Goal: Task Accomplishment & Management: Use online tool/utility

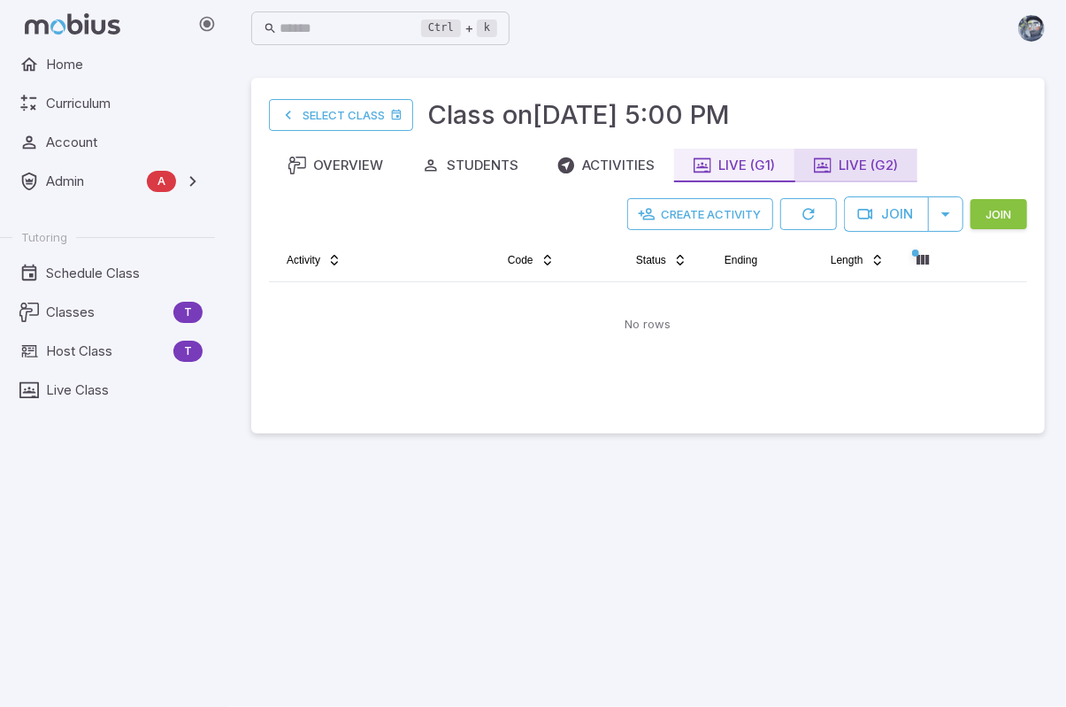
click at [879, 176] on button "Live (G2)" at bounding box center [855, 166] width 123 height 34
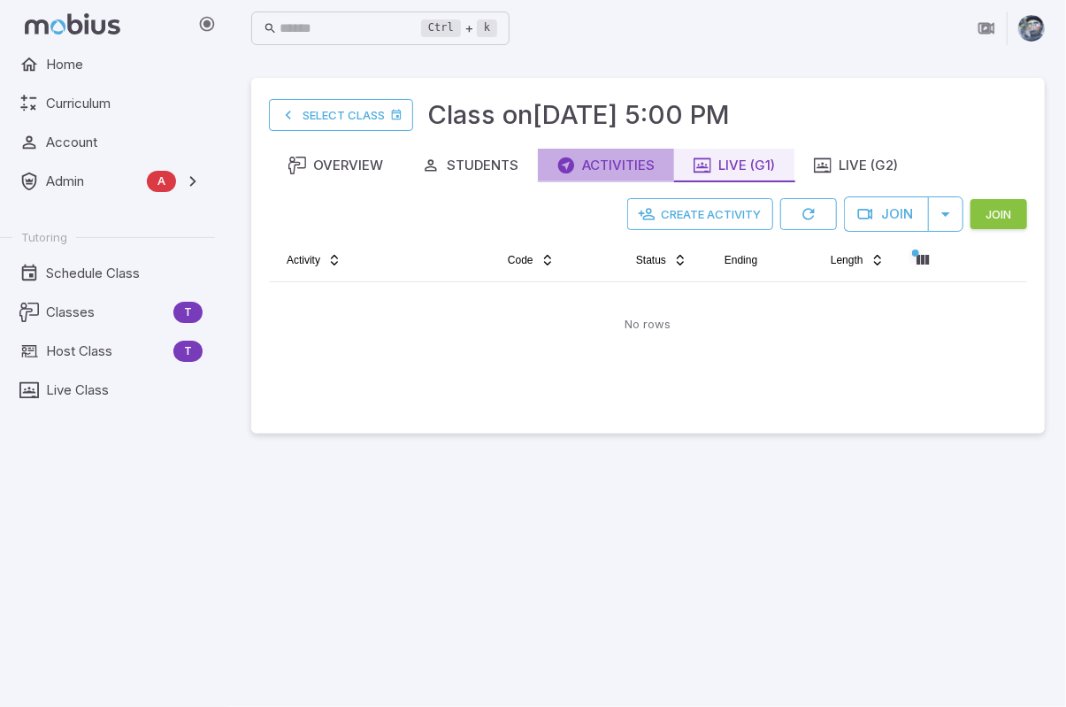
click at [600, 167] on div "Activities" at bounding box center [605, 165] width 97 height 19
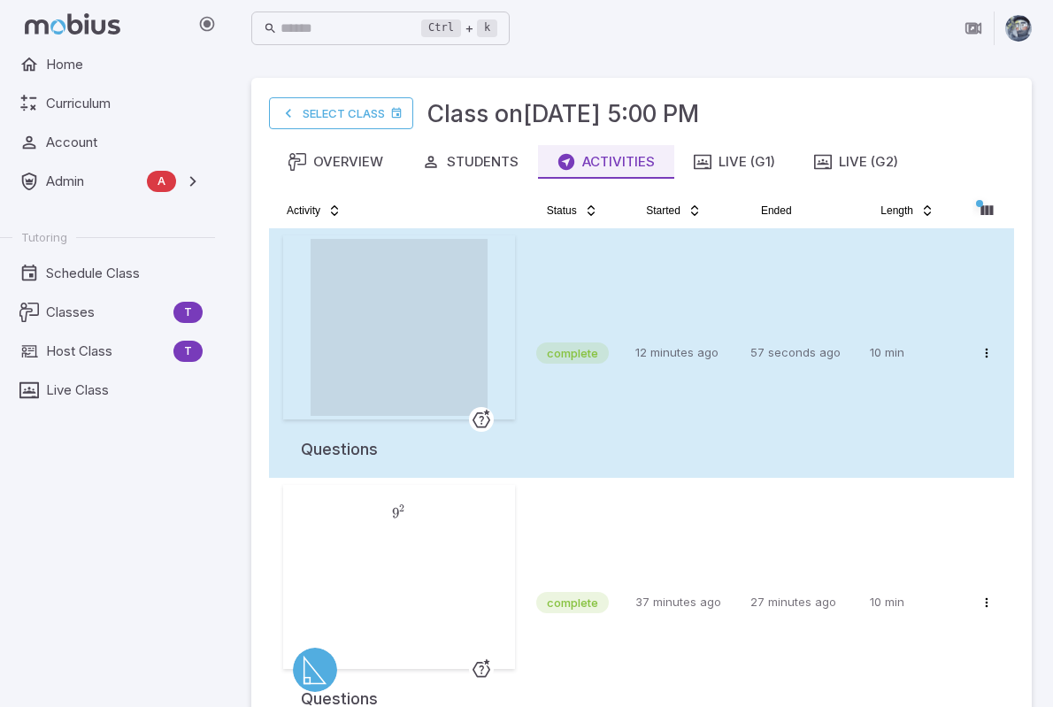
click at [371, 385] on span at bounding box center [398, 327] width 177 height 177
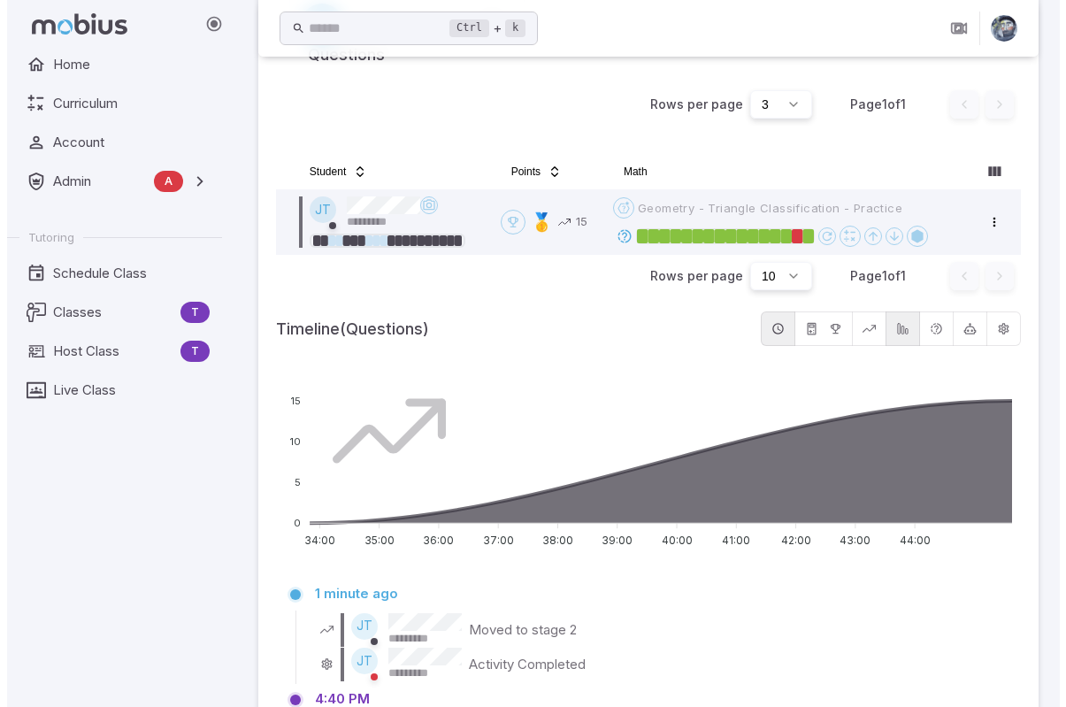
scroll to position [630, 0]
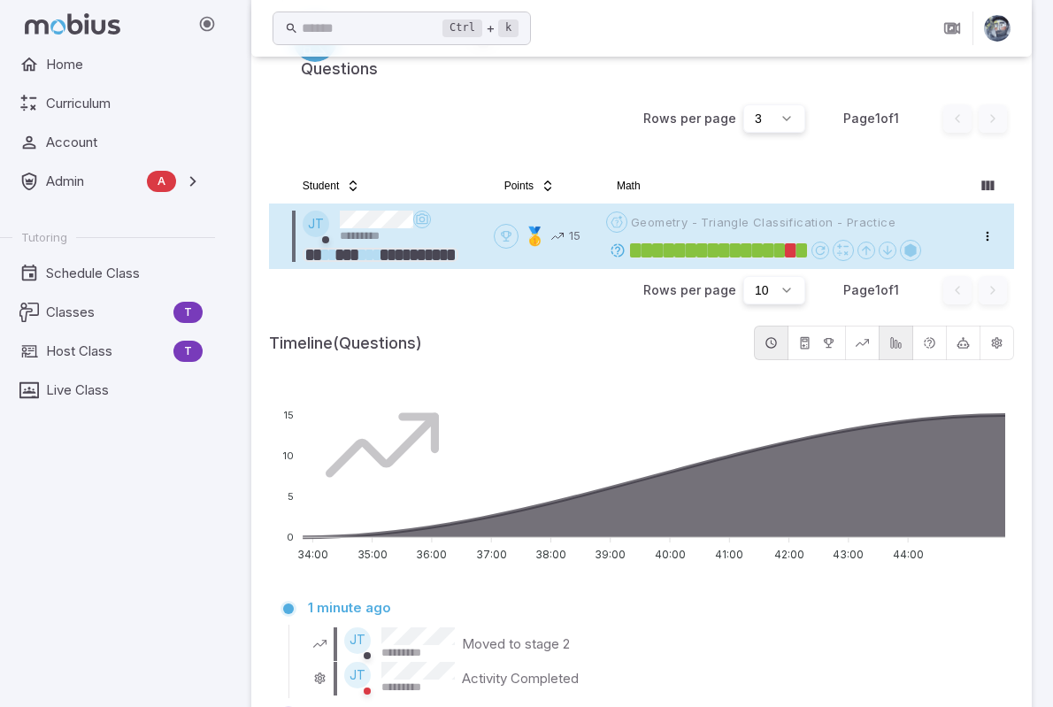
click at [612, 249] on icon at bounding box center [617, 250] width 16 height 16
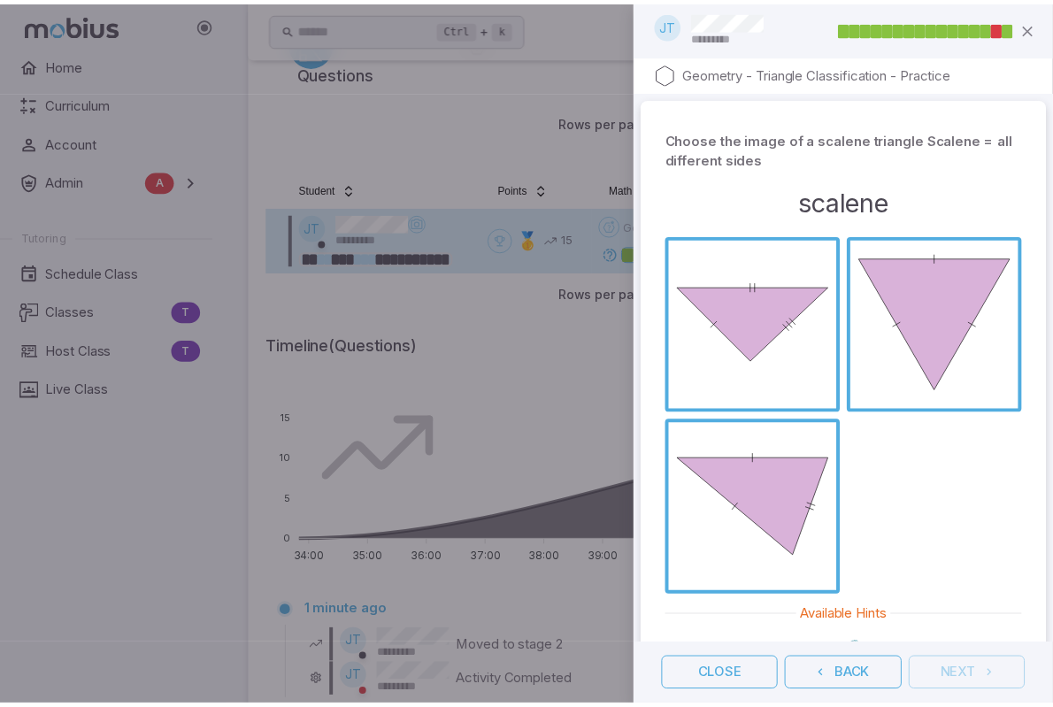
scroll to position [97, 0]
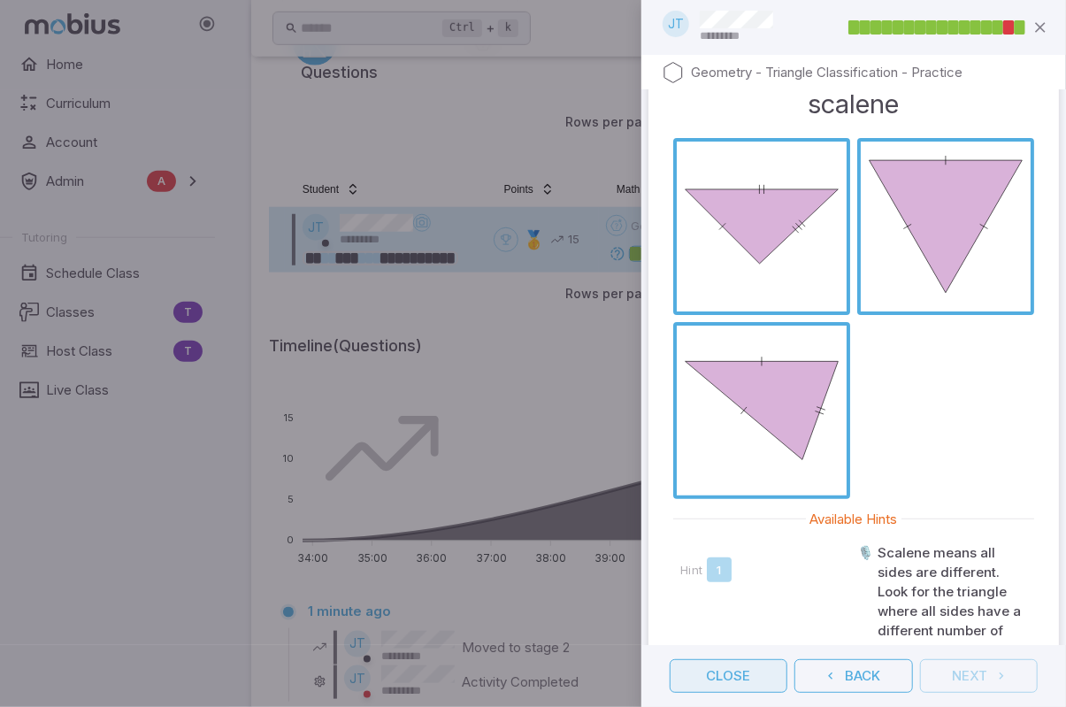
click at [739, 678] on button "Close" at bounding box center [729, 676] width 118 height 34
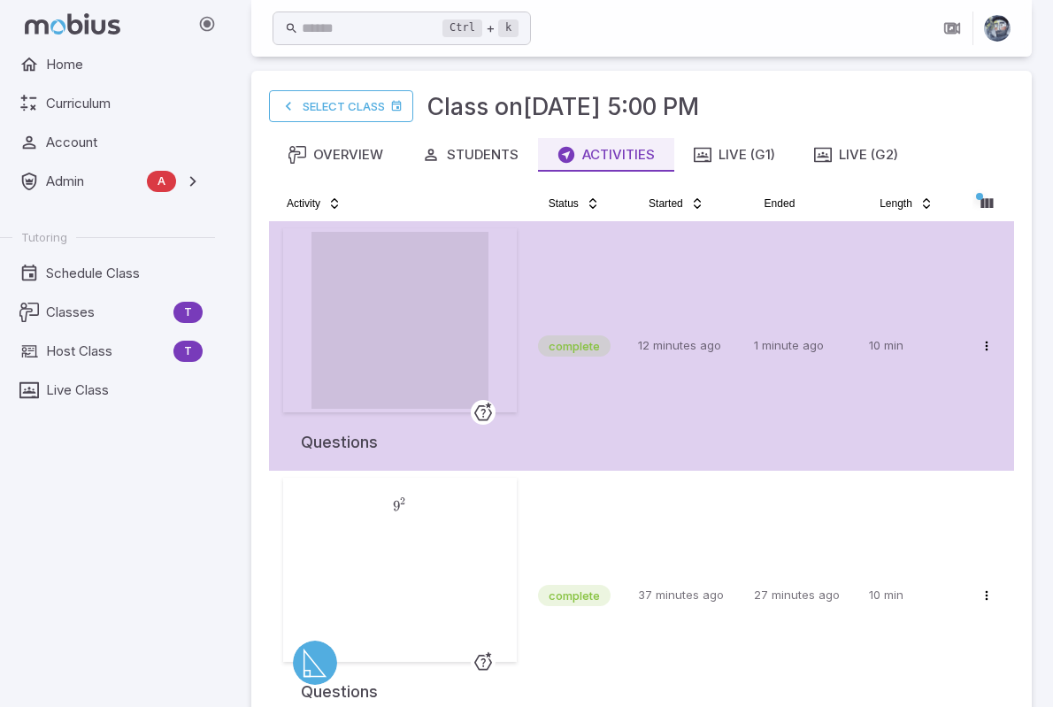
scroll to position [0, 0]
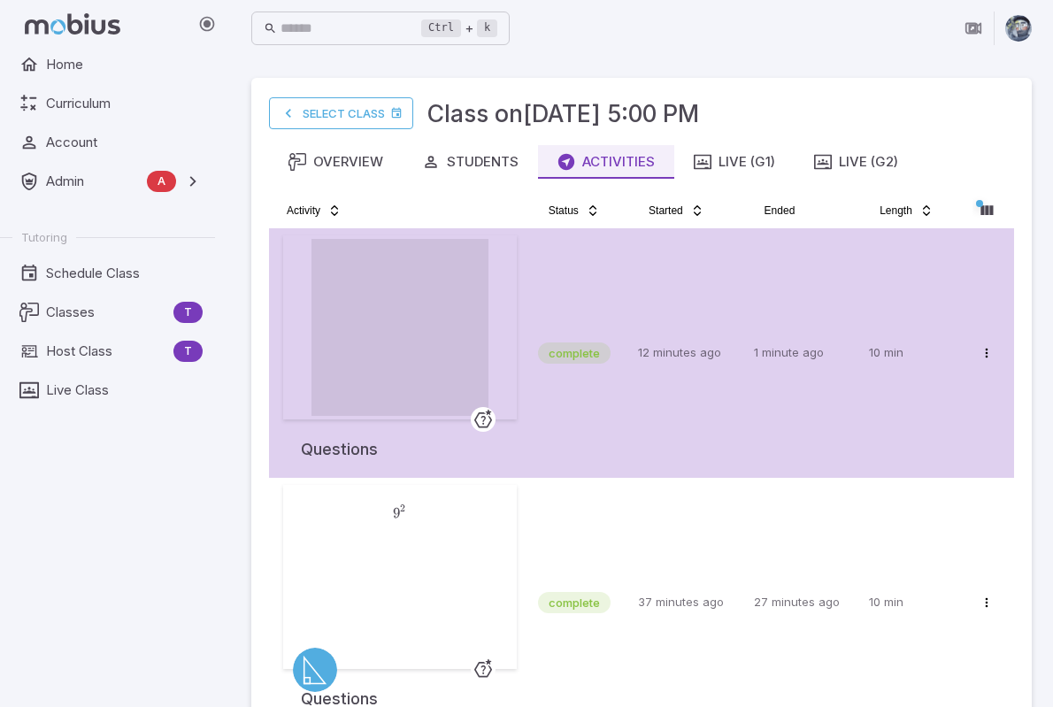
click at [184, 584] on div "Home Curriculum Account Admin A Accounts Finance Testing Tutoring Schedule Clas…" at bounding box center [114, 377] width 229 height 659
click at [748, 160] on div "Live (G1)" at bounding box center [733, 161] width 81 height 19
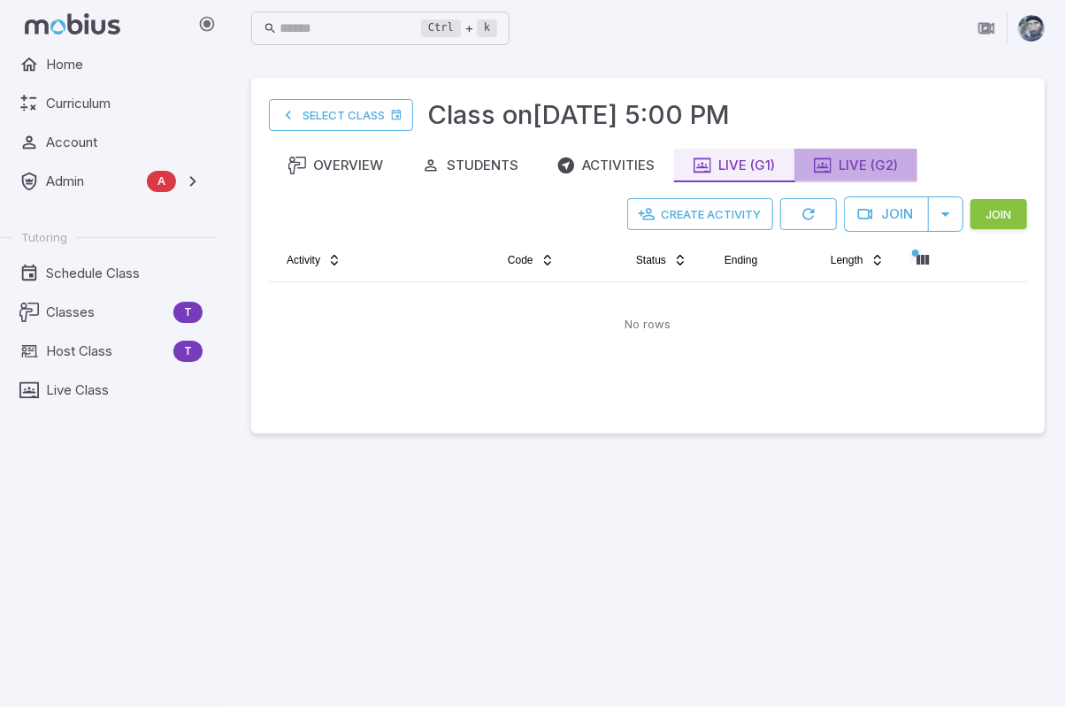
click at [830, 154] on button "Live (G2)" at bounding box center [855, 166] width 123 height 34
click at [729, 165] on div "Live (G1)" at bounding box center [733, 165] width 81 height 19
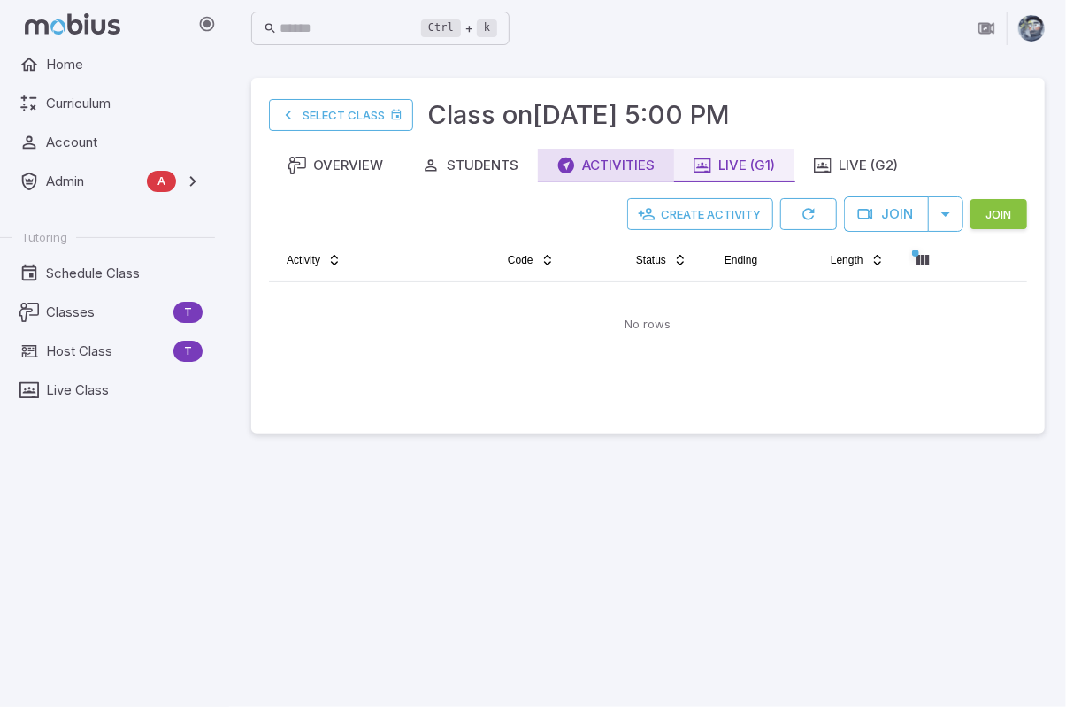
click at [613, 172] on div "Activities" at bounding box center [605, 165] width 97 height 19
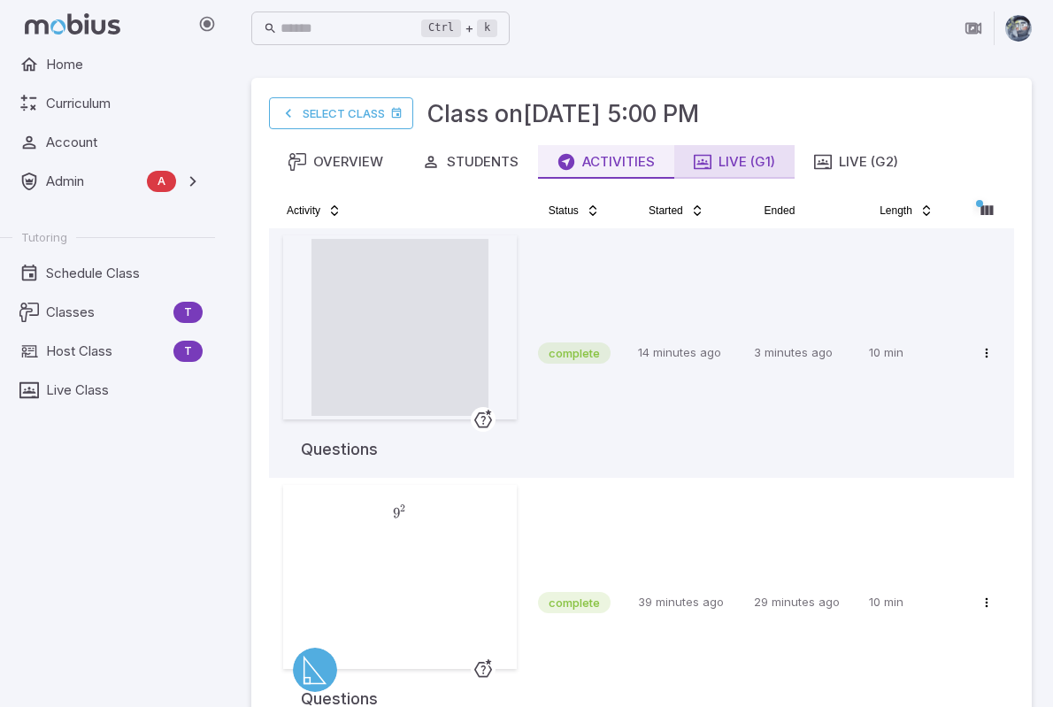
click at [745, 164] on div "Live (G1)" at bounding box center [733, 161] width 81 height 19
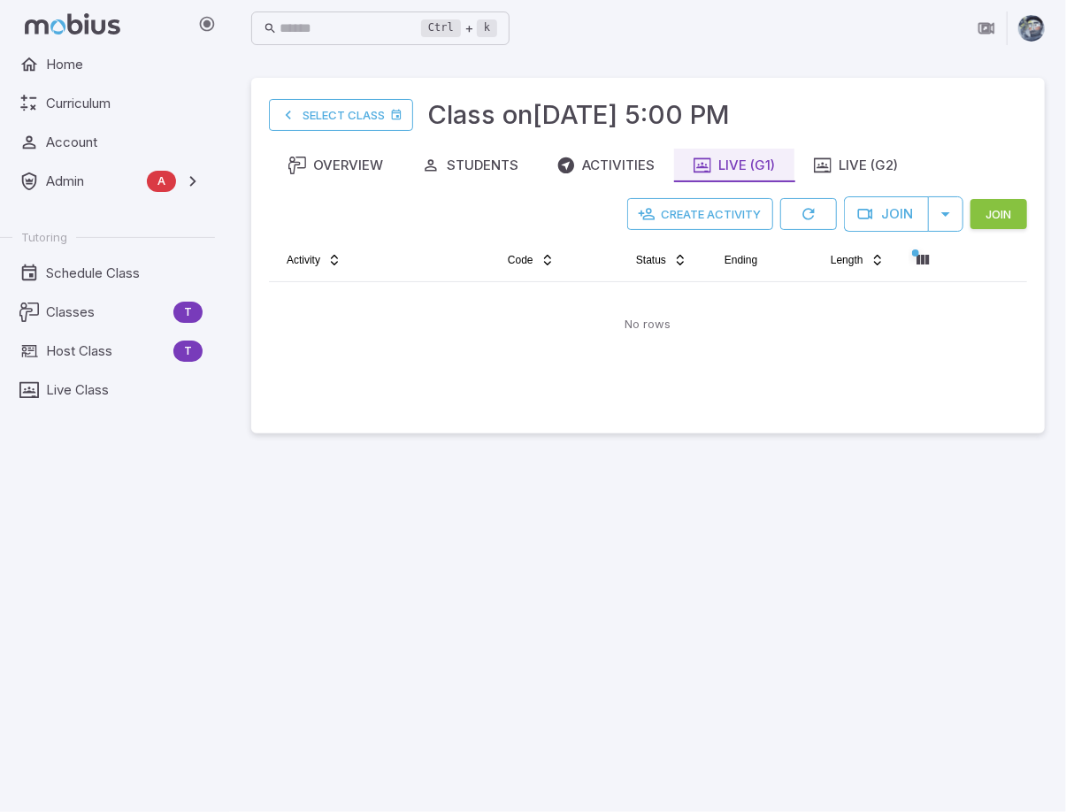
click at [773, 589] on main "Select Class Class on Sep 24 @ 5:00 PM Overview Students Activities Live (G1) L…" at bounding box center [648, 434] width 836 height 755
click at [463, 159] on div "Students" at bounding box center [470, 165] width 96 height 19
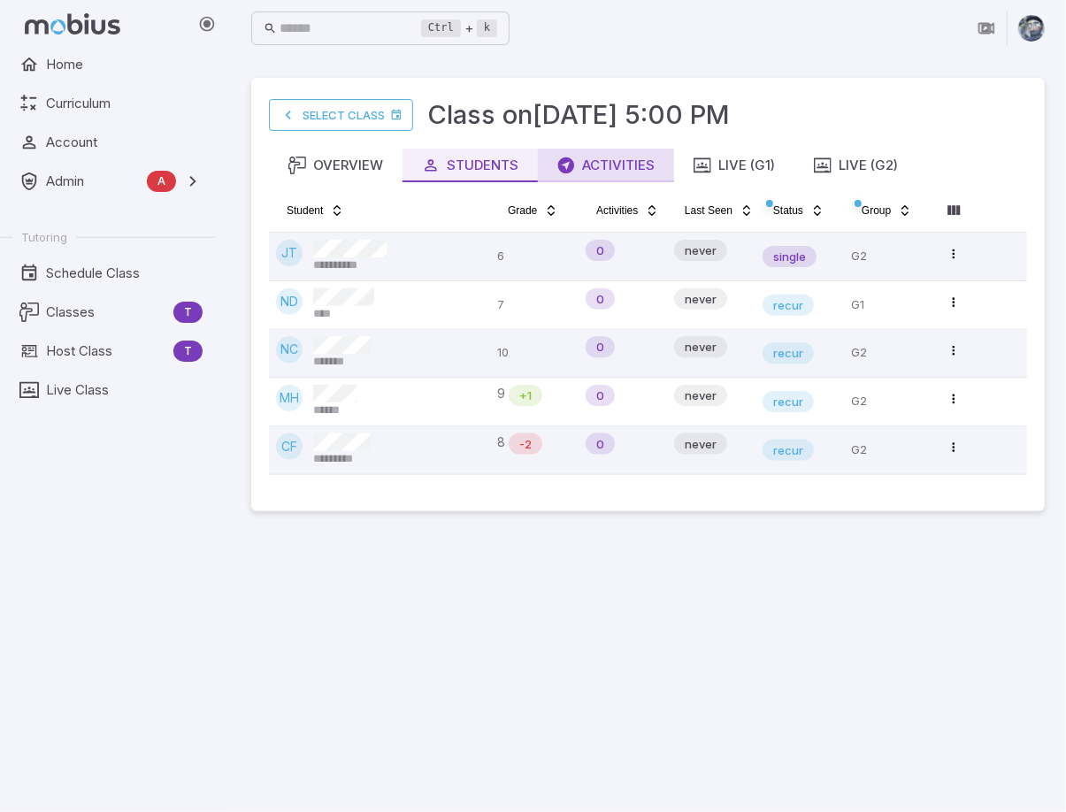
click at [594, 172] on div "Activities" at bounding box center [605, 165] width 97 height 19
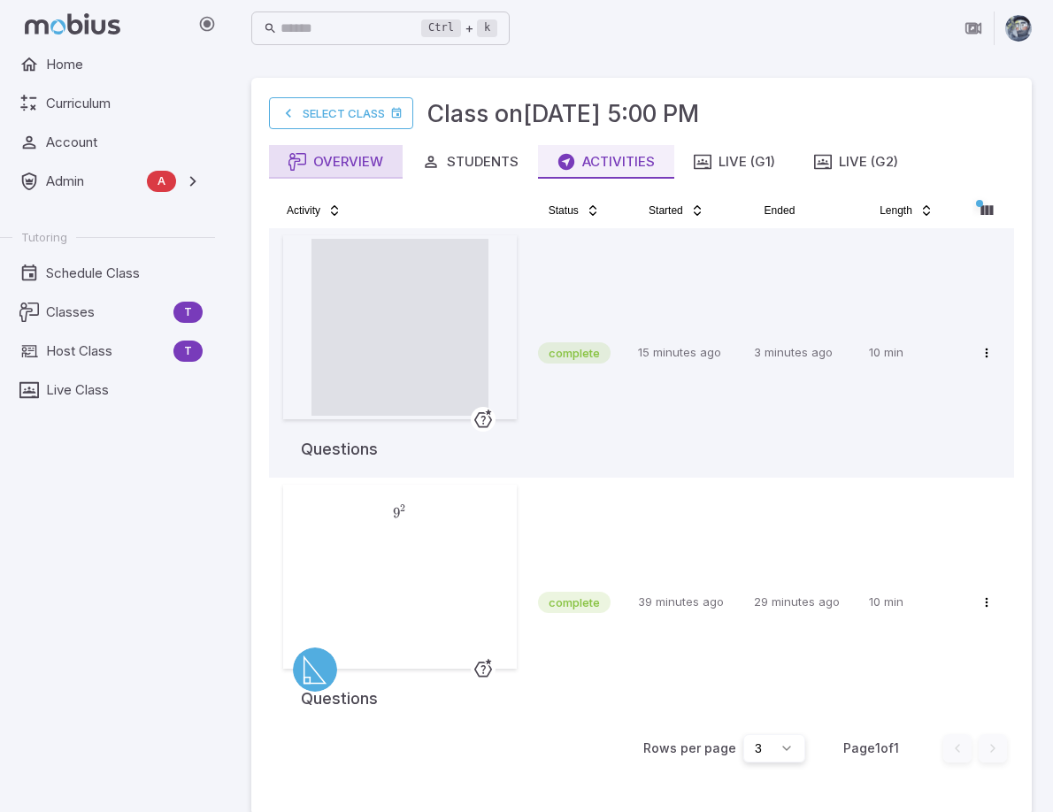
click at [305, 165] on icon "button" at bounding box center [297, 162] width 18 height 18
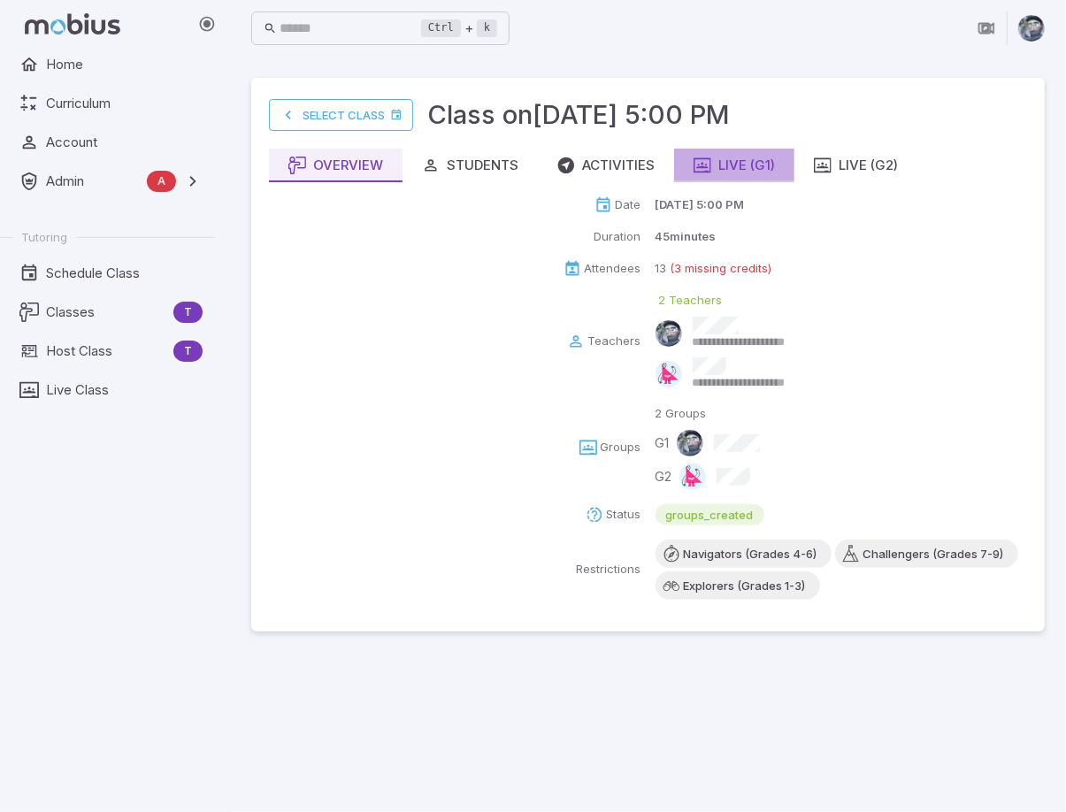
click at [733, 171] on div "Live (G1)" at bounding box center [733, 165] width 81 height 19
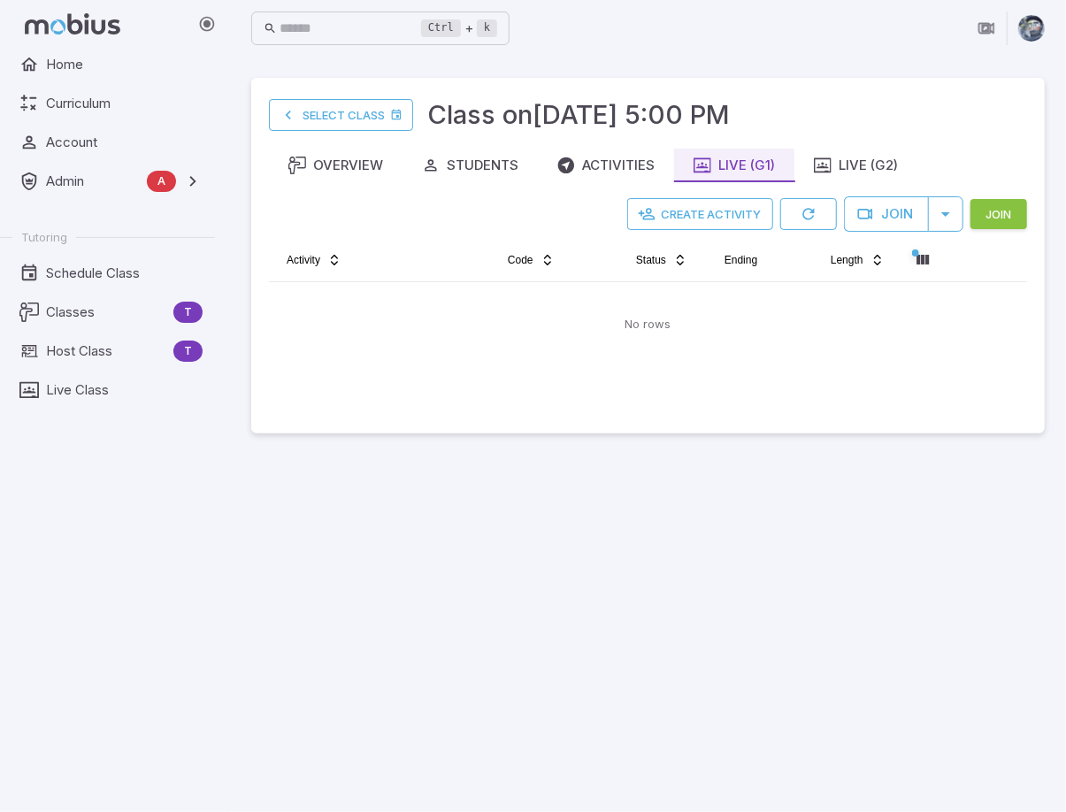
click at [989, 212] on button "Join" at bounding box center [998, 214] width 57 height 30
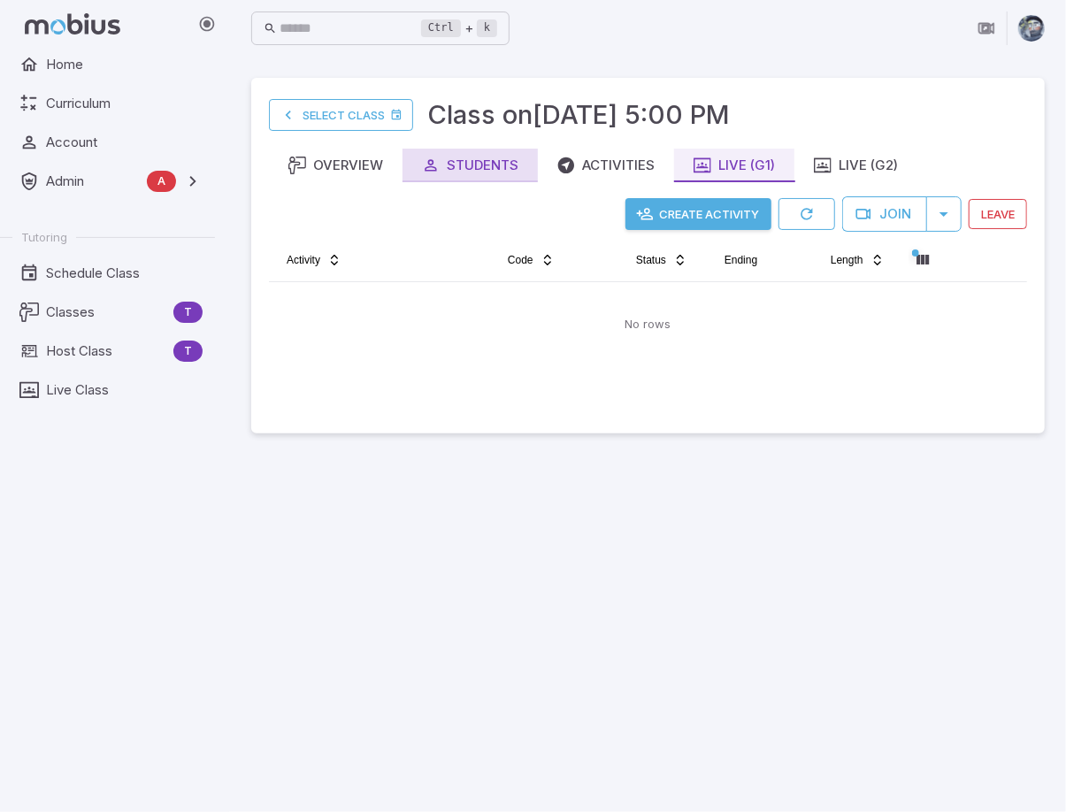
click at [455, 167] on div "Students" at bounding box center [470, 165] width 96 height 19
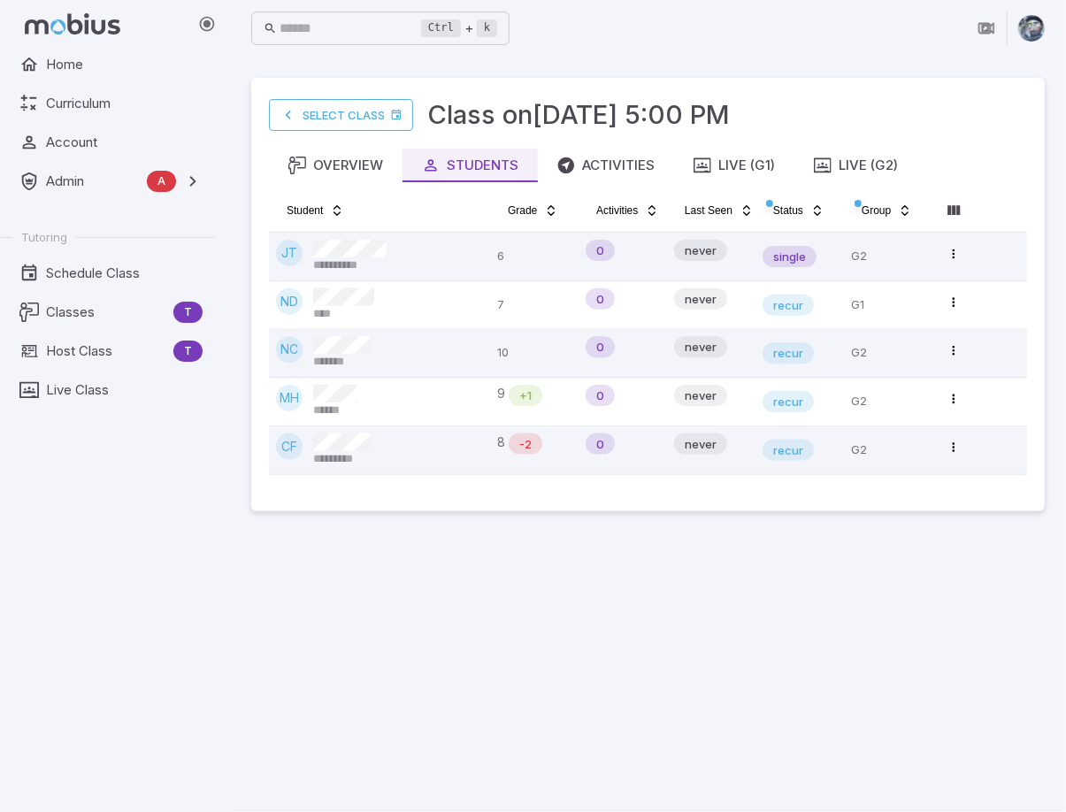
click at [218, 657] on div "Home Curriculum Account Admin A Accounts Finance Testing Tutoring Schedule Clas…" at bounding box center [114, 430] width 229 height 764
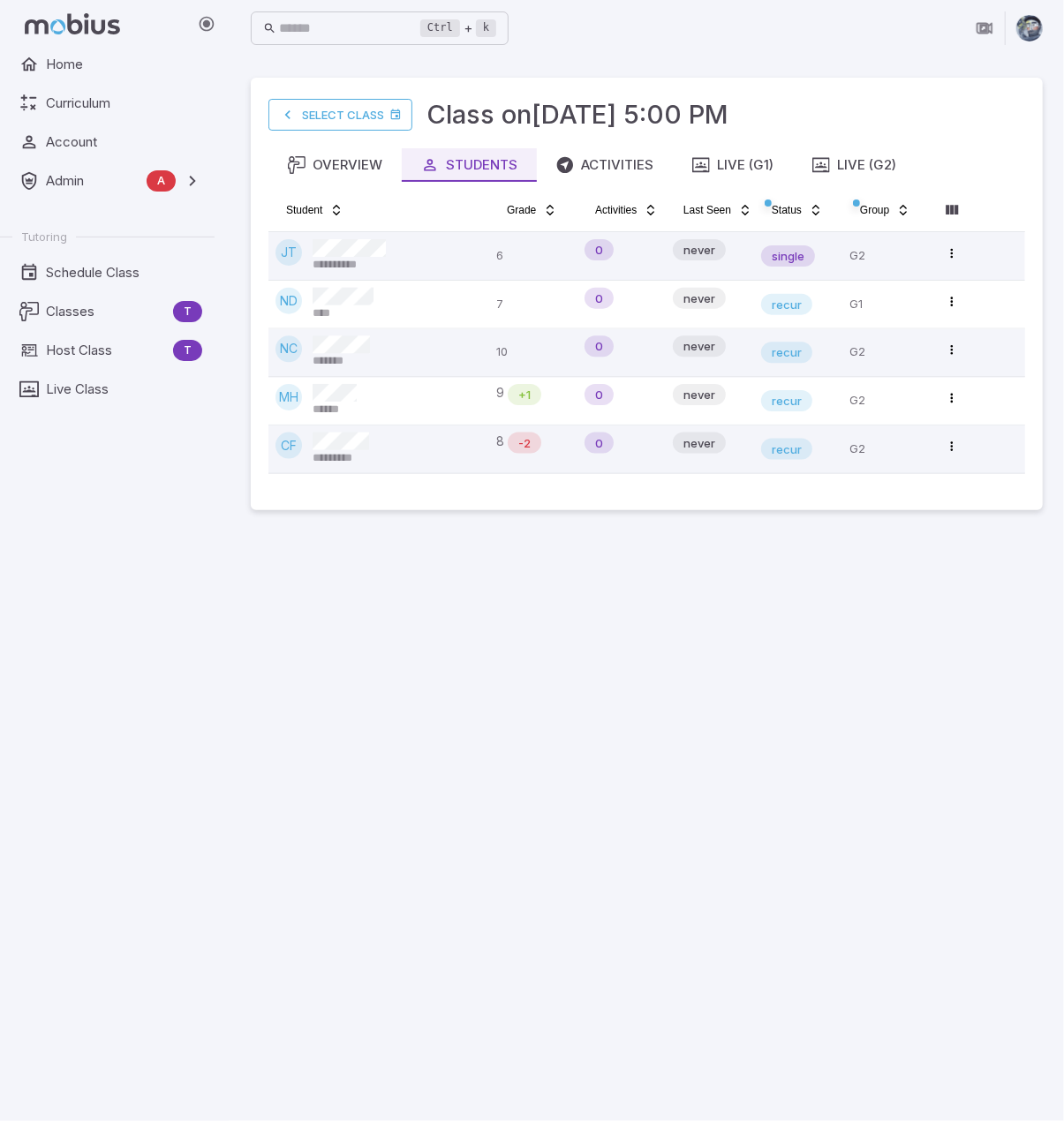
drag, startPoint x: 631, startPoint y: 972, endPoint x: 628, endPoint y: 961, distance: 11.4
click at [631, 705] on main "**********" at bounding box center [647, 589] width 834 height 1065
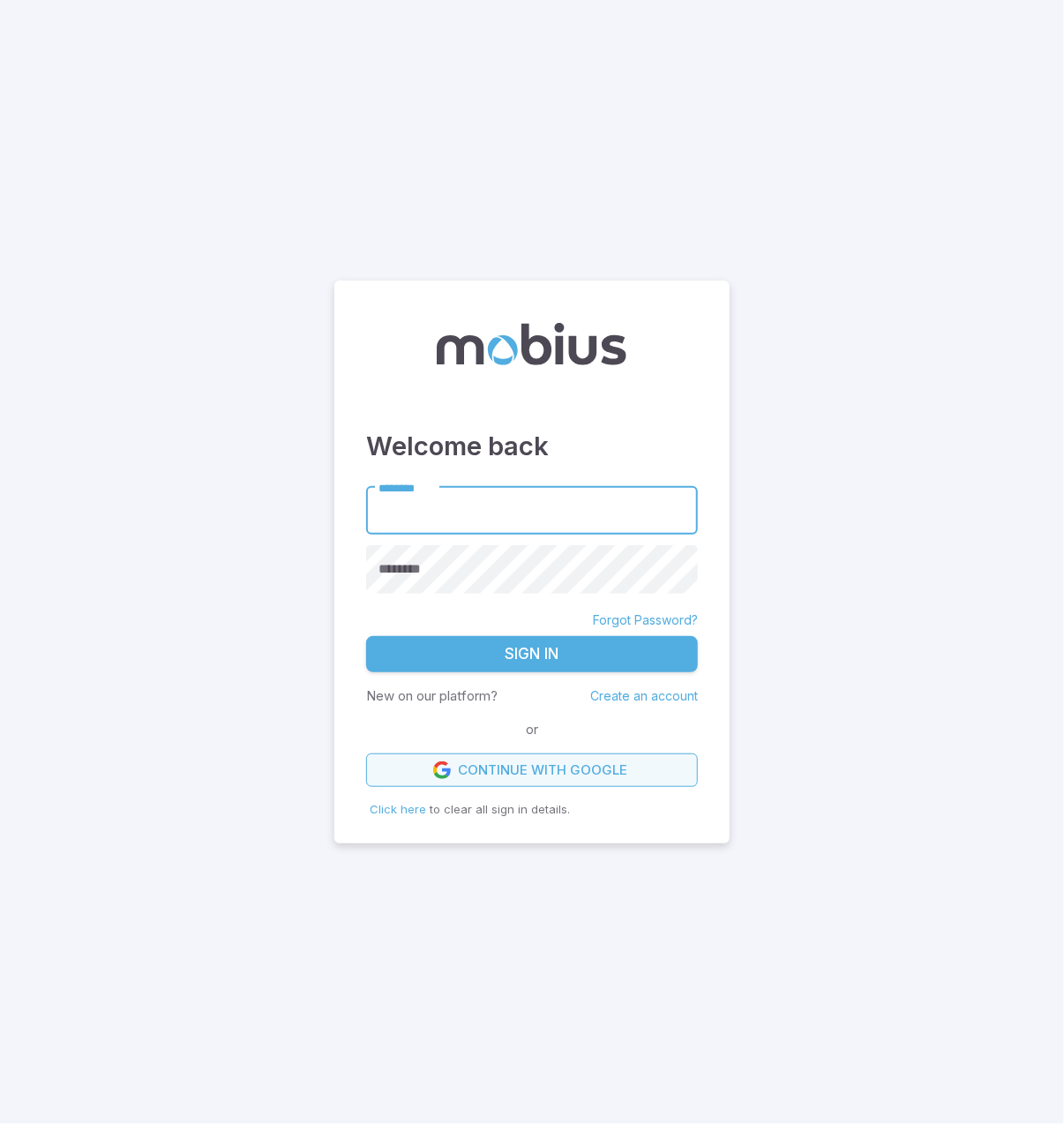
drag, startPoint x: 494, startPoint y: 774, endPoint x: 487, endPoint y: 761, distance: 14.8
click at [494, 774] on link "Continue with Google" at bounding box center [532, 770] width 332 height 34
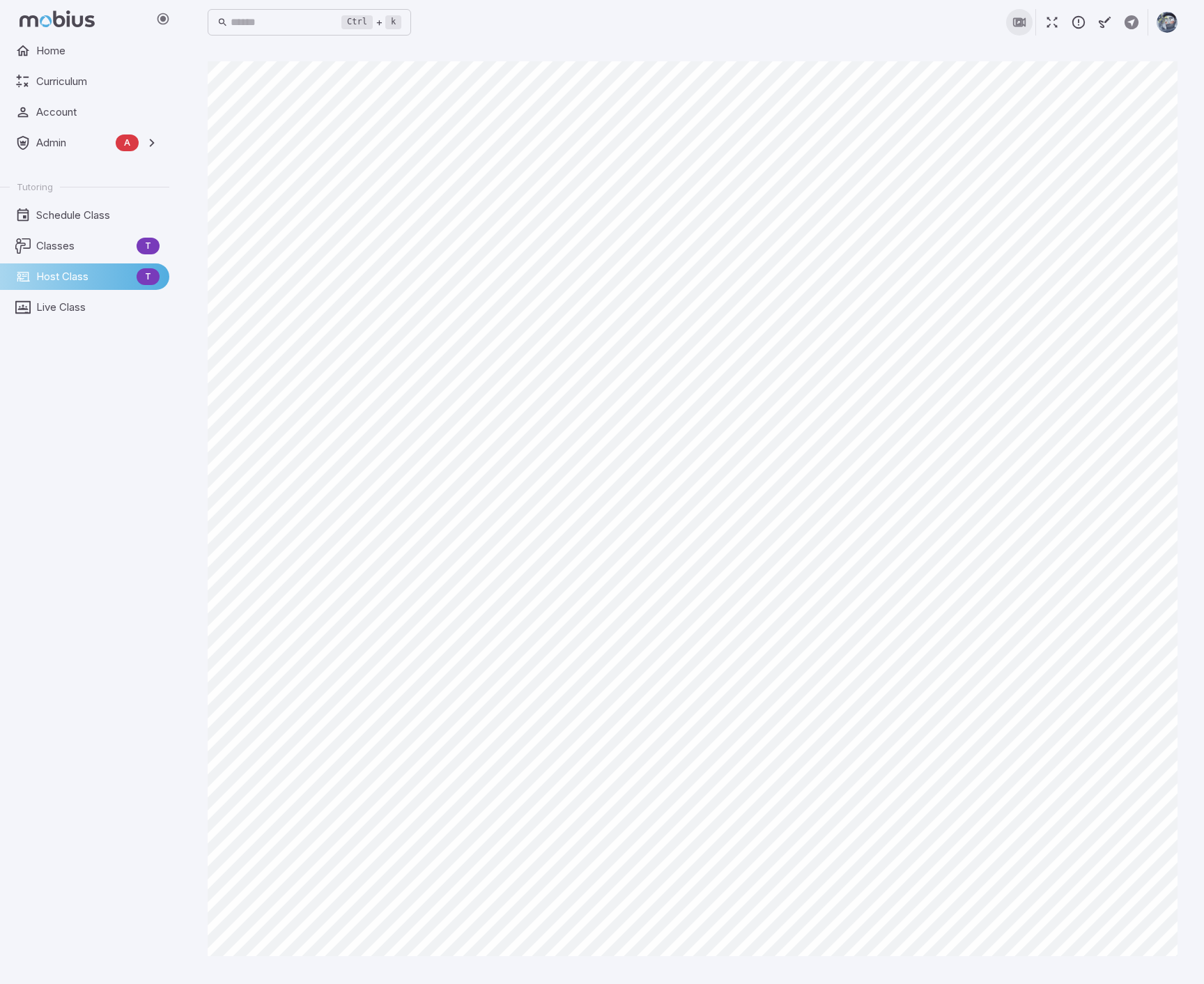
click at [1016, 19] on icon "button" at bounding box center [1019, 22] width 9 height 9
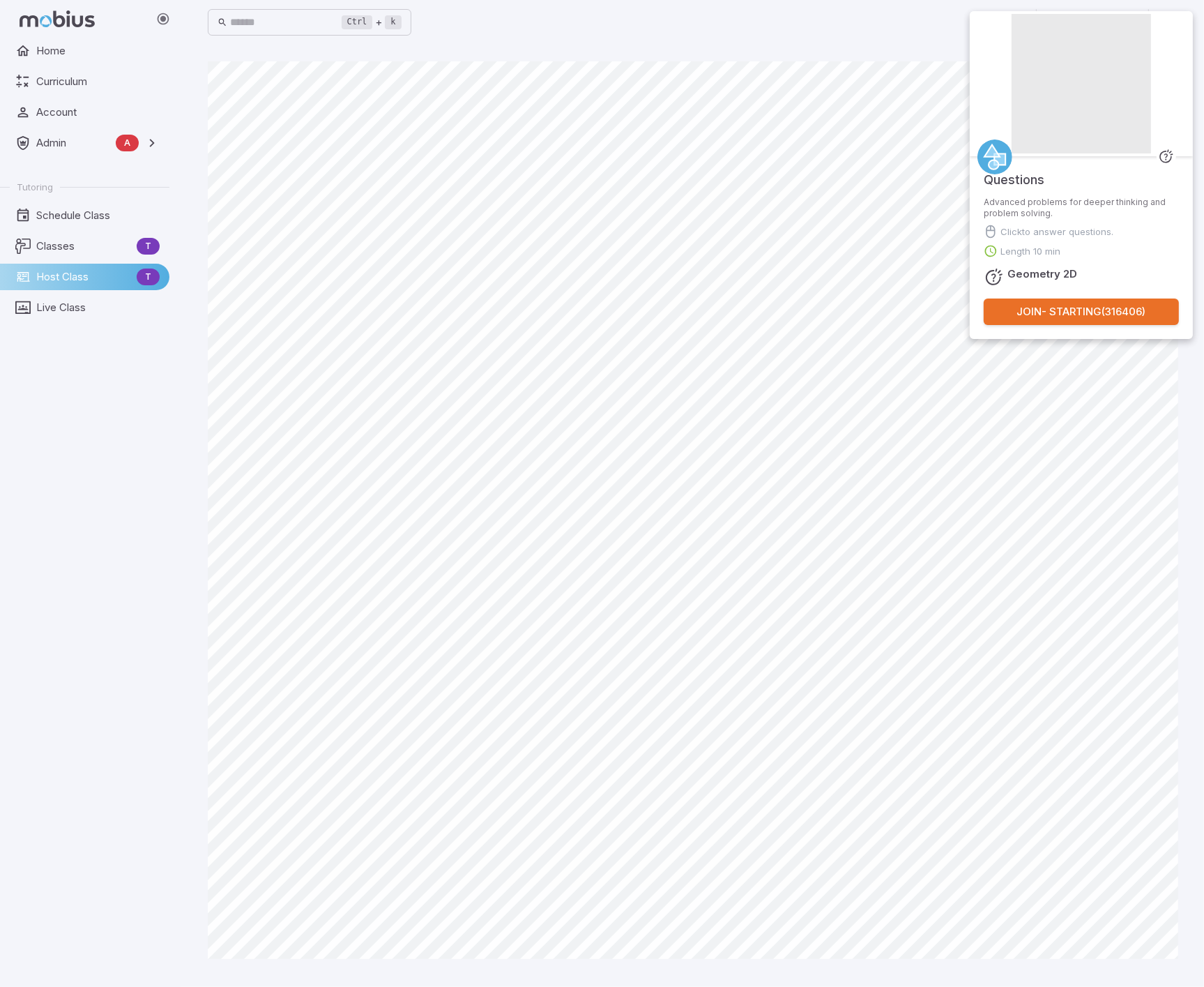
click at [1112, 113] on span "Join Activity" at bounding box center [1080, 84] width 139 height 140
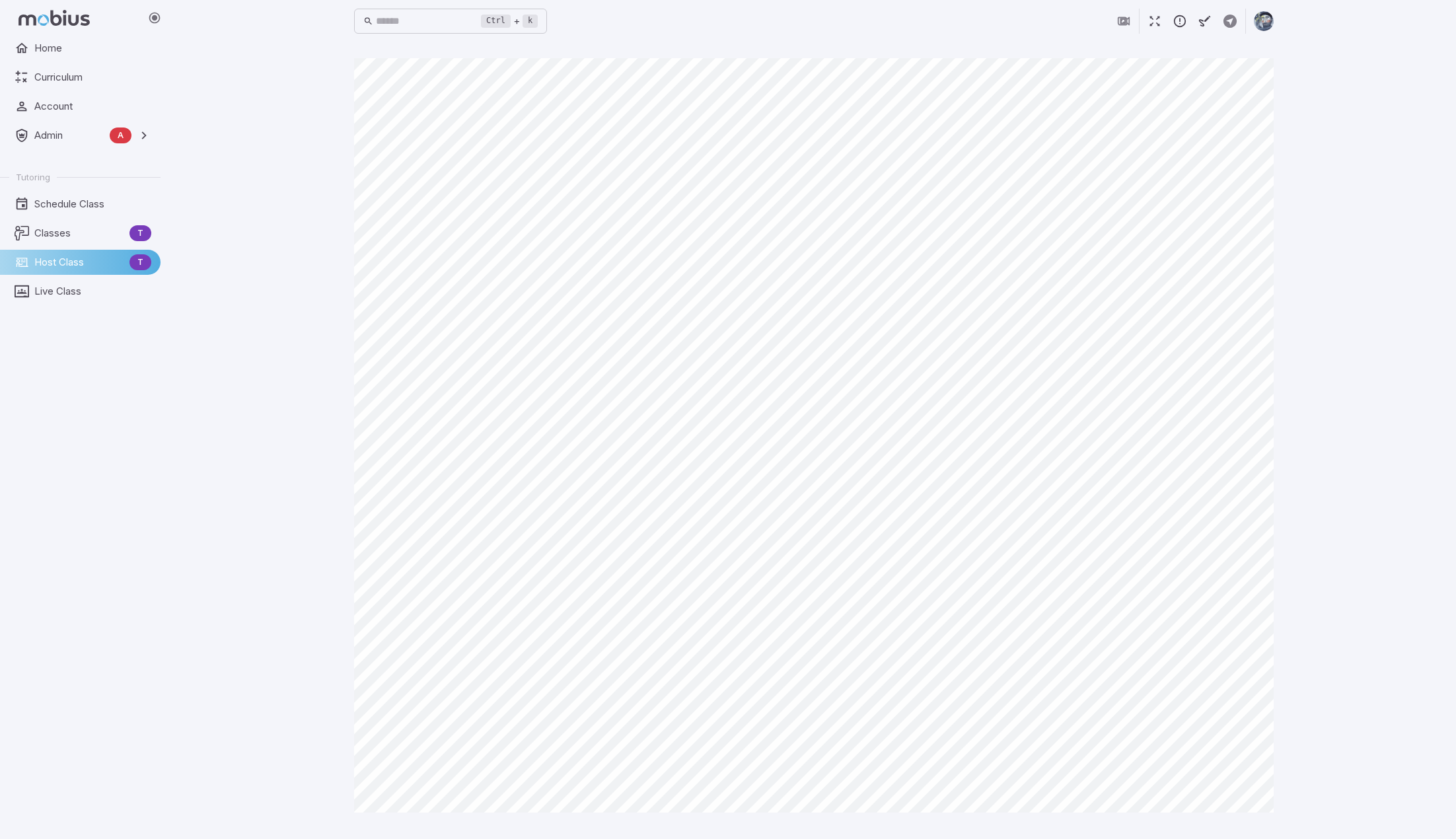
click at [1141, 304] on div "Ctrl + k ​ Canvas actions 100 % Exit zen mode" at bounding box center [814, 419] width 1284 height 839
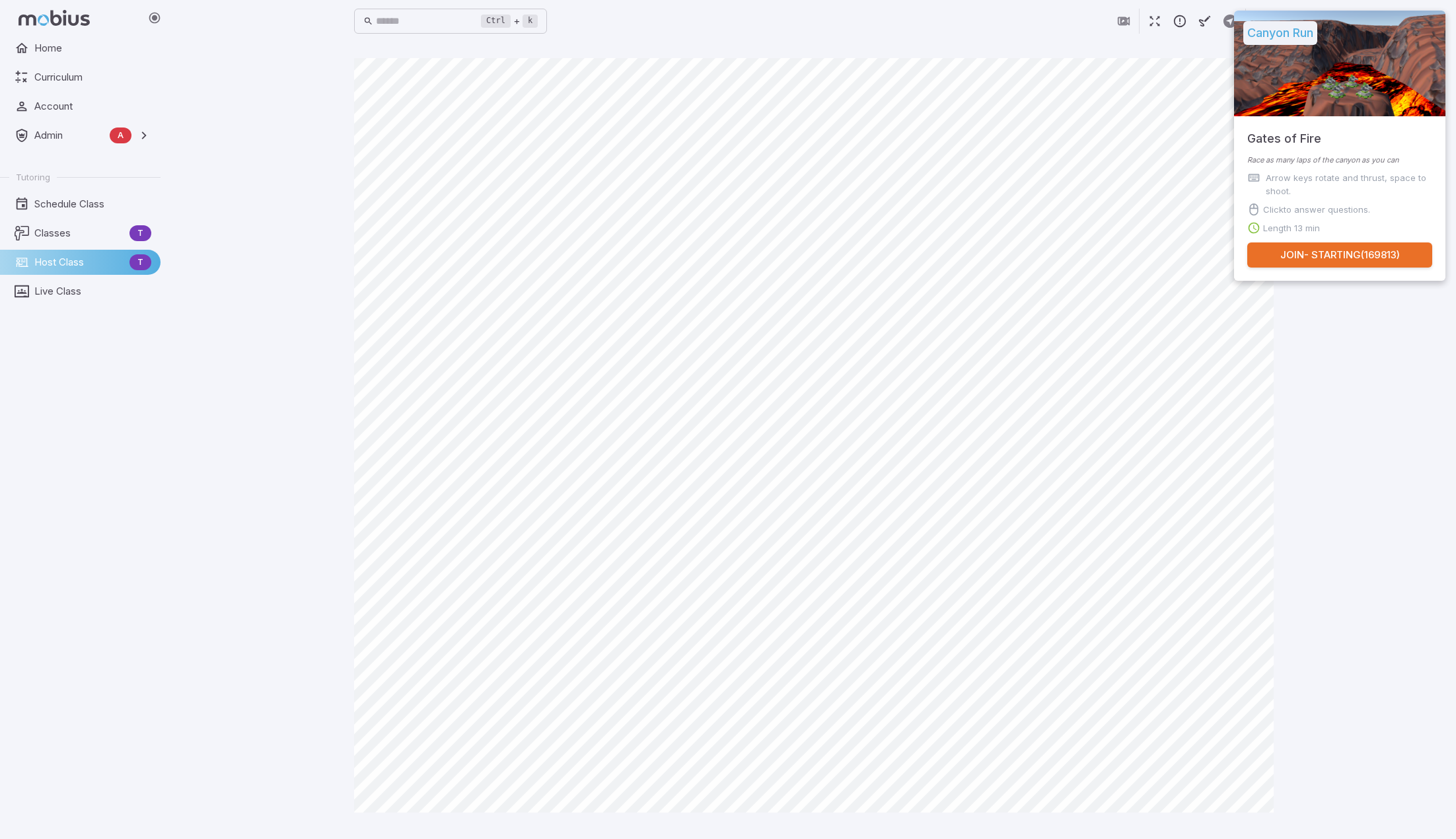
click at [1141, 467] on div "Ctrl + k ​ Canvas actions 100 % Exit zen mode" at bounding box center [814, 419] width 1284 height 839
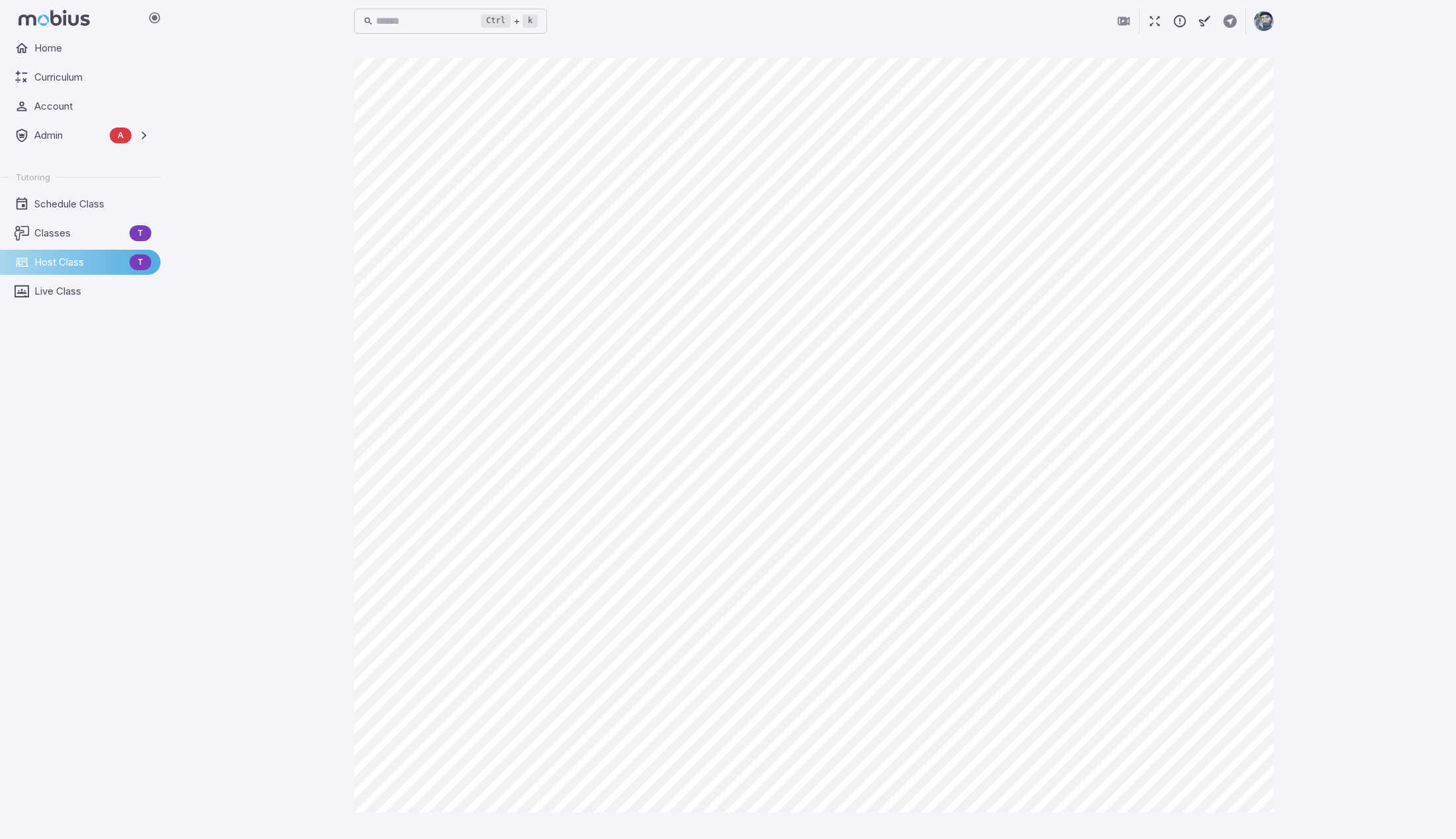
click at [1141, 291] on div "Ctrl + k ​ Canvas actions 100 % Exit zen mode" at bounding box center [814, 419] width 1284 height 839
click at [1141, 308] on div "Ctrl + k ​ Canvas actions 100 % Exit zen mode" at bounding box center [814, 419] width 1284 height 839
click at [1141, 433] on div "Ctrl + k ​ Canvas actions 100 % Exit zen mode" at bounding box center [814, 419] width 1284 height 839
click at [1141, 300] on div "Ctrl + k ​ Canvas actions 100 % Exit zen mode" at bounding box center [814, 419] width 1284 height 839
click at [1141, 233] on div "Ctrl + k ​ Canvas actions 100 % Exit zen mode" at bounding box center [814, 420] width 1284 height 840
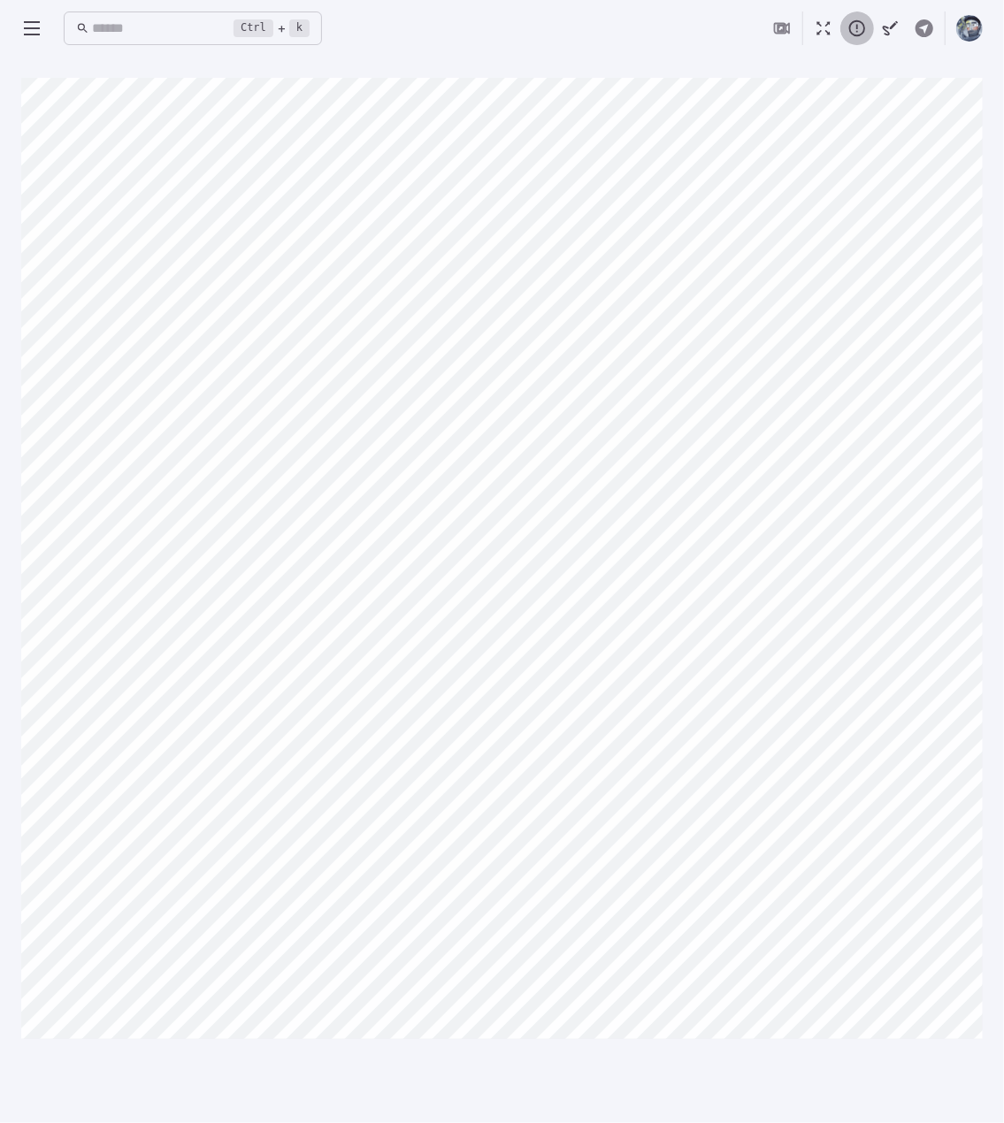
drag, startPoint x: 856, startPoint y: 26, endPoint x: 856, endPoint y: 38, distance: 12.4
click at [856, 26] on icon "button" at bounding box center [856, 28] width 19 height 19
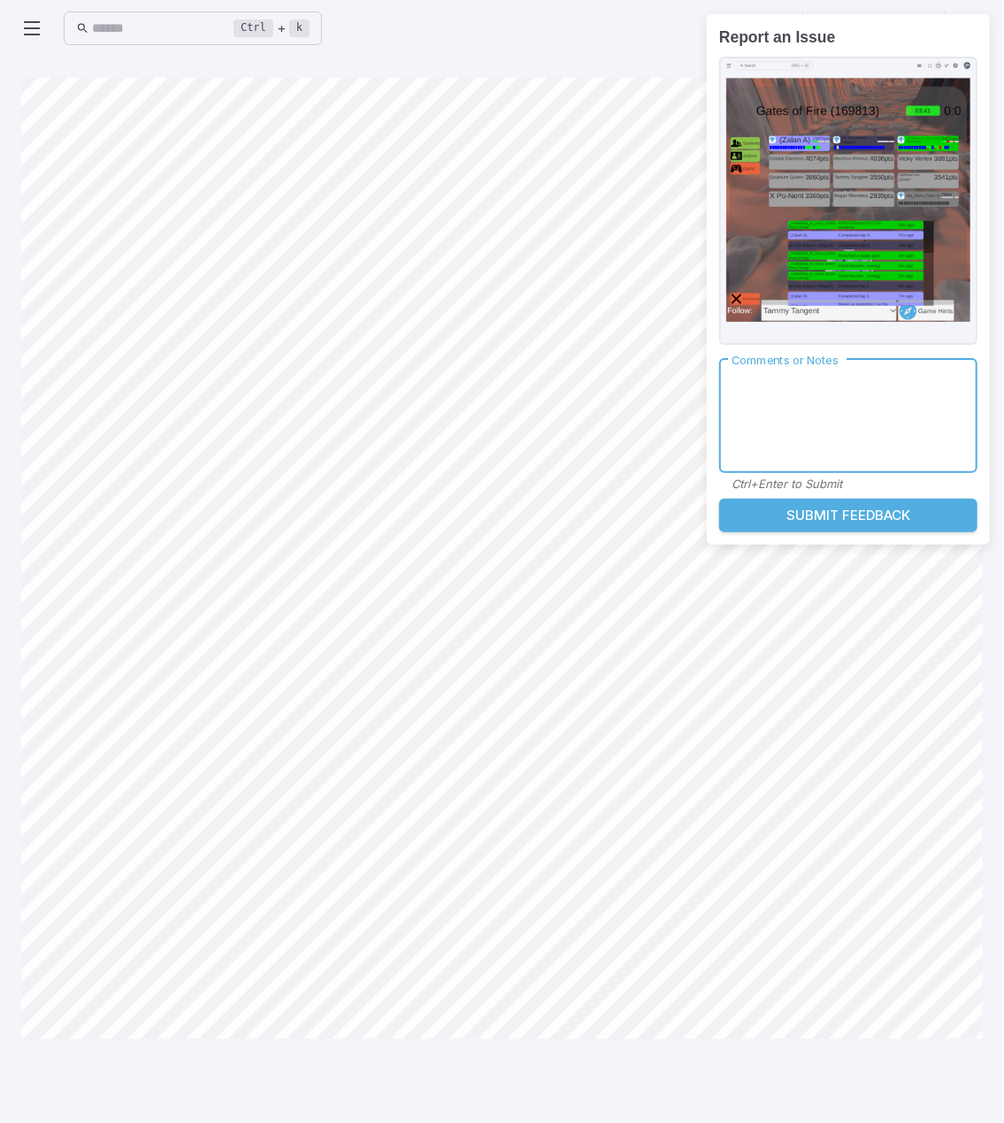
click at [798, 406] on textarea "Comments or Notes" at bounding box center [848, 415] width 234 height 85
click at [795, 404] on textarea "Comments or Notes" at bounding box center [848, 415] width 234 height 85
click at [802, 509] on button "Submit Feedback" at bounding box center [848, 516] width 258 height 34
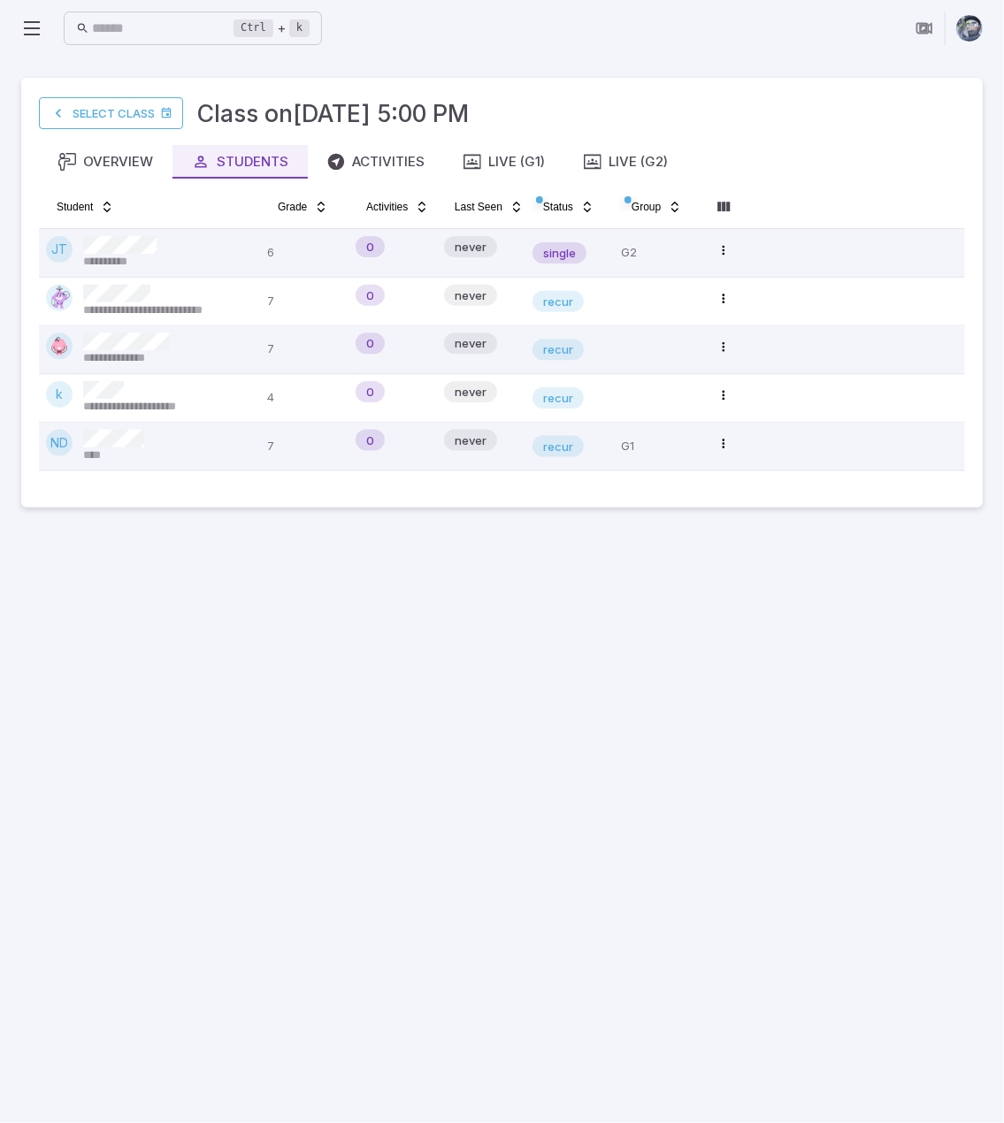
click at [925, 911] on main "**********" at bounding box center [502, 590] width 1004 height 1067
click at [647, 845] on main "**********" at bounding box center [502, 590] width 1004 height 1067
click at [431, 793] on main "**********" at bounding box center [502, 590] width 1004 height 1067
click at [524, 167] on div "Live (G1)" at bounding box center [503, 161] width 81 height 19
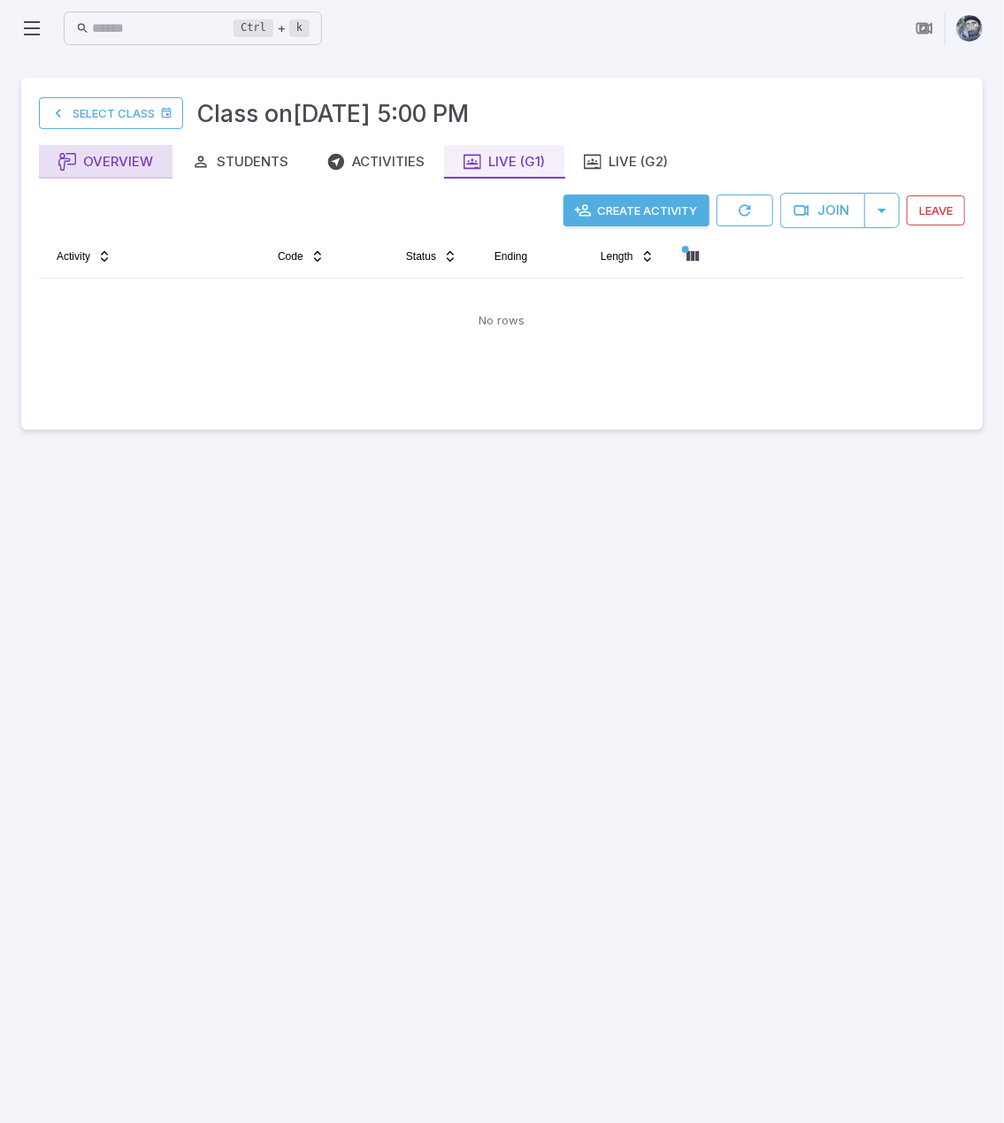
click at [76, 153] on div "Overview" at bounding box center [105, 161] width 95 height 19
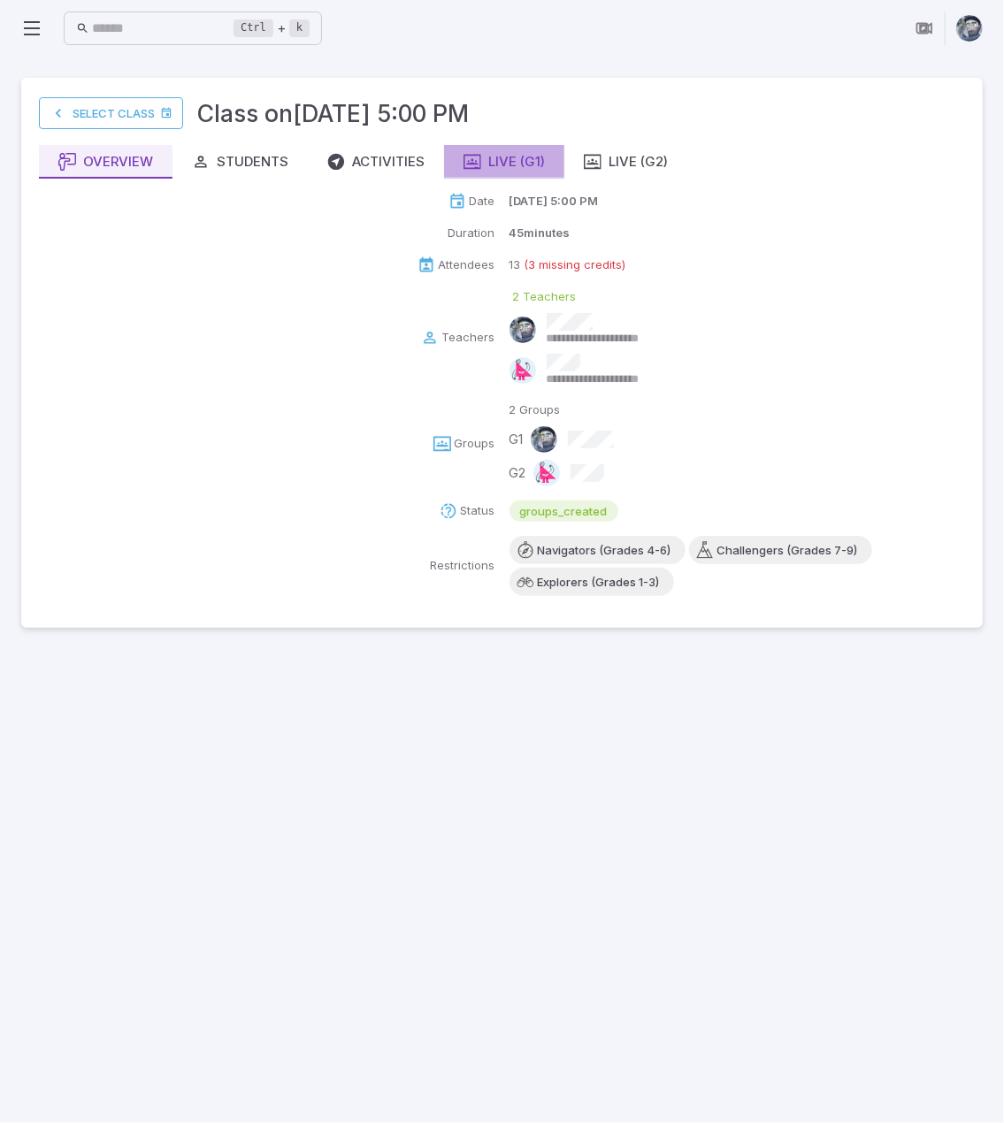
click at [525, 160] on div "Live (G1)" at bounding box center [503, 161] width 81 height 19
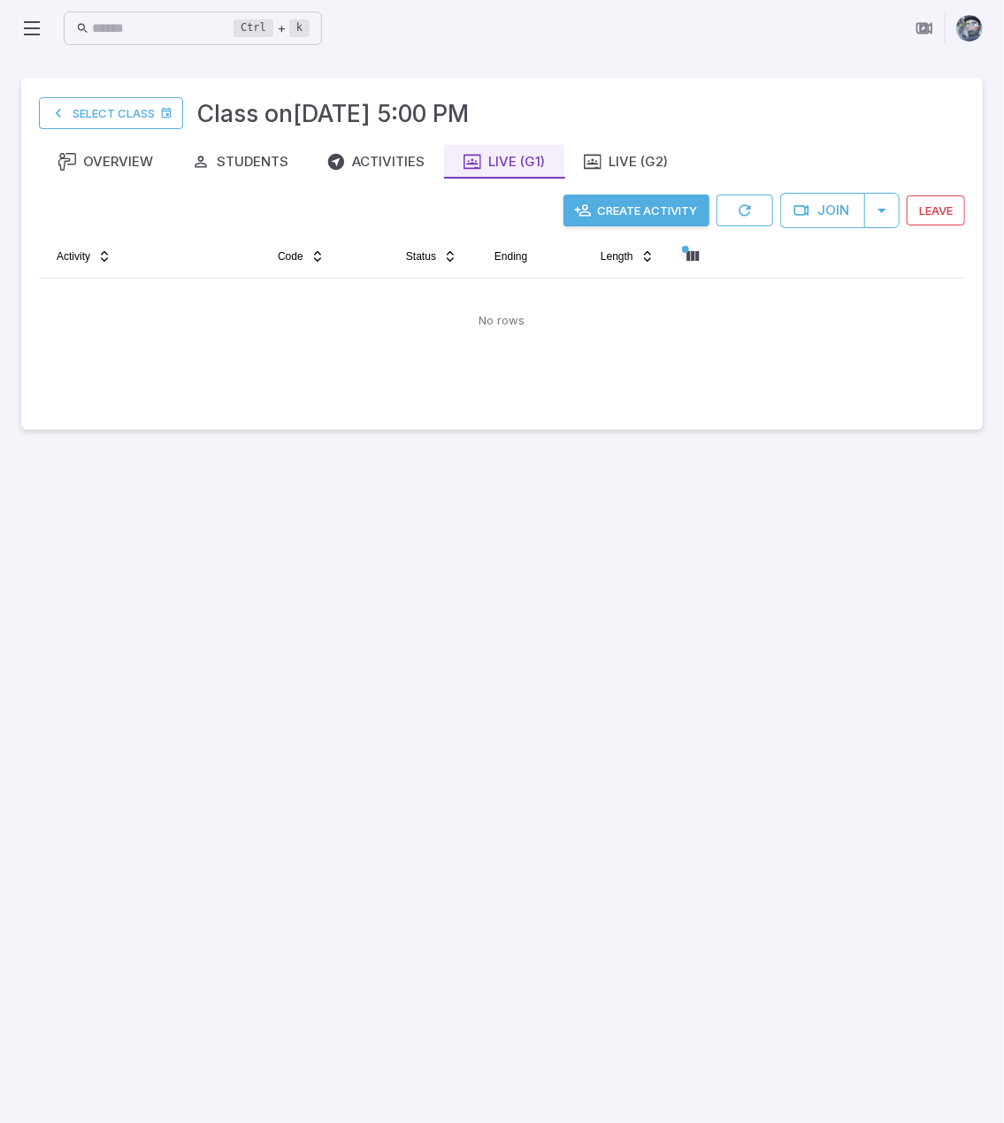
click at [813, 742] on main "Select Class Class on Sep 24 @ 5:00 PM Overview Students Activities Live (G1) L…" at bounding box center [502, 590] width 1004 height 1067
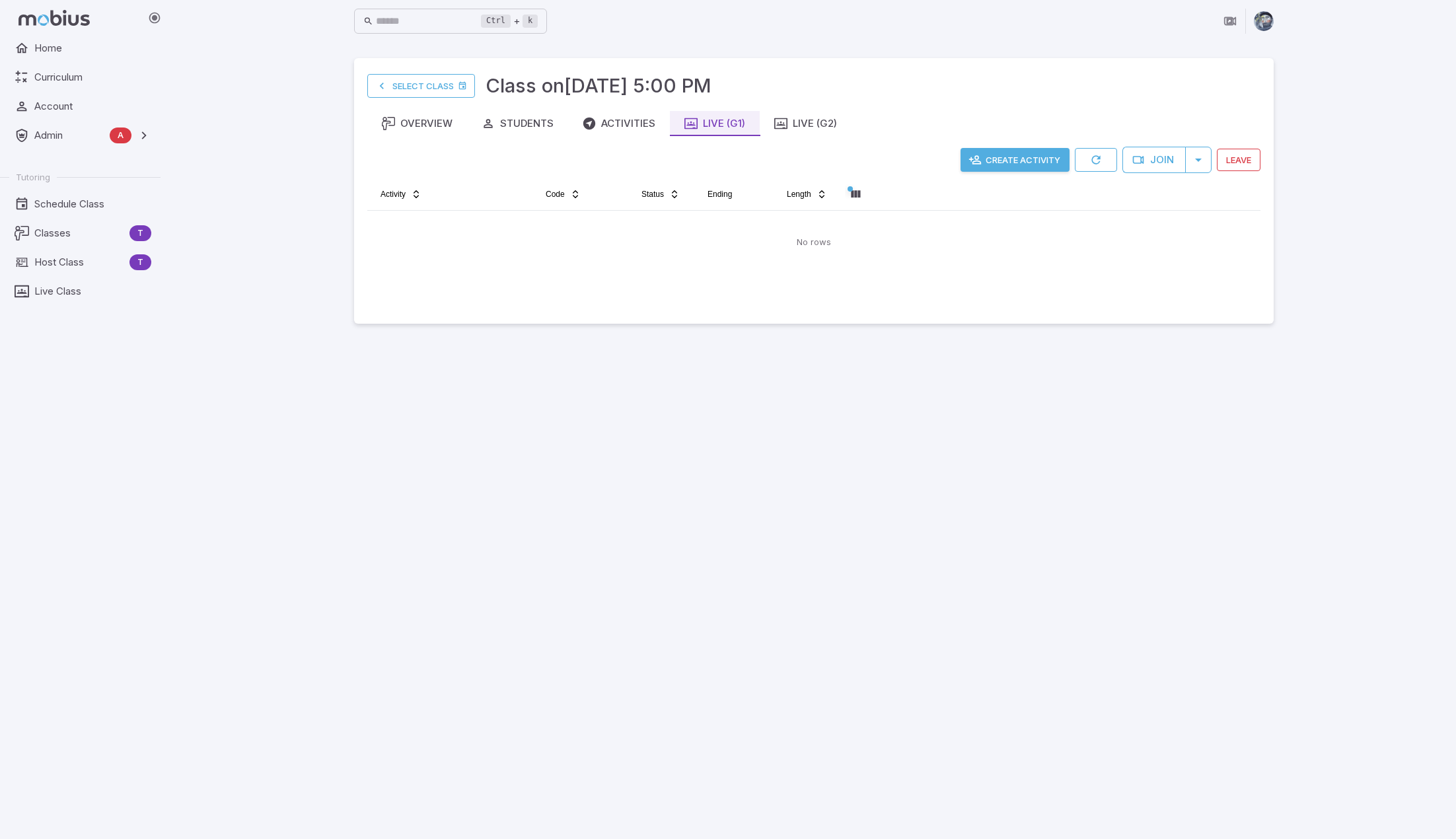
click at [796, 506] on main "Select Class Class on Sep 24 @ 5:00 PM Overview Students Activities Live (G1) L…" at bounding box center [814, 441] width 952 height 797
click at [796, 159] on button "Create Activity" at bounding box center [1015, 160] width 109 height 24
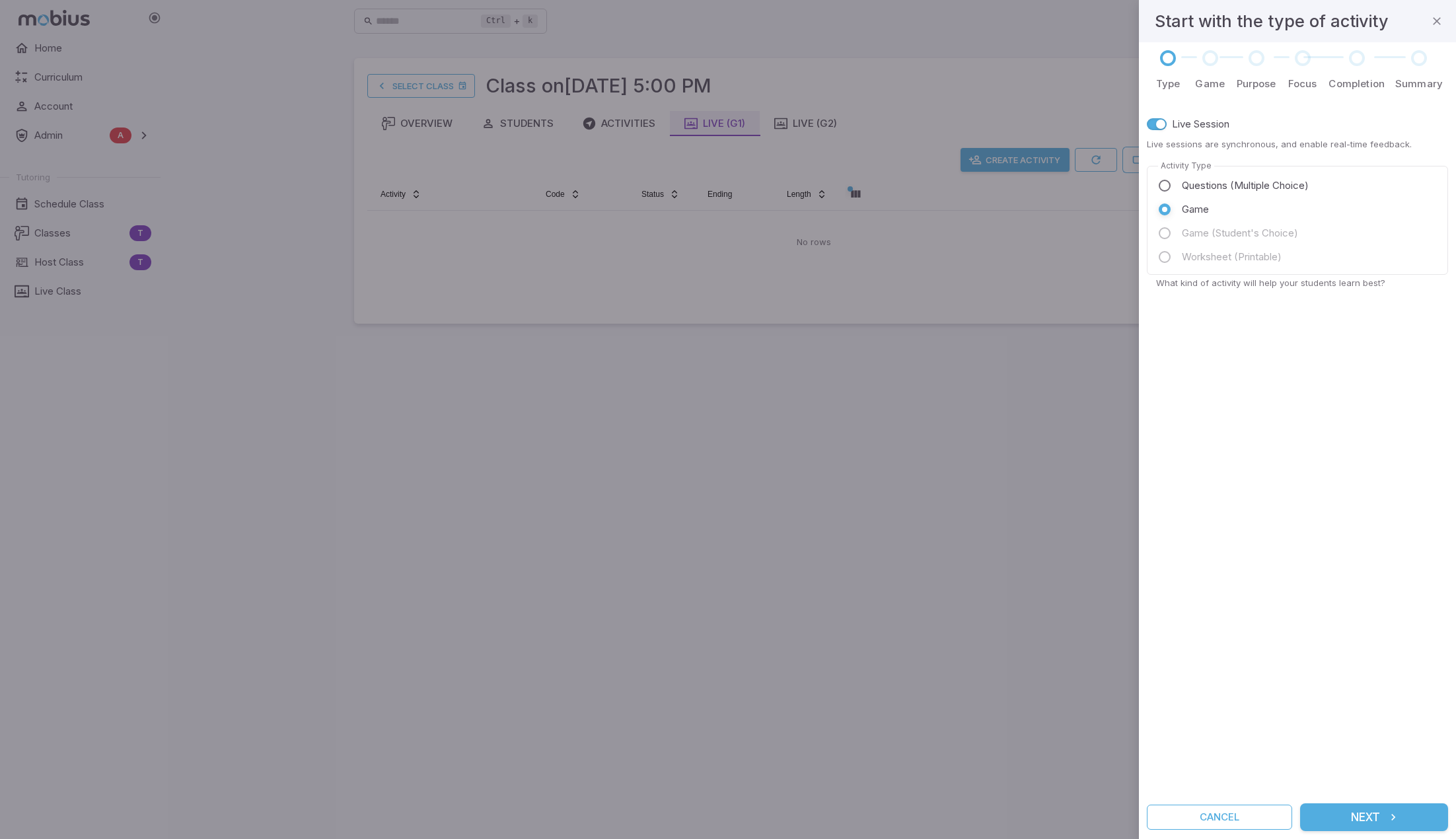
click at [796, 820] on button "Next" at bounding box center [1375, 817] width 148 height 28
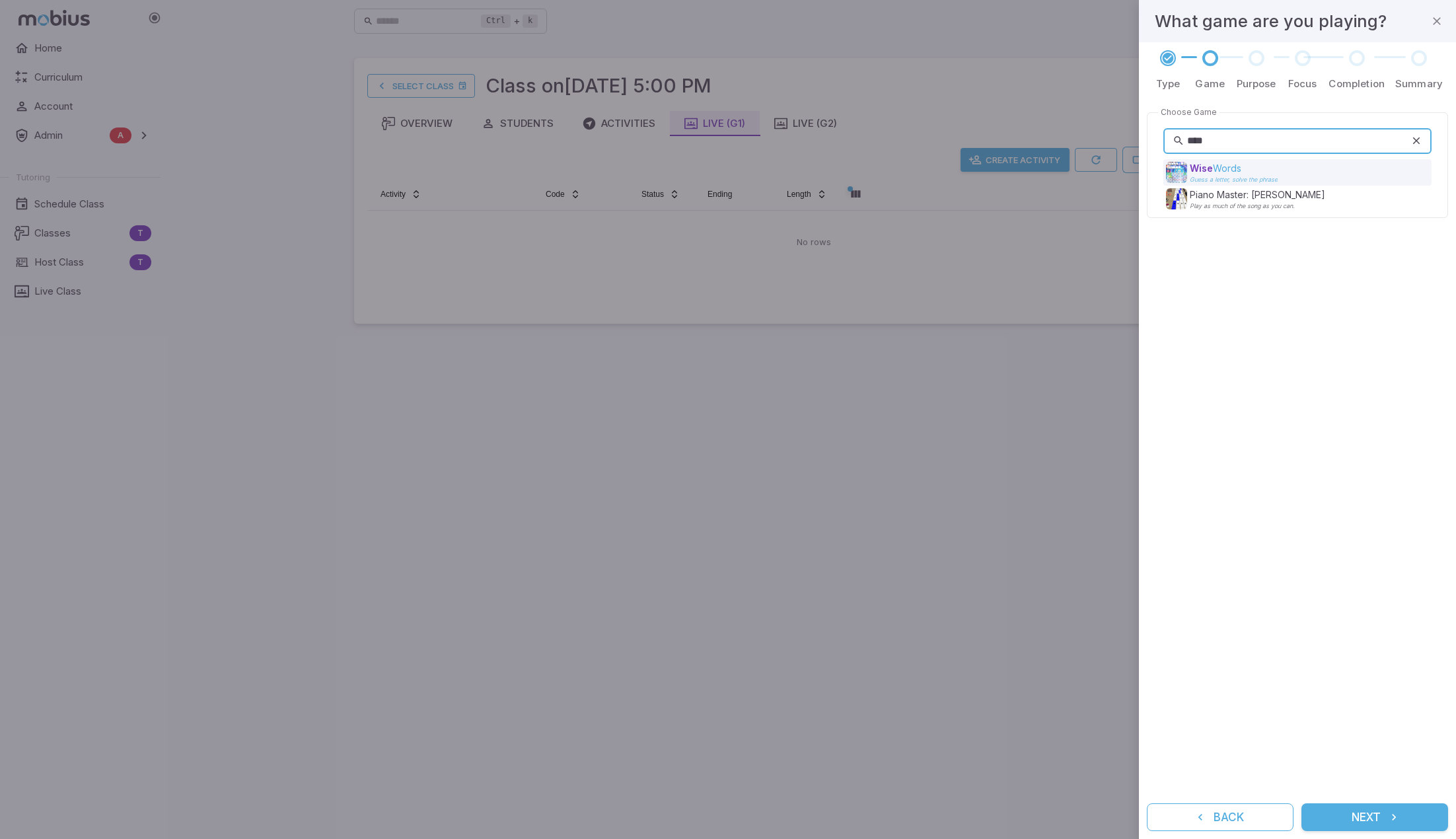
type input "****"
click at [796, 169] on div "Wise Words Guess a letter, solve the phrase" at bounding box center [1299, 173] width 266 height 21
click at [796, 173] on span "Wise" at bounding box center [1201, 168] width 23 height 11
click at [796, 138] on icon at bounding box center [1416, 141] width 12 height 13
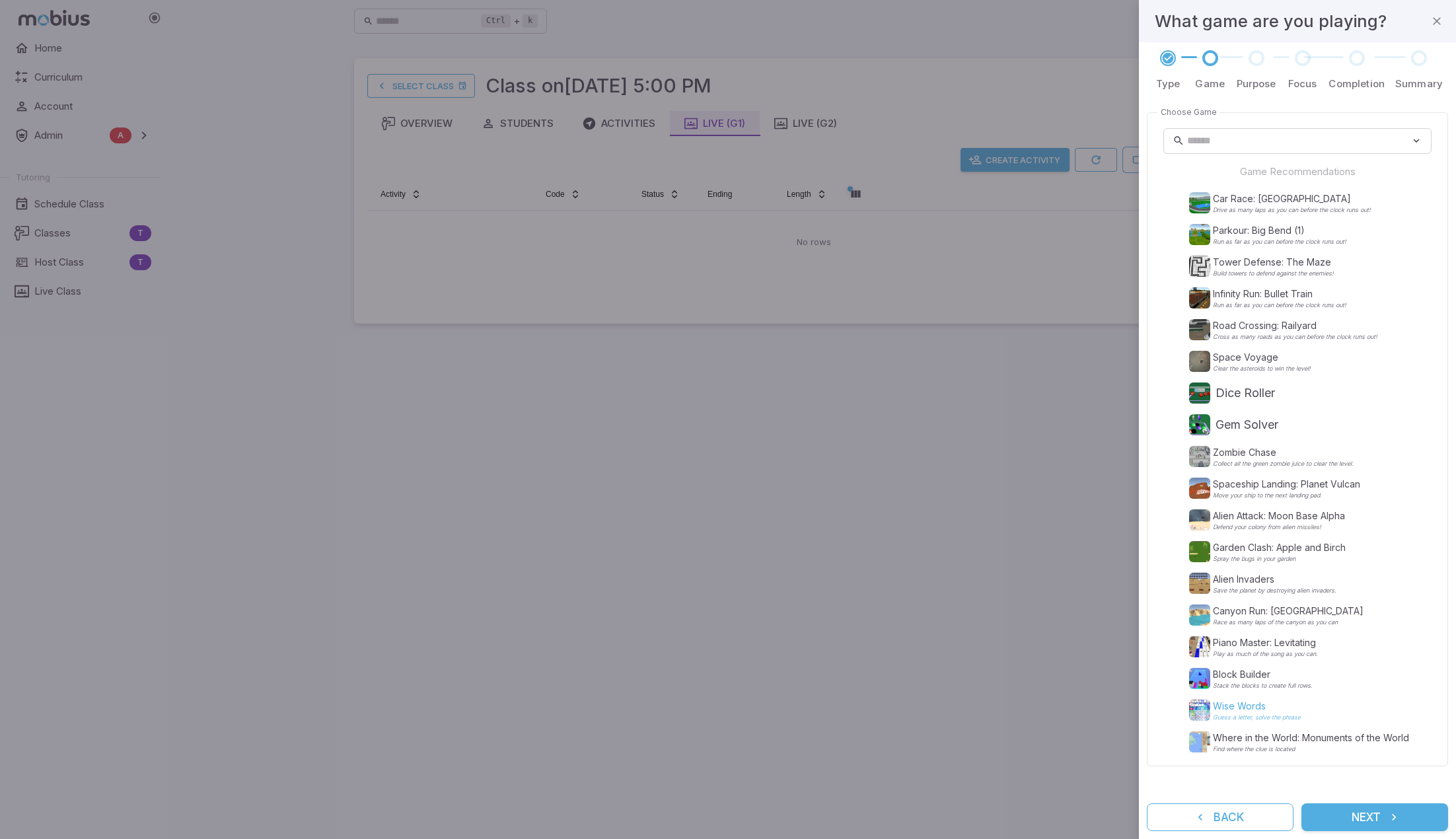
click at [796, 702] on p "Wise Words" at bounding box center [1257, 707] width 88 height 13
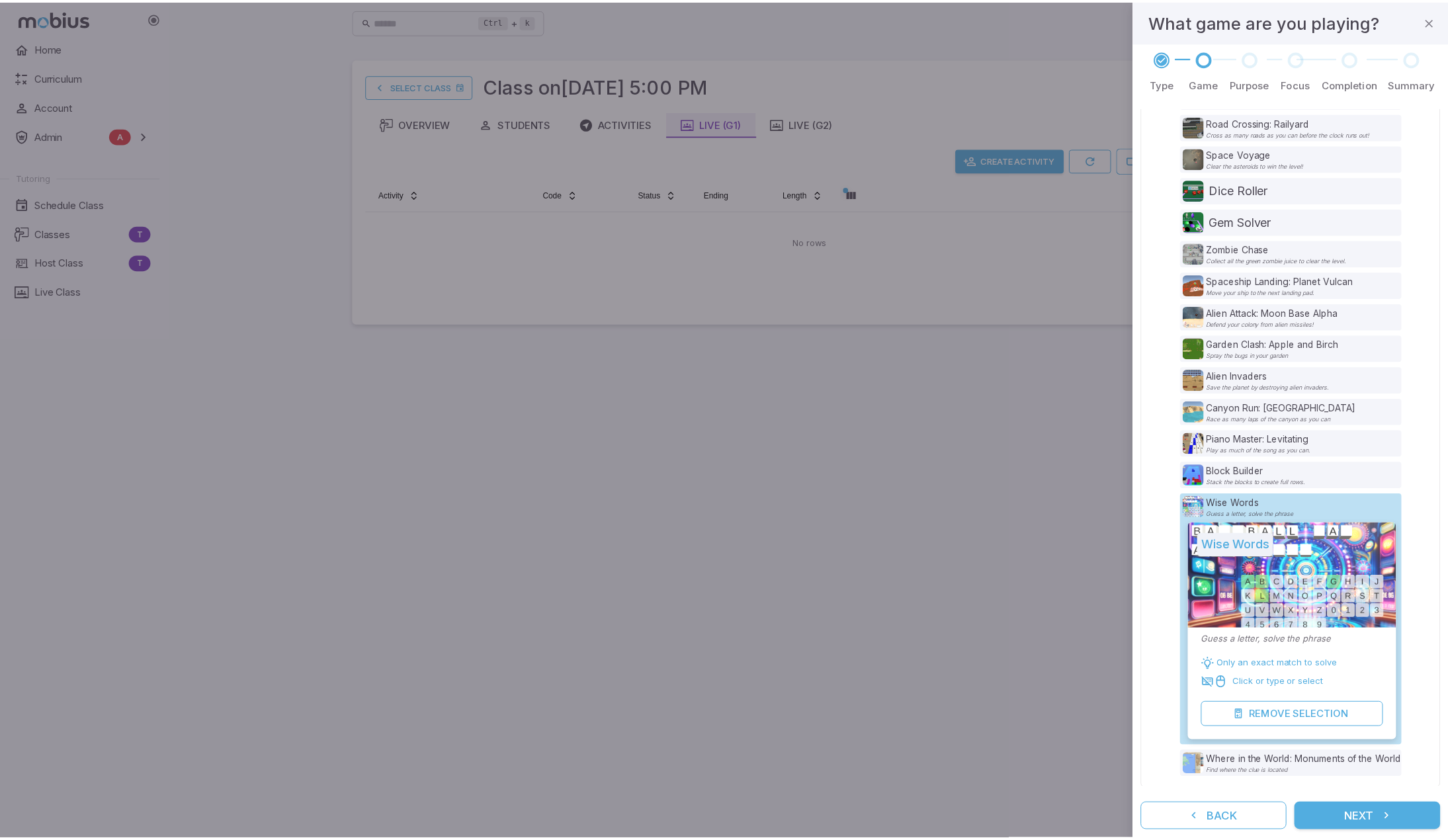
scroll to position [204, 0]
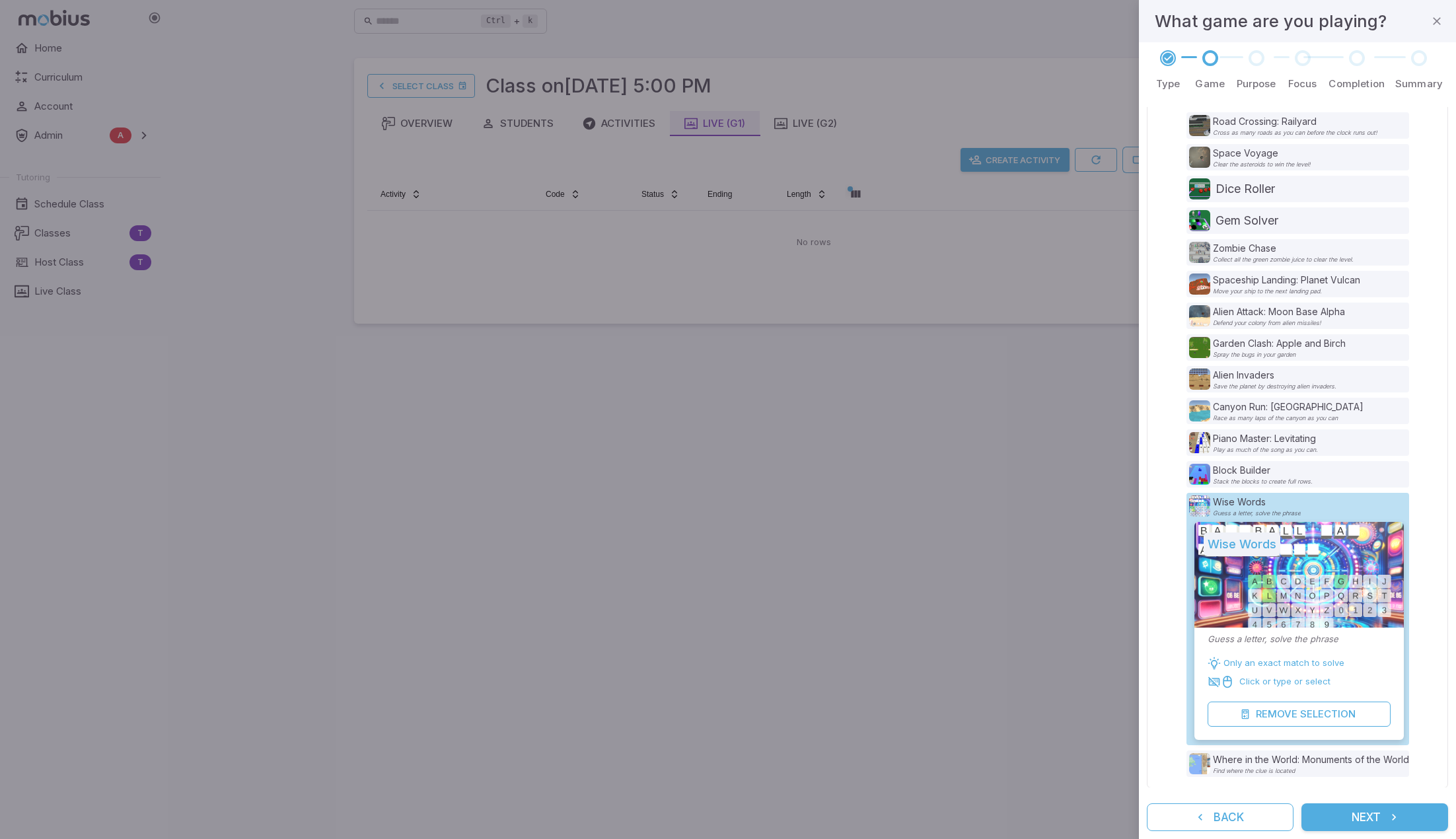
click at [796, 825] on button "Next" at bounding box center [1375, 817] width 146 height 28
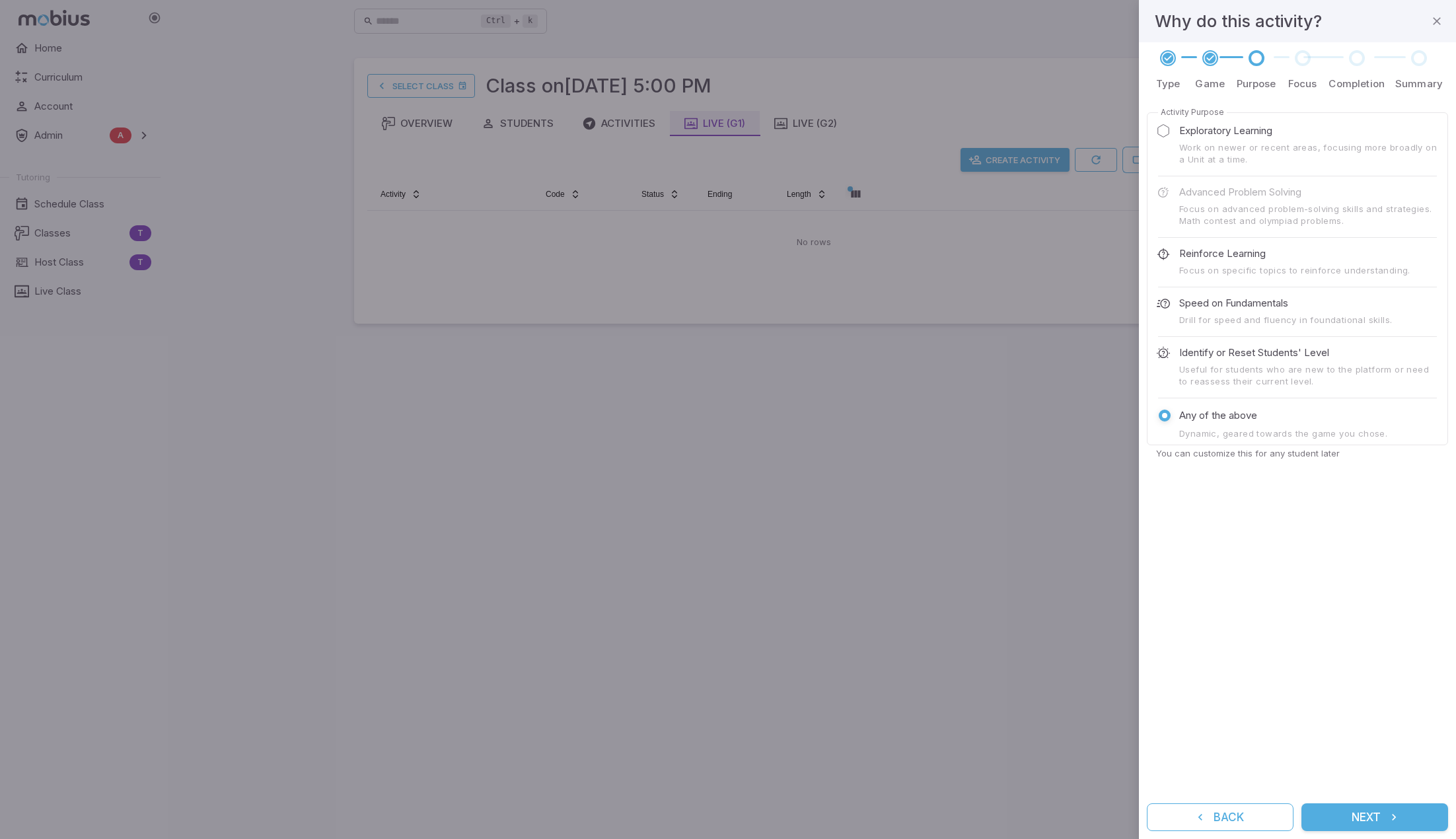
click at [796, 590] on div "Activity Purpose Exploratory Learning Work on newer or recent areas, focusing m…" at bounding box center [1297, 447] width 301 height 681
click at [796, 820] on button "Next" at bounding box center [1375, 817] width 146 height 28
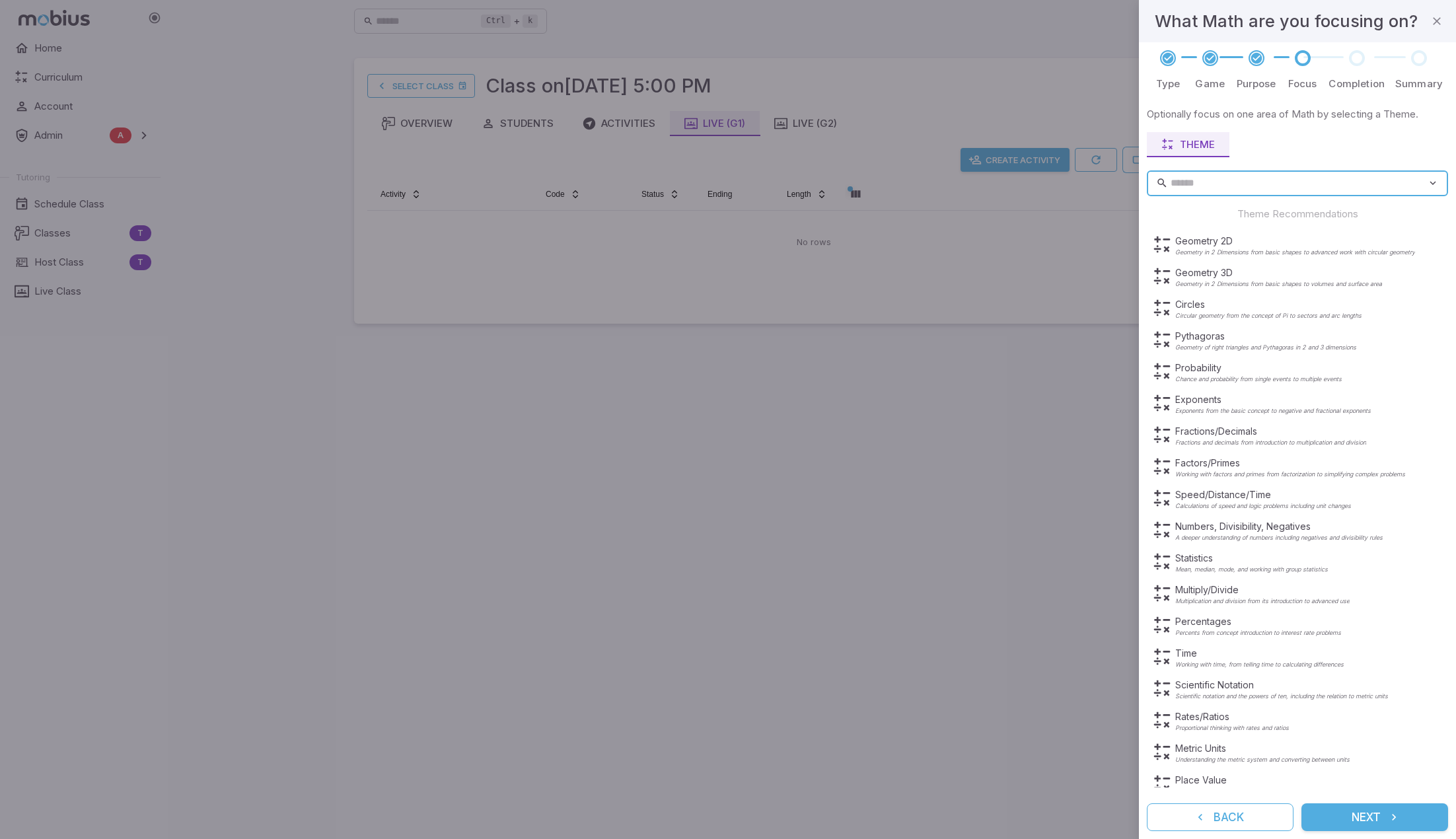
click at [796, 819] on button "Next" at bounding box center [1375, 817] width 146 height 28
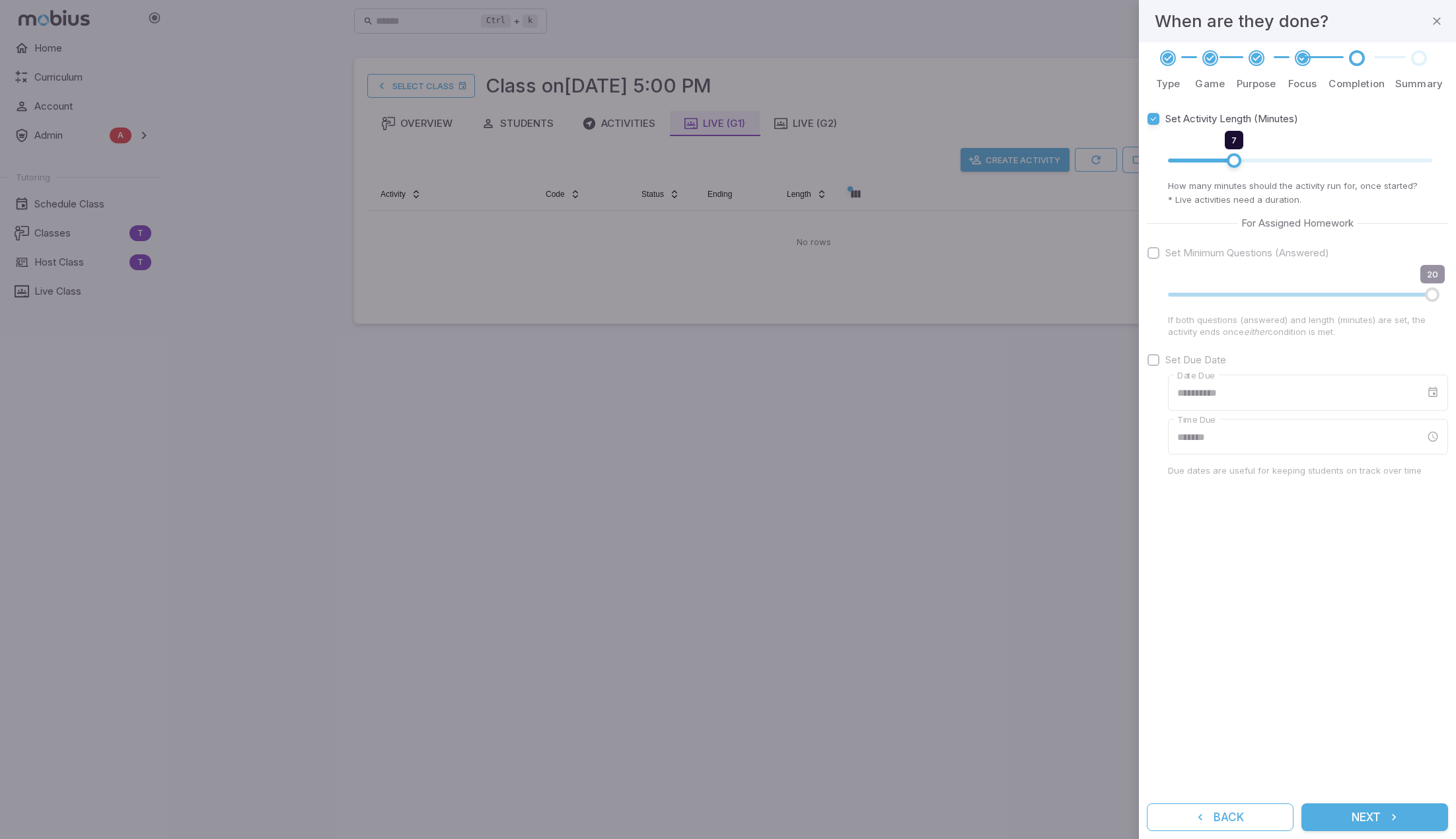
click at [796, 700] on div "**********" at bounding box center [1297, 447] width 301 height 681
click at [796, 819] on button "Next" at bounding box center [1375, 817] width 146 height 28
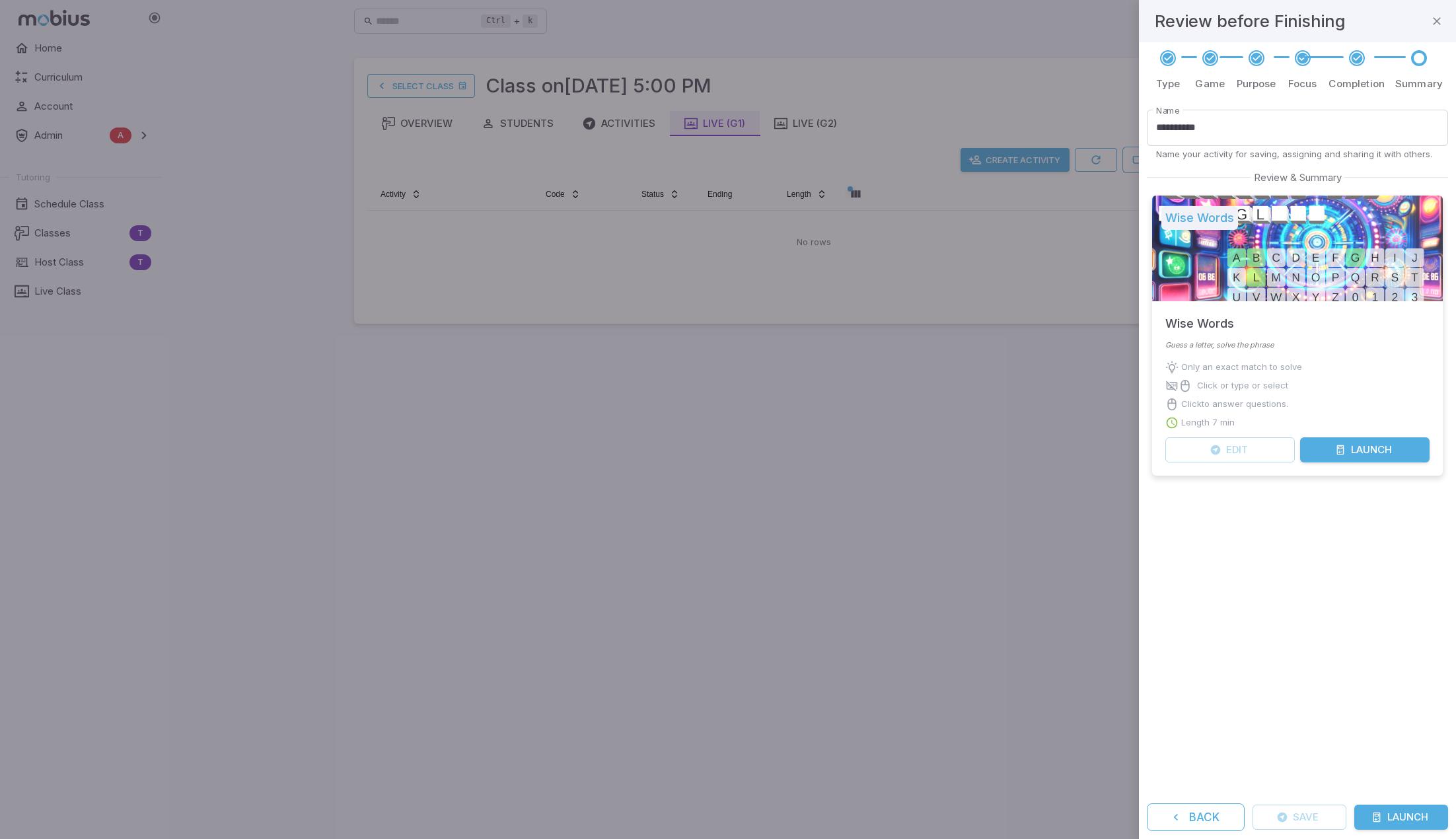
click at [796, 816] on button "Launch" at bounding box center [1401, 817] width 94 height 25
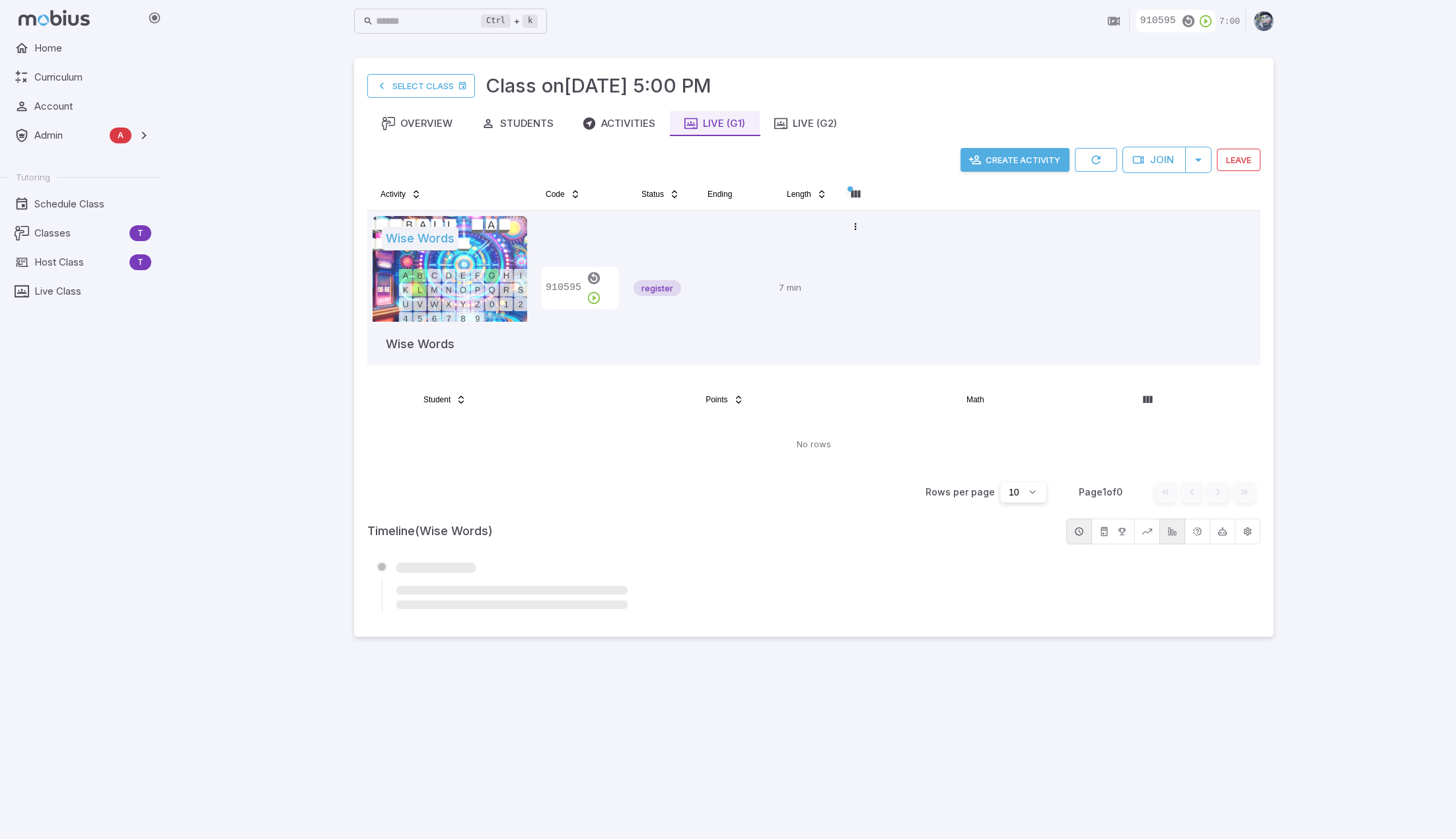
click at [193, 374] on div "Ctrl + k ​ 910595 7:00 Select Class Class on Sep 24 @ 5:00 PM Overview Students…" at bounding box center [814, 419] width 1284 height 839
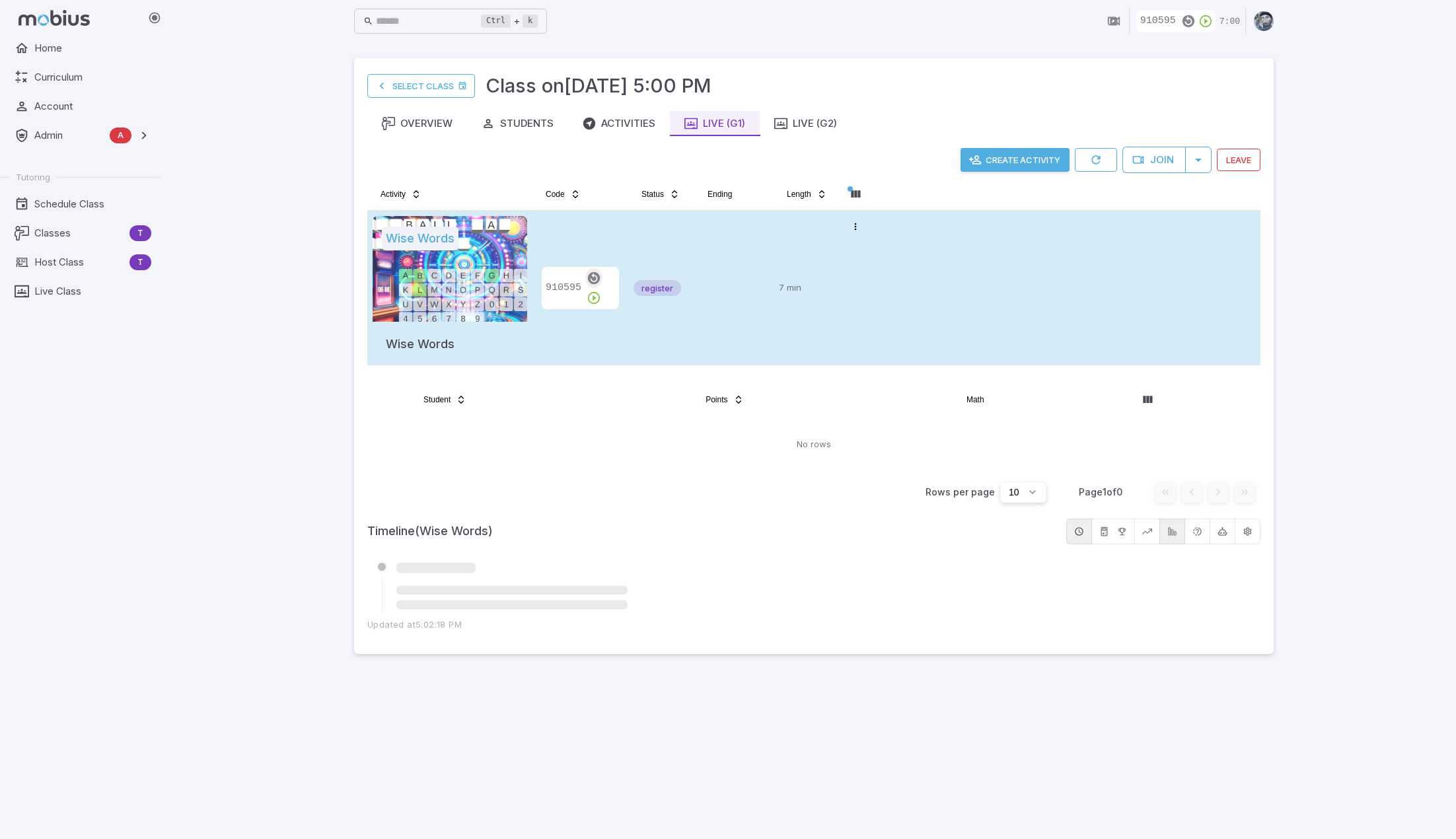
click at [589, 285] on icon "button" at bounding box center [593, 278] width 14 height 14
click at [781, 329] on p "7 min" at bounding box center [807, 288] width 55 height 144
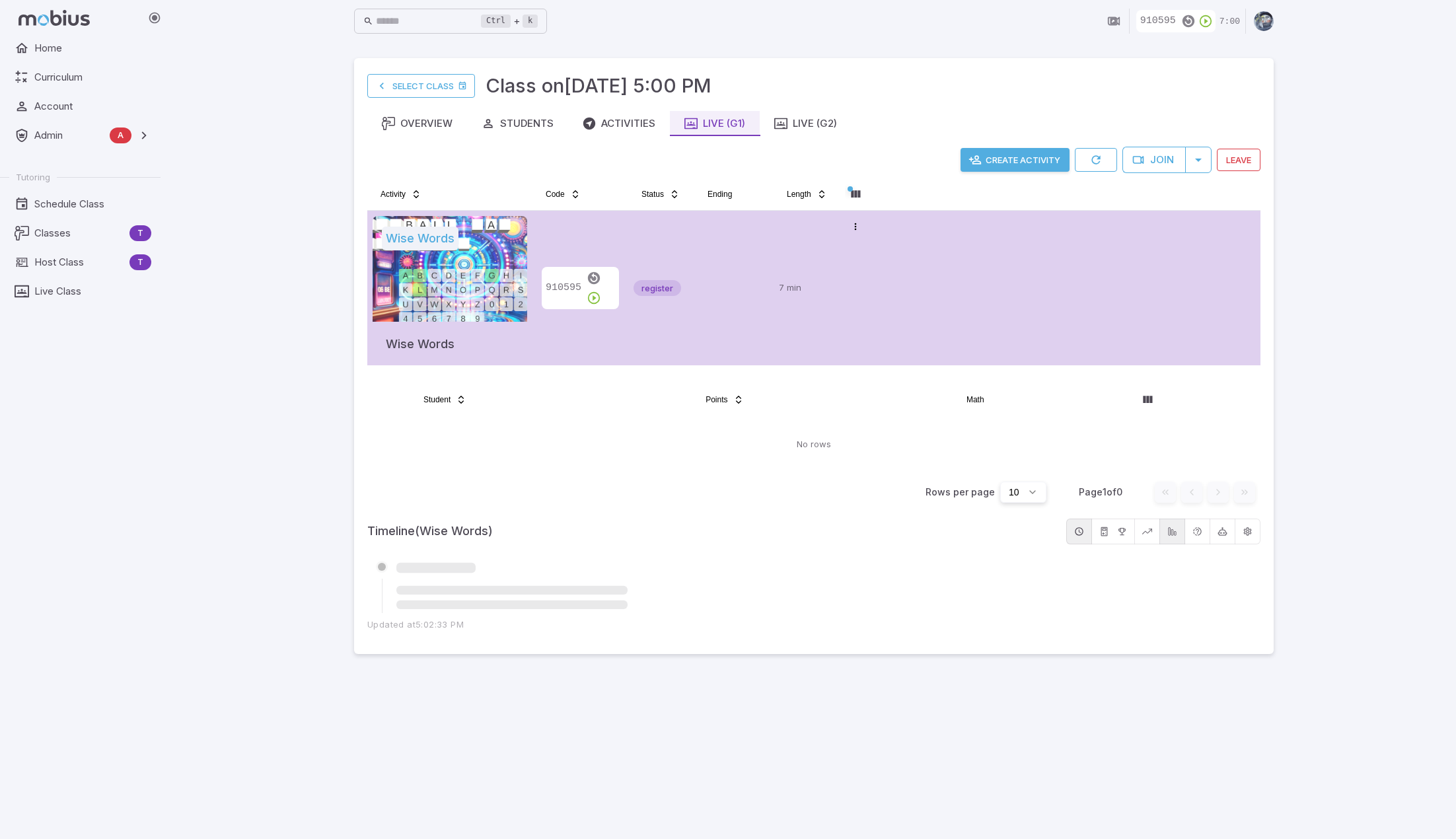
click at [775, 324] on td "7 min" at bounding box center [807, 288] width 66 height 155
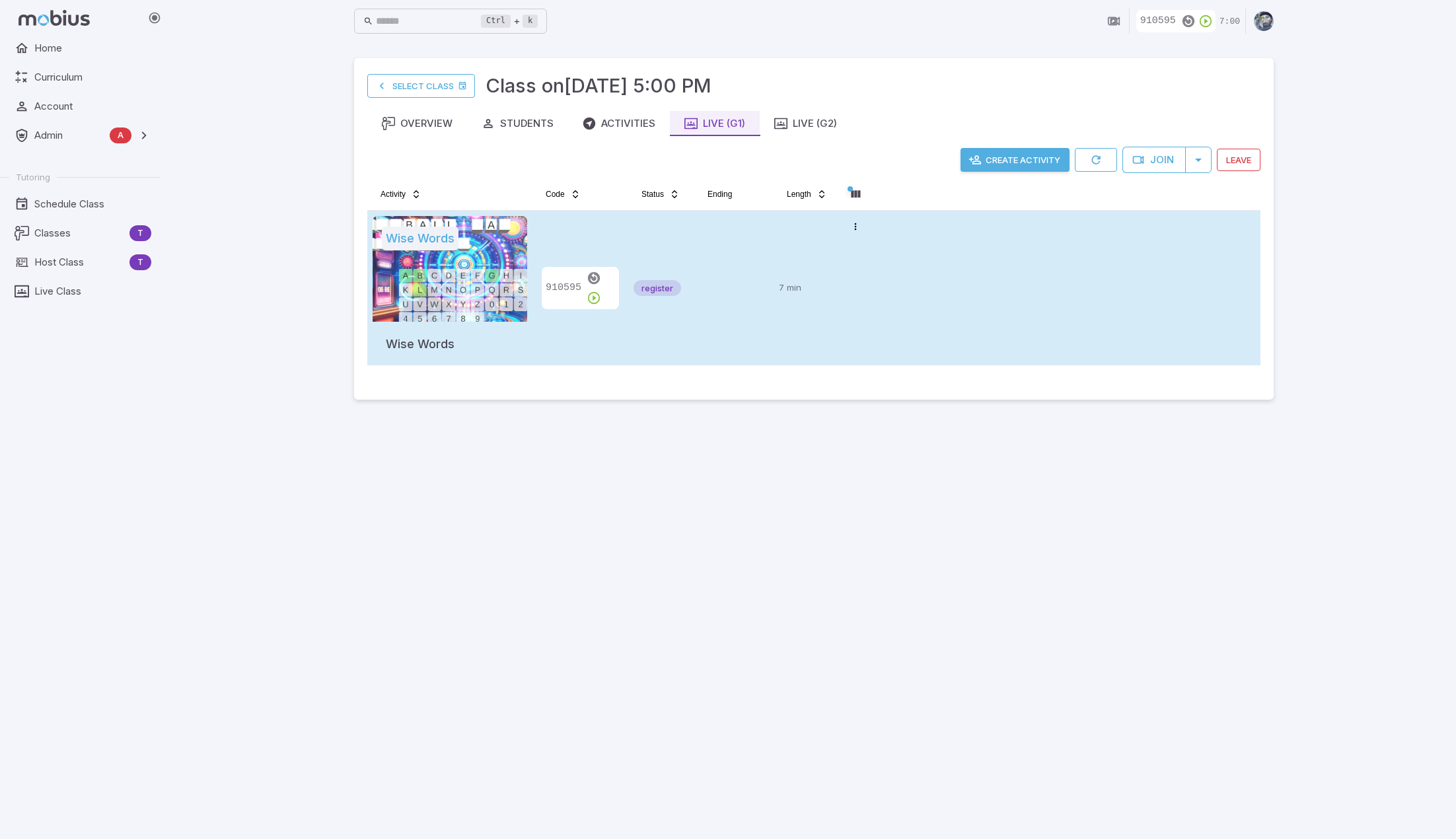
click at [775, 324] on td "7 min" at bounding box center [807, 288] width 66 height 155
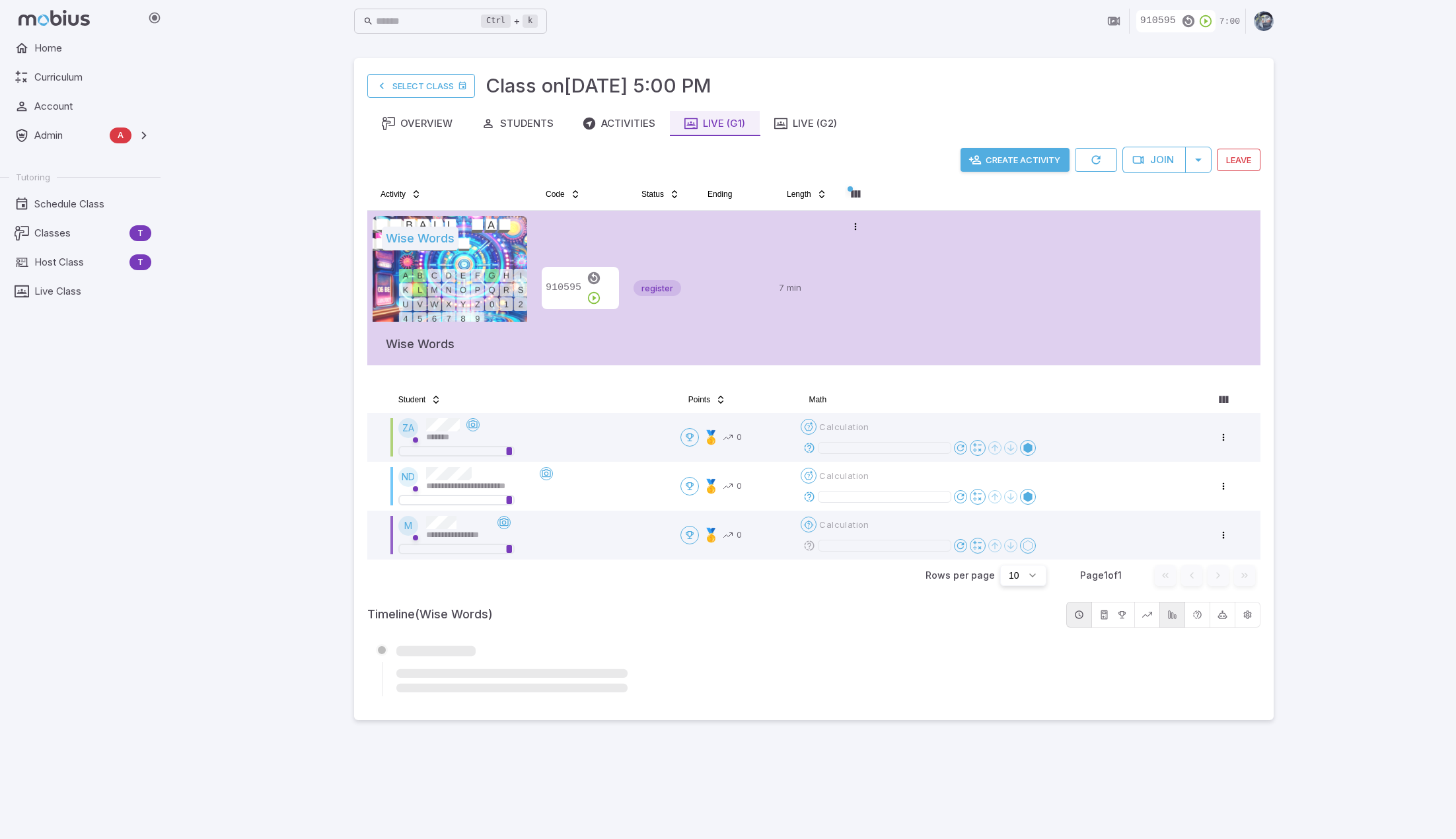
click at [796, 400] on div "**********" at bounding box center [814, 419] width 1284 height 839
click at [796, 228] on div "**********" at bounding box center [814, 419] width 1284 height 839
click at [796, 302] on div "**********" at bounding box center [814, 419] width 1284 height 839
click at [601, 291] on icon "button" at bounding box center [593, 297] width 14 height 14
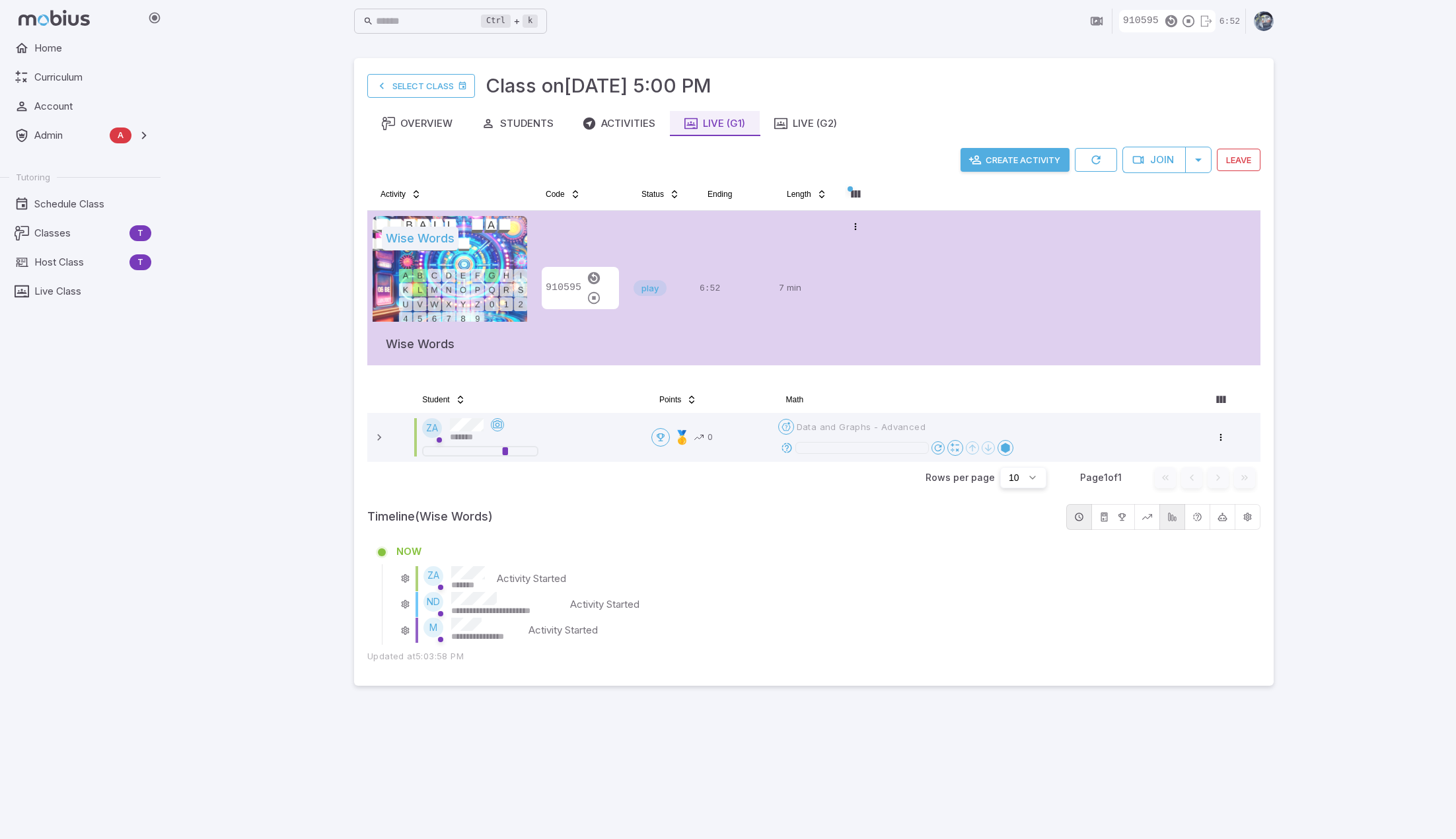
click at [796, 339] on div "**********" at bounding box center [814, 419] width 1284 height 839
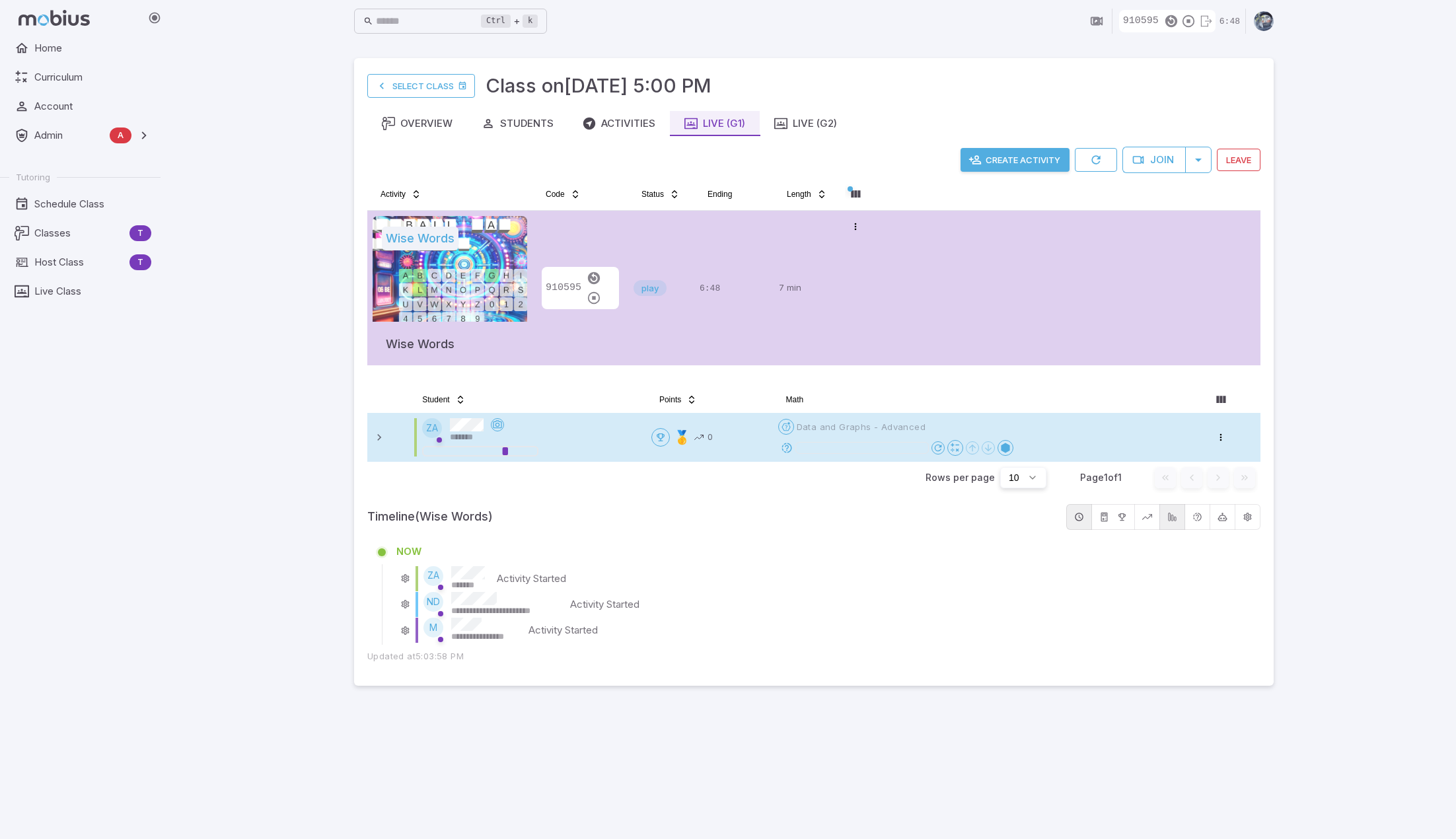
drag, startPoint x: 377, startPoint y: 438, endPoint x: 388, endPoint y: 427, distance: 15.6
click at [378, 438] on icon at bounding box center [380, 438] width 13 height 13
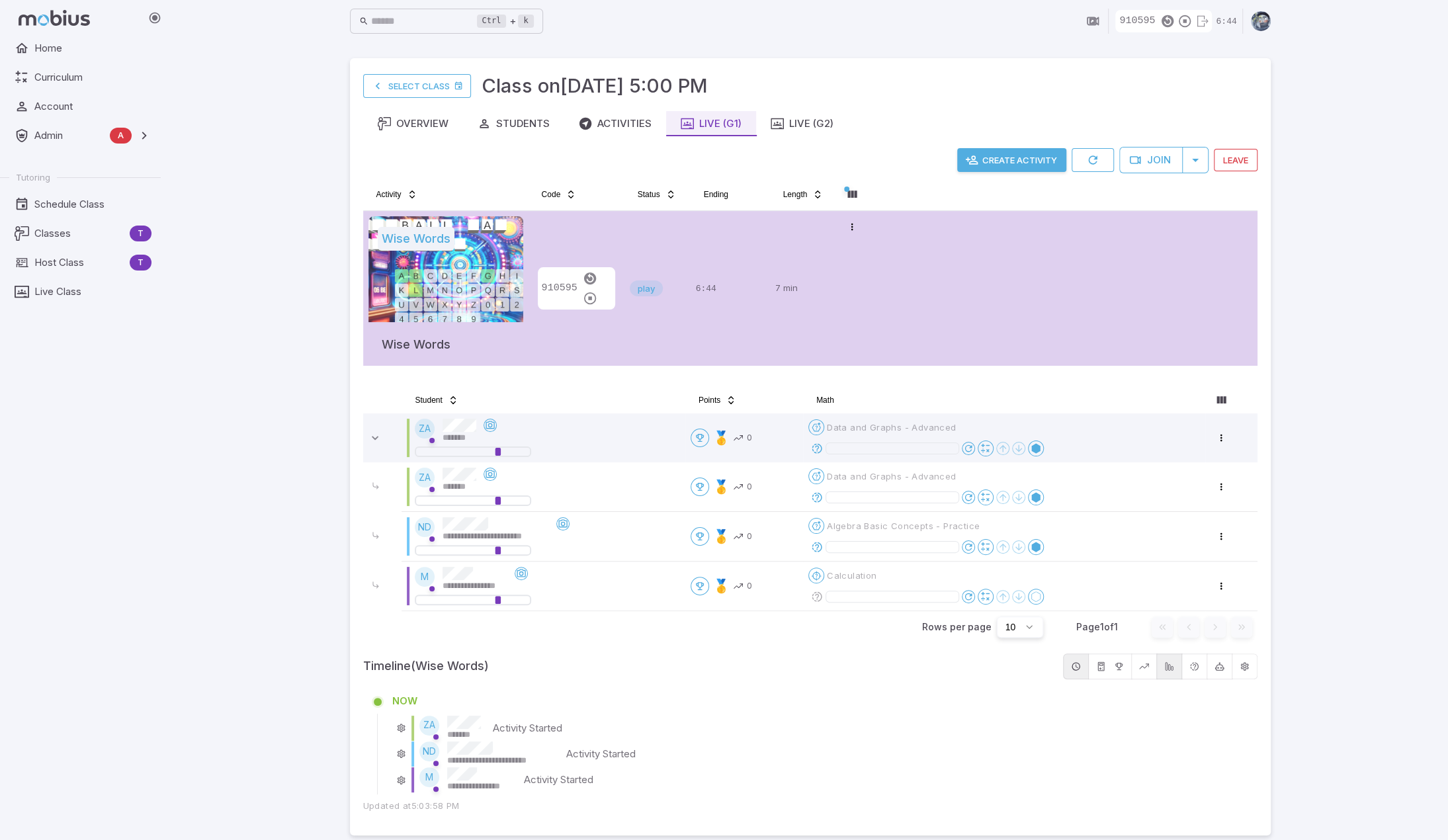
click at [797, 461] on div "**********" at bounding box center [810, 426] width 1276 height 851
click at [225, 510] on div "**********" at bounding box center [810, 426] width 1276 height 851
click at [797, 216] on div "**********" at bounding box center [810, 426] width 1276 height 851
click at [274, 554] on div "**********" at bounding box center [810, 426] width 1276 height 851
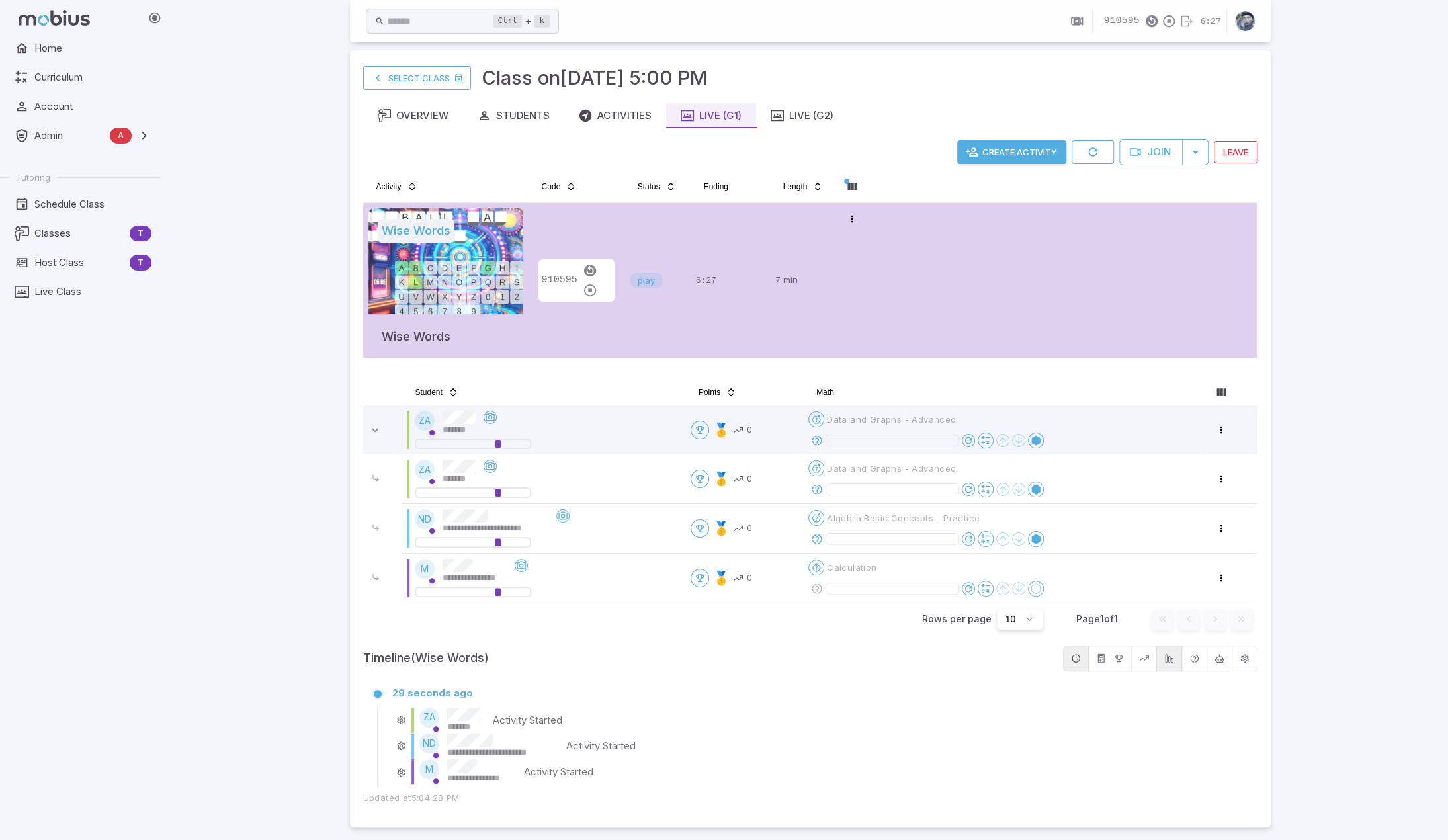
scroll to position [9, 0]
click at [302, 560] on div "**********" at bounding box center [810, 417] width 1276 height 851
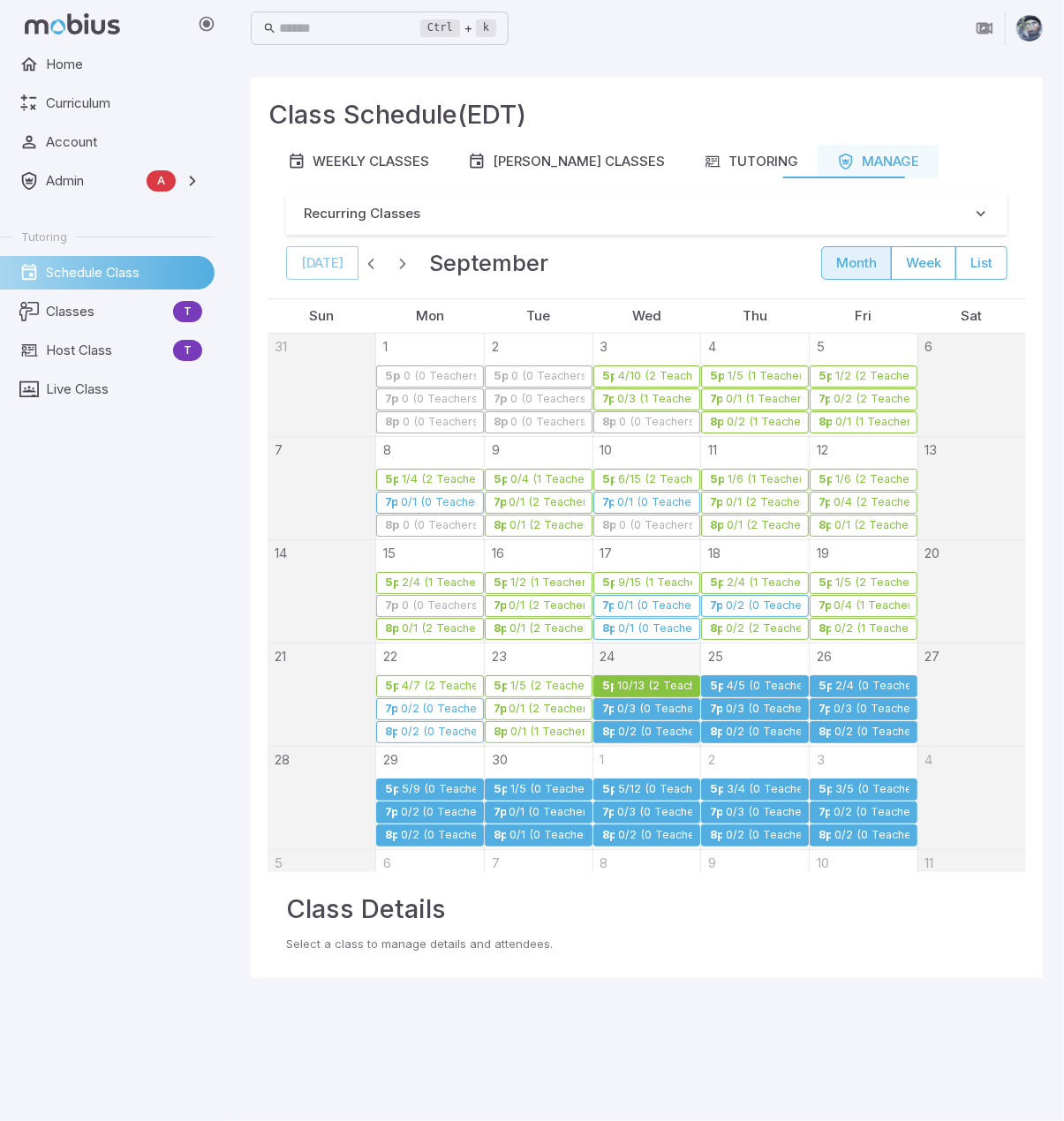
click at [668, 687] on div "10/13 (2 Teachers)" at bounding box center [654, 686] width 76 height 13
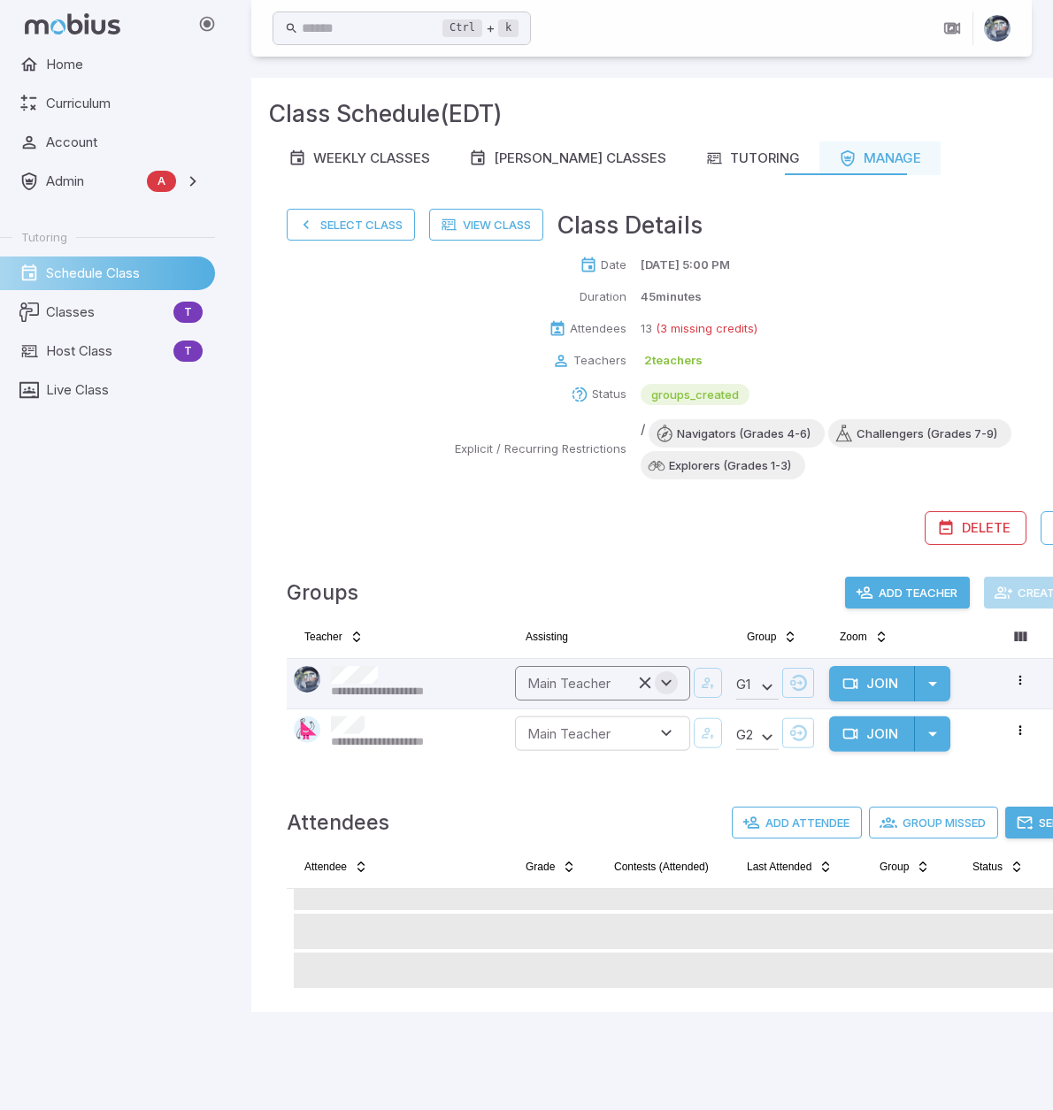
scroll to position [13, 0]
click at [788, 820] on button "Add Attendee" at bounding box center [796, 823] width 130 height 32
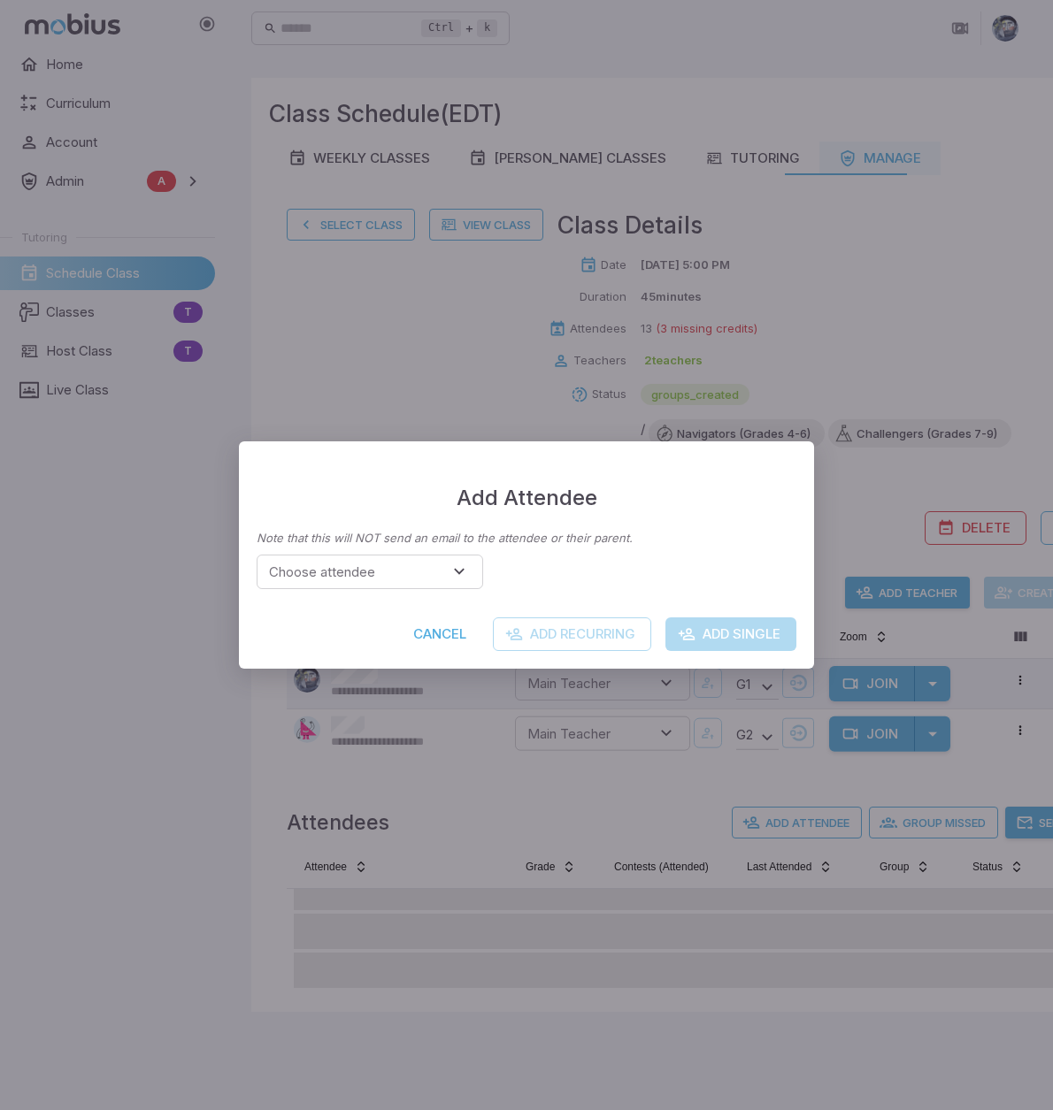
scroll to position [0, 0]
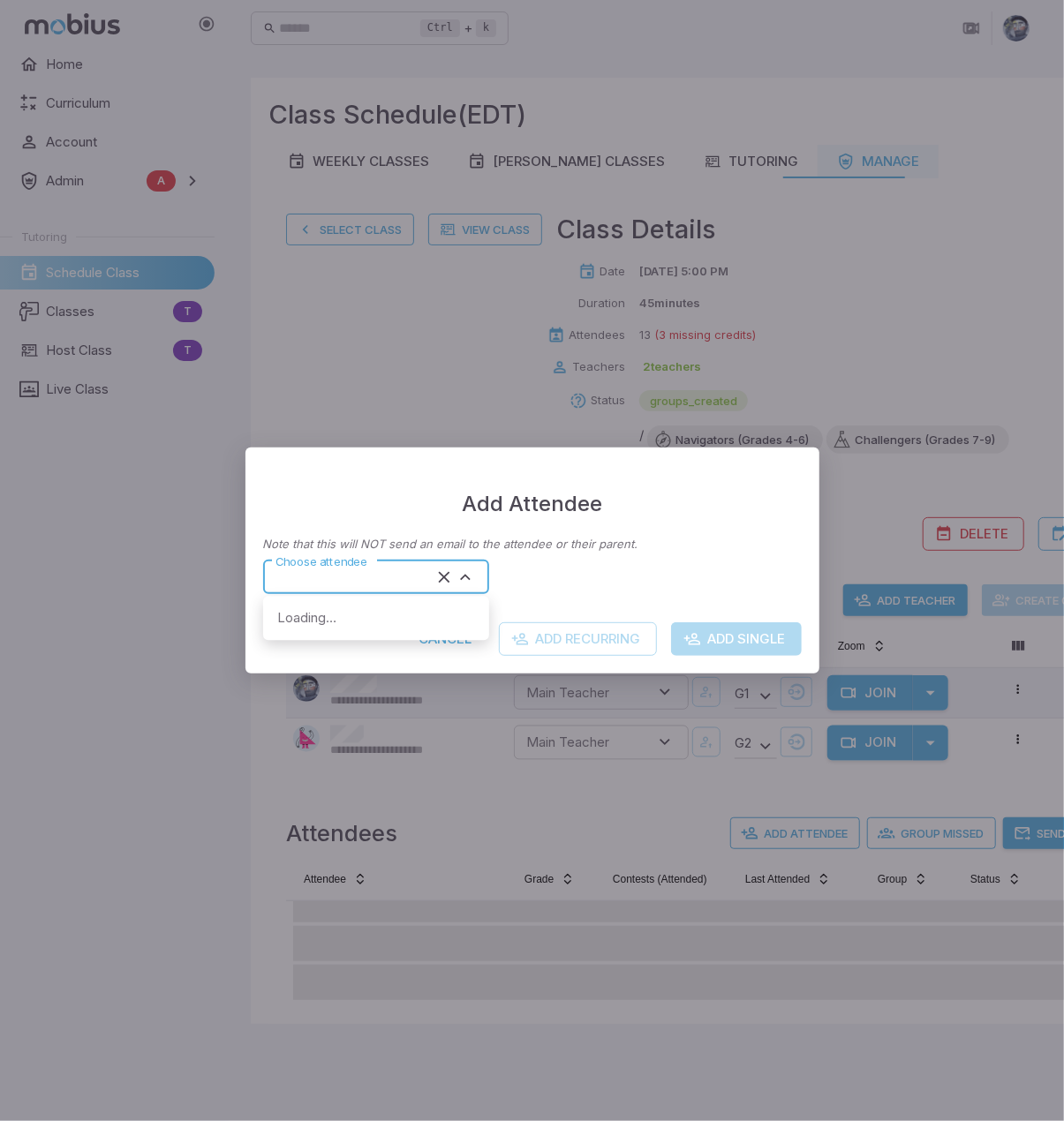
click at [401, 578] on input "Choose attendee" at bounding box center [350, 578] width 164 height 24
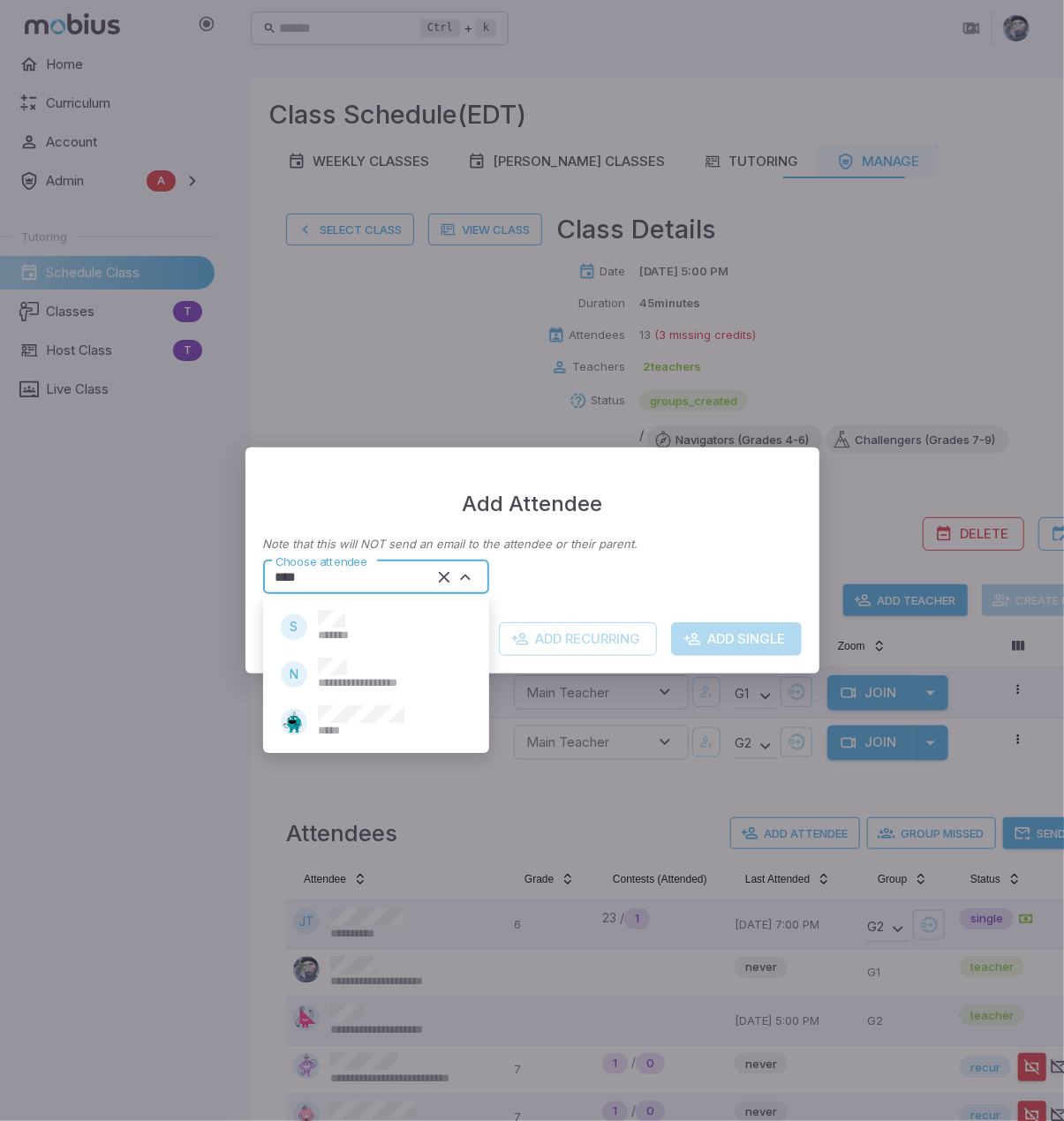
click at [420, 729] on li "*****" at bounding box center [376, 723] width 226 height 48
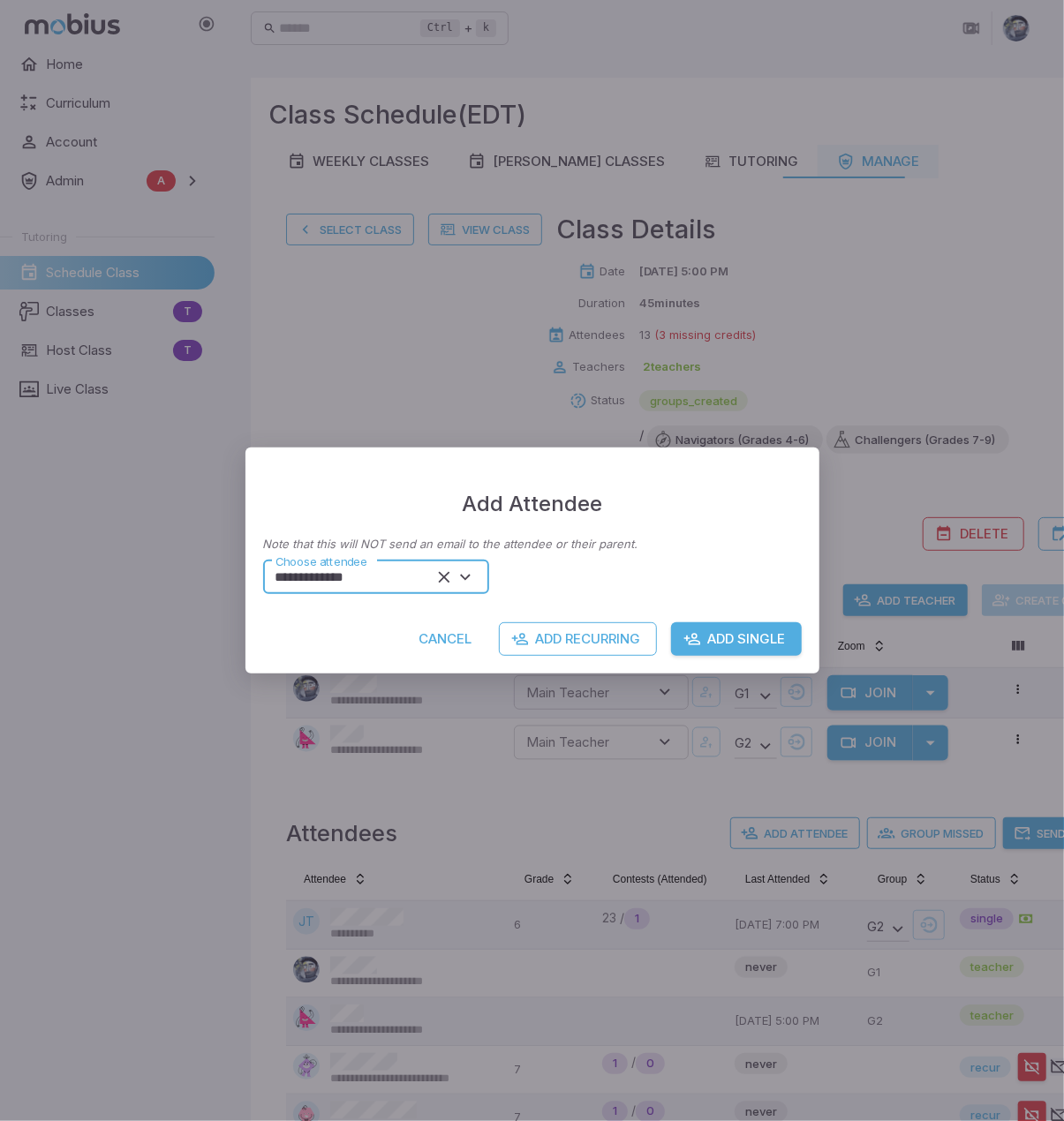
type input "**********"
click at [703, 634] on button "Add Single" at bounding box center [736, 640] width 131 height 34
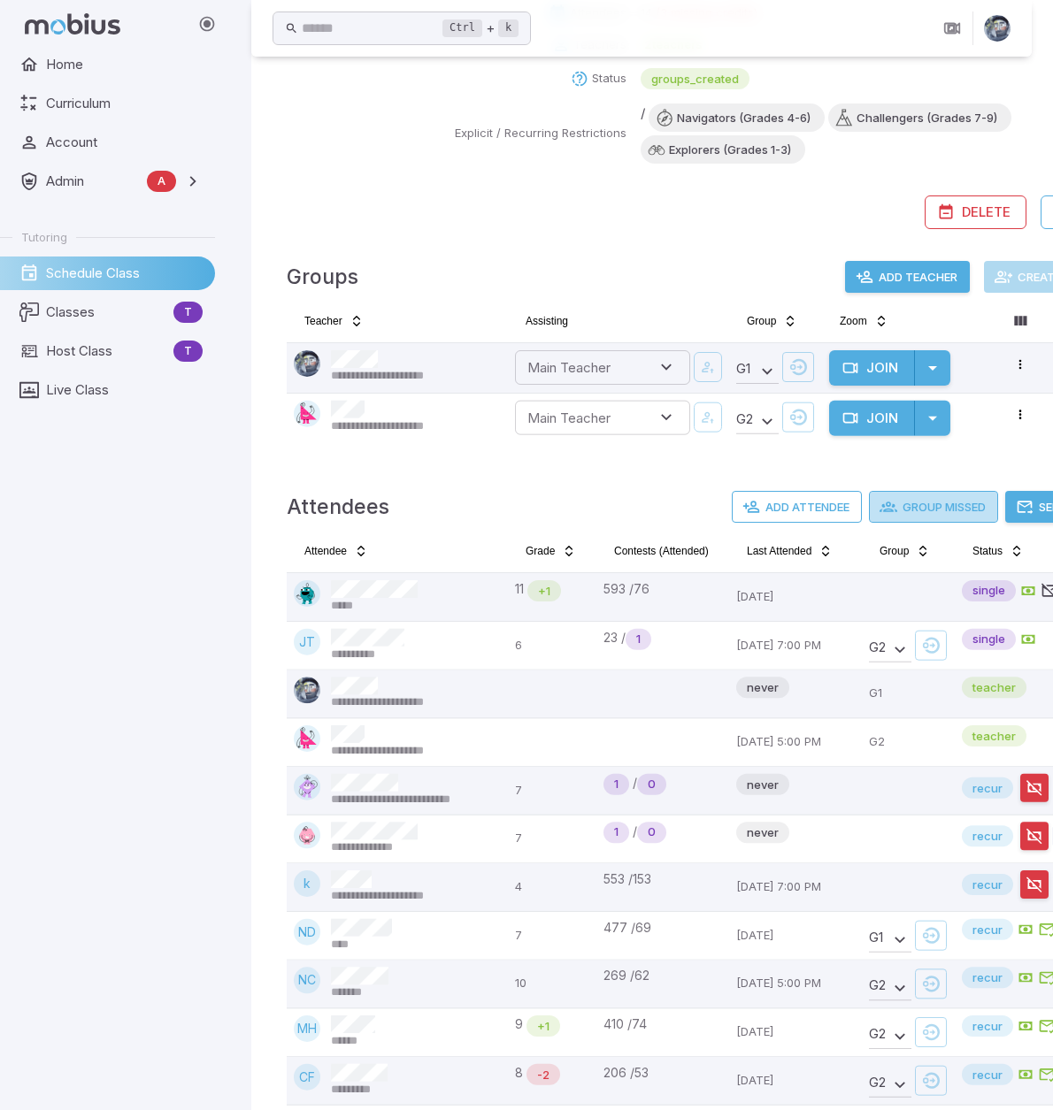
click at [931, 512] on button "Group Missed" at bounding box center [933, 507] width 129 height 32
click at [80, 679] on div "Home Curriculum Account Admin A Accounts Finance Testing Tutoring Schedule Clas…" at bounding box center [114, 579] width 229 height 1062
drag, startPoint x: 142, startPoint y: 503, endPoint x: 163, endPoint y: 475, distance: 35.4
click at [144, 503] on div "Home Curriculum Account Admin A Accounts Finance Testing Tutoring Schedule Clas…" at bounding box center [114, 579] width 229 height 1062
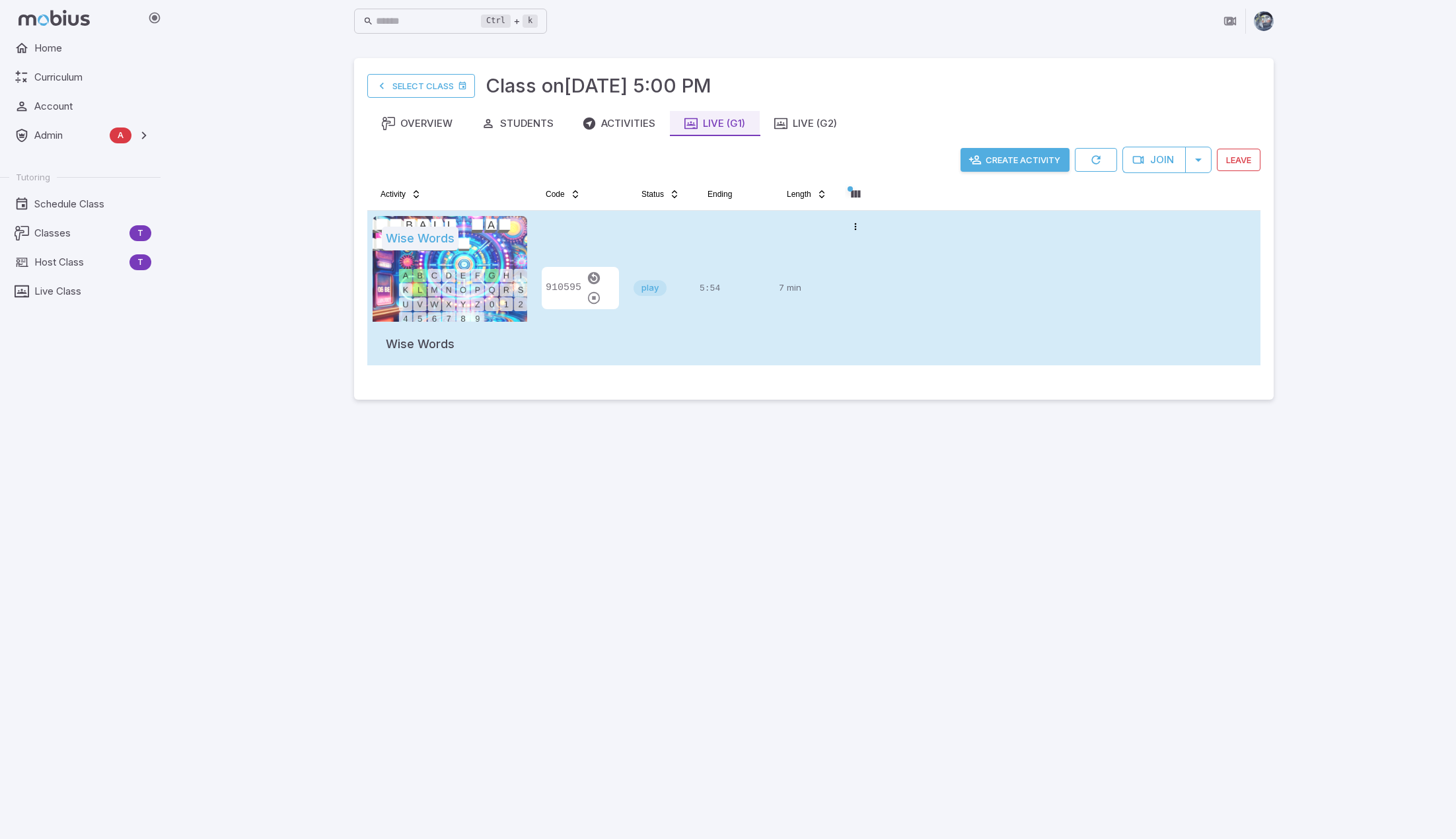
click at [651, 243] on div "play" at bounding box center [661, 288] width 55 height 144
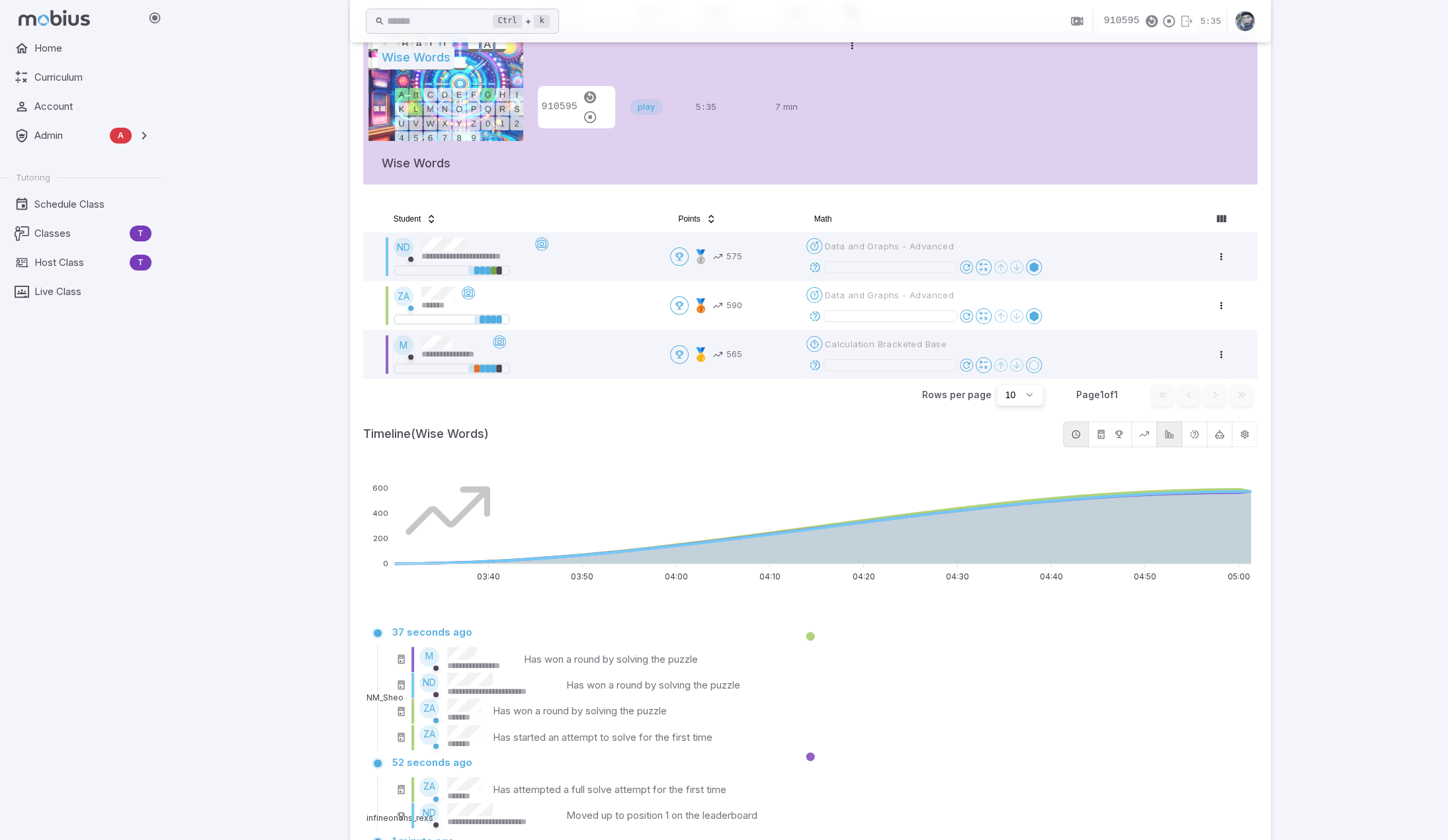
scroll to position [169, 0]
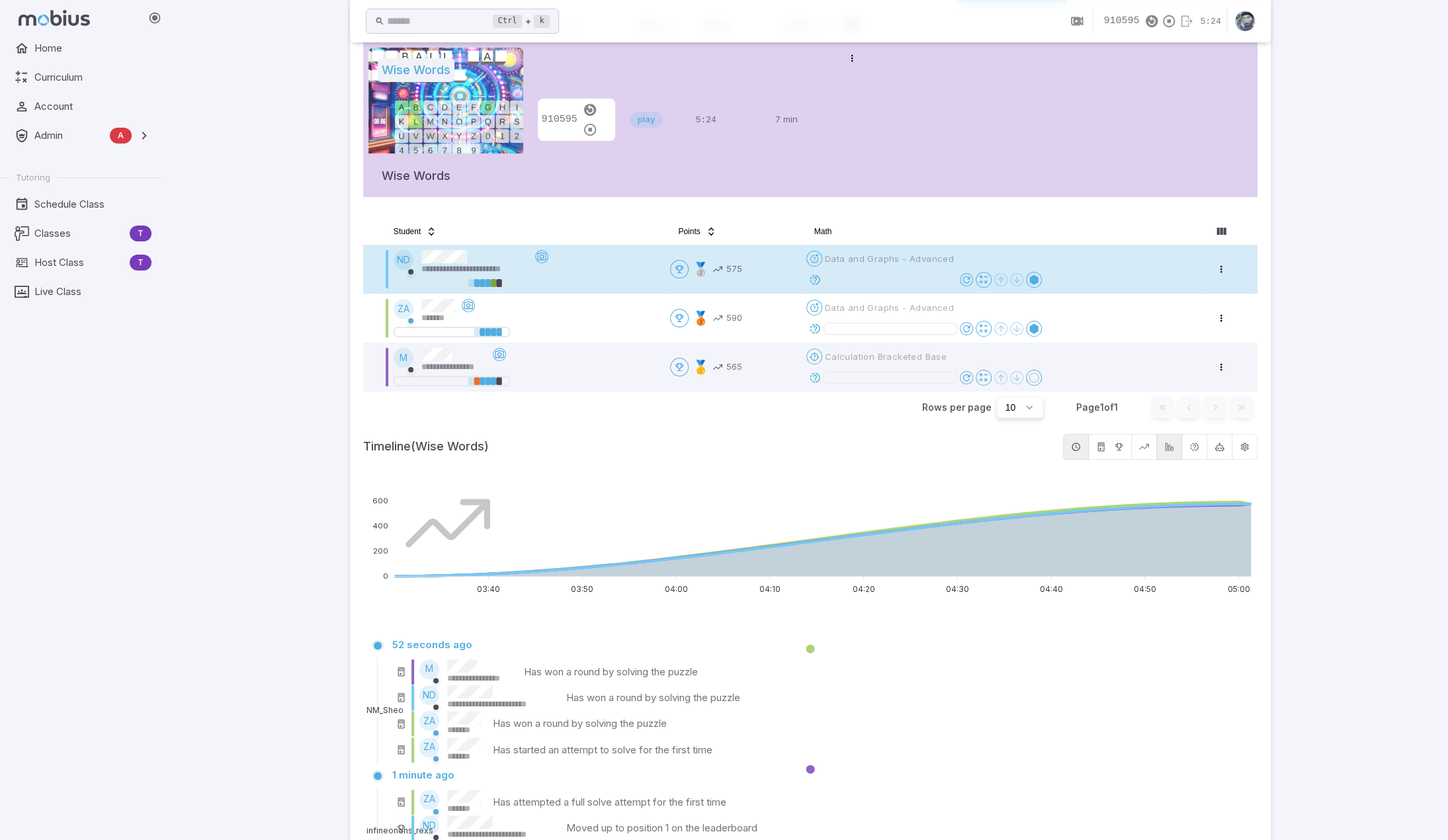
click at [814, 276] on icon at bounding box center [815, 280] width 12 height 12
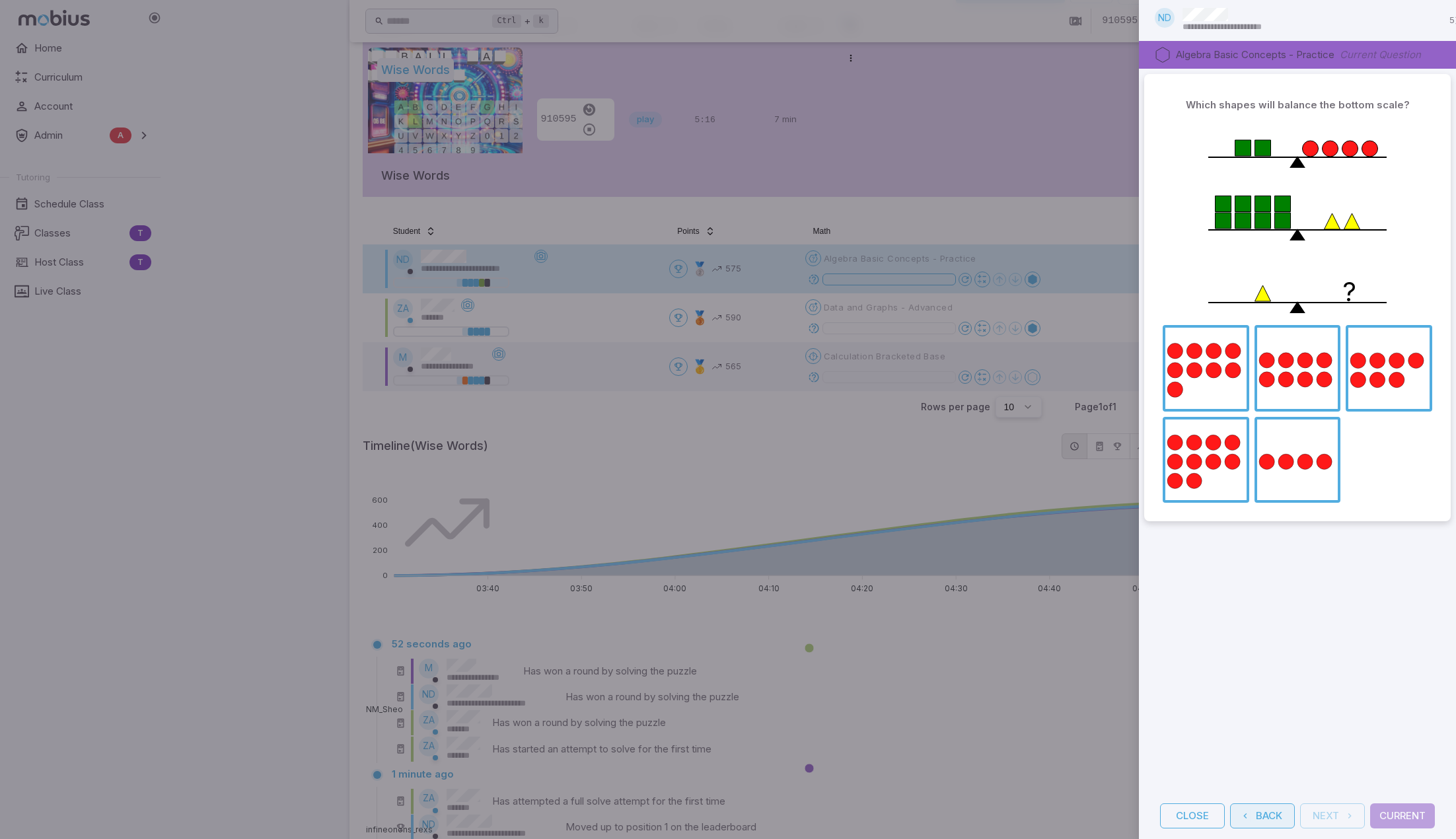
click at [1252, 804] on button "Back" at bounding box center [1263, 817] width 65 height 25
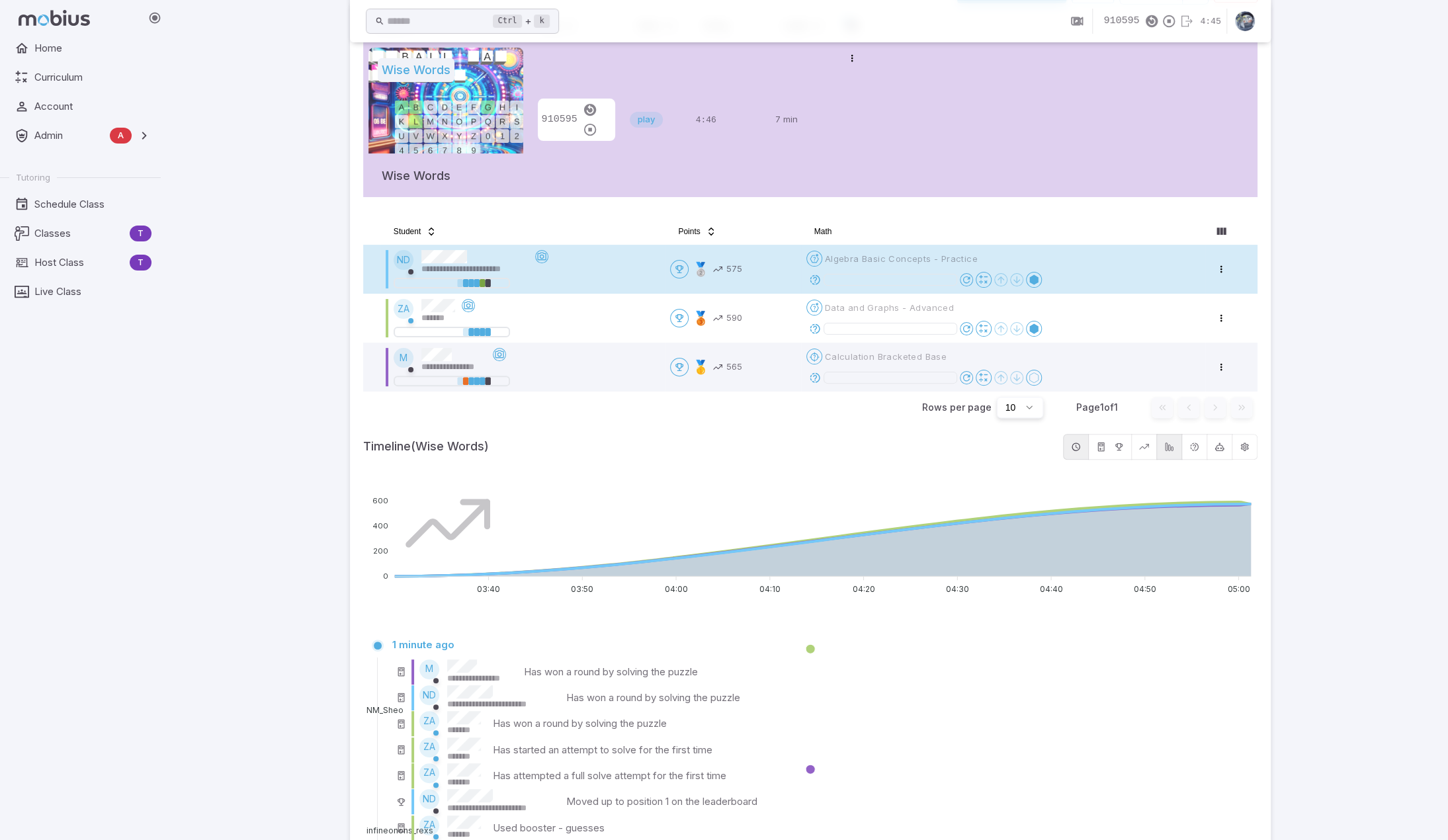
click at [286, 400] on div "**********" at bounding box center [810, 508] width 1276 height 1355
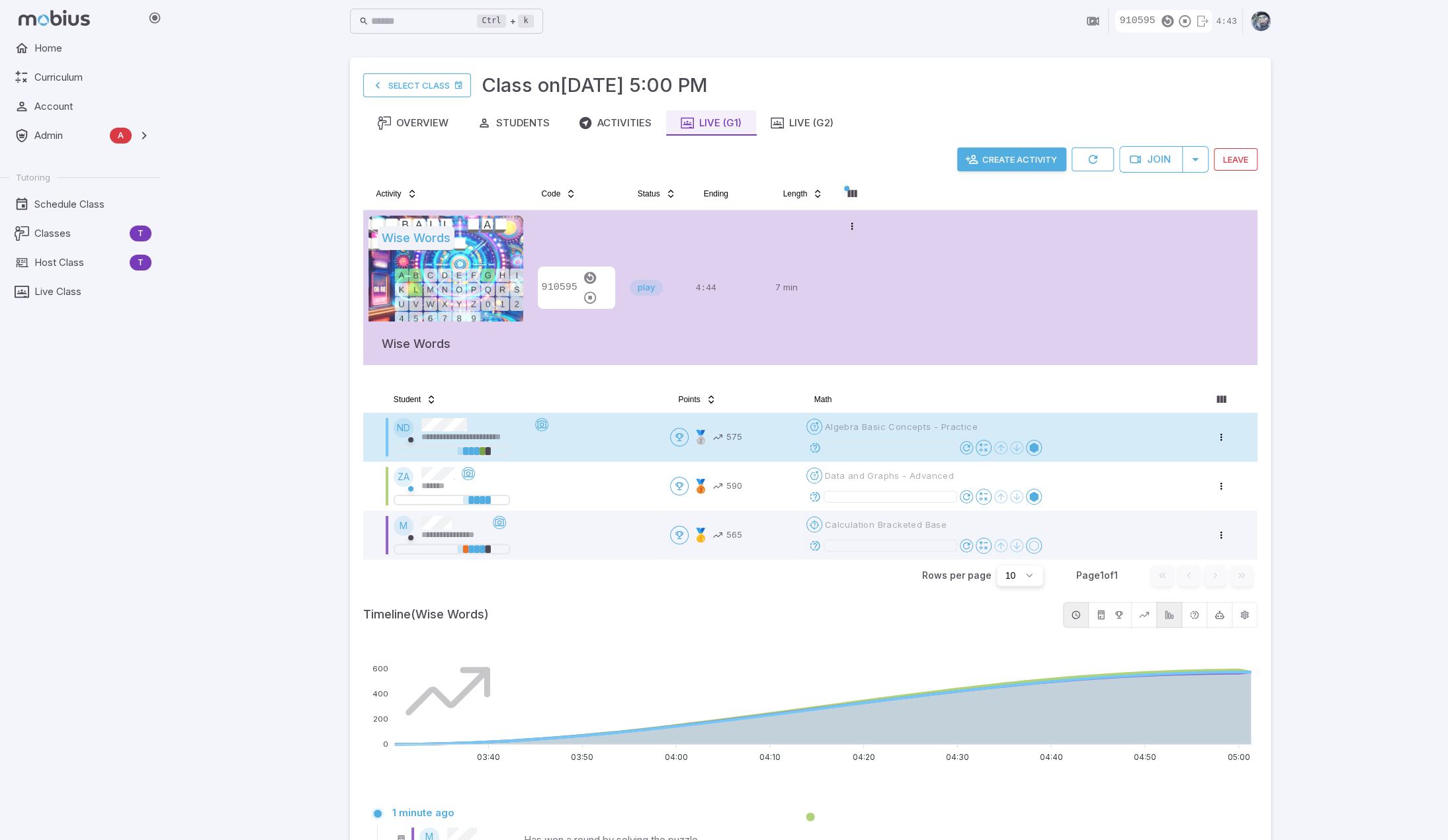
scroll to position [0, 0]
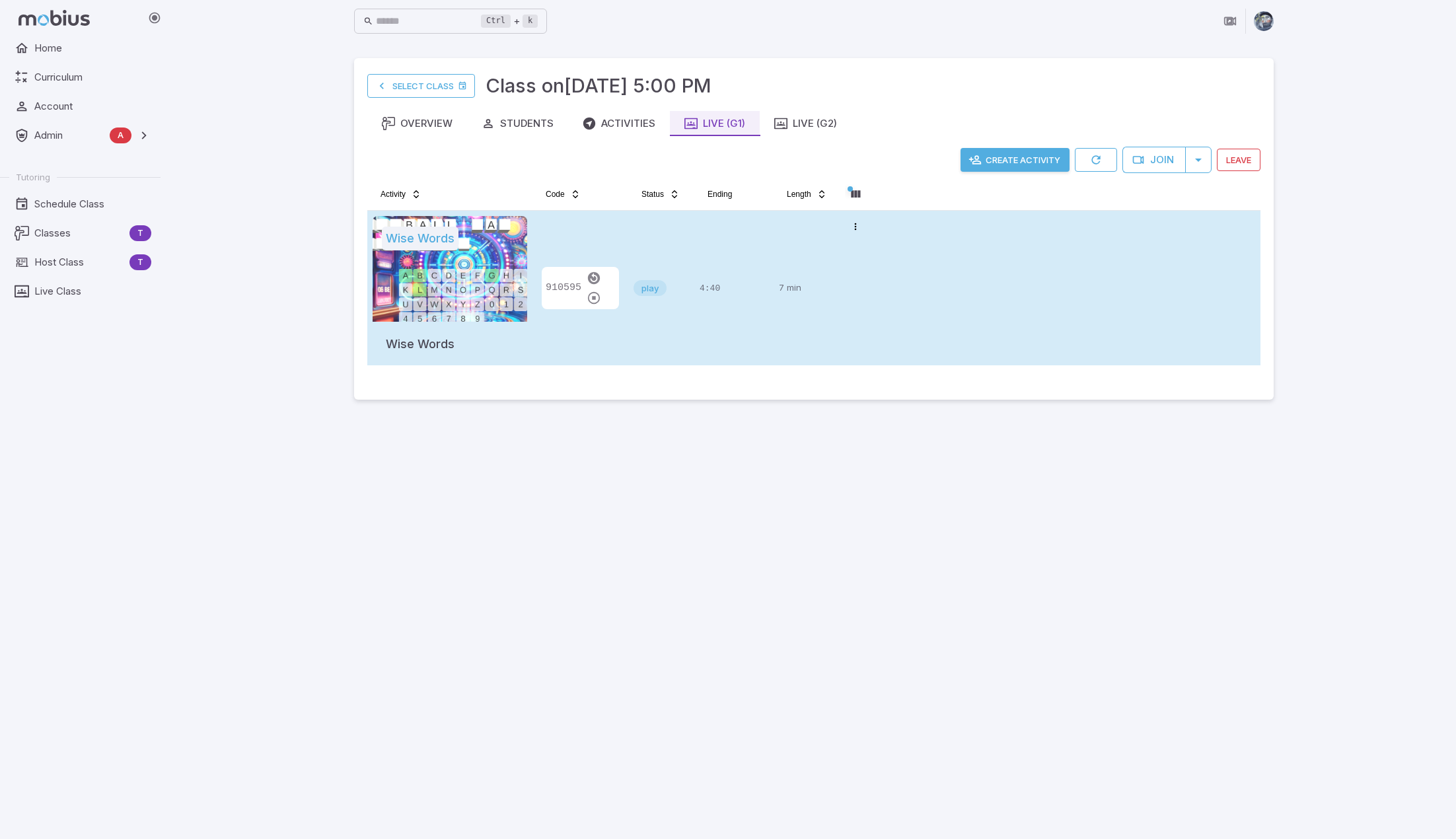
click at [576, 224] on div "910595" at bounding box center [580, 288] width 85 height 144
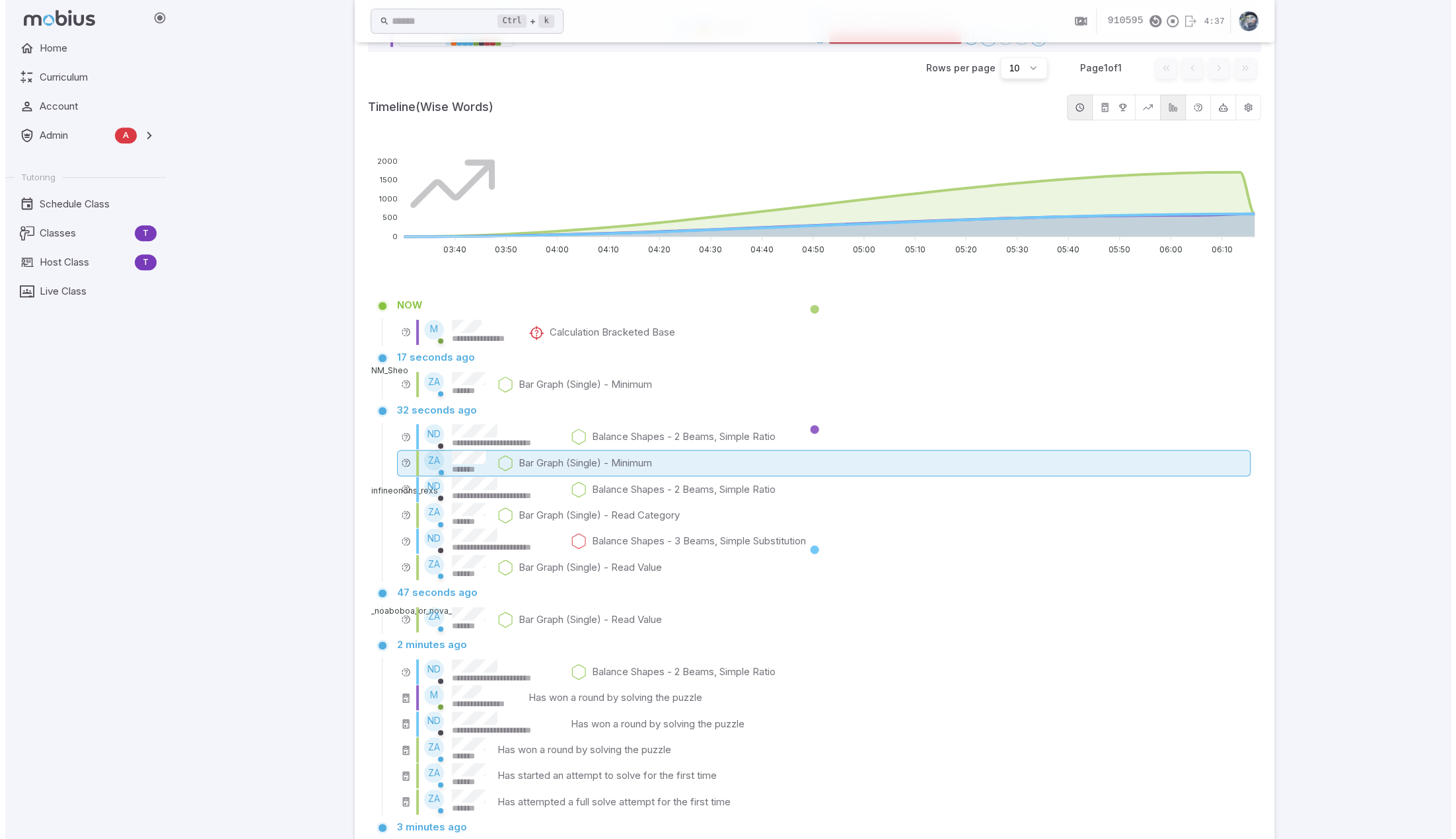
scroll to position [529, 0]
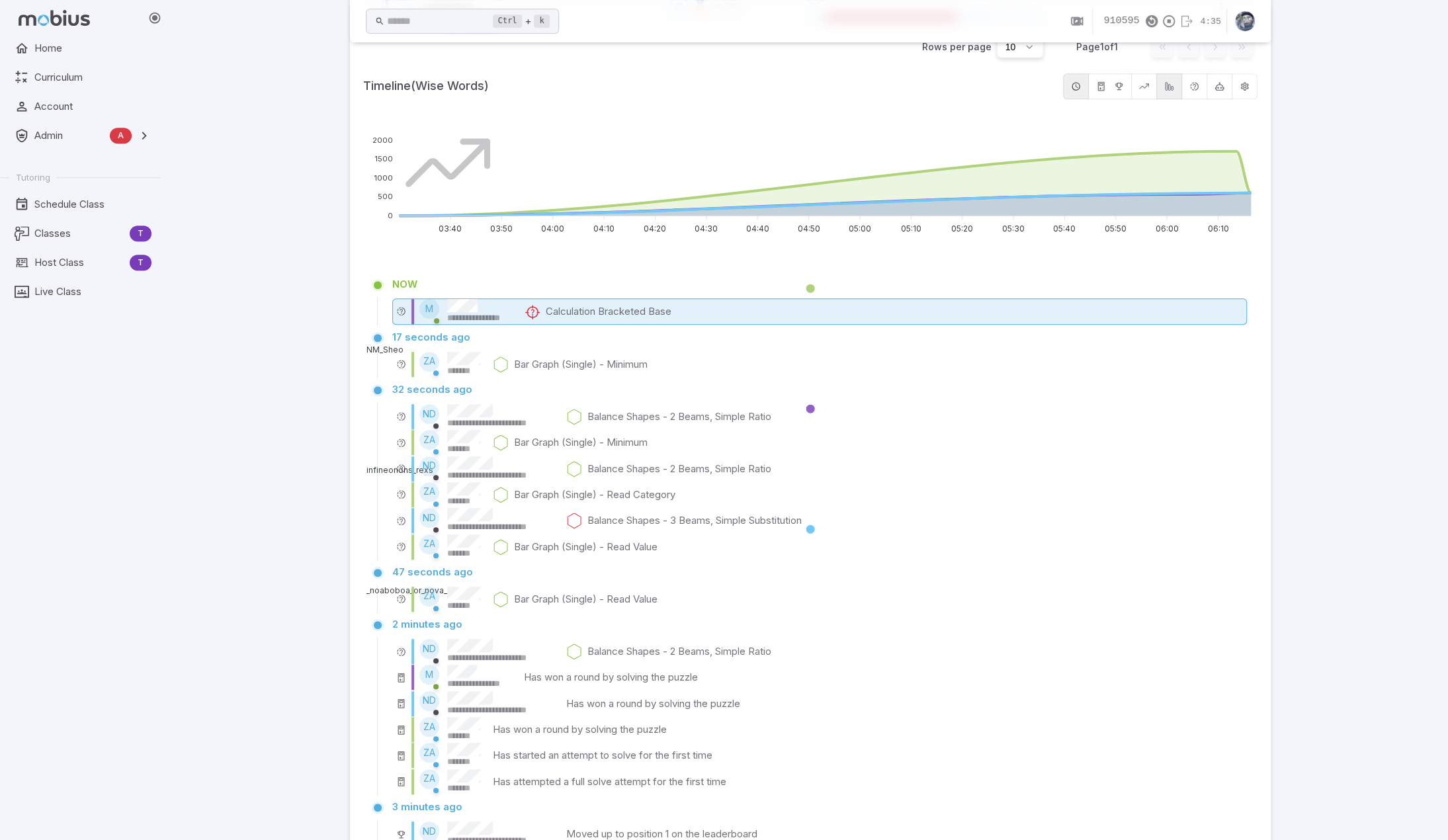
click at [579, 304] on p "Calculation Bracketed Base" at bounding box center [609, 311] width 126 height 14
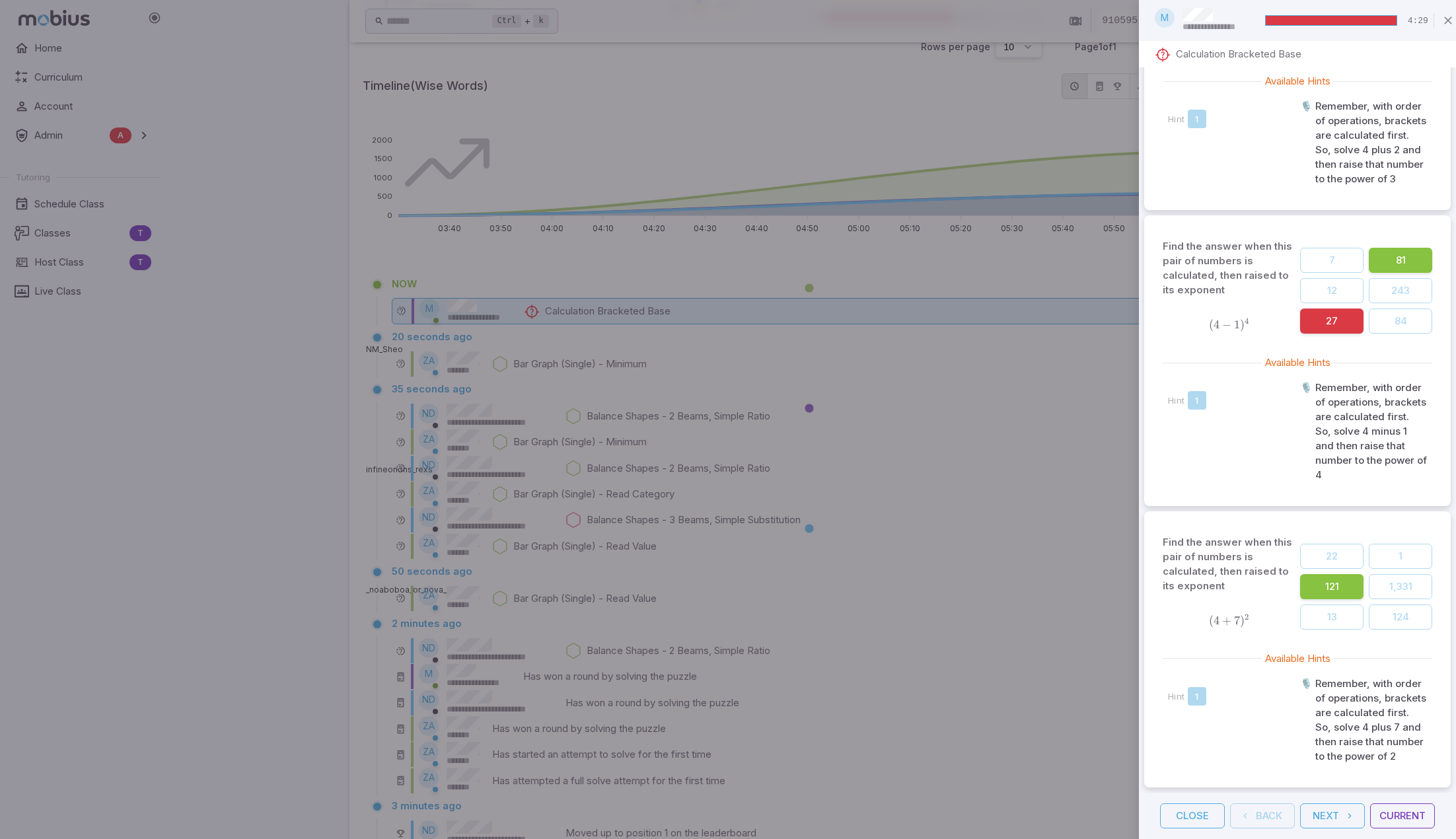
scroll to position [843, 0]
click at [1392, 804] on button "Current" at bounding box center [1402, 817] width 65 height 25
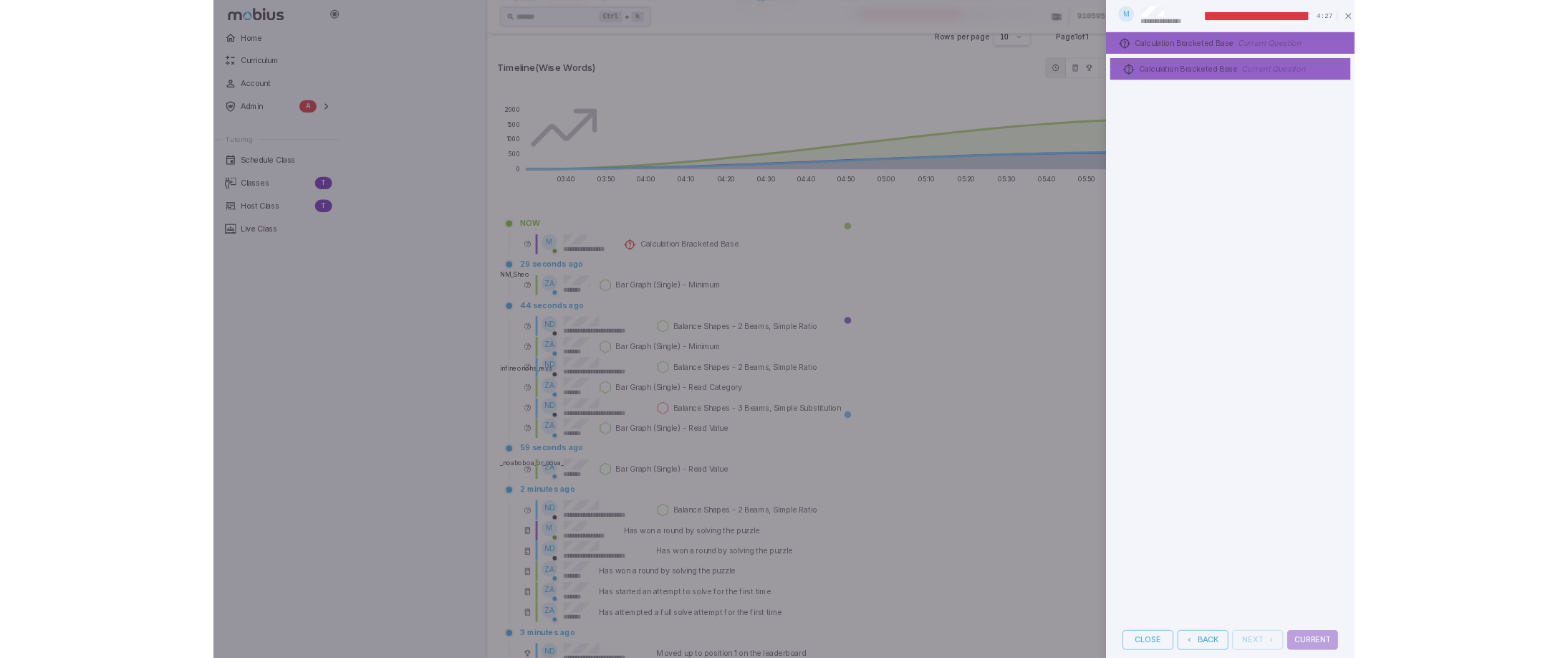
scroll to position [0, 0]
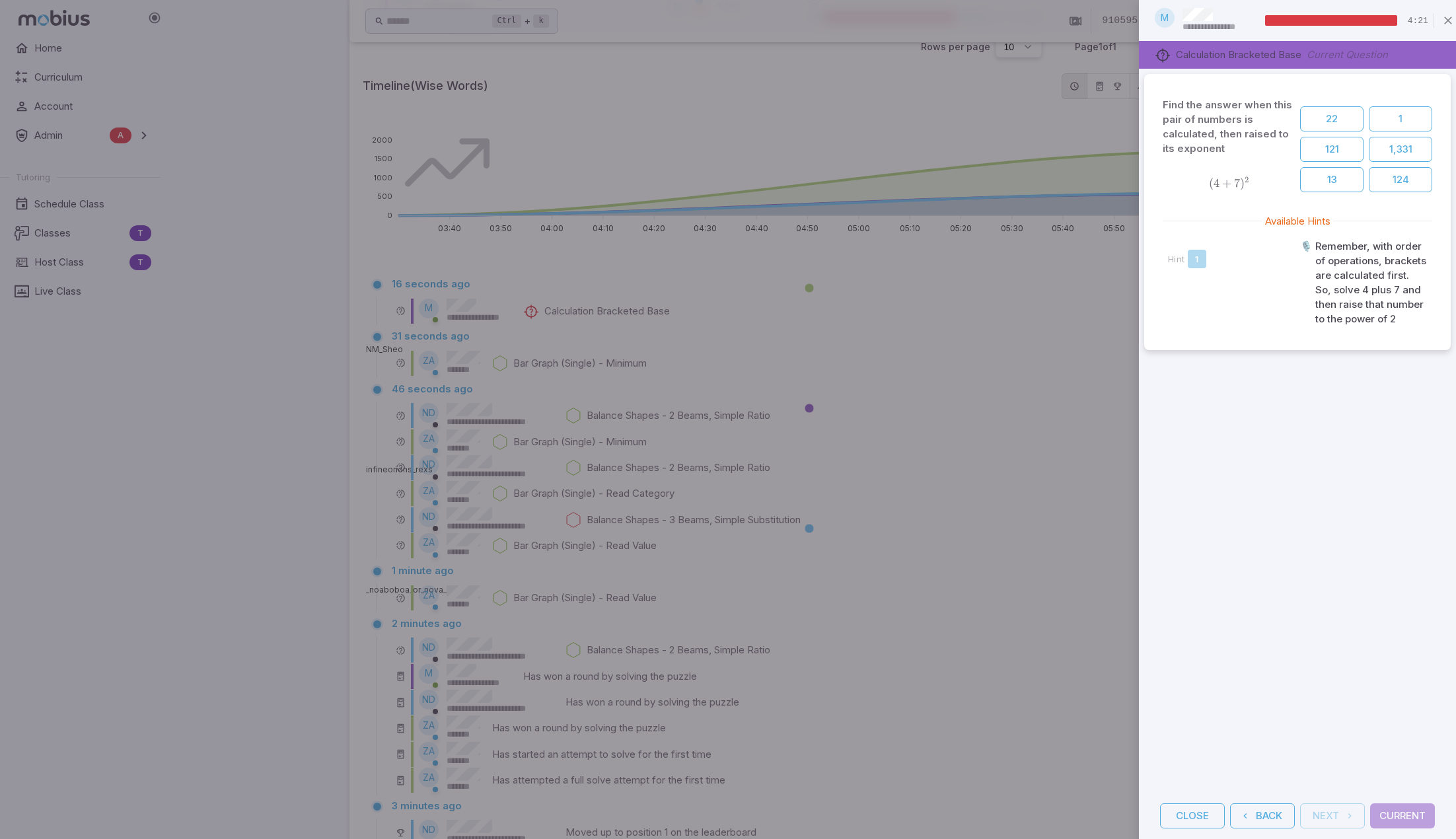
drag, startPoint x: 1022, startPoint y: 529, endPoint x: 1032, endPoint y: 538, distance: 13.5
click at [1022, 529] on div at bounding box center [728, 419] width 1456 height 839
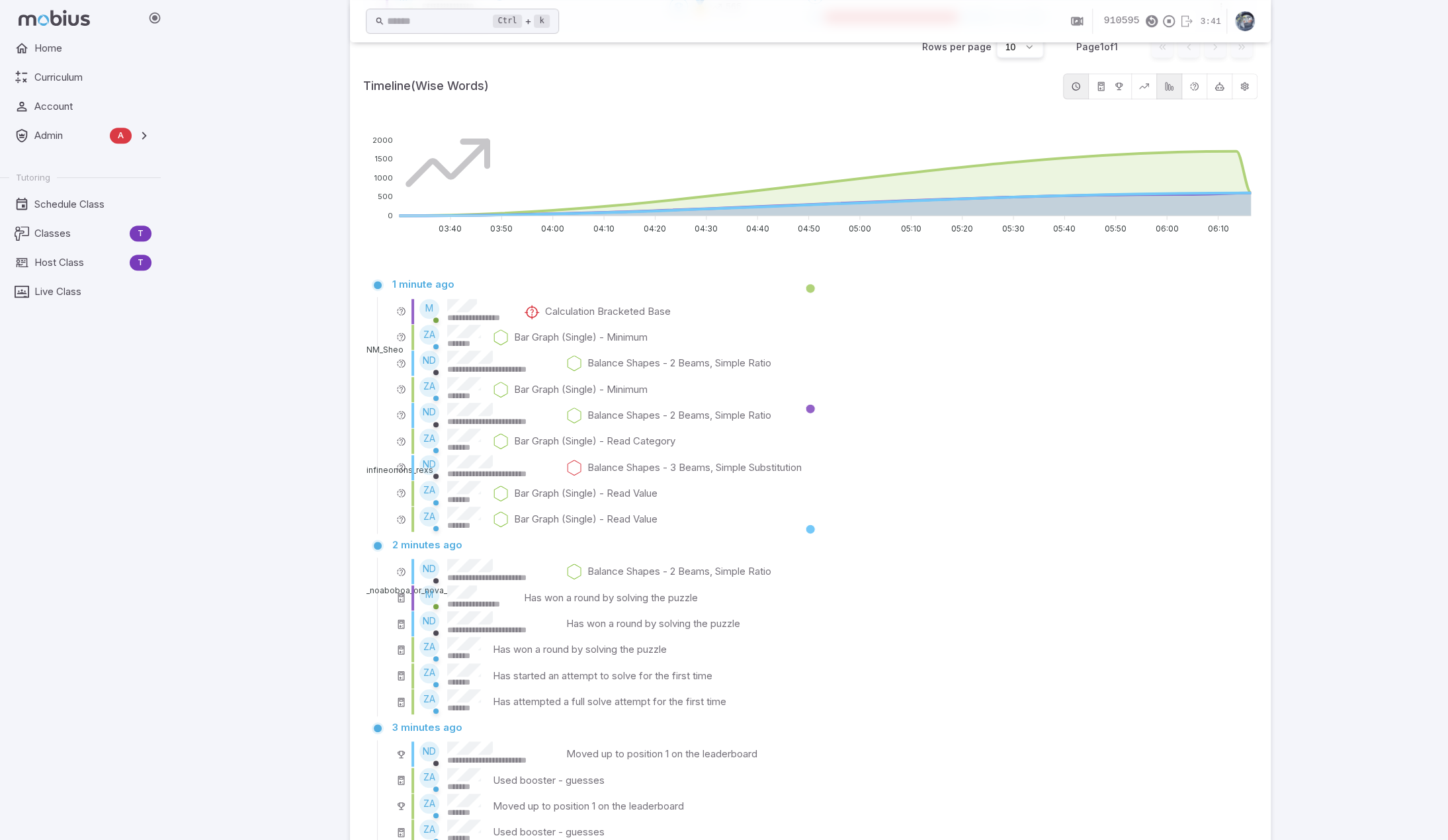
click at [1346, 432] on div "**********" at bounding box center [810, 304] width 1276 height 1667
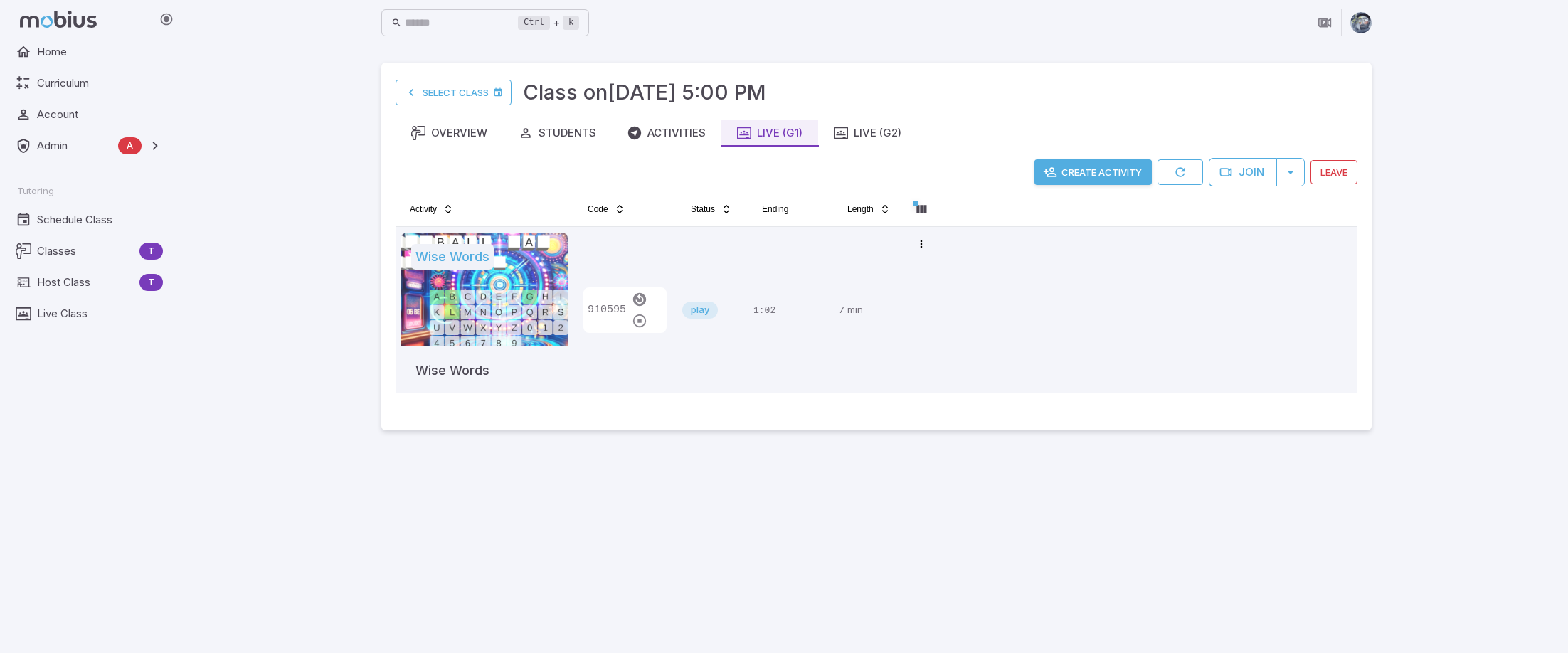
drag, startPoint x: 554, startPoint y: 498, endPoint x: 576, endPoint y: 475, distance: 31.8
click at [554, 498] on main "Select Class Class on [DATE] 5:00 PM Overview Students Activities Live (G1) Liv…" at bounding box center [877, 349] width 1025 height 607
drag, startPoint x: 340, startPoint y: 477, endPoint x: 343, endPoint y: 467, distance: 10.4
click at [340, 475] on div "Ctrl + k ​ Select Class Class on [DATE] 5:00 PM Overview Students Activities Li…" at bounding box center [876, 326] width 1383 height 653
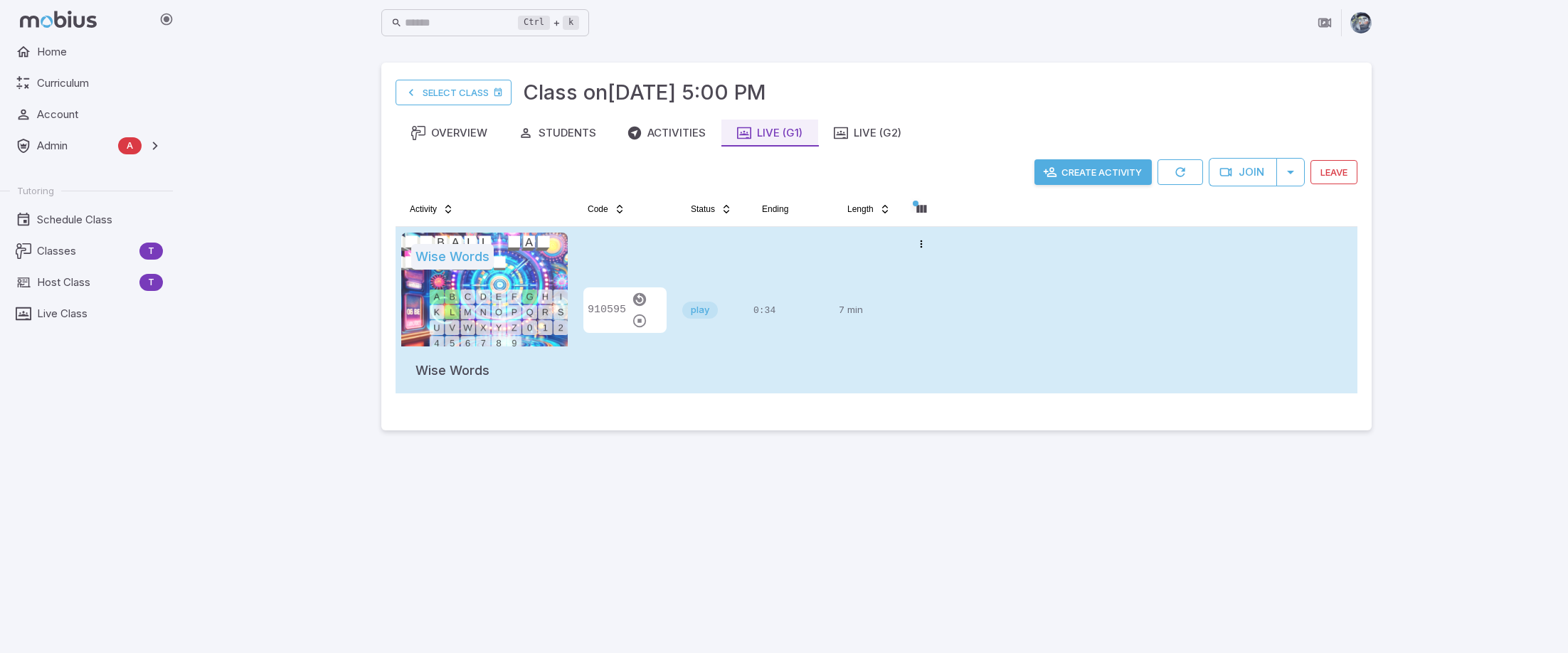
click at [714, 349] on div "play" at bounding box center [712, 310] width 60 height 155
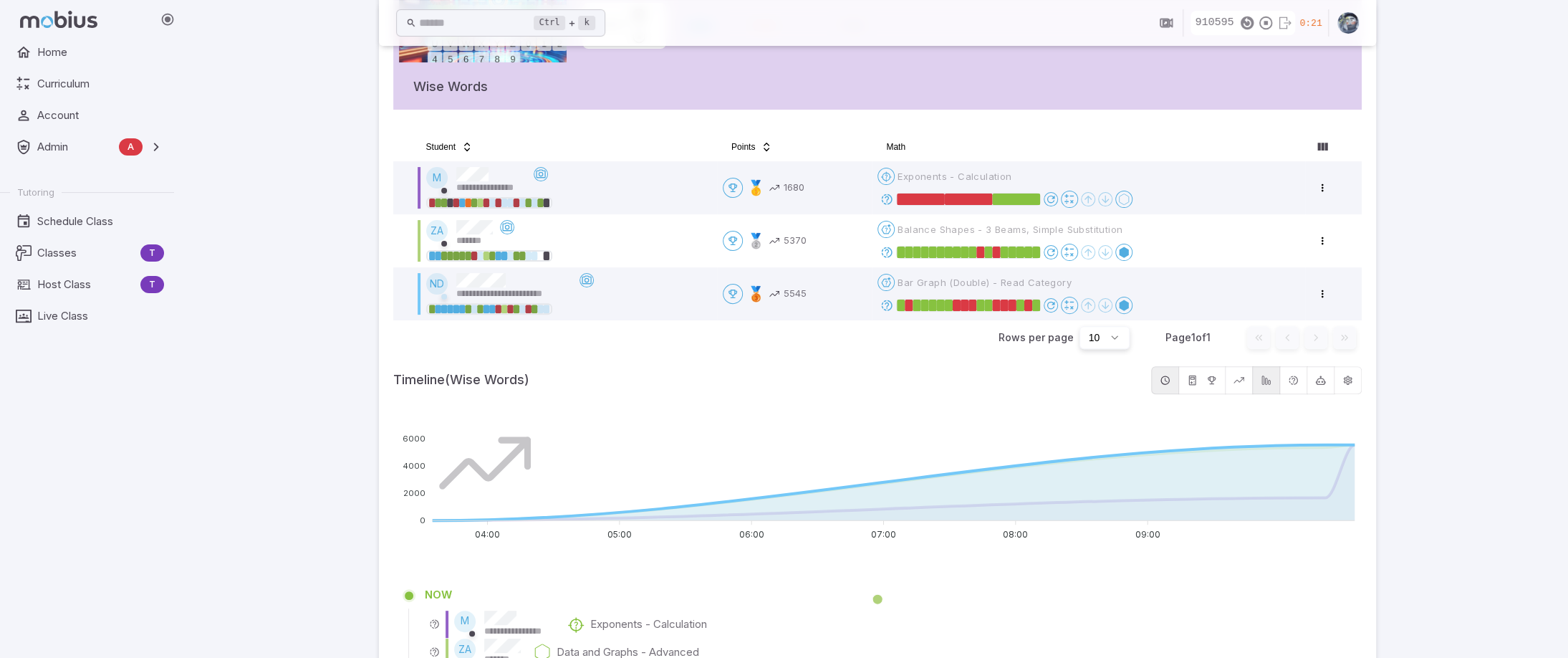
scroll to position [215, 0]
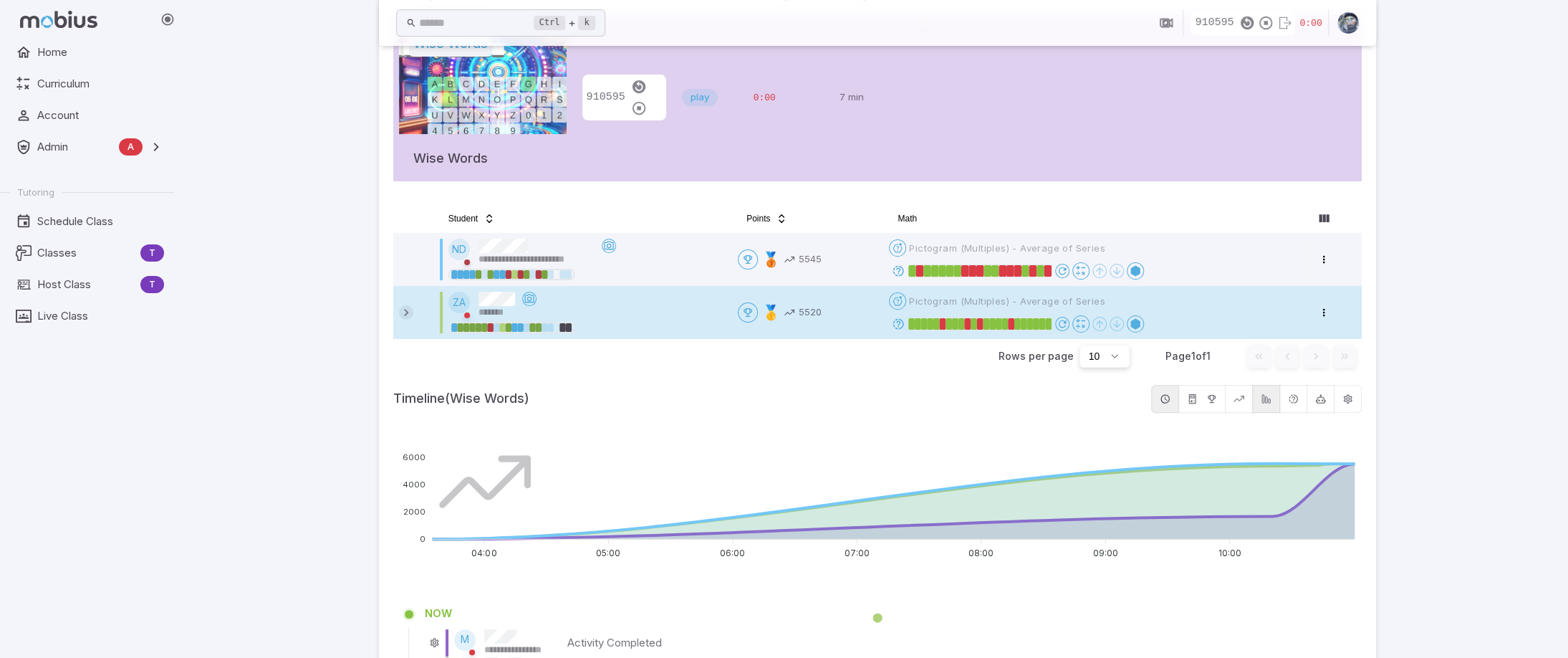
click at [404, 312] on icon at bounding box center [407, 313] width 15 height 15
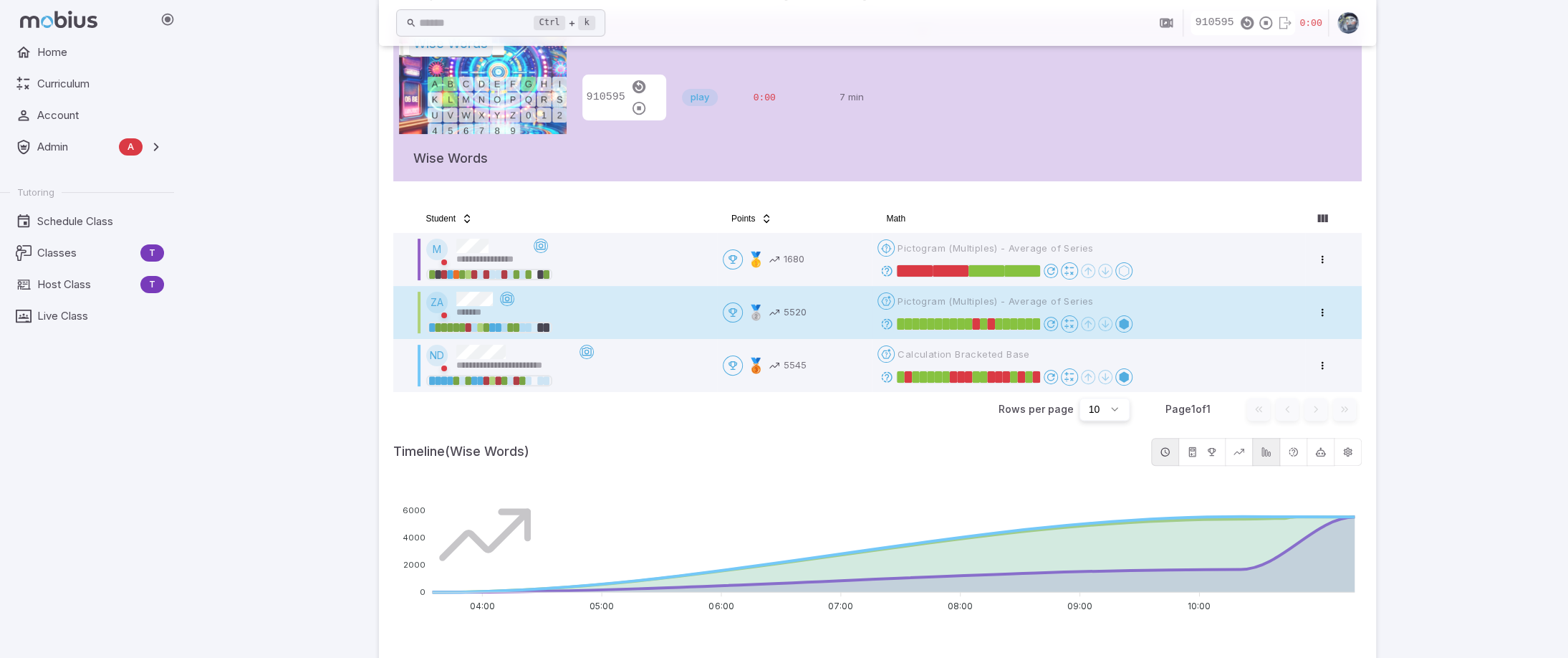
click at [1263, 21] on icon "button" at bounding box center [1265, 23] width 15 height 15
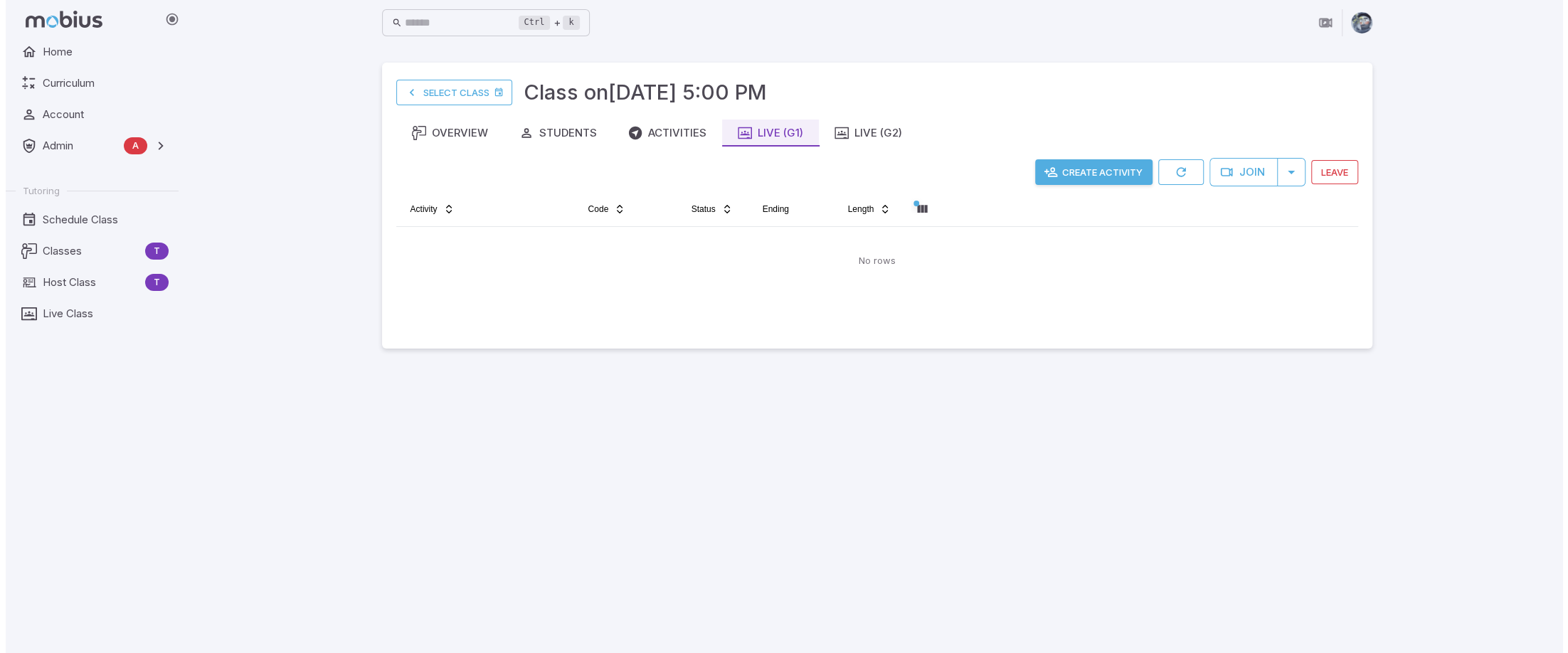
scroll to position [0, 0]
click at [1422, 389] on div "Ctrl + k ​ Select Class Class on Sep 24 @ 5:00 PM Overview Students Activities …" at bounding box center [876, 326] width 1383 height 653
click at [1149, 438] on main "Select Class Class on Sep 24 @ 5:00 PM Overview Students Activities Live (G1) L…" at bounding box center [877, 349] width 1025 height 607
click at [1427, 260] on div "Ctrl + k ​ Select Class Class on Sep 24 @ 5:00 PM Overview Students Activities …" at bounding box center [876, 326] width 1383 height 653
click at [1088, 172] on button "Create Activity" at bounding box center [1093, 172] width 117 height 26
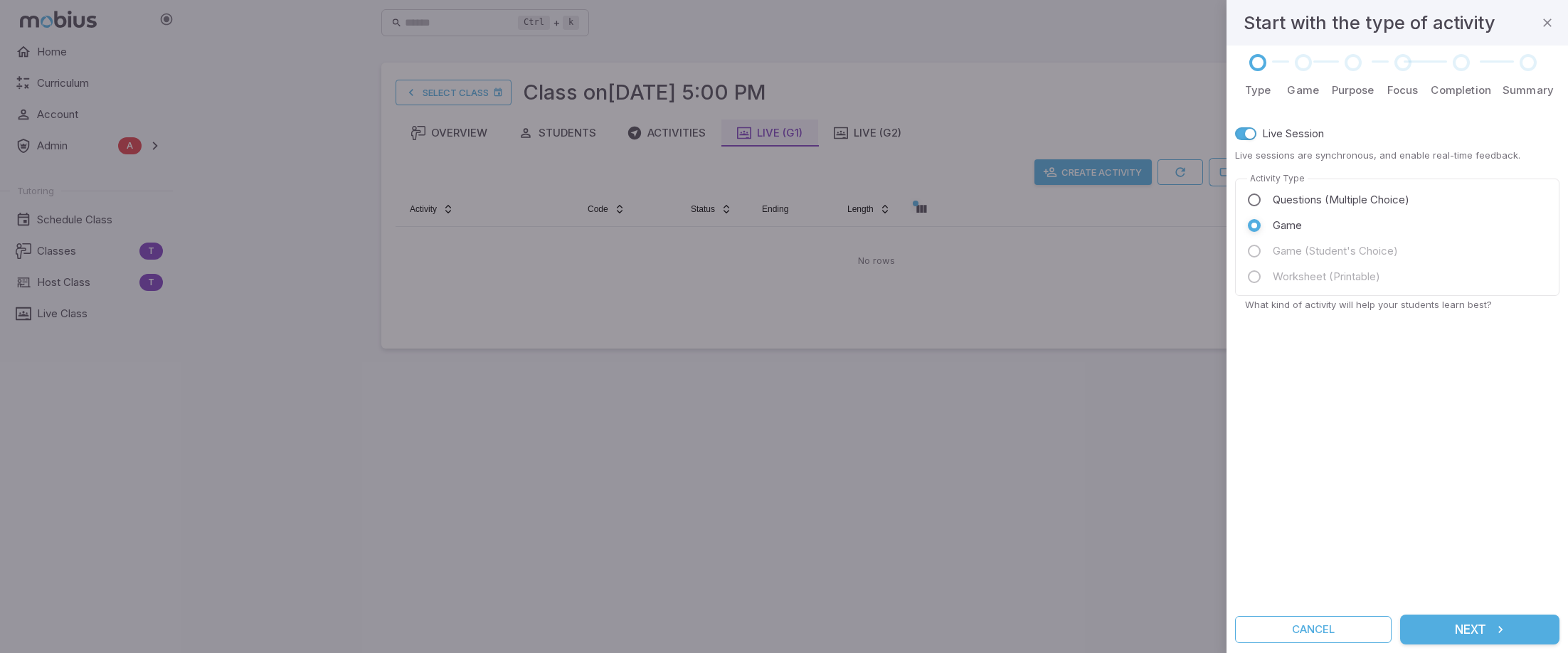
click at [1407, 495] on div "Live Session Live sessions are synchronous, and enable real-time feedback. Acti…" at bounding box center [1397, 356] width 324 height 483
click at [1502, 639] on button "Next" at bounding box center [1480, 629] width 159 height 30
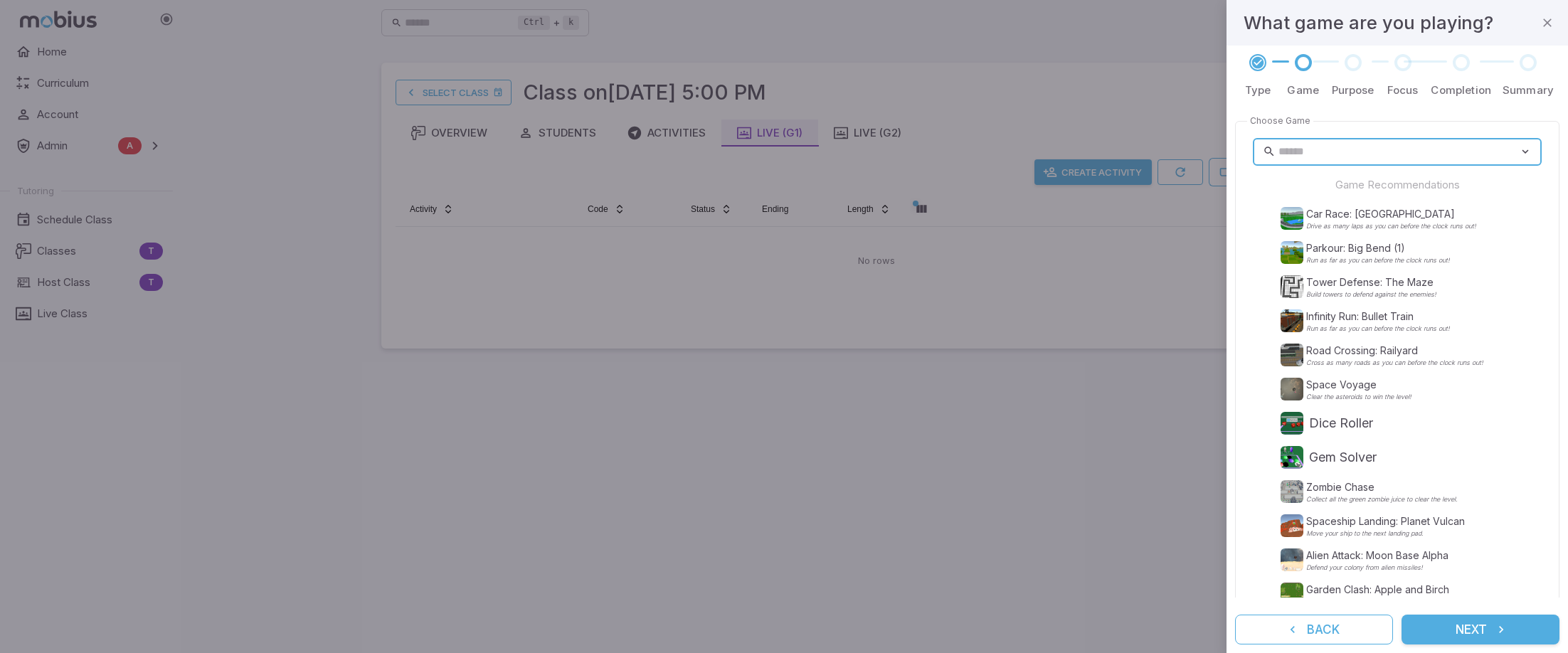
click at [1438, 148] on input "text" at bounding box center [1398, 152] width 241 height 27
click at [1519, 150] on icon at bounding box center [1525, 152] width 13 height 14
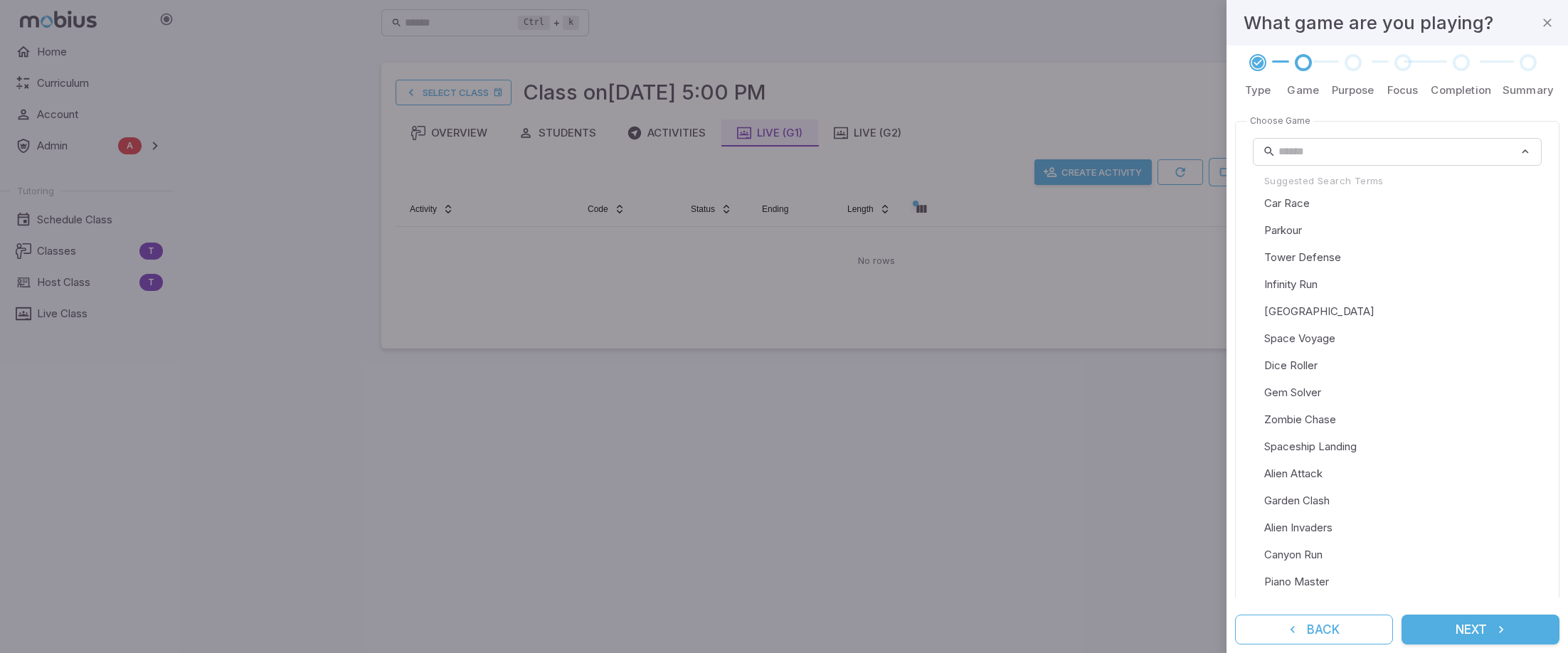
click at [1321, 232] on li "Parkour" at bounding box center [1397, 231] width 289 height 27
type input "*******"
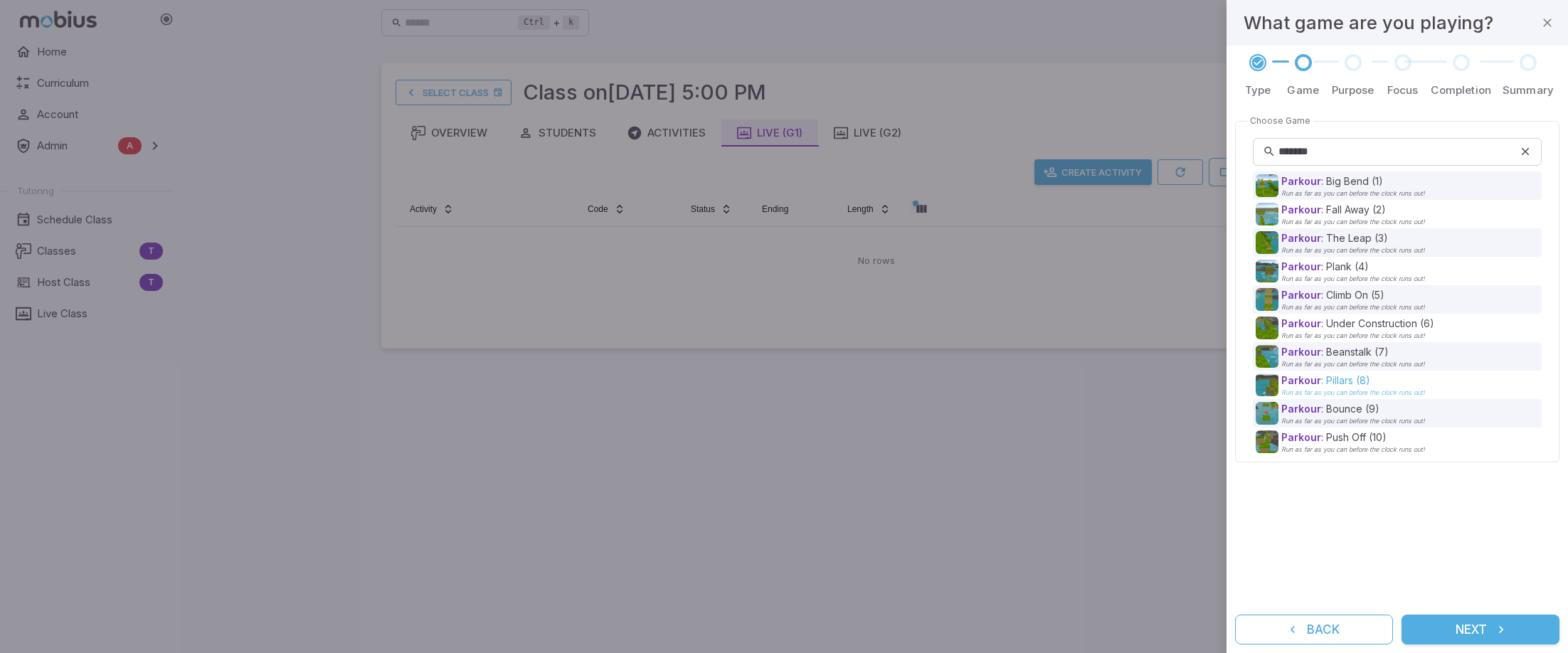
click at [1338, 385] on p "Parkour : Pillars (8)" at bounding box center [1353, 380] width 144 height 14
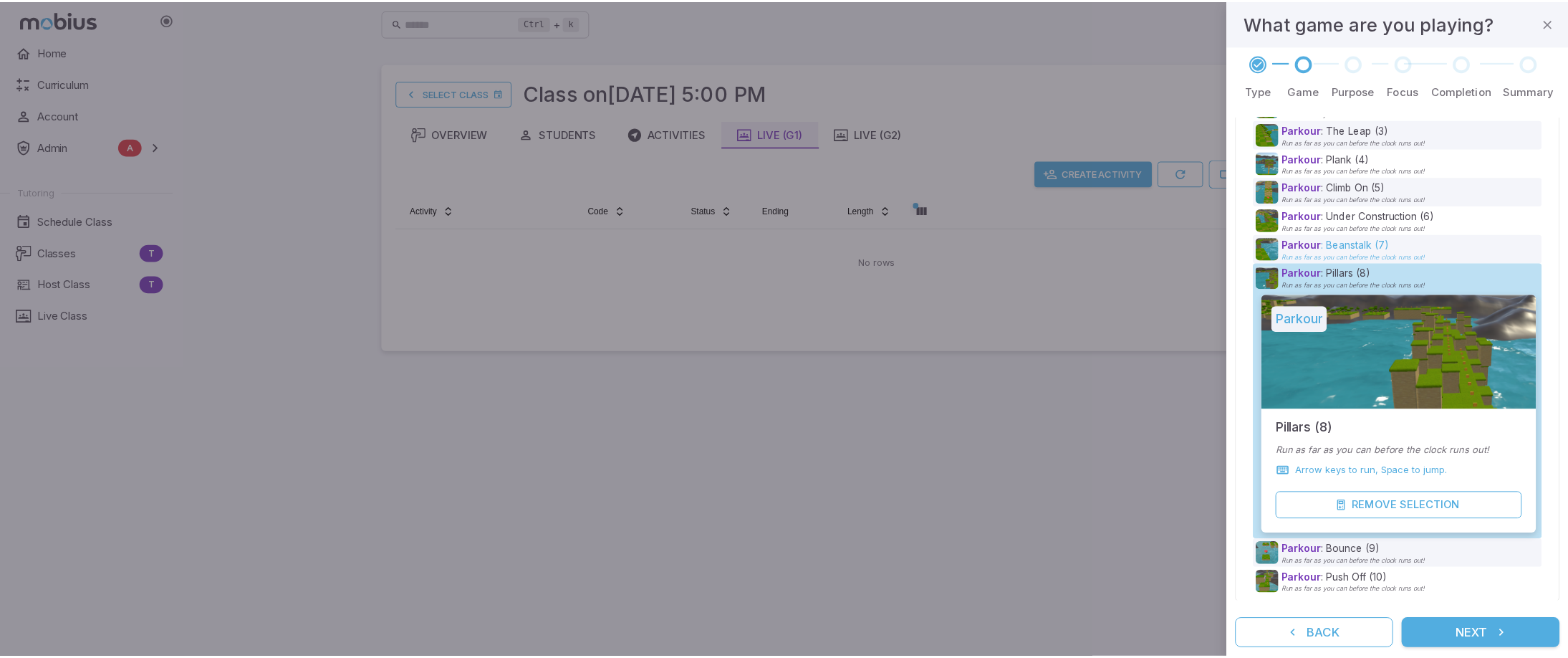
scroll to position [111, 0]
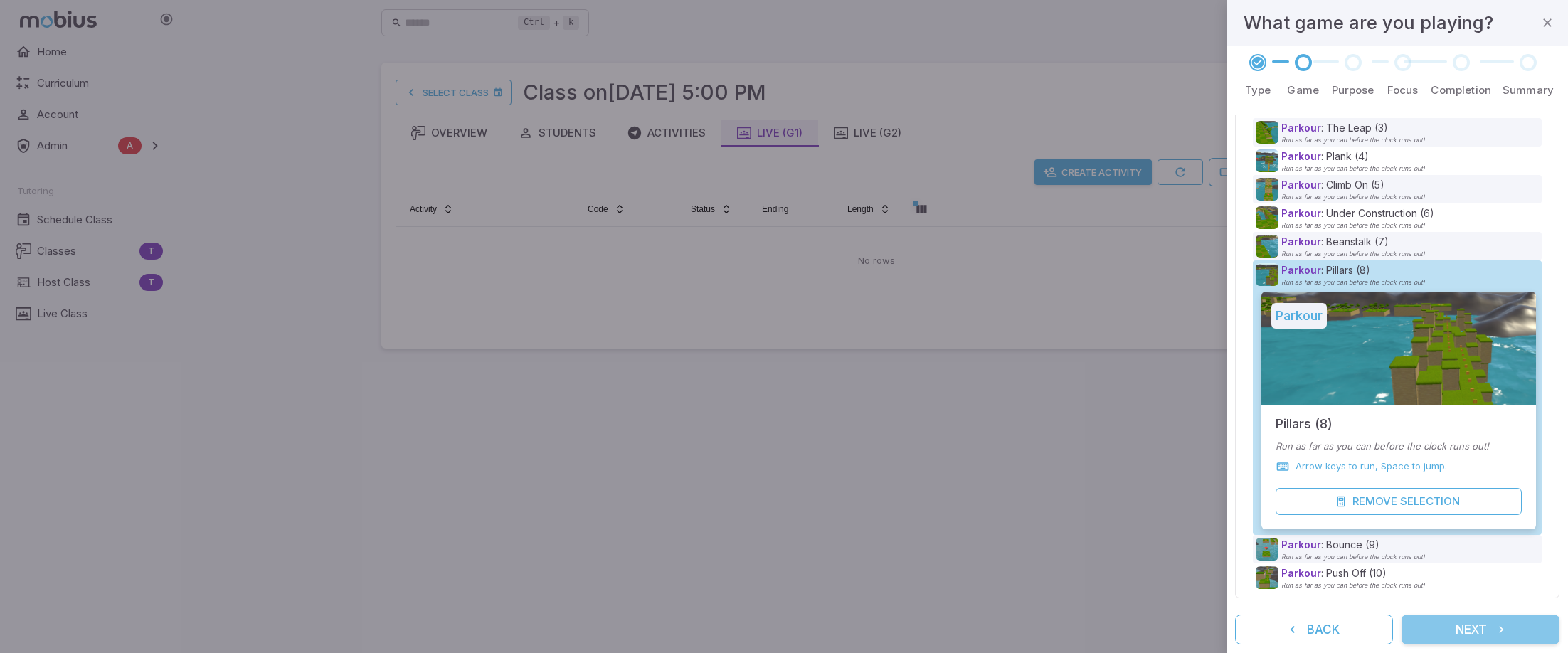
click at [1468, 626] on button "Next" at bounding box center [1480, 629] width 158 height 30
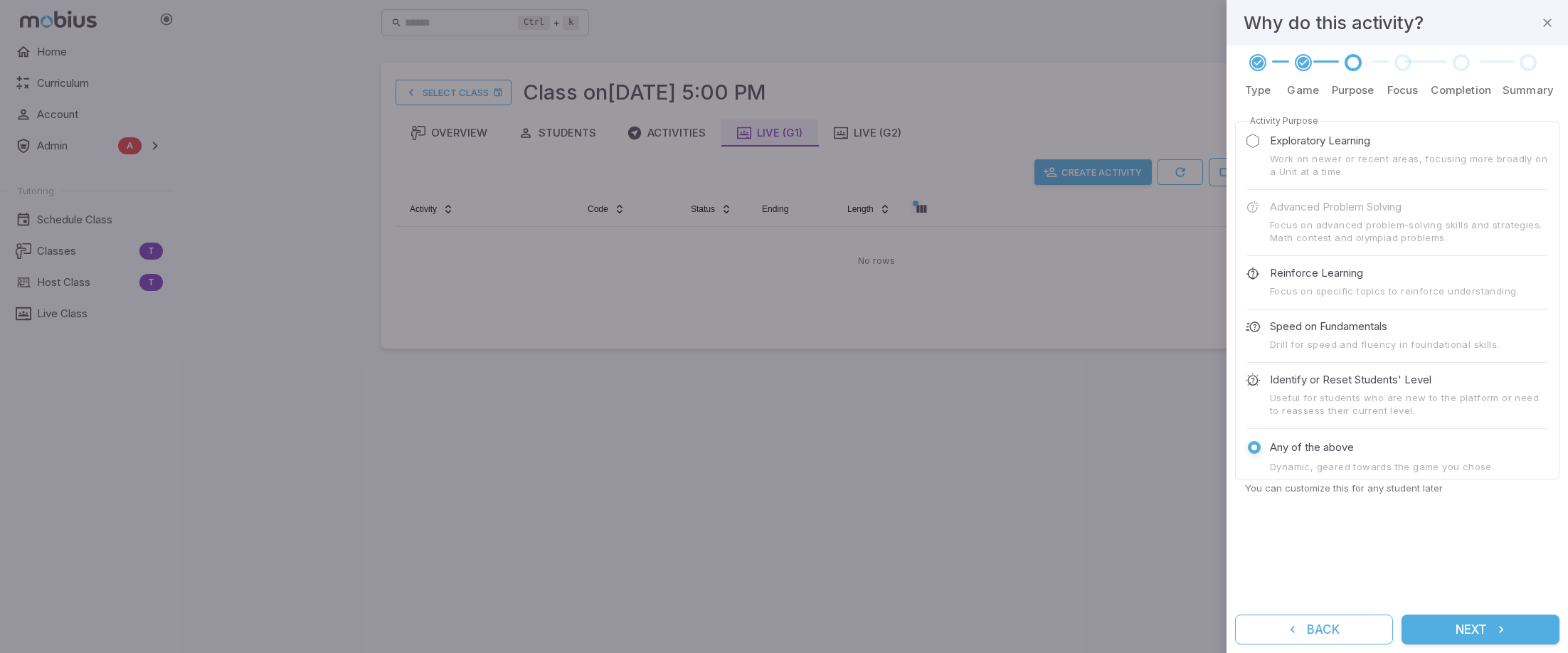
click at [1471, 636] on button "Next" at bounding box center [1480, 629] width 158 height 30
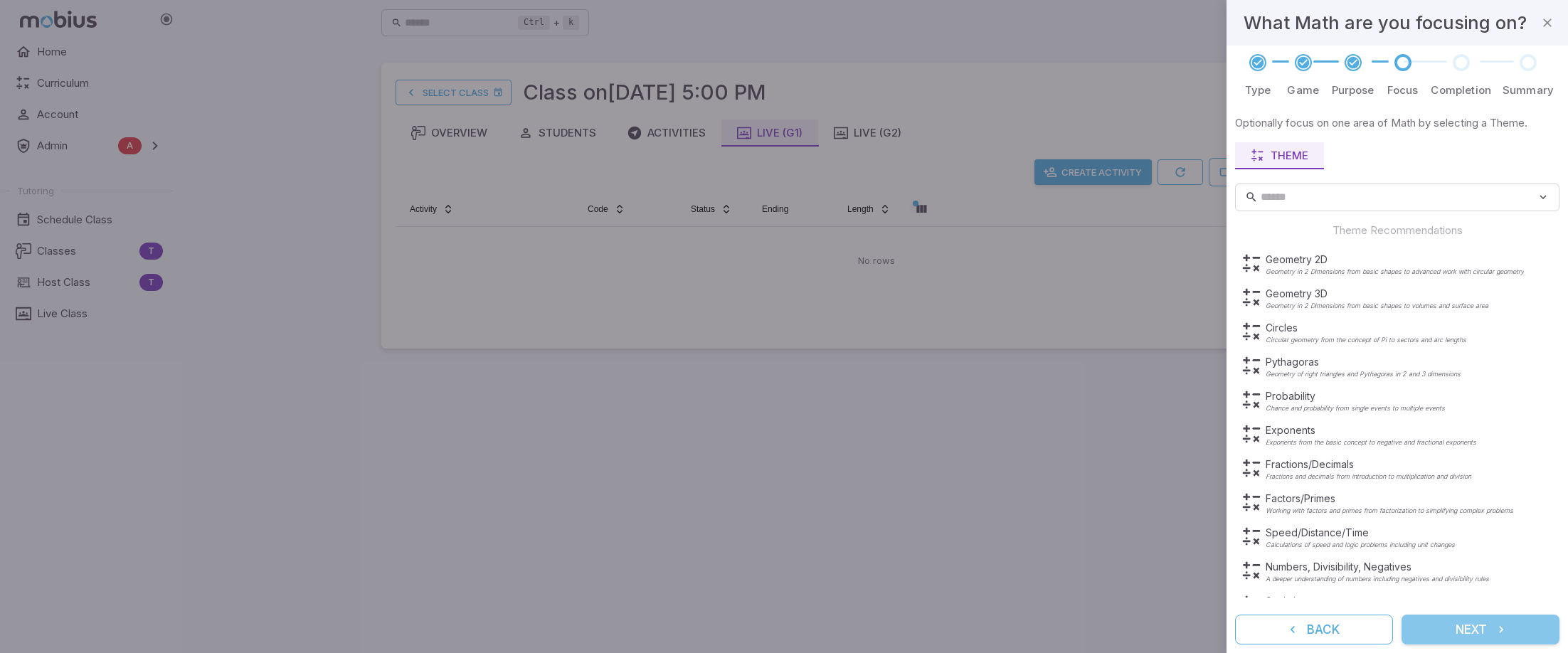
click at [1471, 636] on button "Next" at bounding box center [1480, 629] width 158 height 30
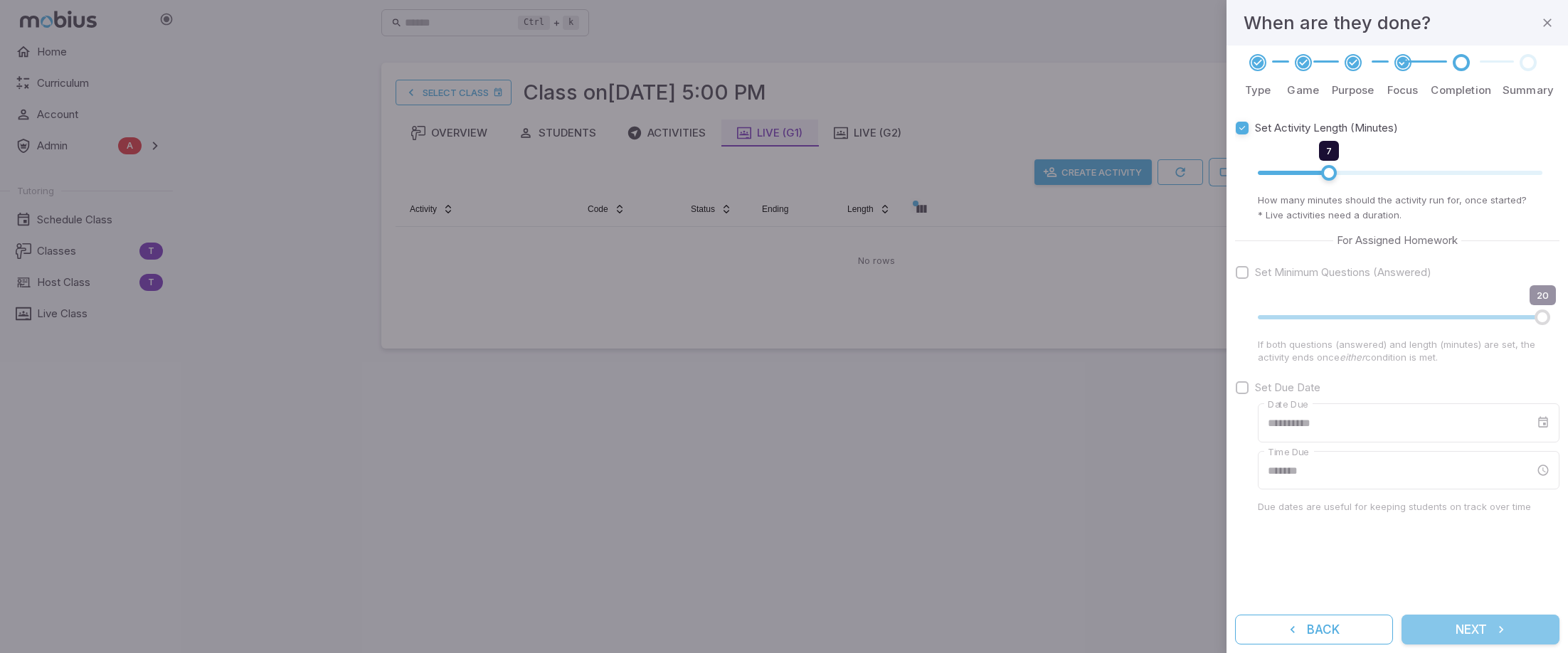
click at [1473, 635] on button "Next" at bounding box center [1480, 629] width 158 height 30
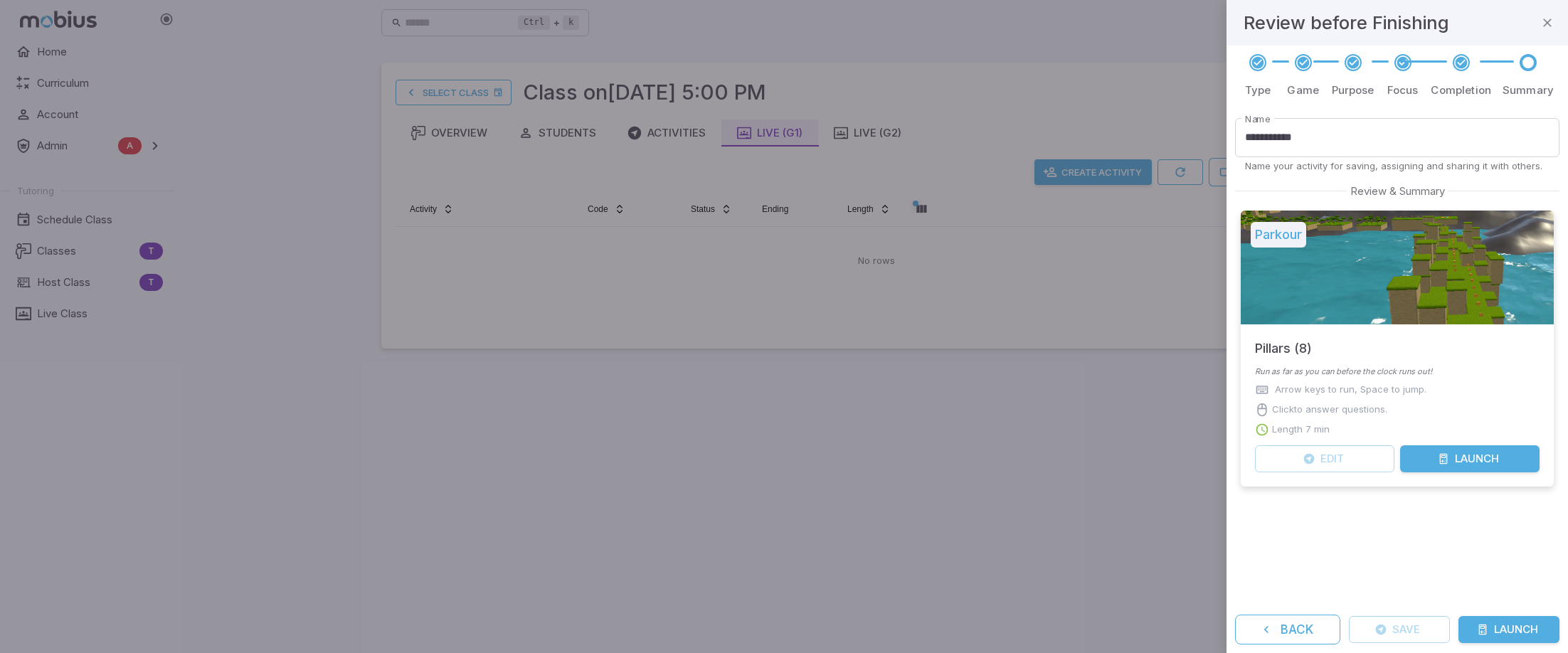
click at [1504, 630] on button "Launch" at bounding box center [1509, 630] width 101 height 27
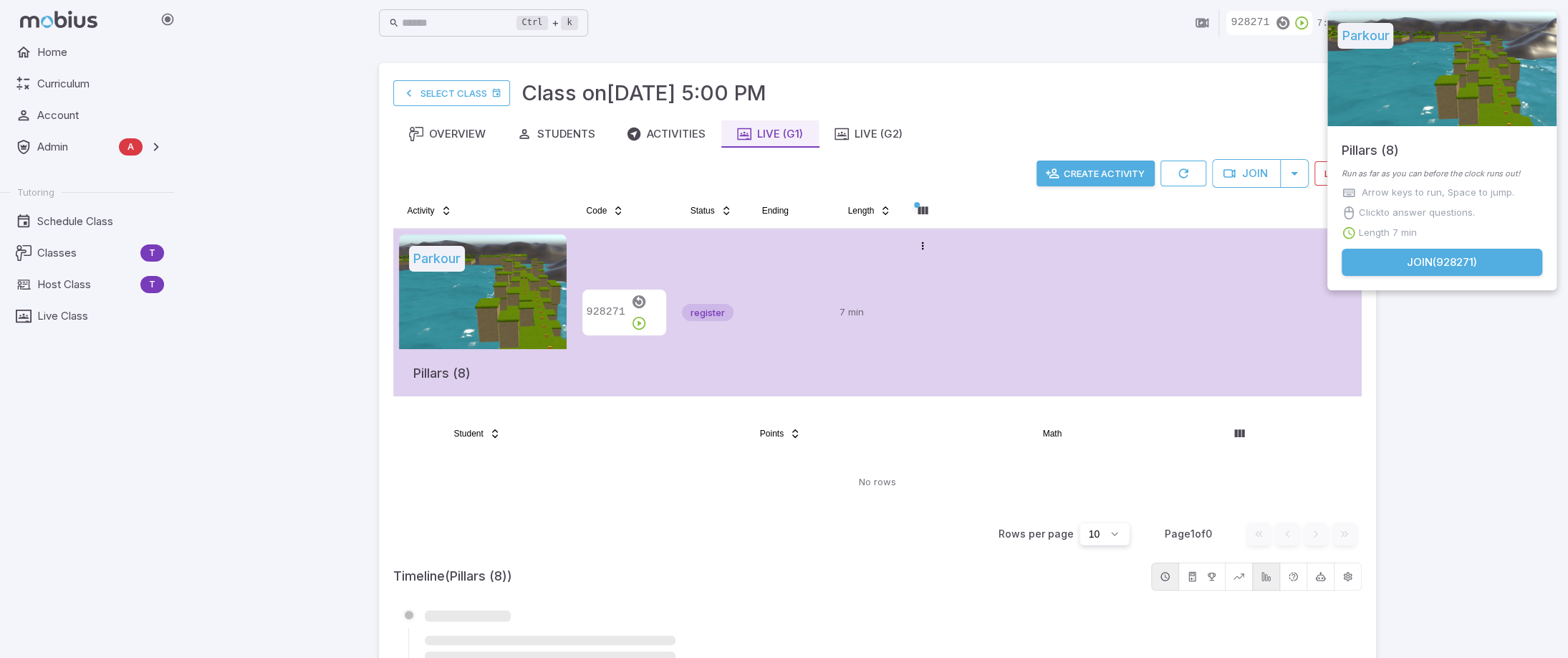
click at [1410, 251] on button "Join ( 928271 )" at bounding box center [1442, 263] width 201 height 28
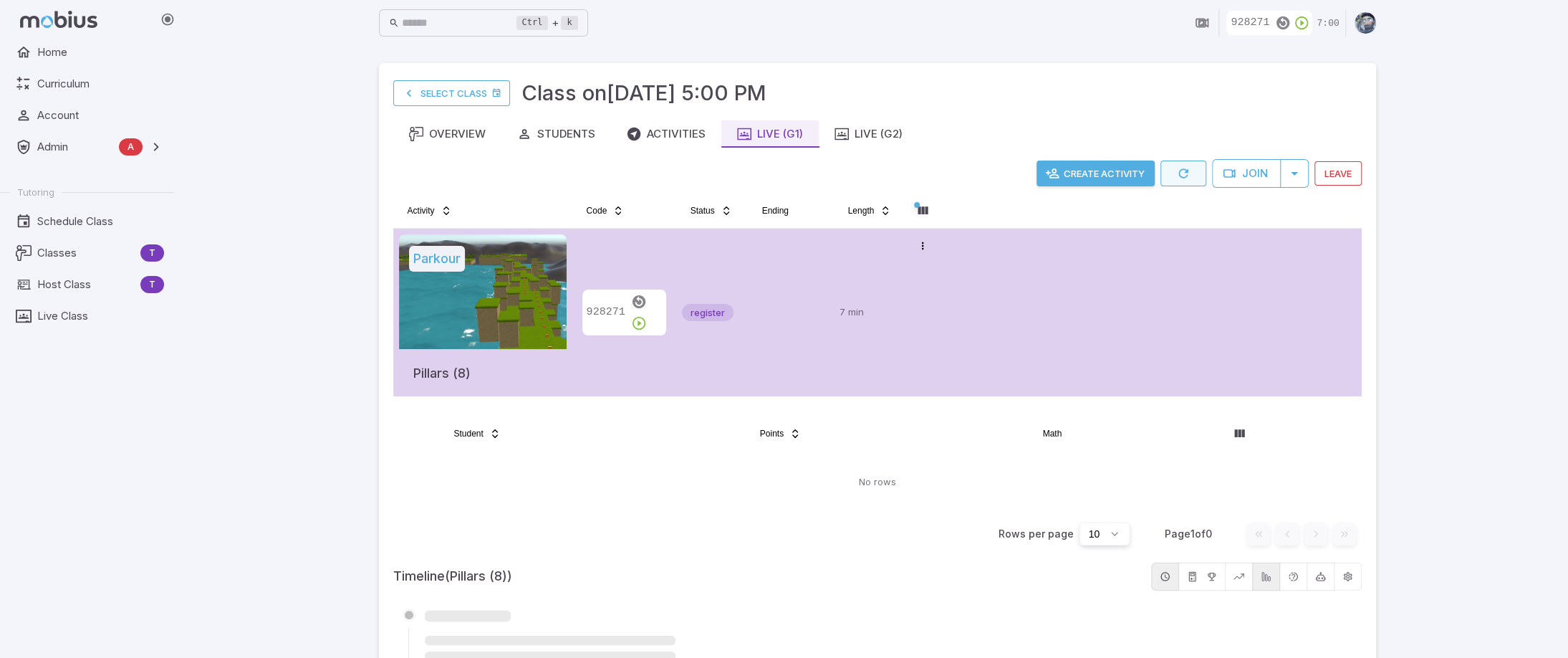
click at [1187, 172] on icon "button" at bounding box center [1183, 173] width 15 height 15
click at [961, 297] on tr "Parkour Pillars (8) 928271 register 7 min Open menu" at bounding box center [878, 312] width 969 height 168
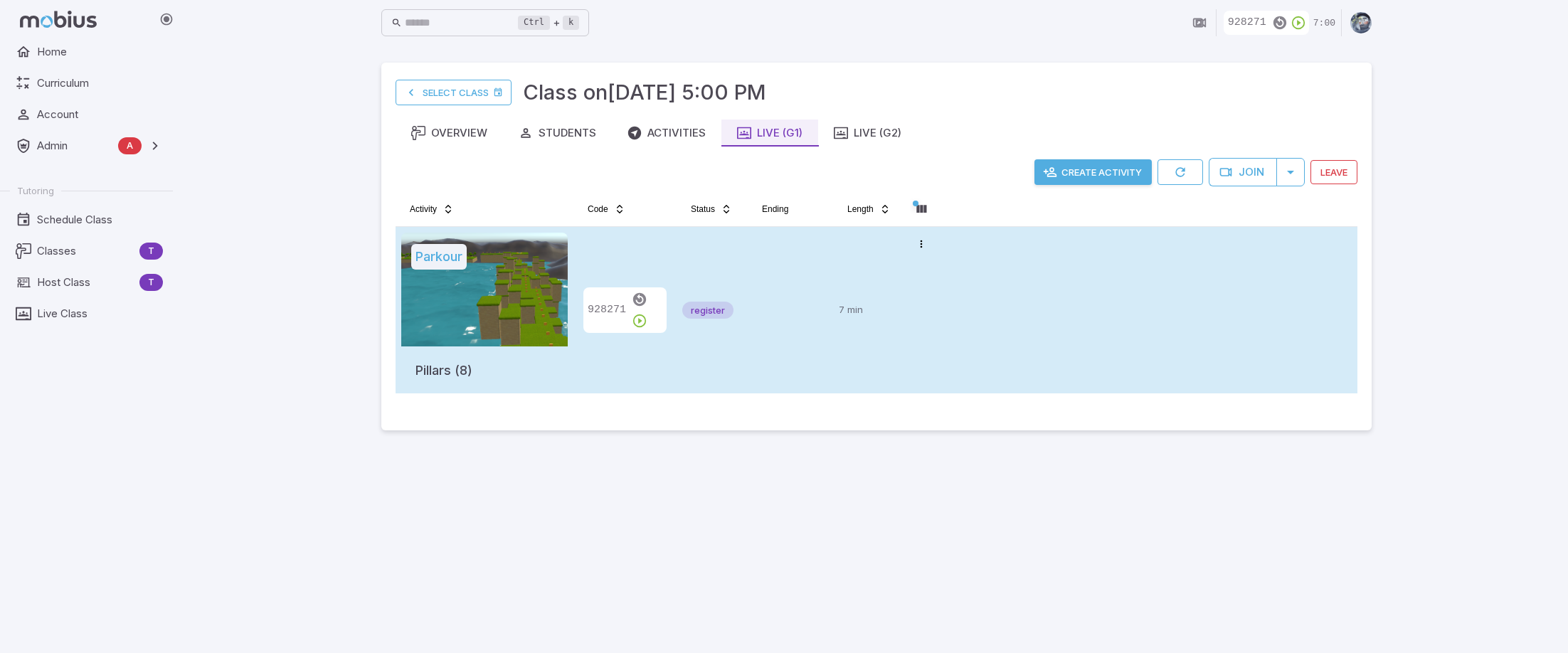
click at [846, 264] on p "7 min" at bounding box center [869, 310] width 60 height 155
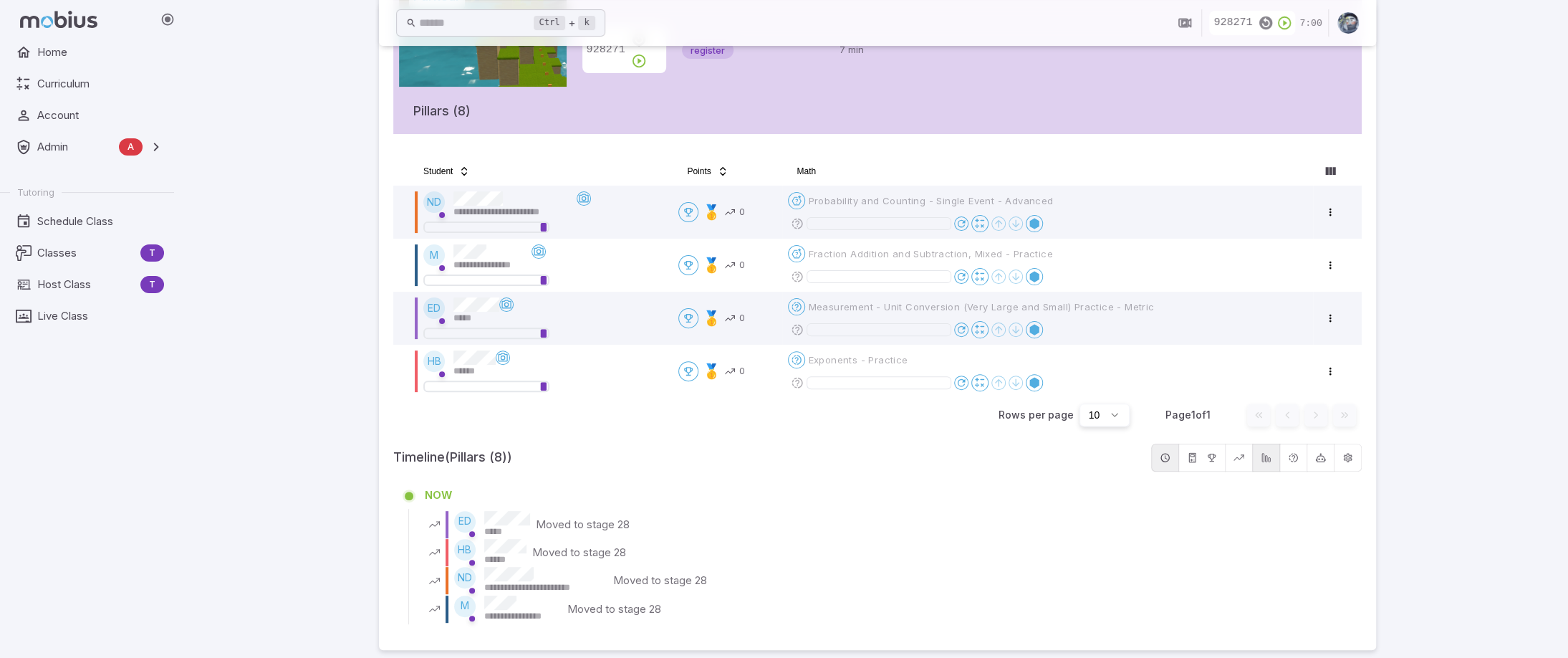
scroll to position [271, 0]
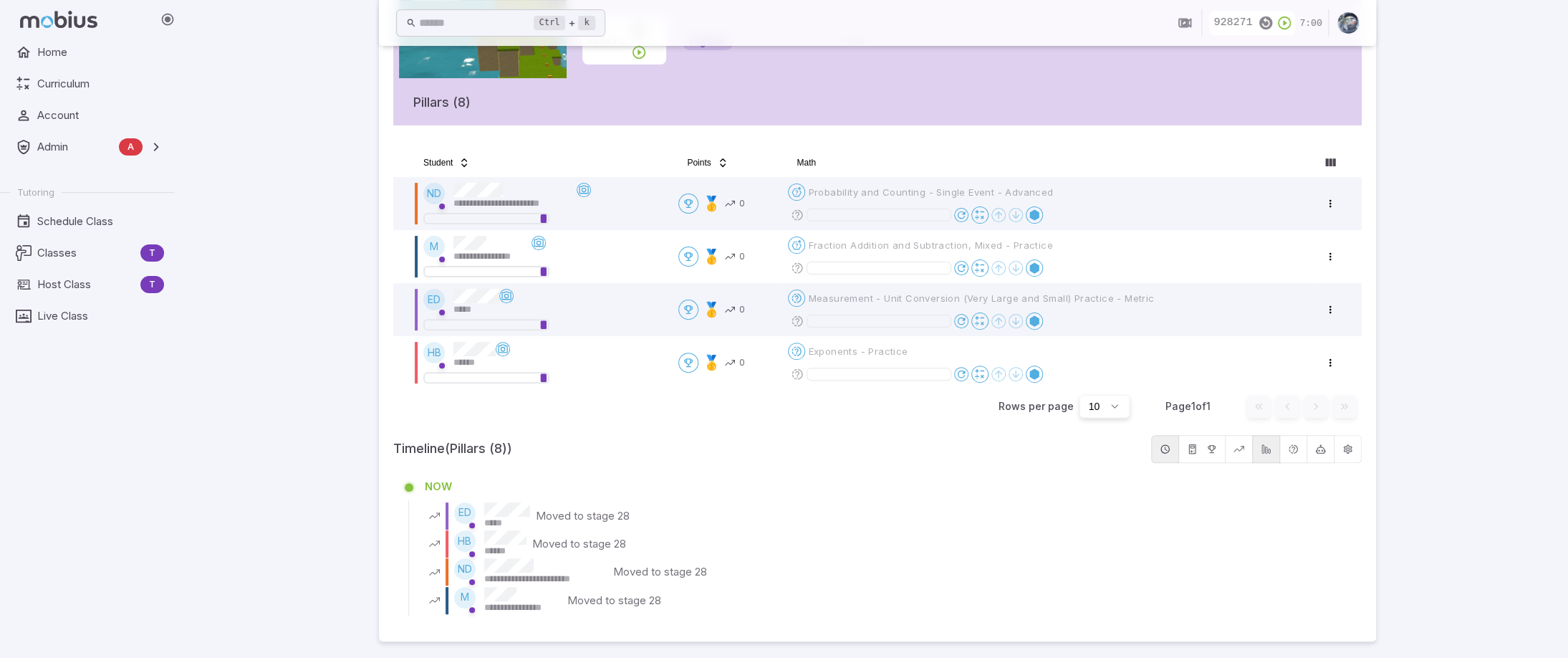
click at [1489, 196] on div "**********" at bounding box center [877, 194] width 1382 height 929
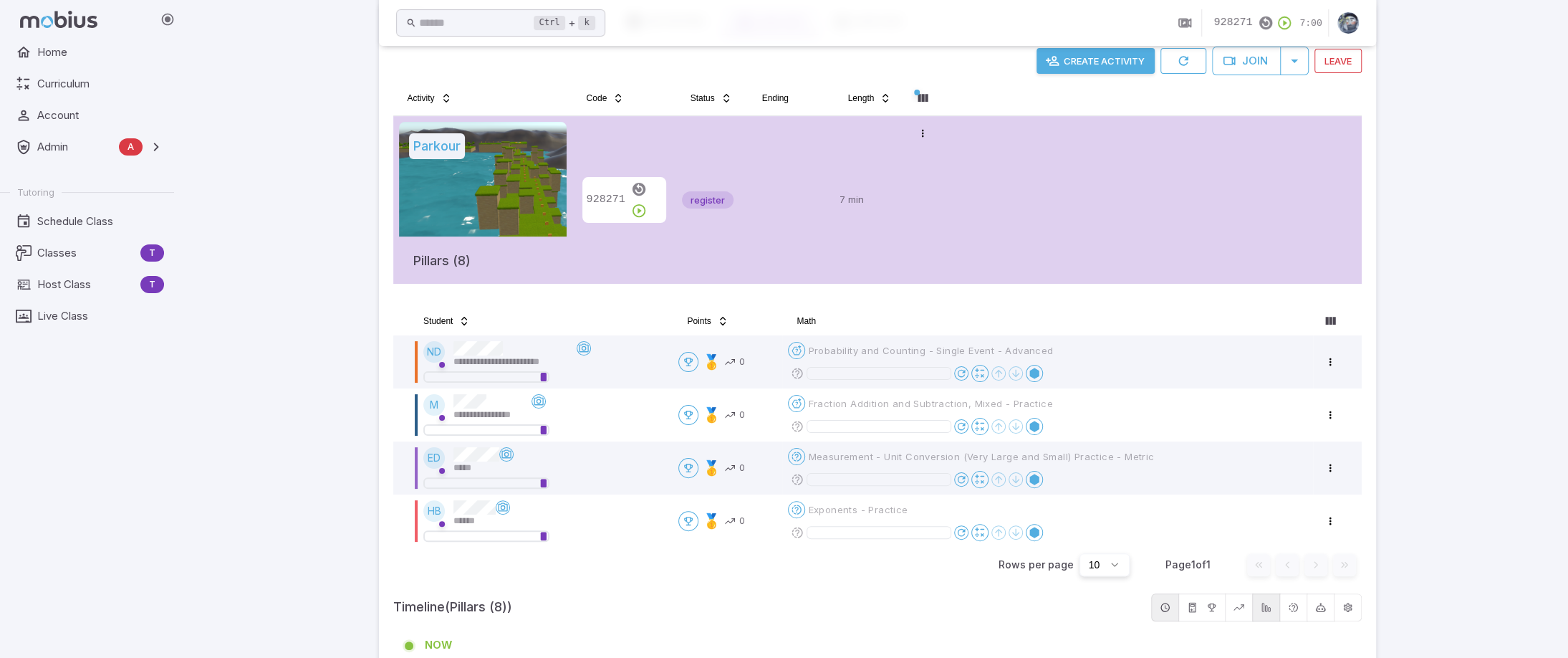
scroll to position [215, 0]
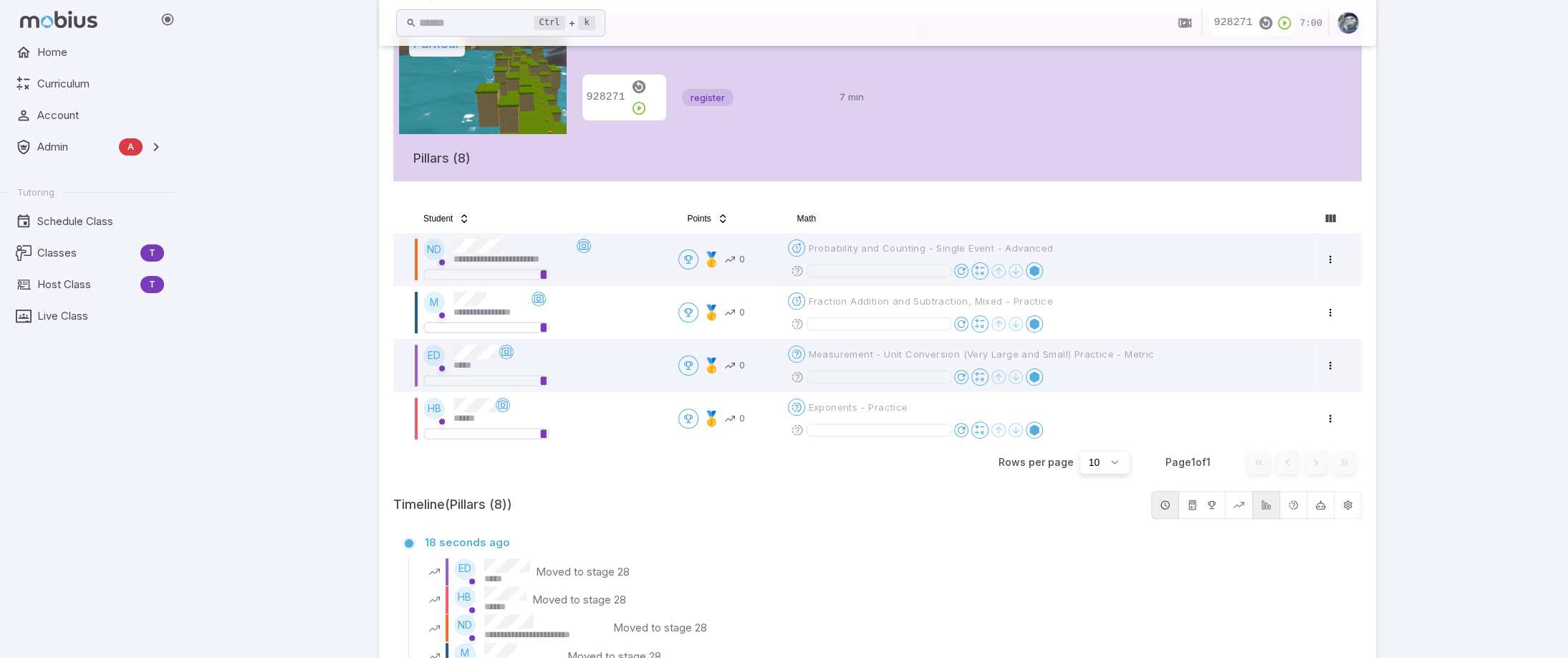
click at [218, 528] on div "**********" at bounding box center [877, 259] width 1382 height 948
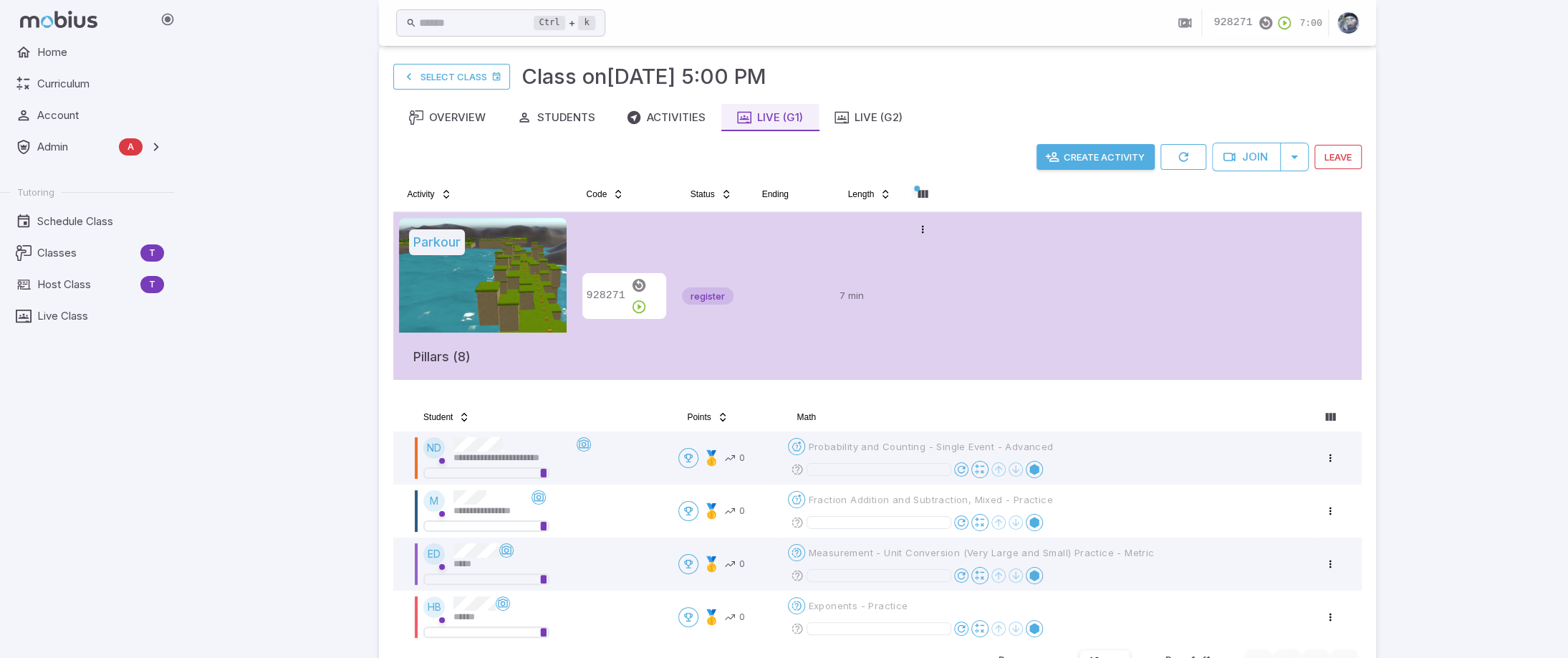
scroll to position [3, 0]
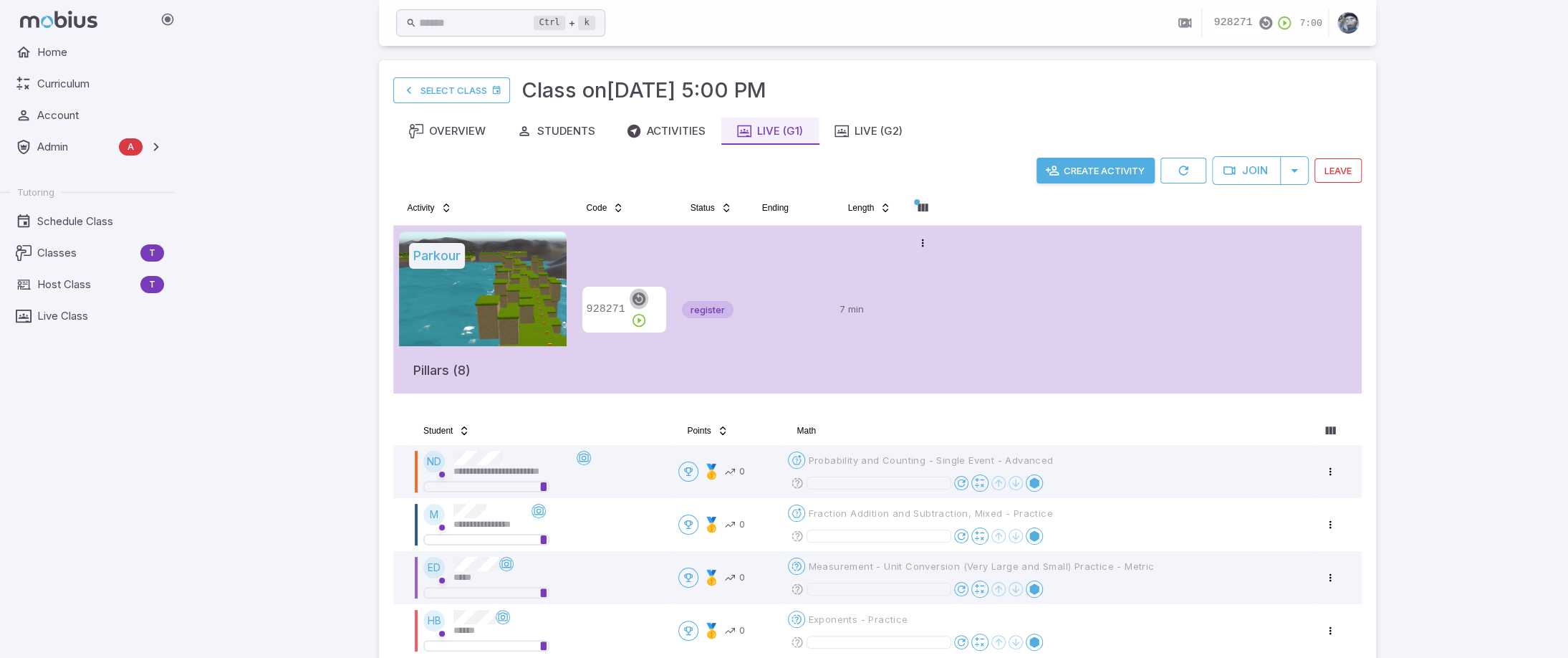
click at [635, 307] on icon "button" at bounding box center [638, 298] width 15 height 15
drag, startPoint x: 281, startPoint y: 433, endPoint x: 326, endPoint y: 387, distance: 64.4
click at [281, 432] on div "**********" at bounding box center [877, 471] width 1382 height 948
click at [1255, 339] on tr "Parkour Pillars (8) 928271 register 7 min Open menu" at bounding box center [878, 310] width 969 height 168
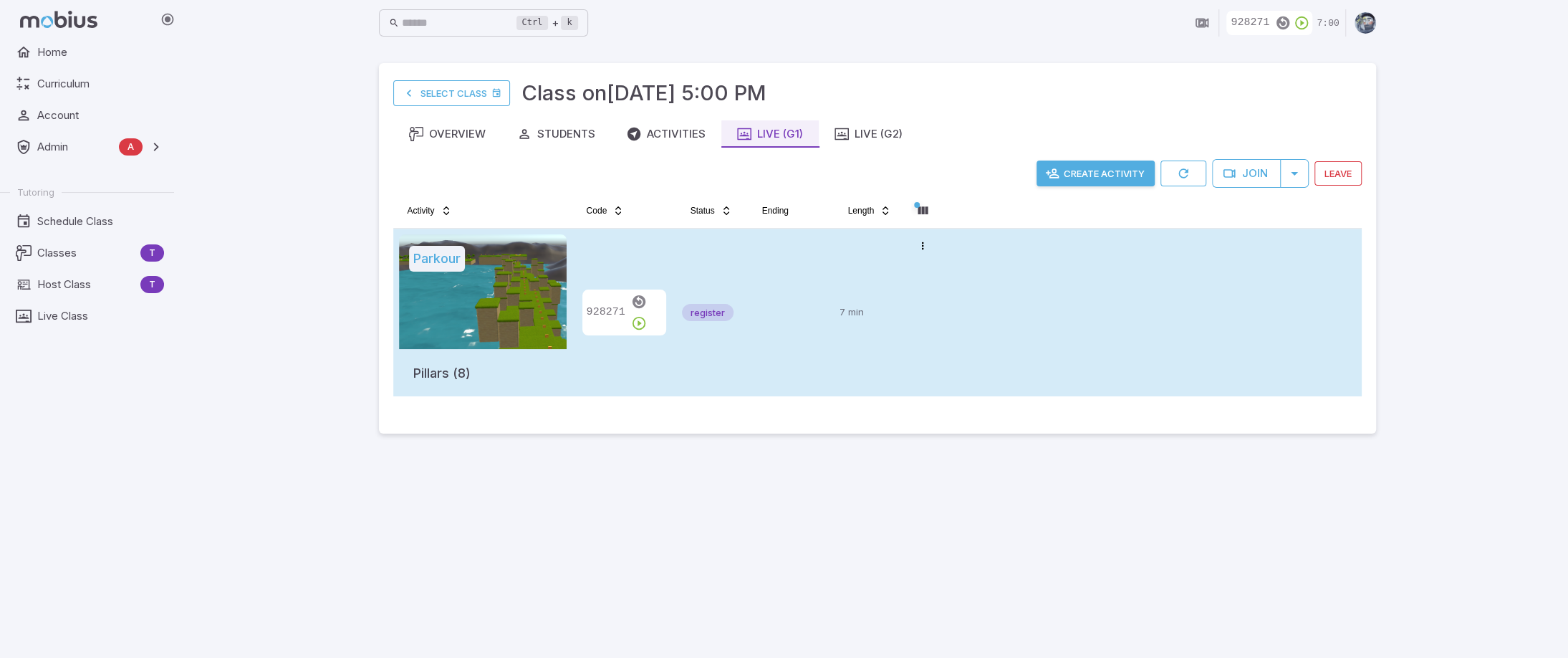
scroll to position [0, 0]
click at [1255, 339] on tr "Parkour Pillars (8) 928271 register 7 min Open menu" at bounding box center [883, 312] width 969 height 168
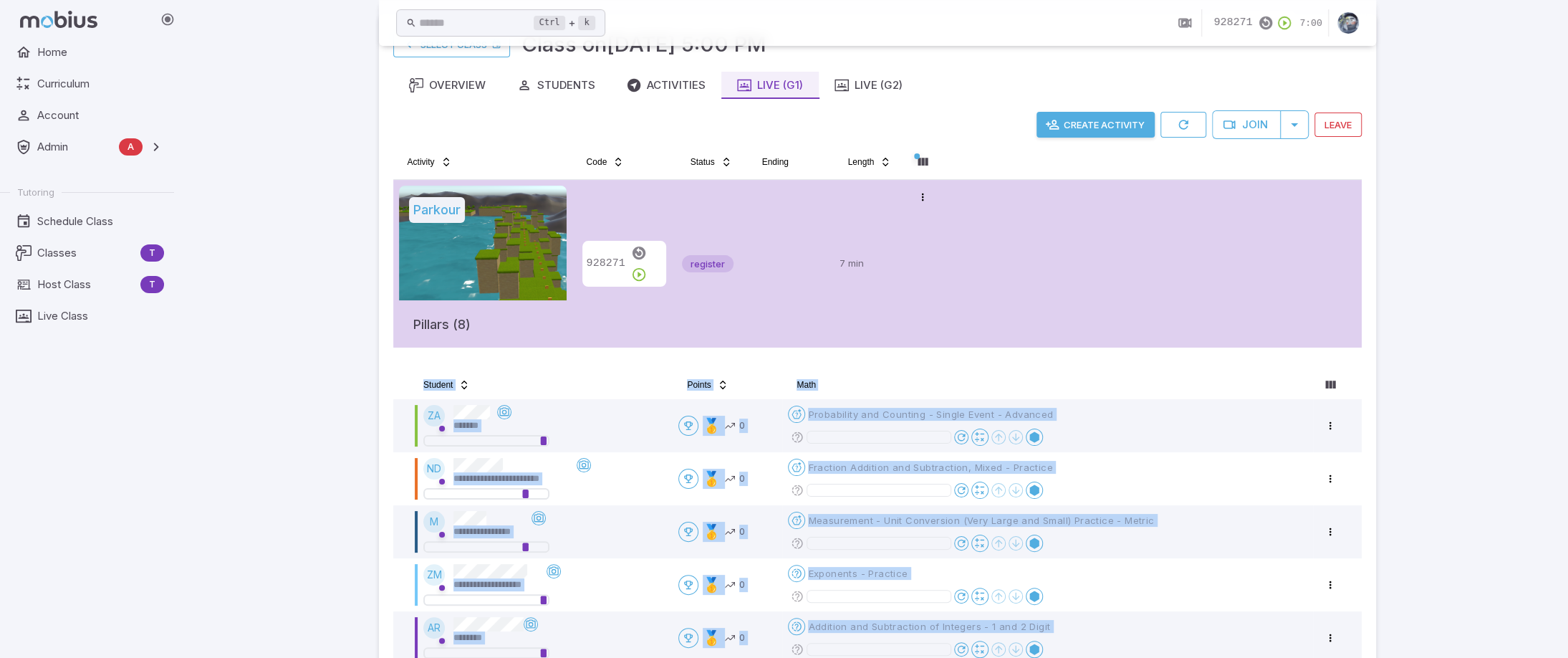
scroll to position [71, 0]
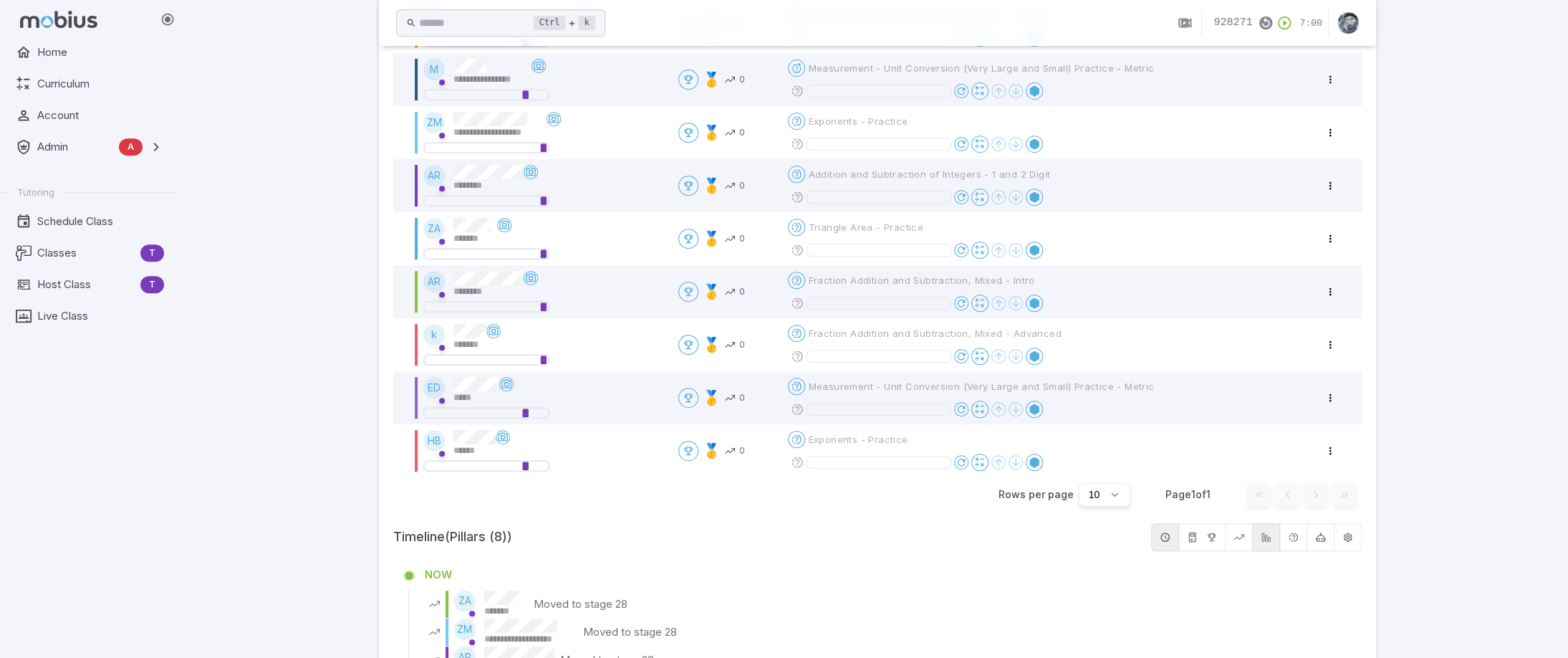
scroll to position [844, 0]
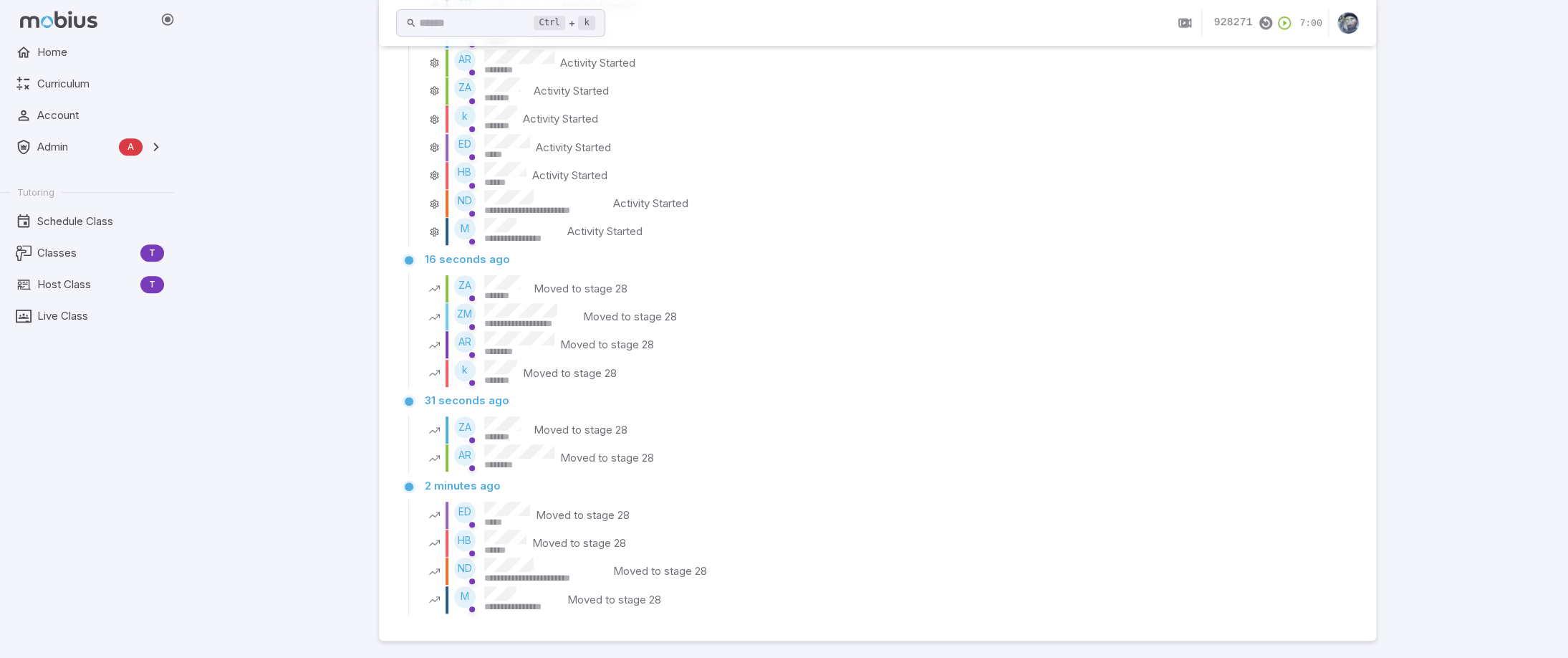
scroll to position [648, 0]
click at [1446, 358] on div "**********" at bounding box center [877, 5] width 1382 height 1307
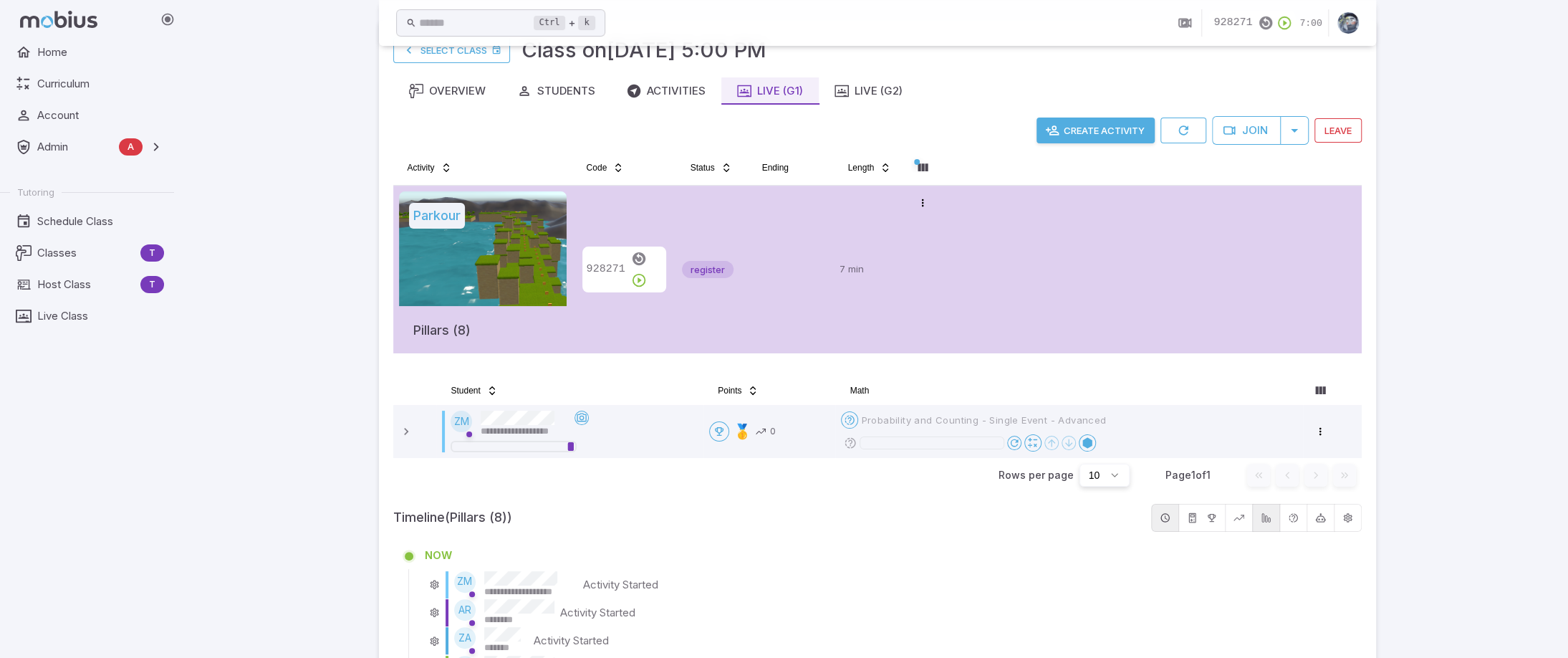
scroll to position [0, 0]
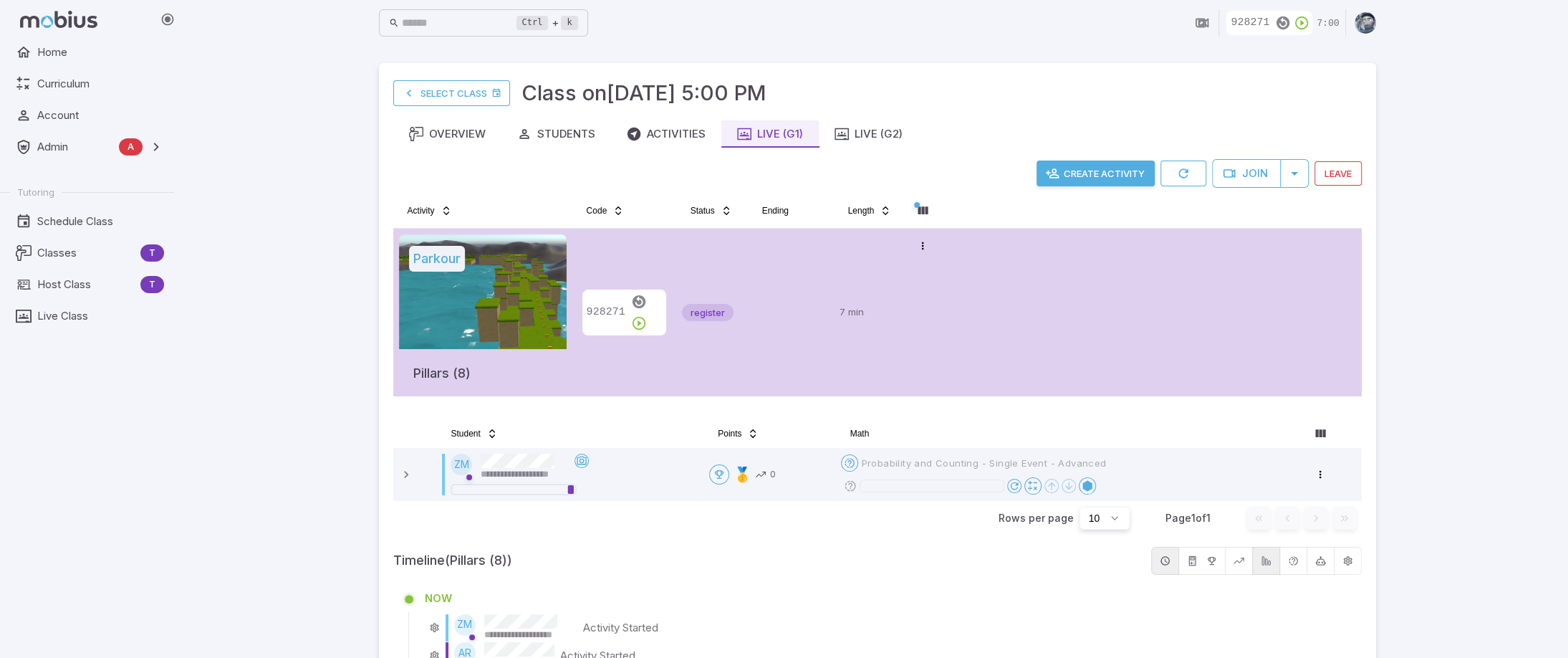
click at [1442, 250] on div "**********" at bounding box center [877, 653] width 1382 height 1307
click at [260, 504] on div "**********" at bounding box center [877, 663] width 1382 height 1326
click at [270, 262] on div "**********" at bounding box center [877, 634] width 1382 height 1269
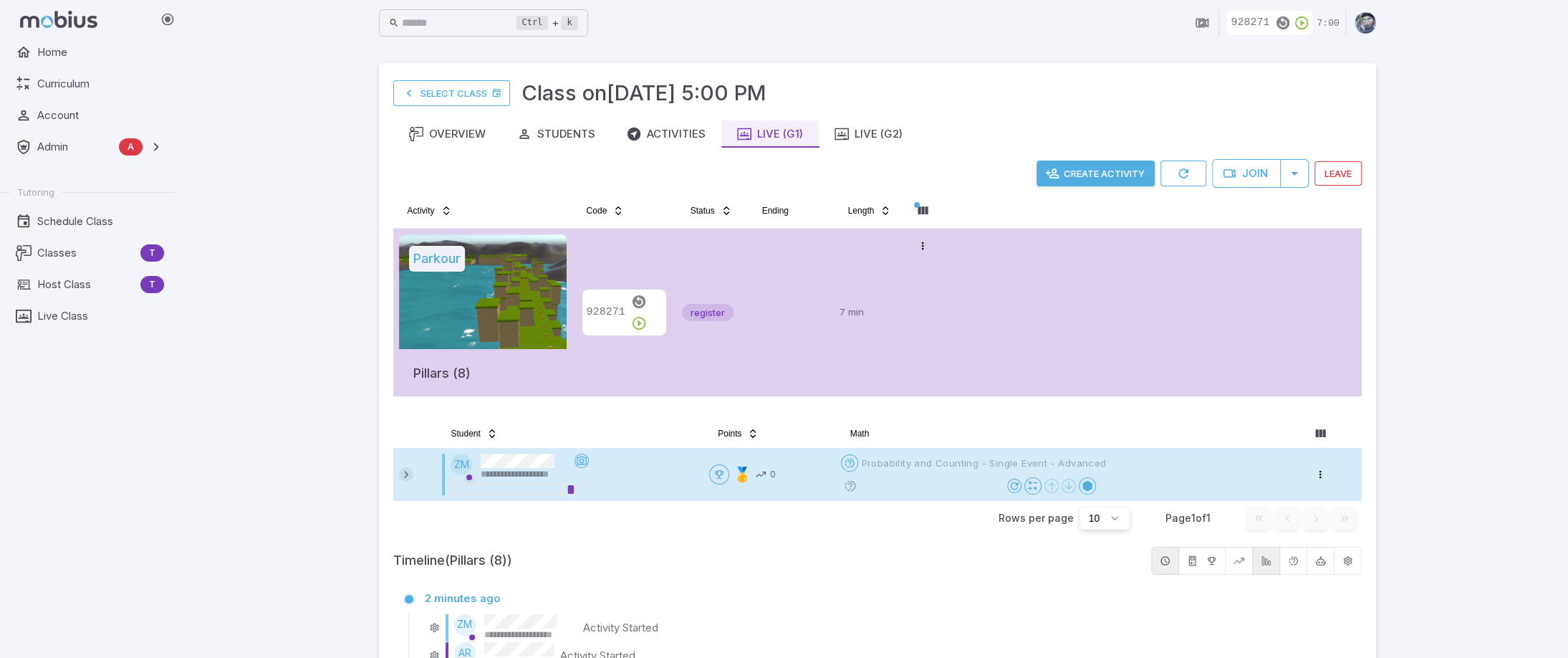
click at [412, 476] on icon at bounding box center [407, 475] width 15 height 15
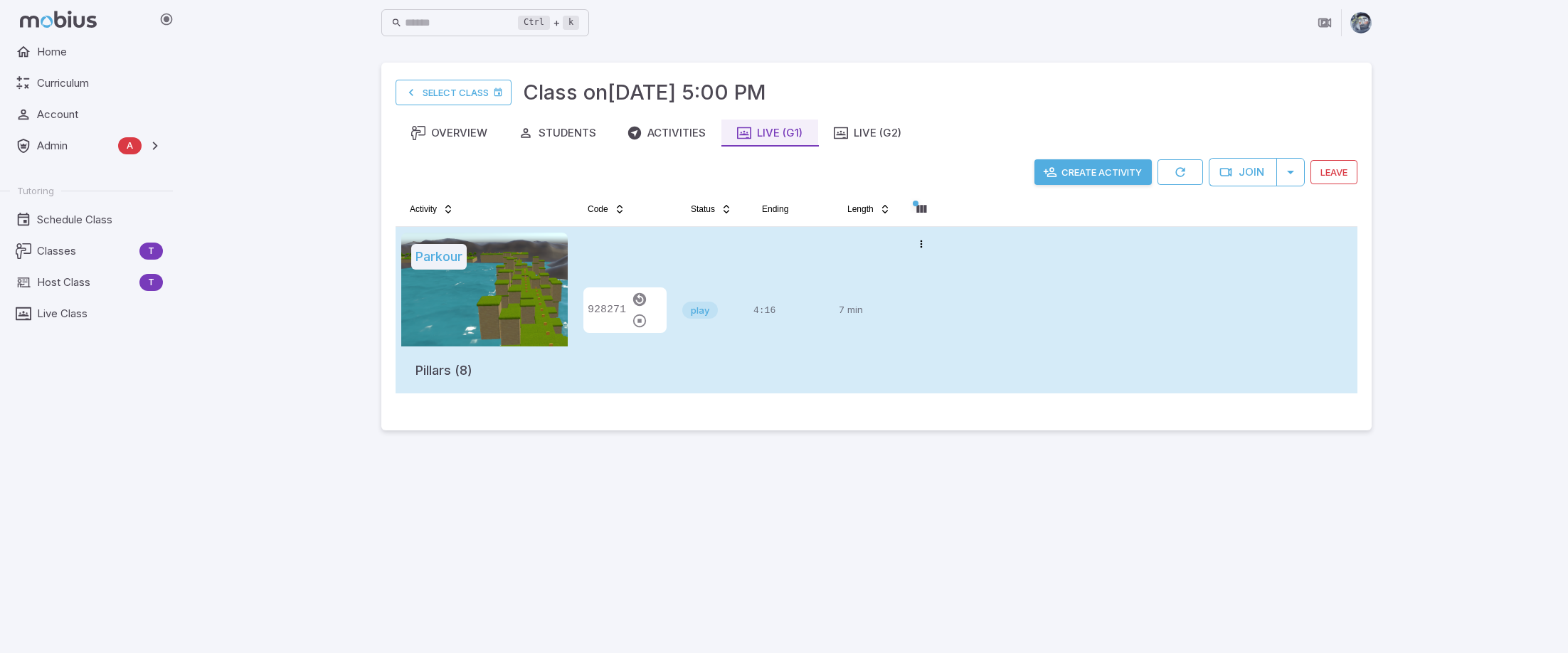
click at [671, 356] on td "928271" at bounding box center [625, 310] width 103 height 166
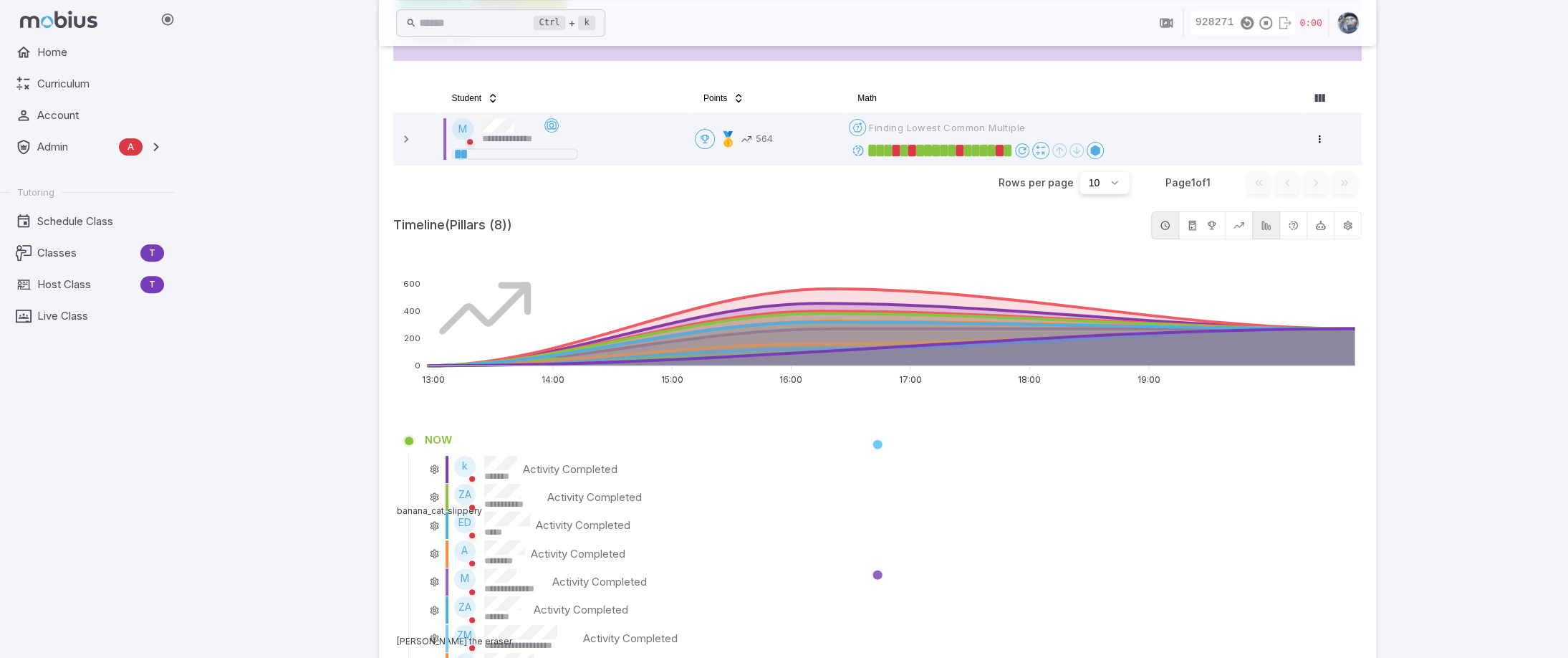
scroll to position [358, 0]
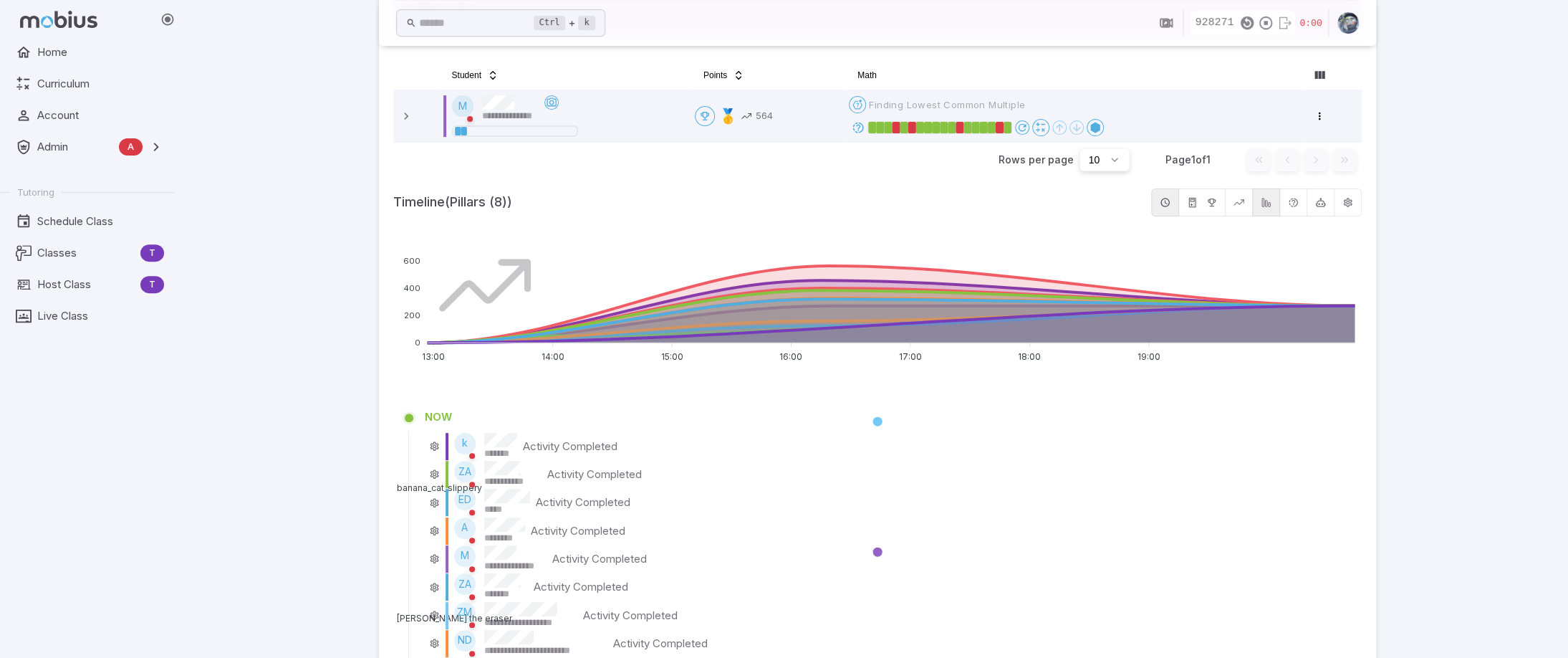
drag, startPoint x: 1388, startPoint y: 331, endPoint x: 1375, endPoint y: 314, distance: 21.4
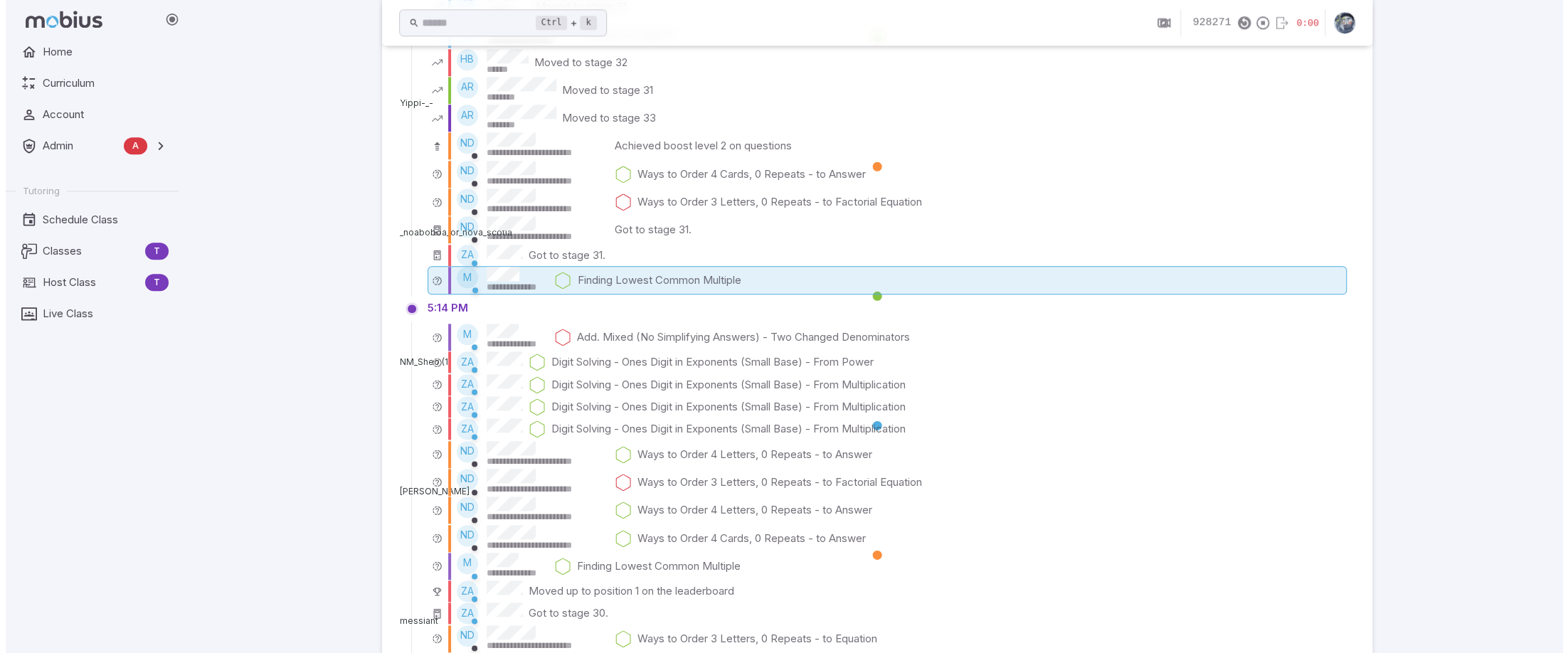
scroll to position [1352, 0]
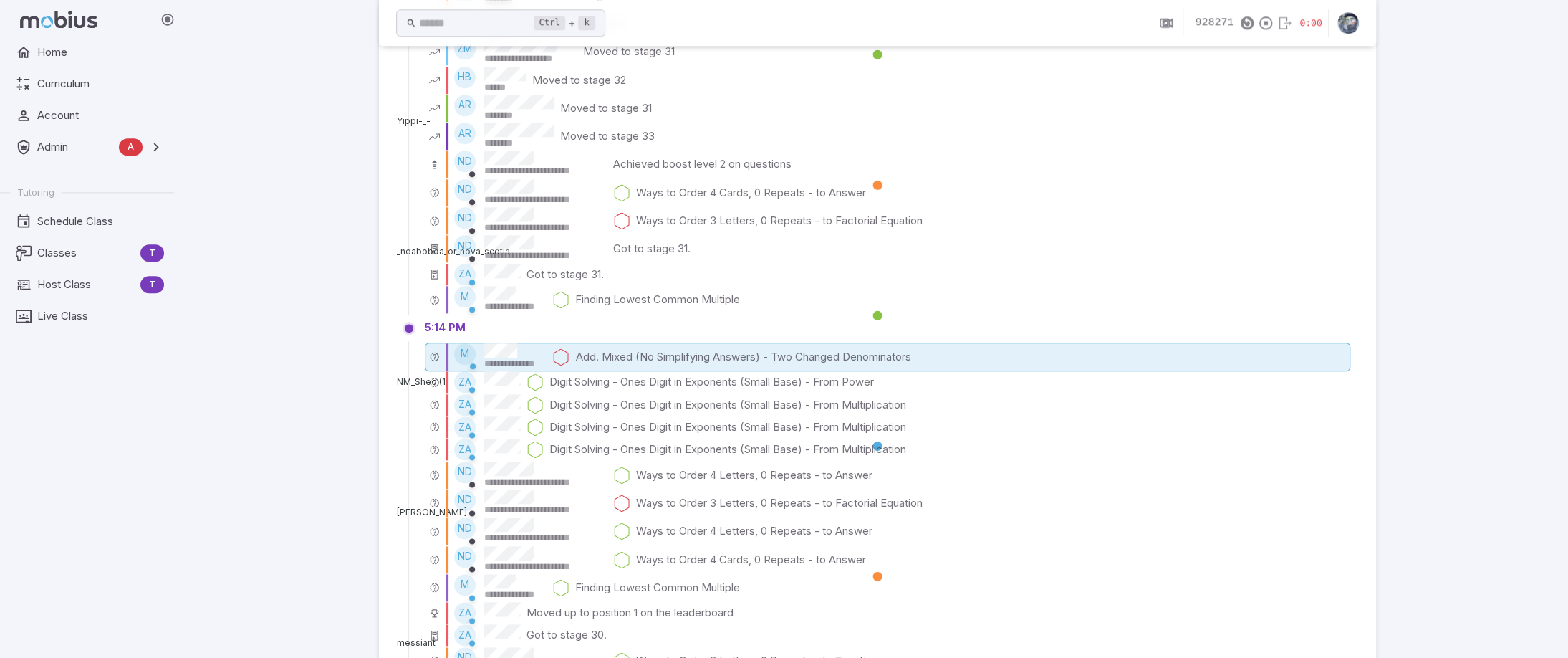
click at [778, 355] on p "Add. Mixed (No Simplifying Answers) - Two Changed Denominators" at bounding box center [743, 357] width 335 height 15
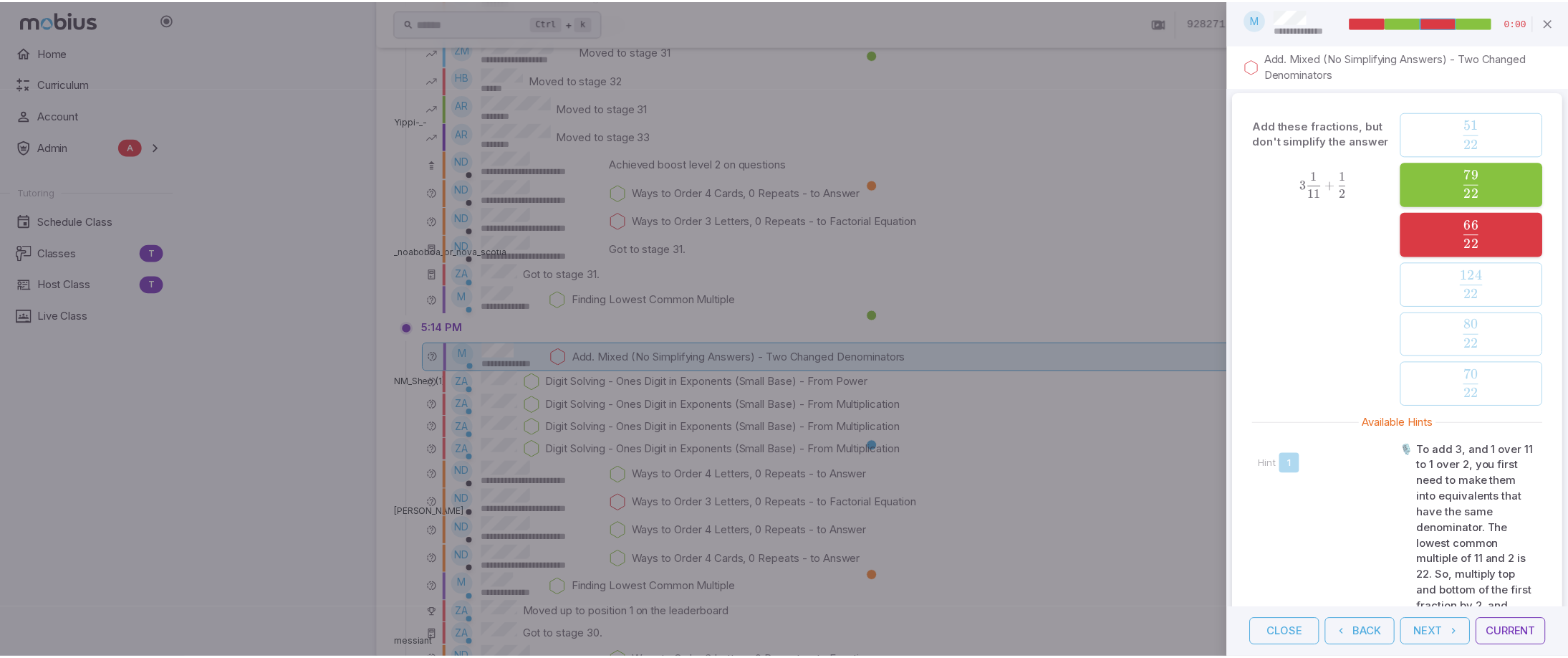
scroll to position [0, 0]
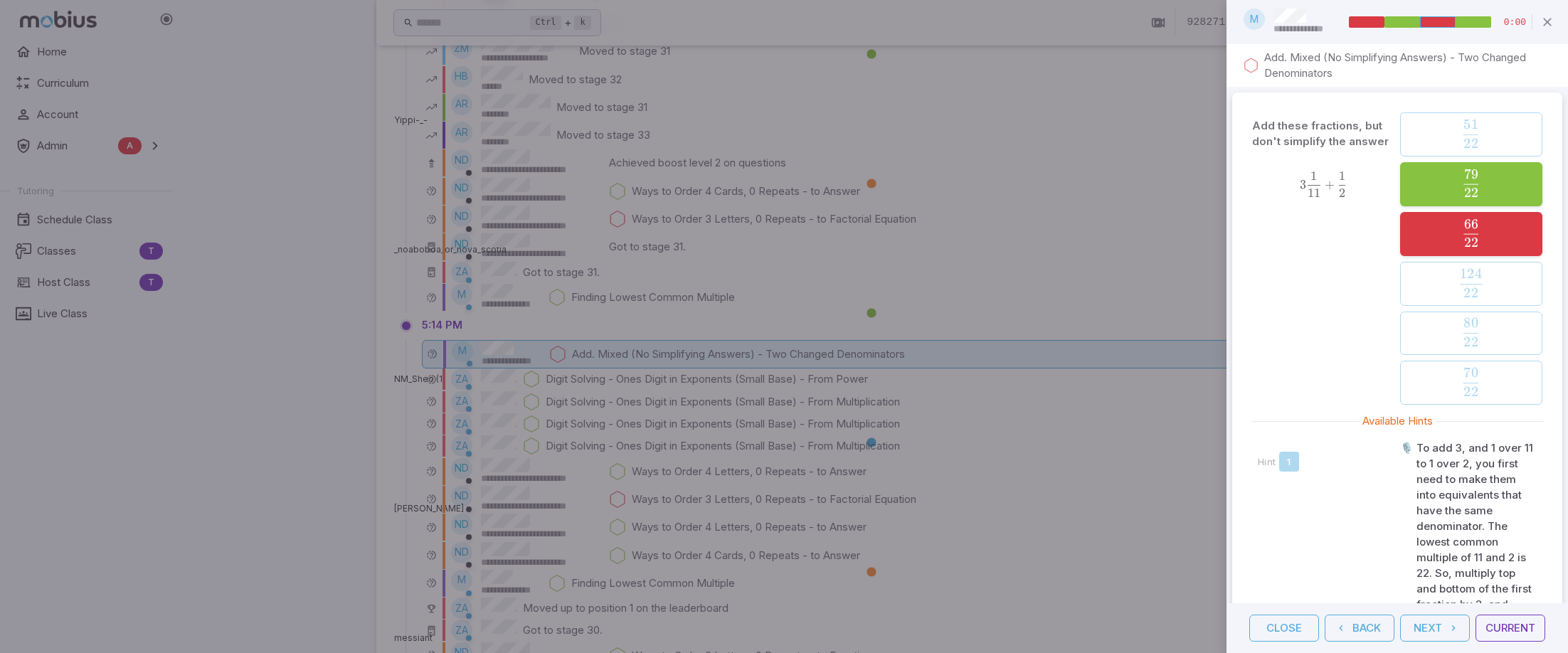
click at [931, 315] on div at bounding box center [784, 326] width 1568 height 653
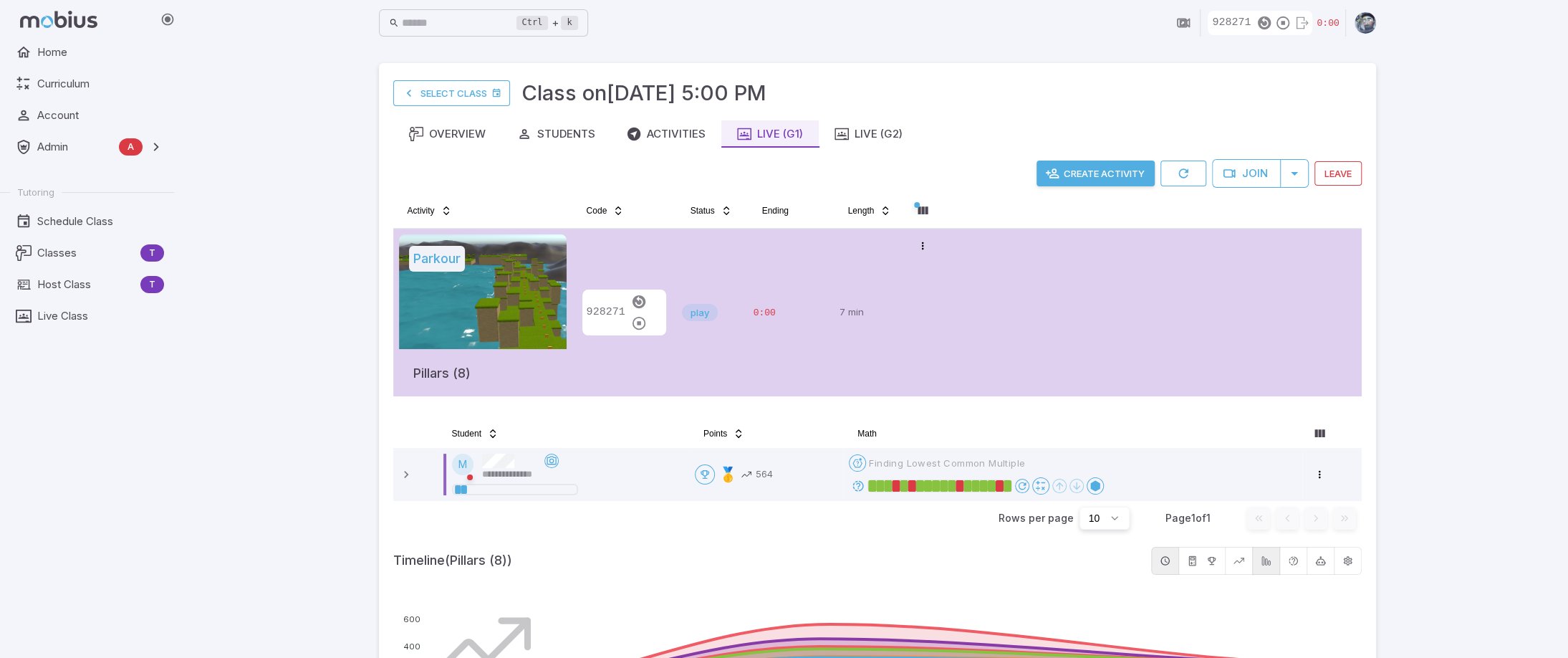
click at [647, 315] on icon "button" at bounding box center [638, 323] width 15 height 15
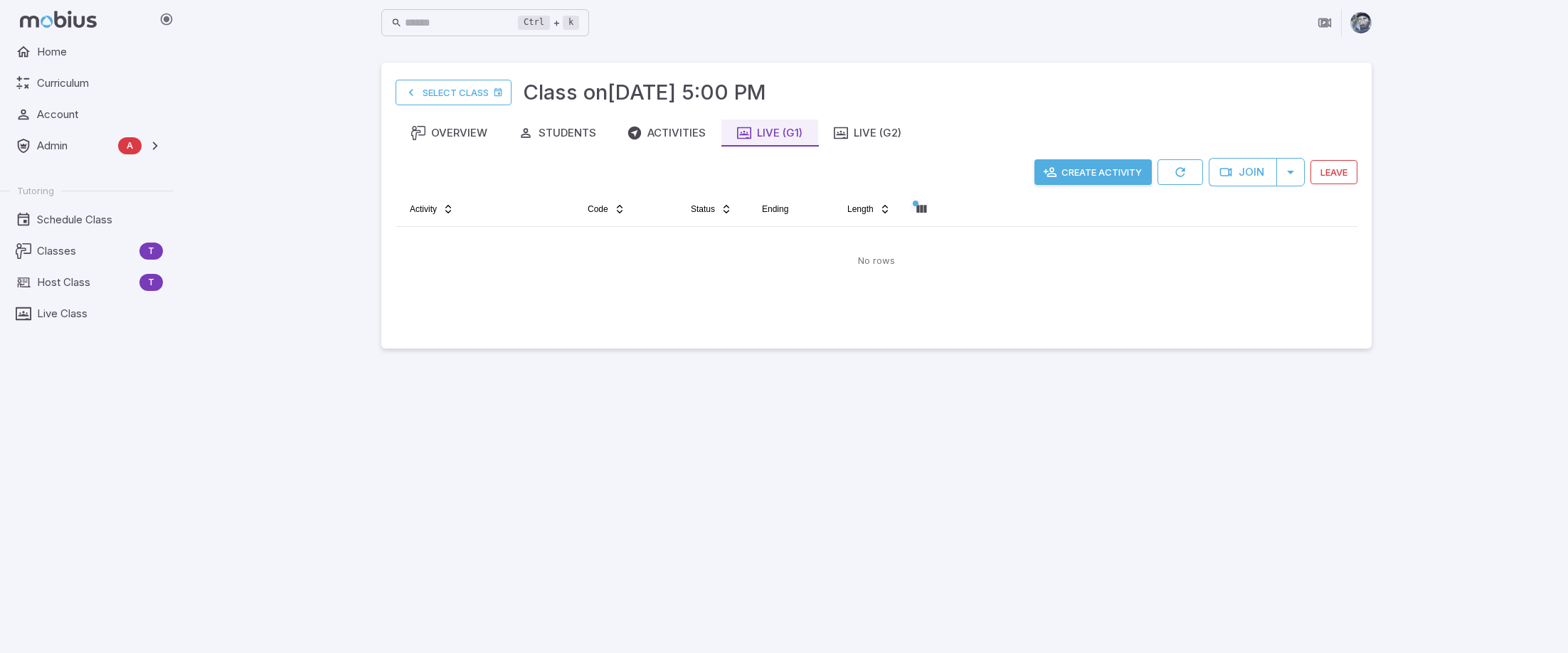
click at [1423, 253] on div "Ctrl + k ​ Select Class Class on Sep 24 @ 5:00 PM Overview Students Activities …" at bounding box center [876, 326] width 1383 height 653
click at [1105, 173] on button "Create Activity" at bounding box center [1093, 172] width 117 height 26
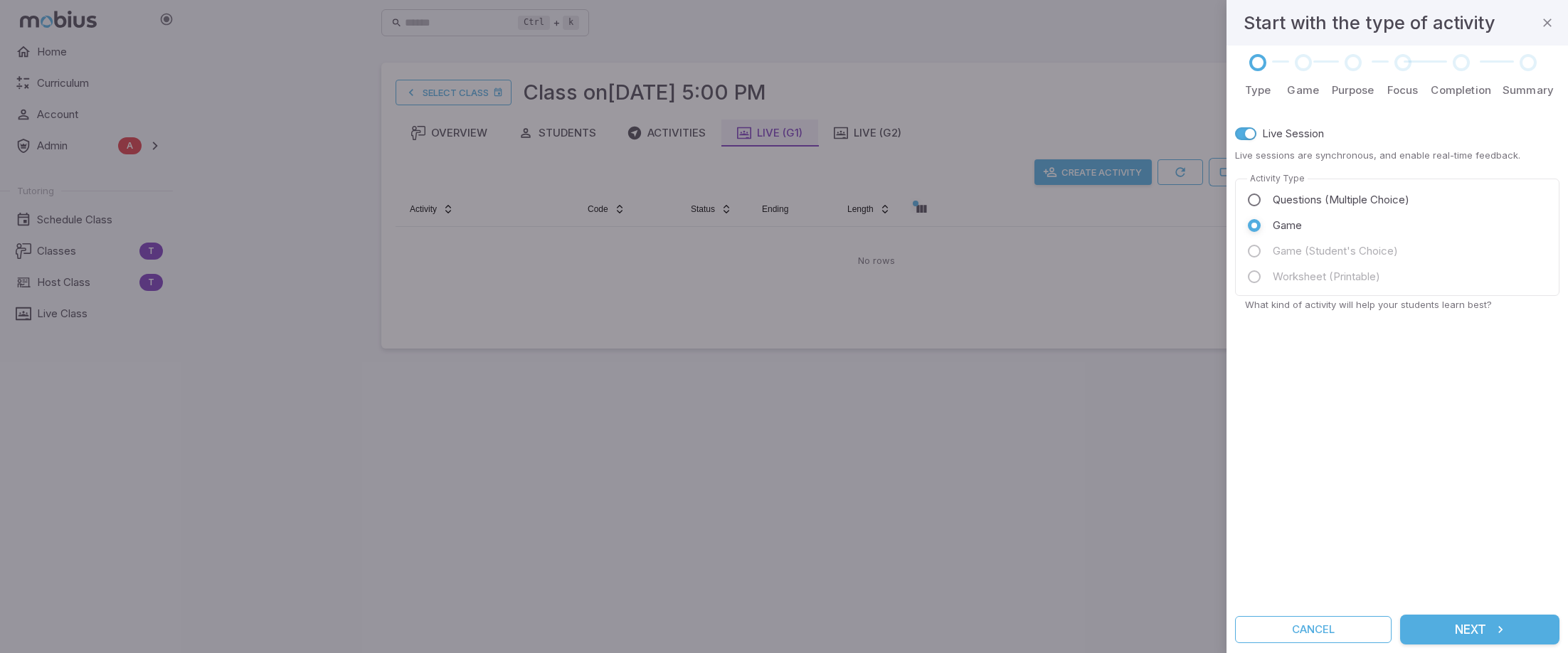
click at [1322, 199] on span "Questions (Multiple Choice)" at bounding box center [1341, 199] width 137 height 15
click at [1499, 623] on icon "submit" at bounding box center [1501, 630] width 14 height 14
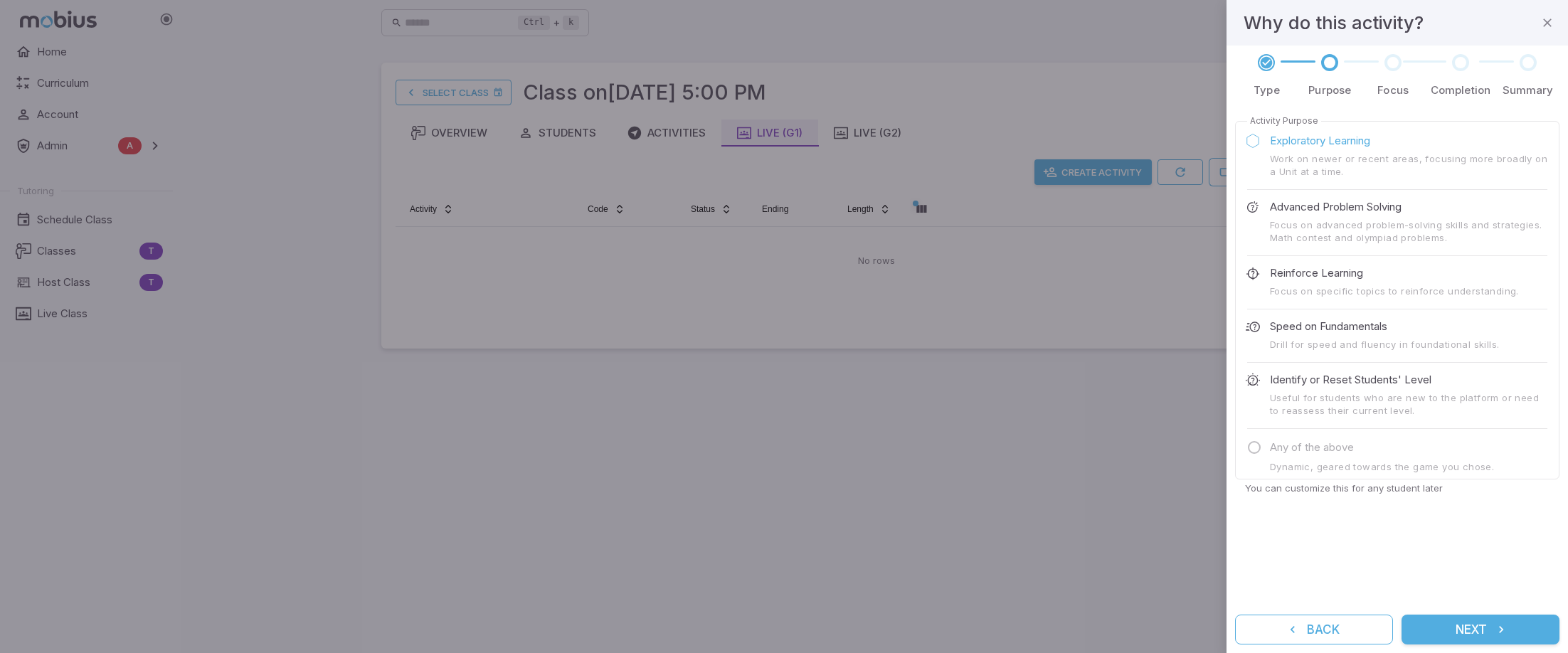
click at [1368, 207] on p "Advanced Problem Solving" at bounding box center [1336, 207] width 132 height 15
click at [1490, 626] on button "Next" at bounding box center [1480, 629] width 158 height 30
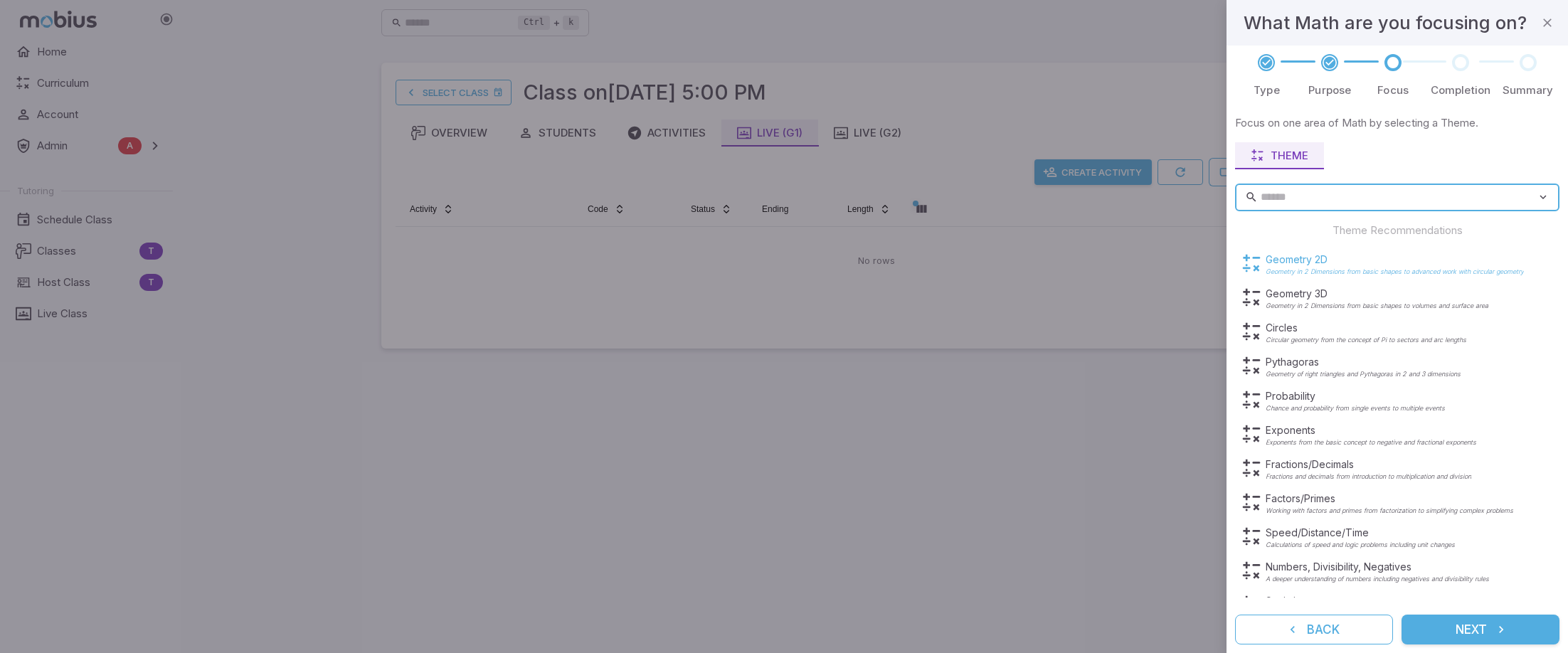
click at [1359, 265] on p "Geometry 2D" at bounding box center [1395, 260] width 258 height 14
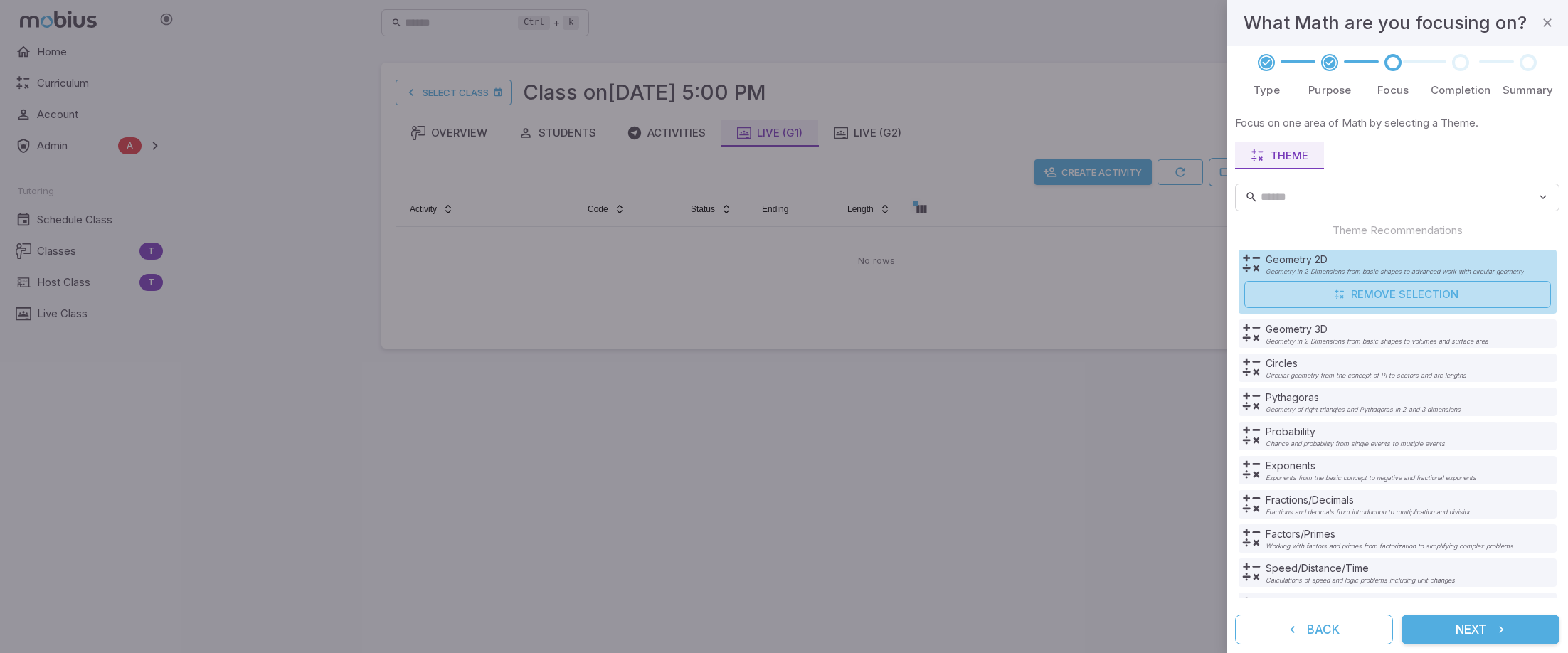
click at [1496, 627] on icon "submit" at bounding box center [1501, 630] width 14 height 14
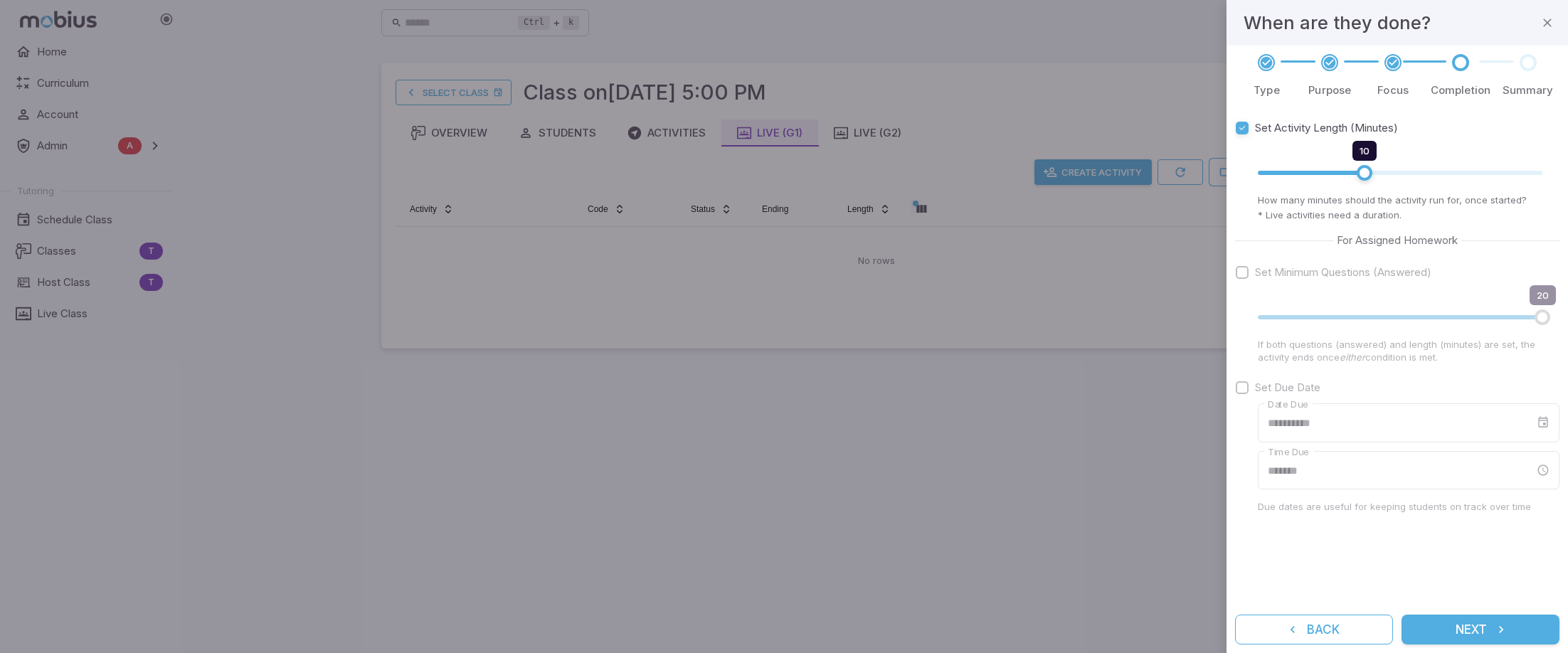
click at [1499, 626] on icon "submit" at bounding box center [1501, 630] width 14 height 14
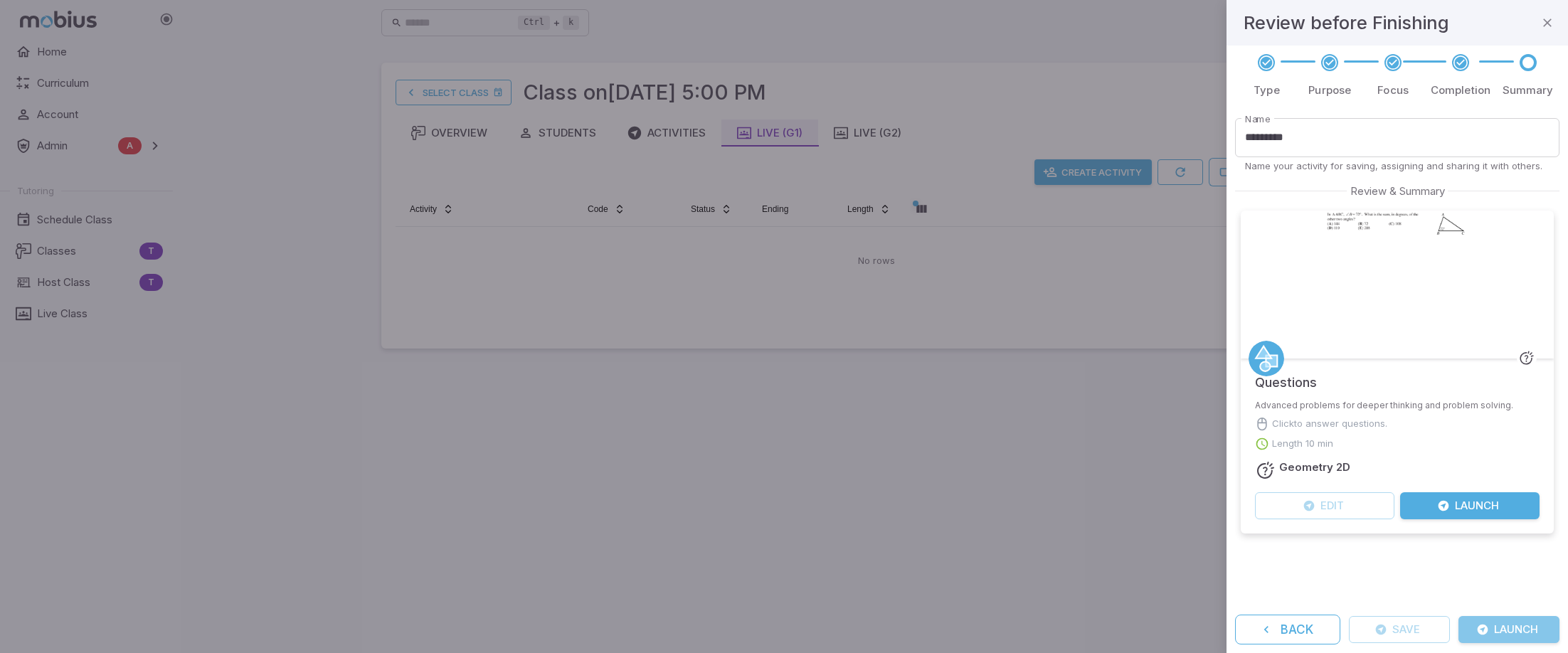
click at [1500, 625] on button "Launch" at bounding box center [1509, 630] width 101 height 27
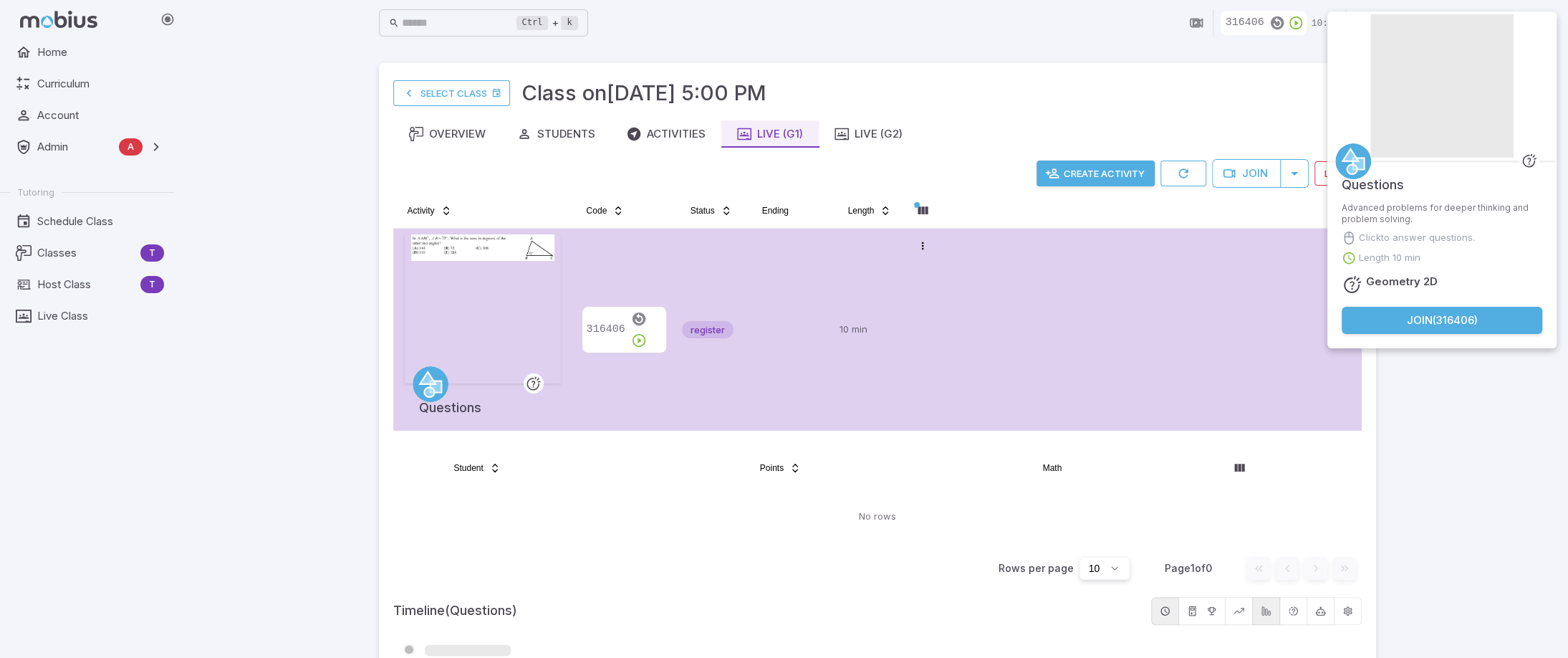
click at [1490, 404] on div "Ctrl + k ​ 316406 10:00 Select Class Class on Sep 24 @ 5:00 PM Overview Student…" at bounding box center [877, 371] width 1382 height 742
click at [986, 328] on tr "Questions 316406 register 10 min Open menu" at bounding box center [878, 329] width 969 height 202
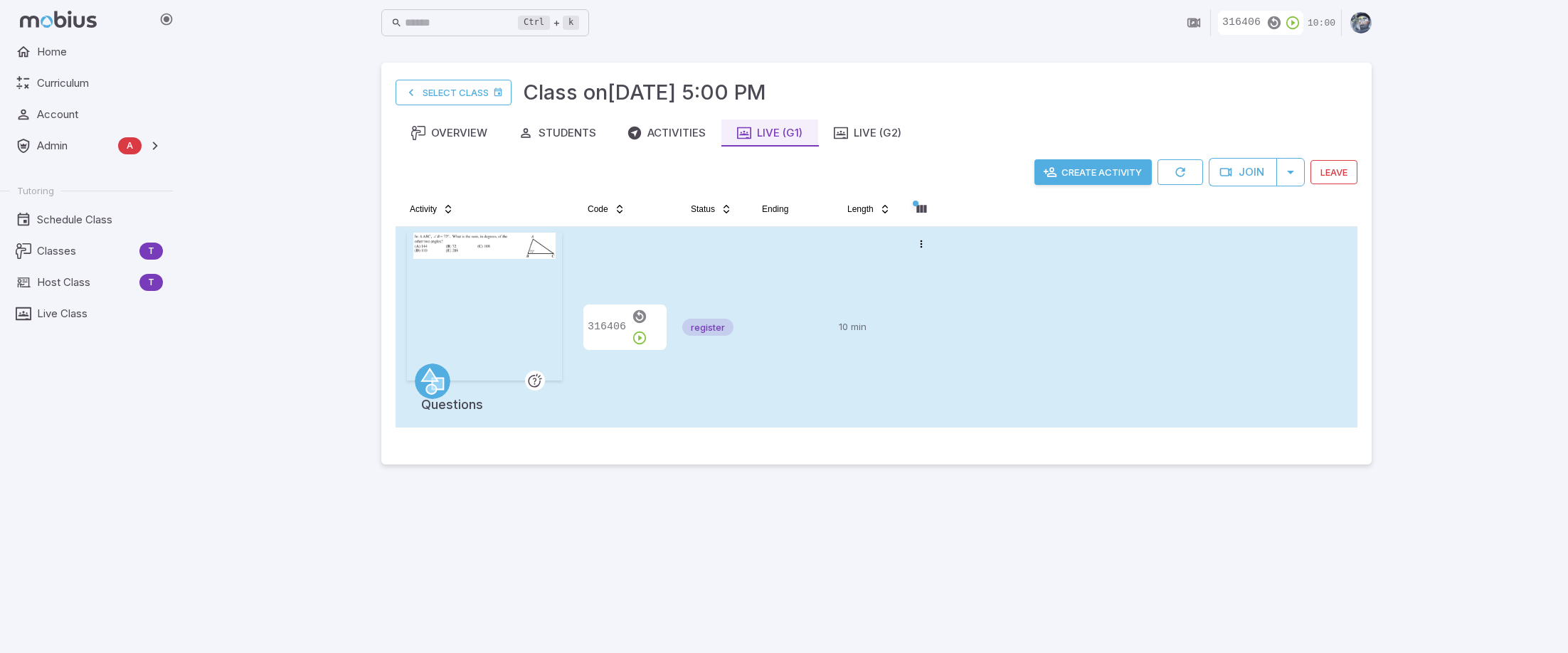
click at [962, 330] on tr "Questions 316406 register 10 min Open menu" at bounding box center [877, 326] width 962 height 200
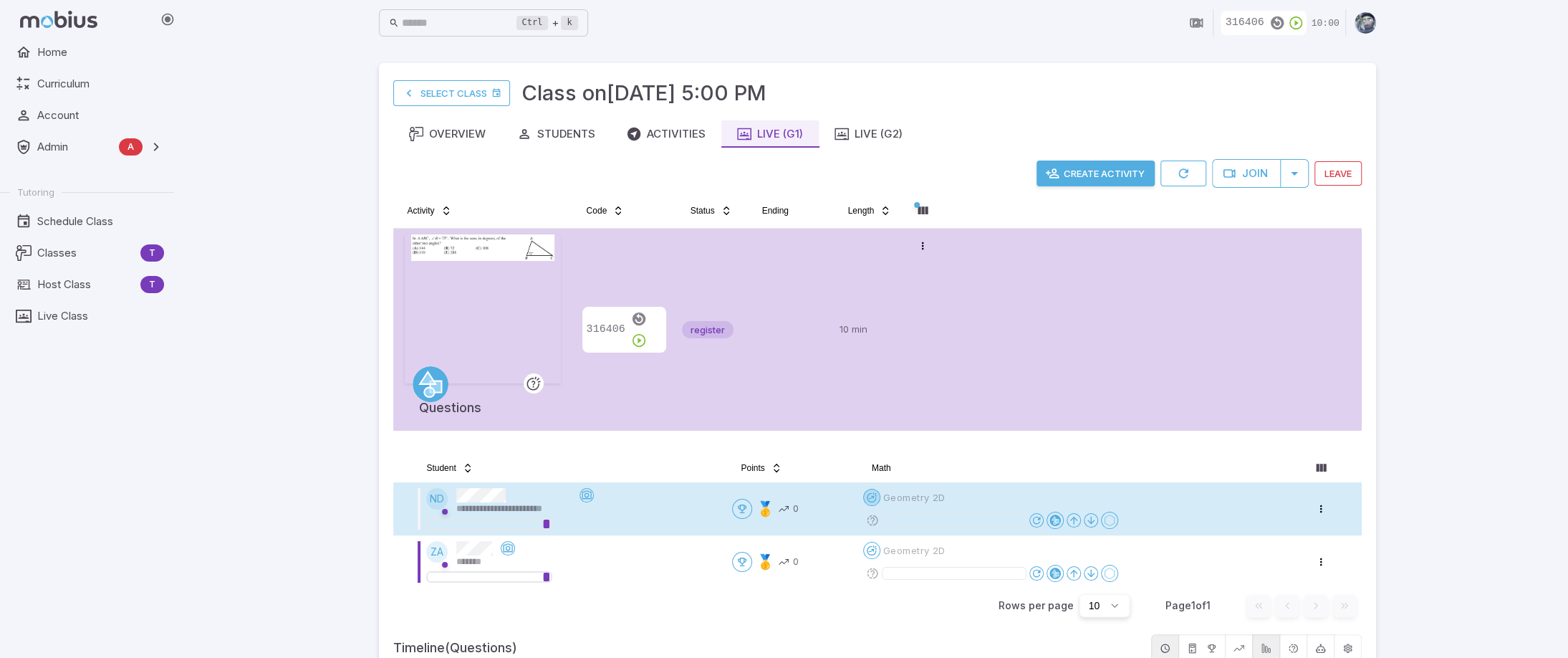
click at [874, 500] on html "**********" at bounding box center [784, 401] width 1568 height 802
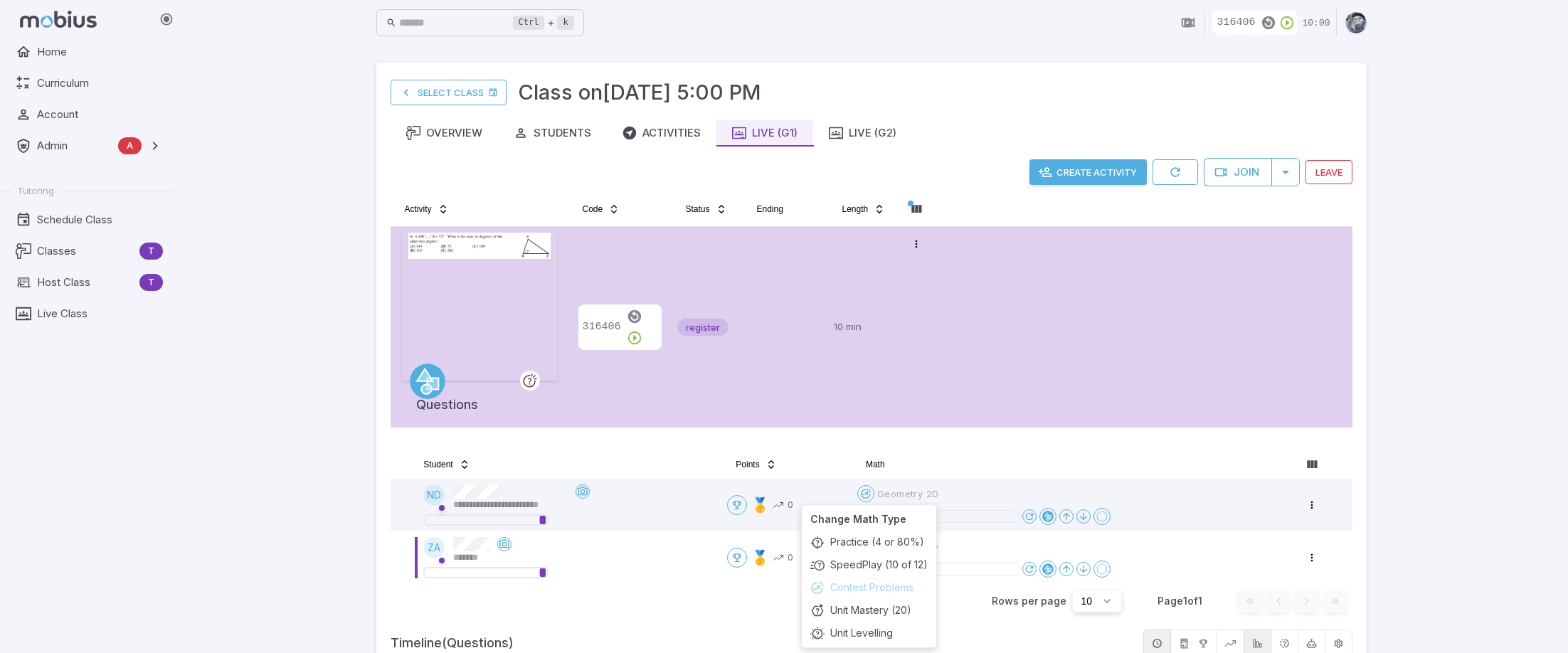
click at [1427, 515] on html "**********" at bounding box center [784, 398] width 1568 height 796
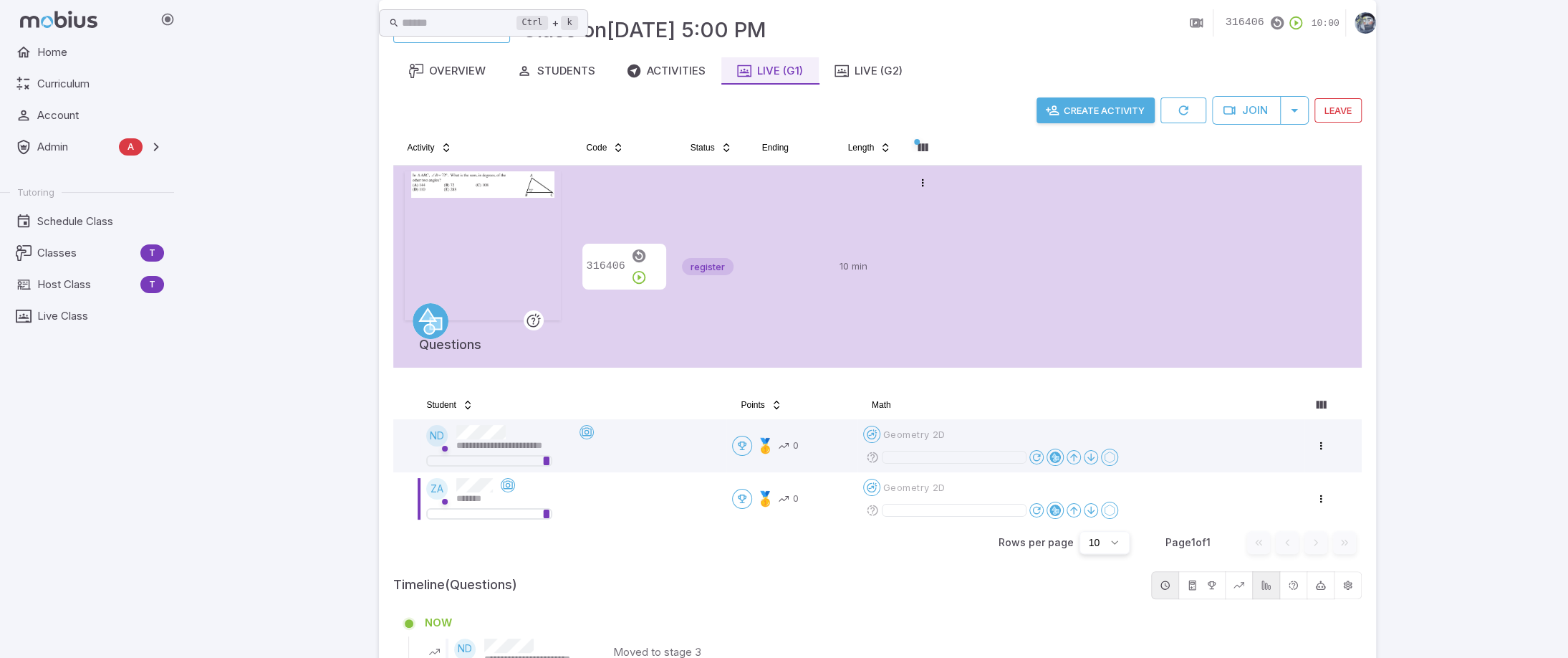
scroll to position [143, 0]
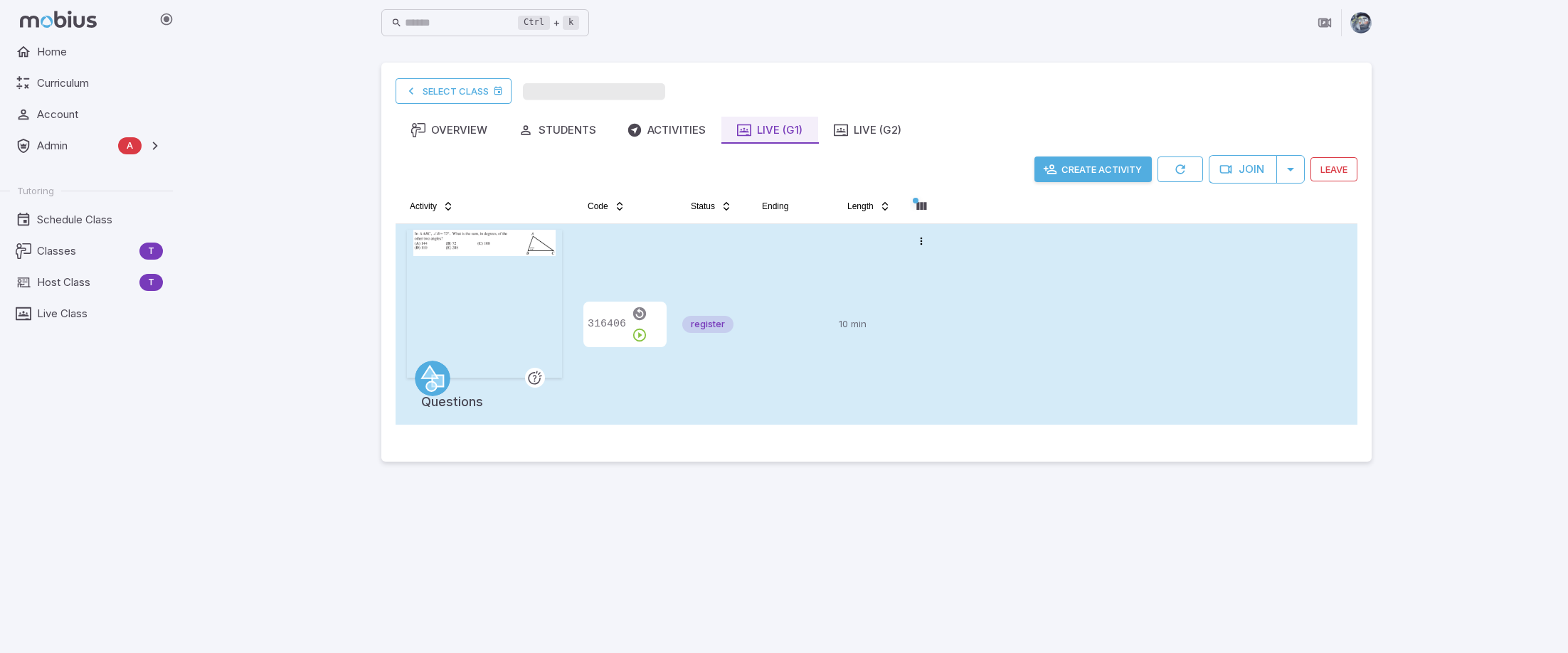
click at [776, 245] on td at bounding box center [791, 324] width 85 height 200
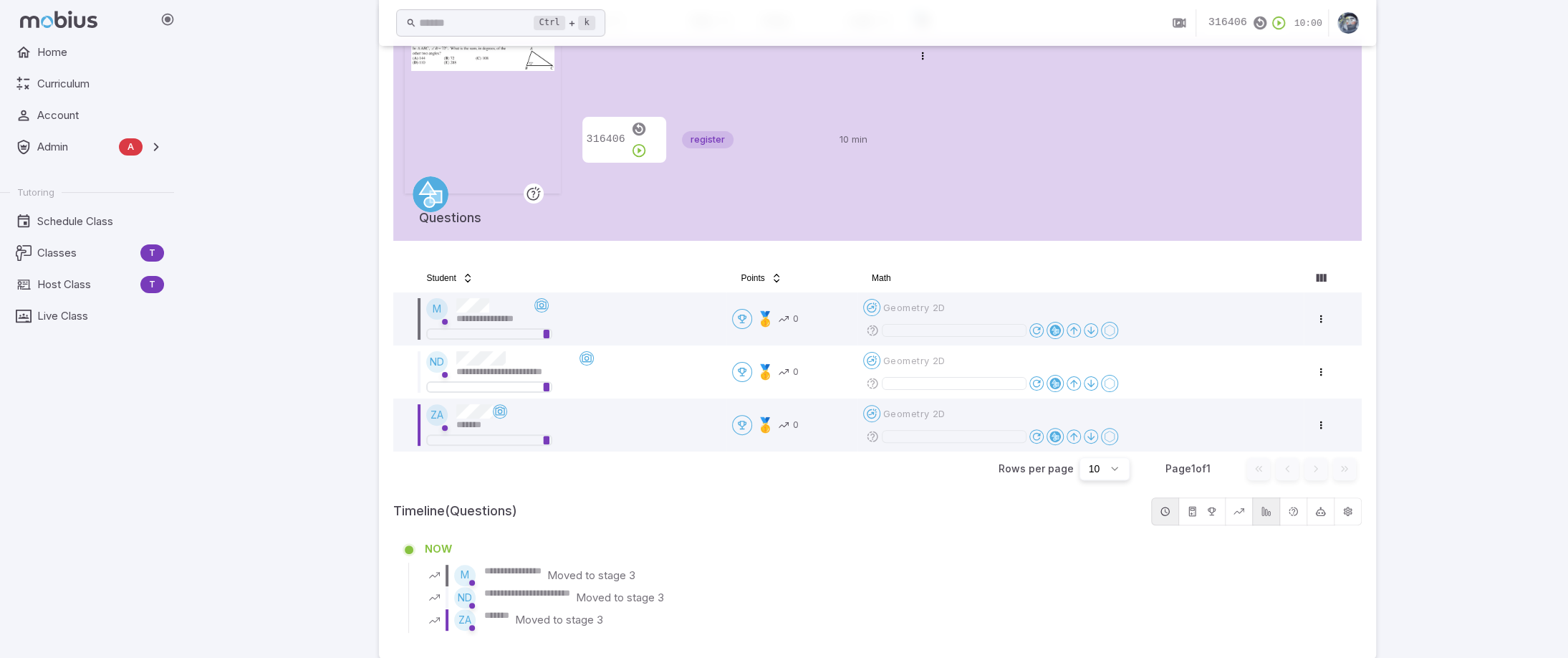
scroll to position [224, 0]
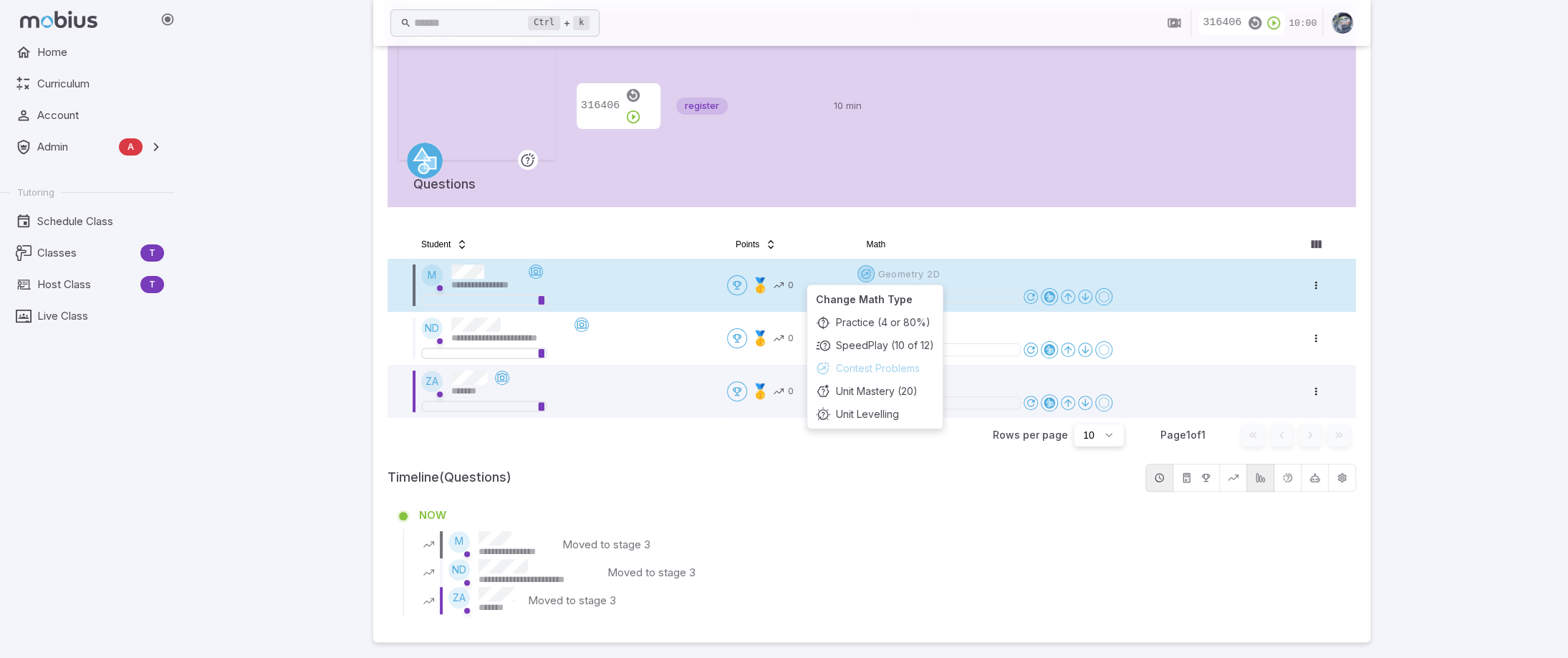
click at [876, 273] on html "**********" at bounding box center [784, 218] width 1568 height 883
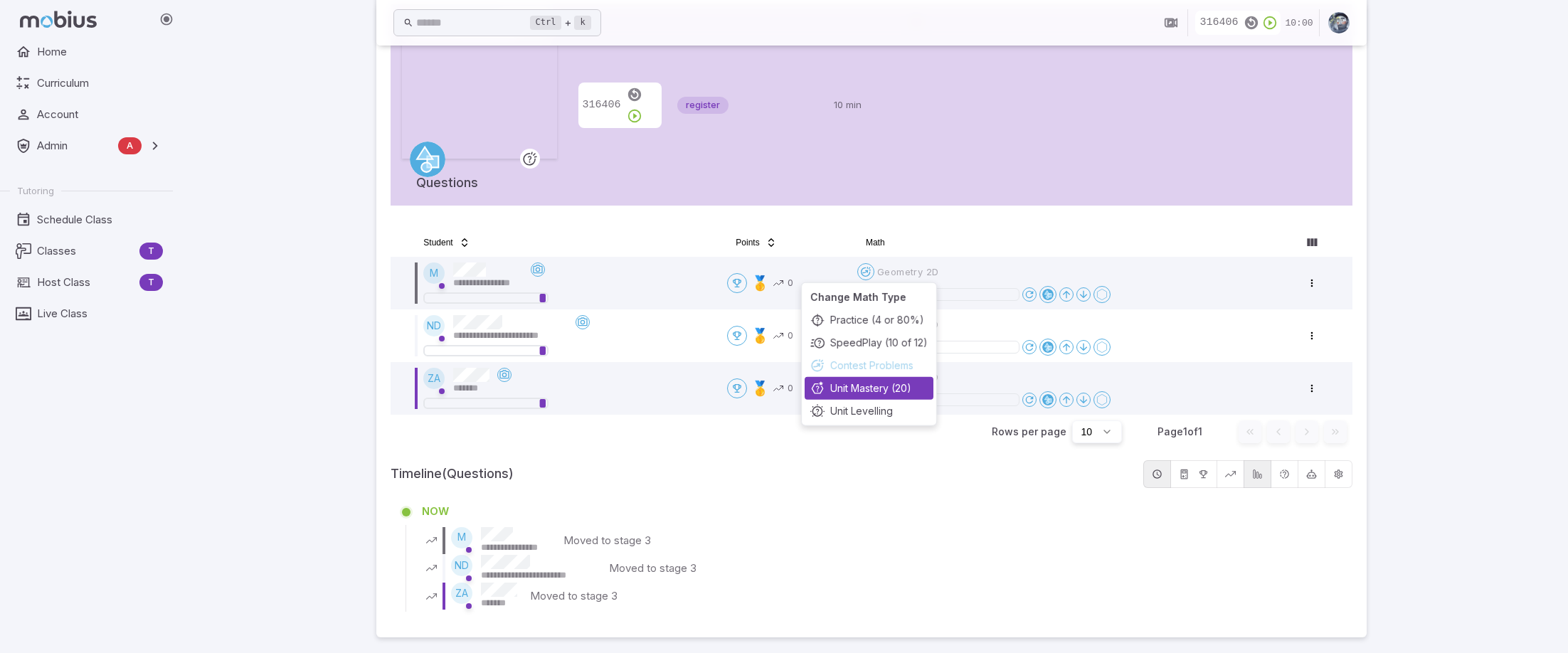
click at [865, 388] on div "Unit Mastery (20)" at bounding box center [869, 388] width 129 height 23
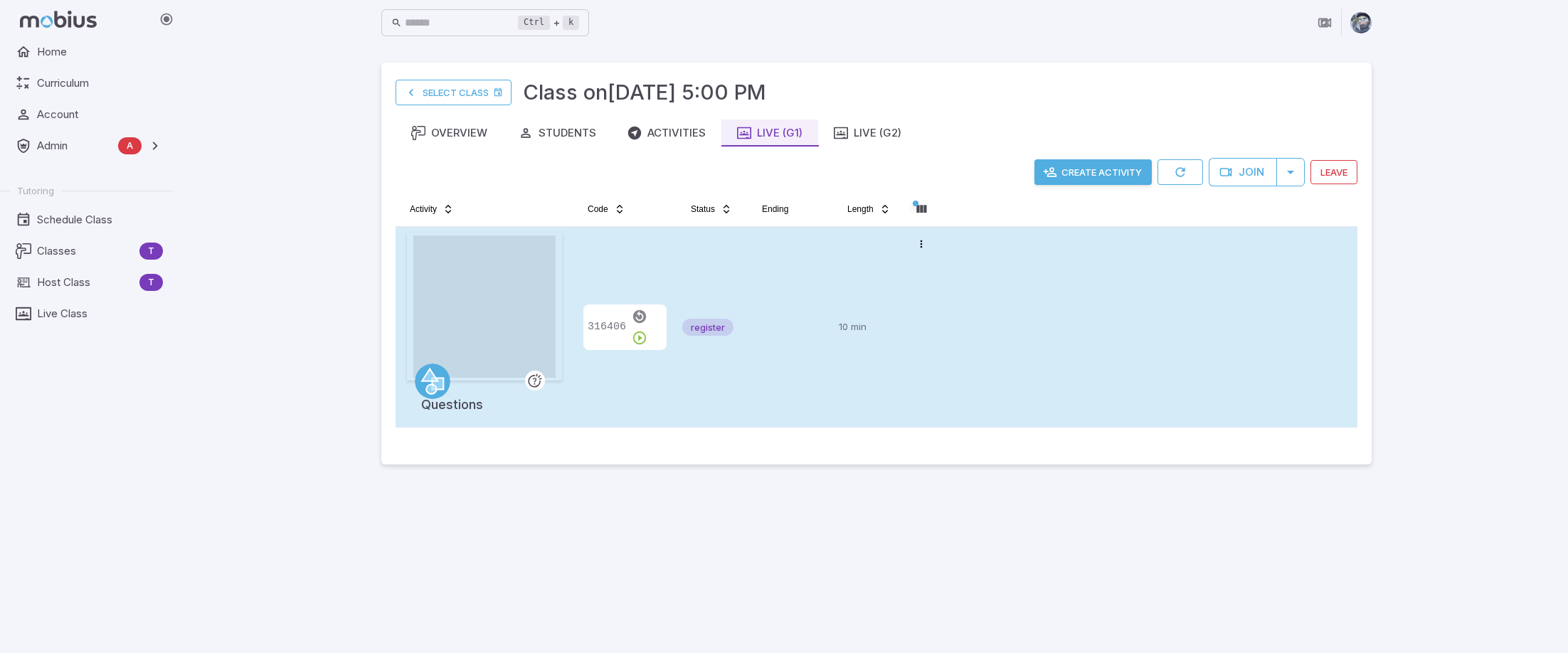
click at [779, 271] on td at bounding box center [791, 326] width 85 height 200
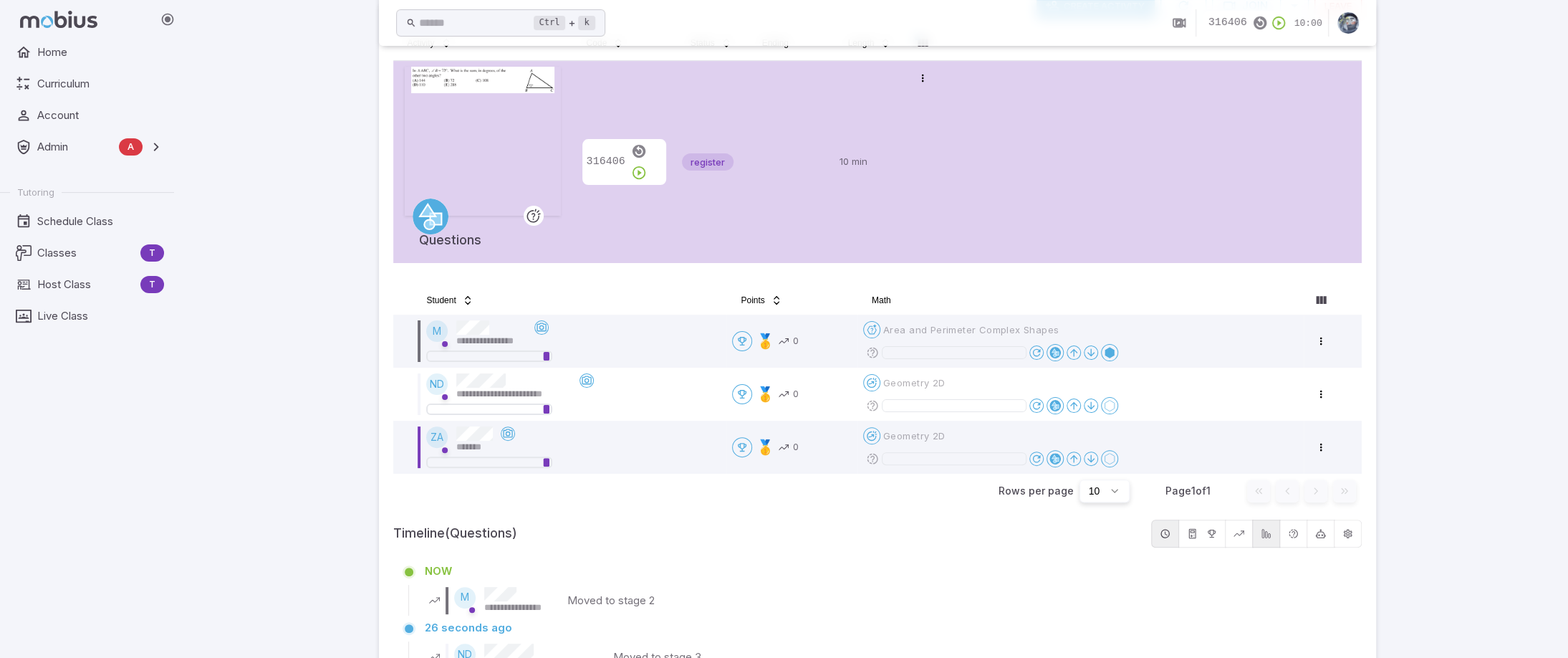
scroll to position [215, 0]
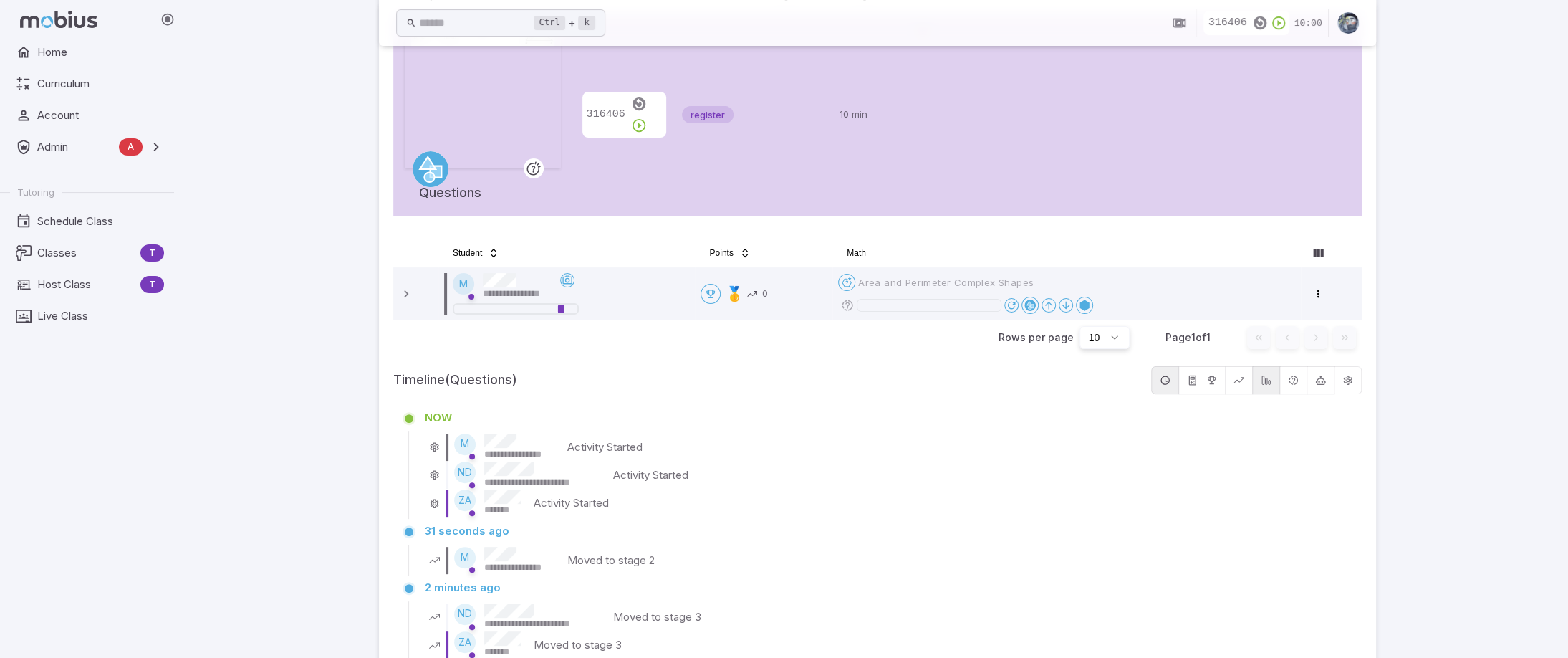
click at [1446, 299] on div "**********" at bounding box center [877, 254] width 1382 height 938
click at [1460, 298] on div "**********" at bounding box center [877, 254] width 1382 height 938
drag, startPoint x: 289, startPoint y: 121, endPoint x: 285, endPoint y: 60, distance: 61.1
click at [289, 121] on div "**********" at bounding box center [877, 254] width 1382 height 938
click at [288, 177] on div "**********" at bounding box center [877, 254] width 1382 height 938
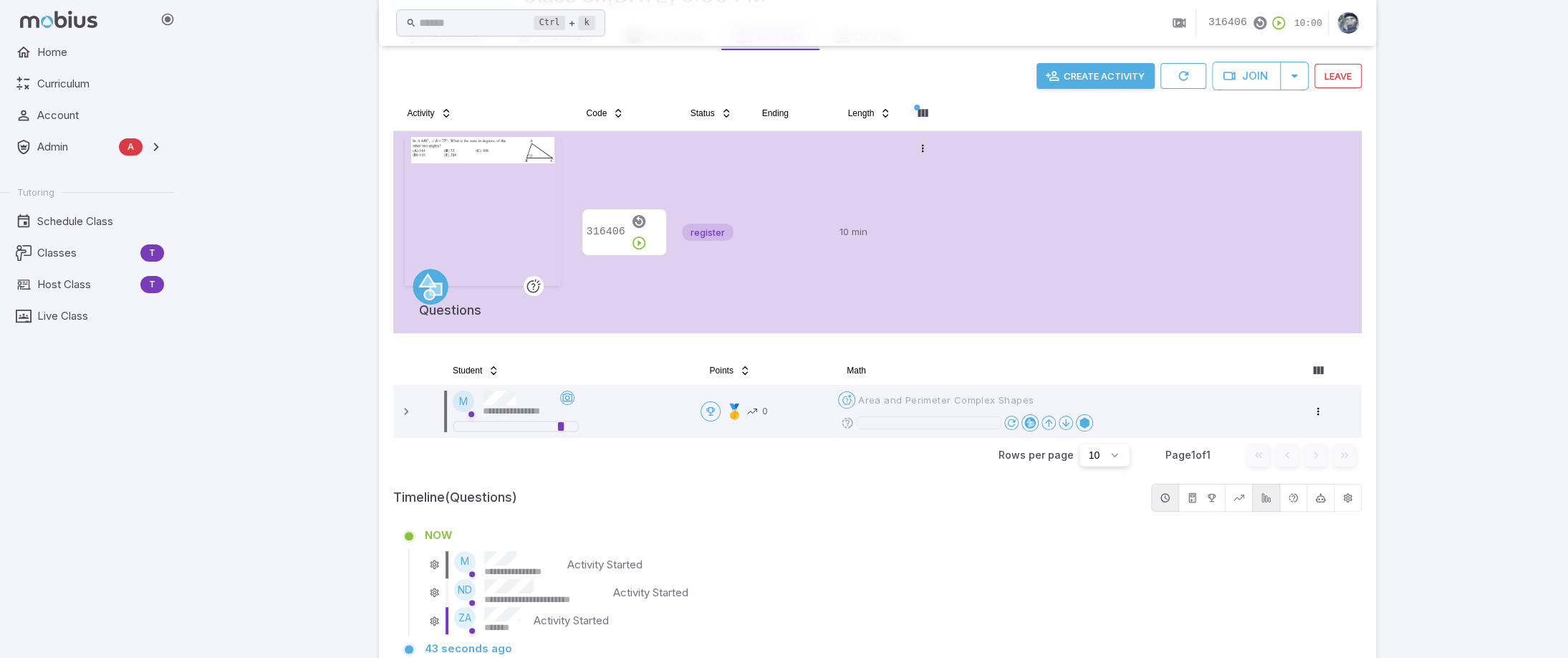
scroll to position [0, 0]
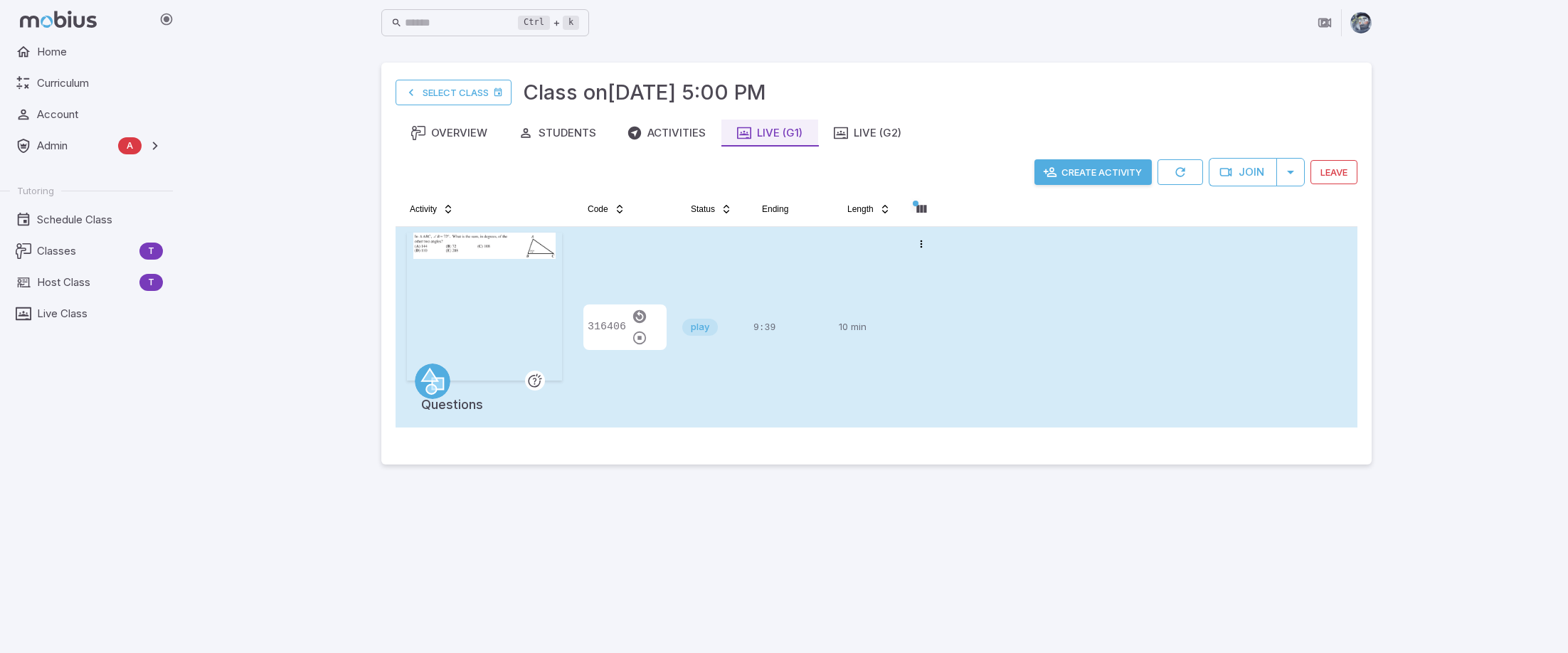
click at [487, 293] on div at bounding box center [484, 306] width 148 height 148
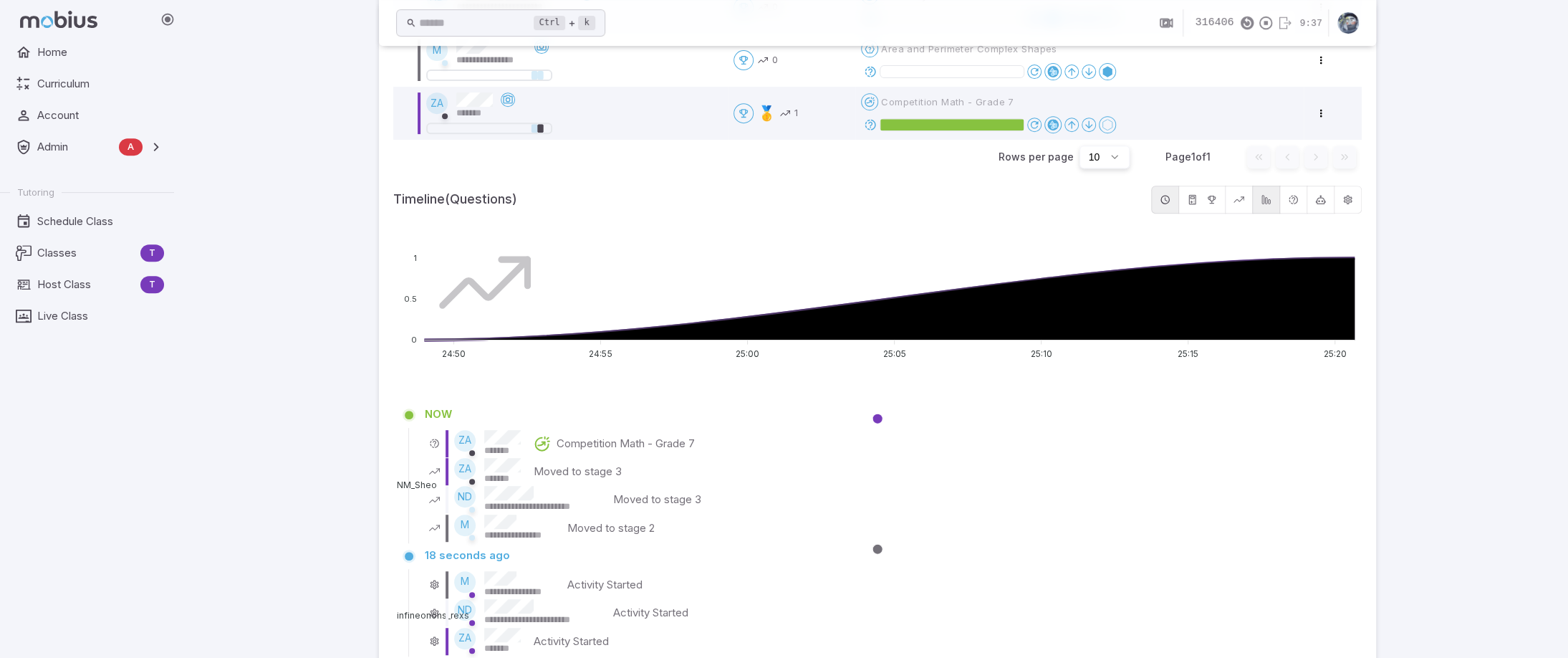
scroll to position [287, 0]
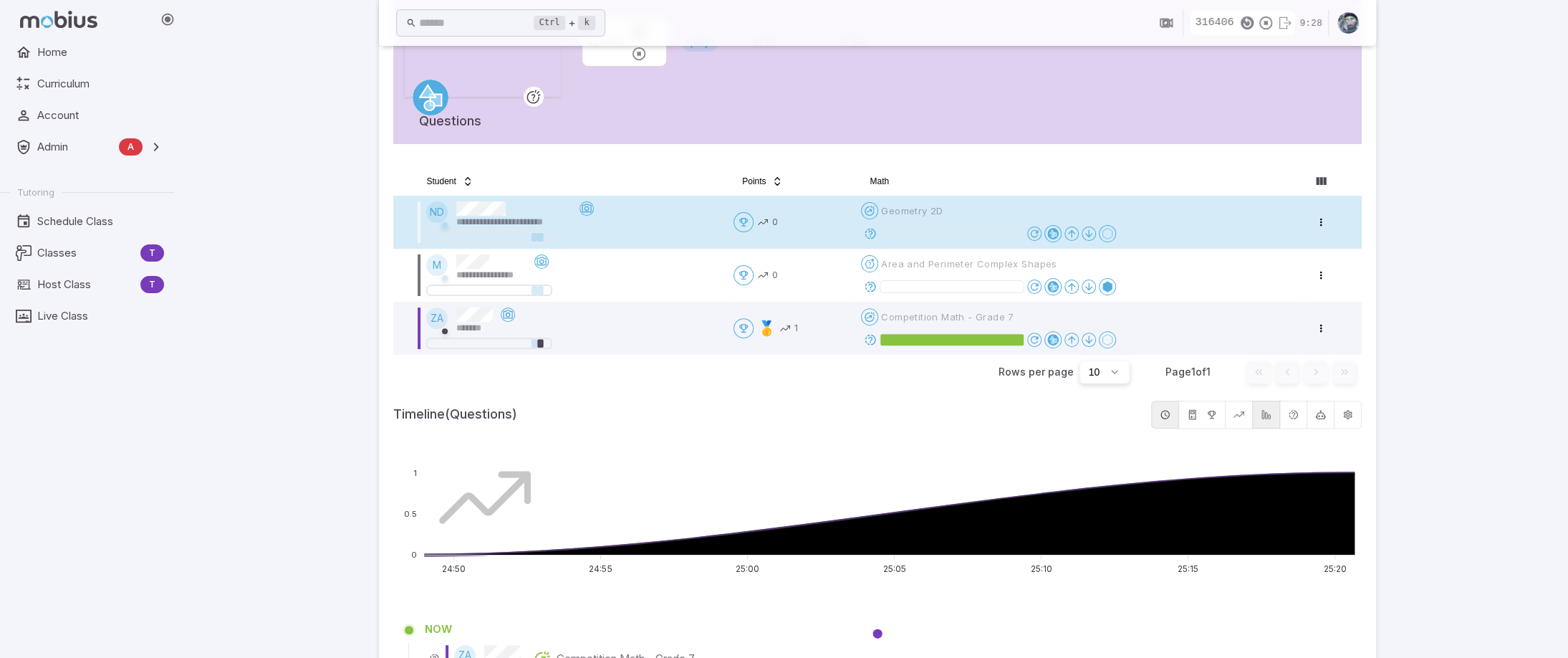
click at [871, 229] on icon at bounding box center [871, 233] width 13 height 13
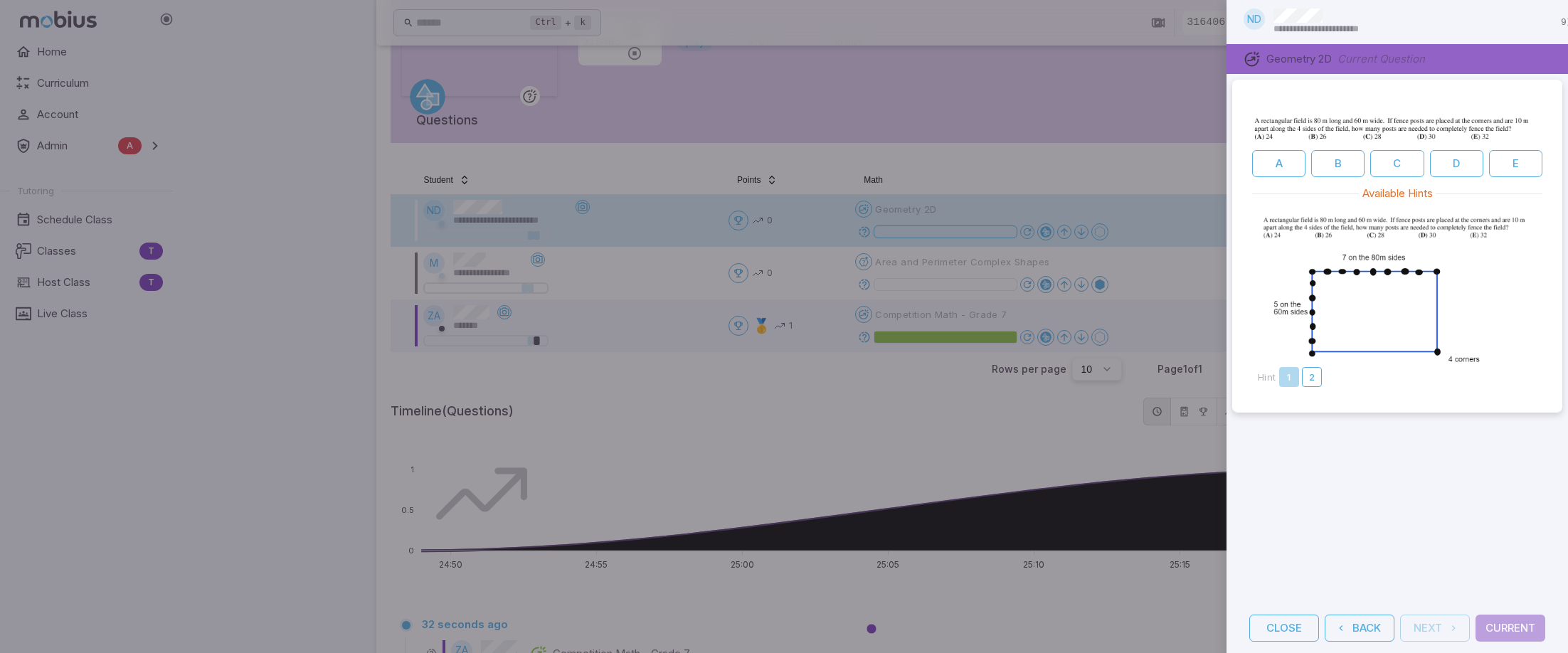
click at [1093, 169] on div at bounding box center [784, 326] width 1568 height 653
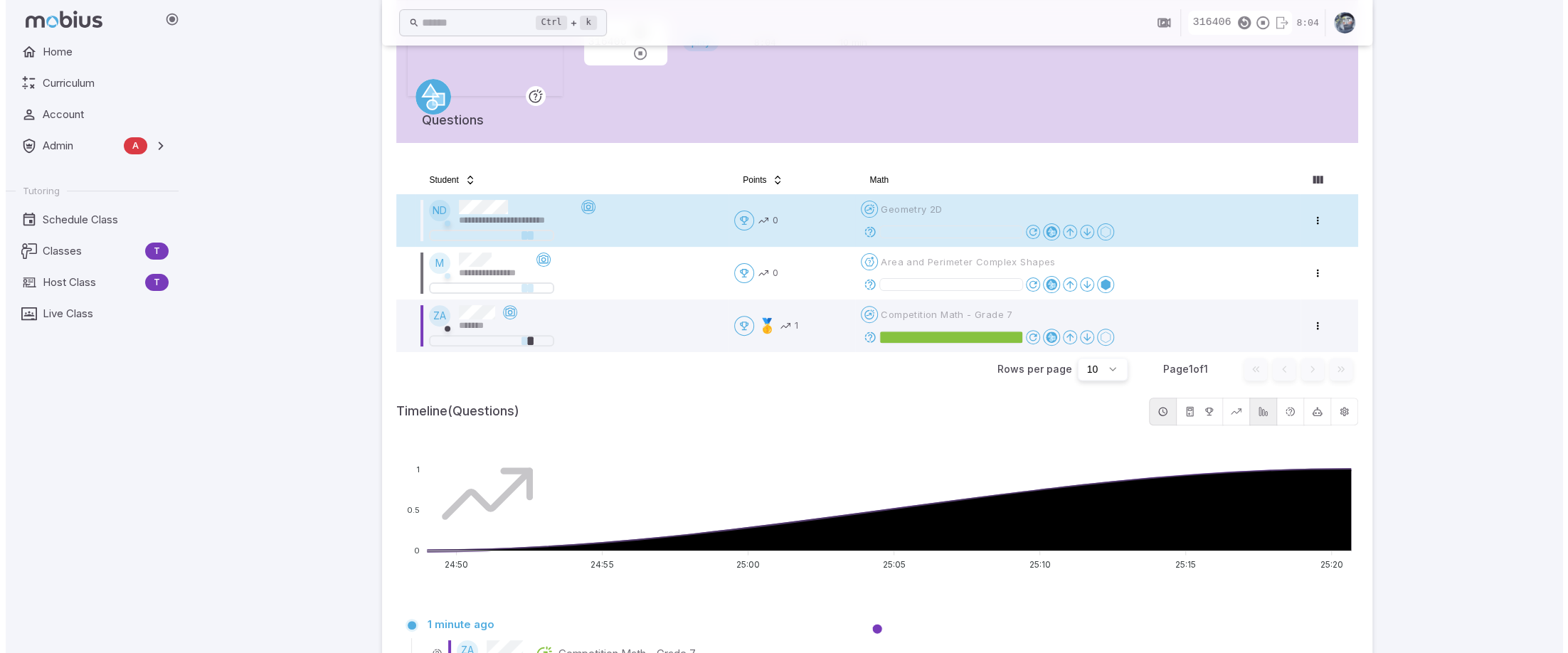
scroll to position [0, 0]
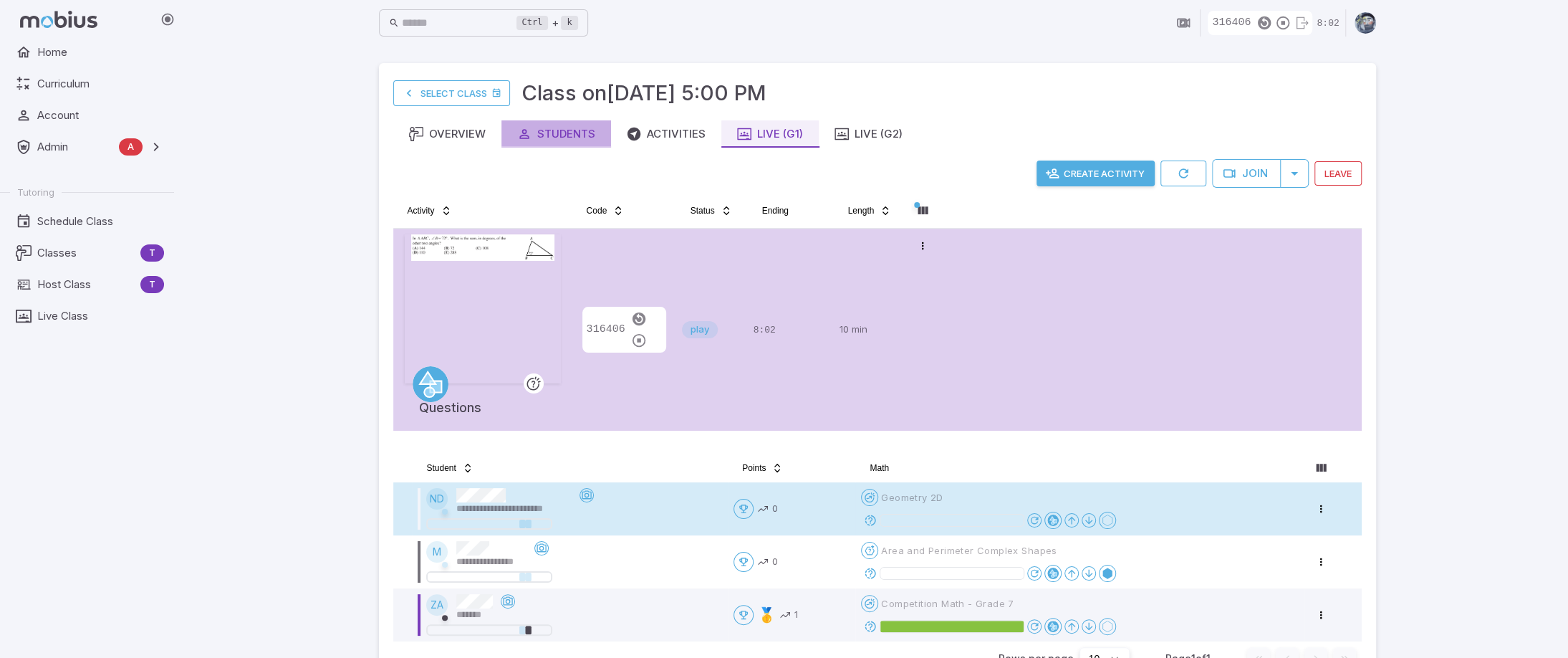
click at [559, 139] on div "Students" at bounding box center [556, 134] width 78 height 15
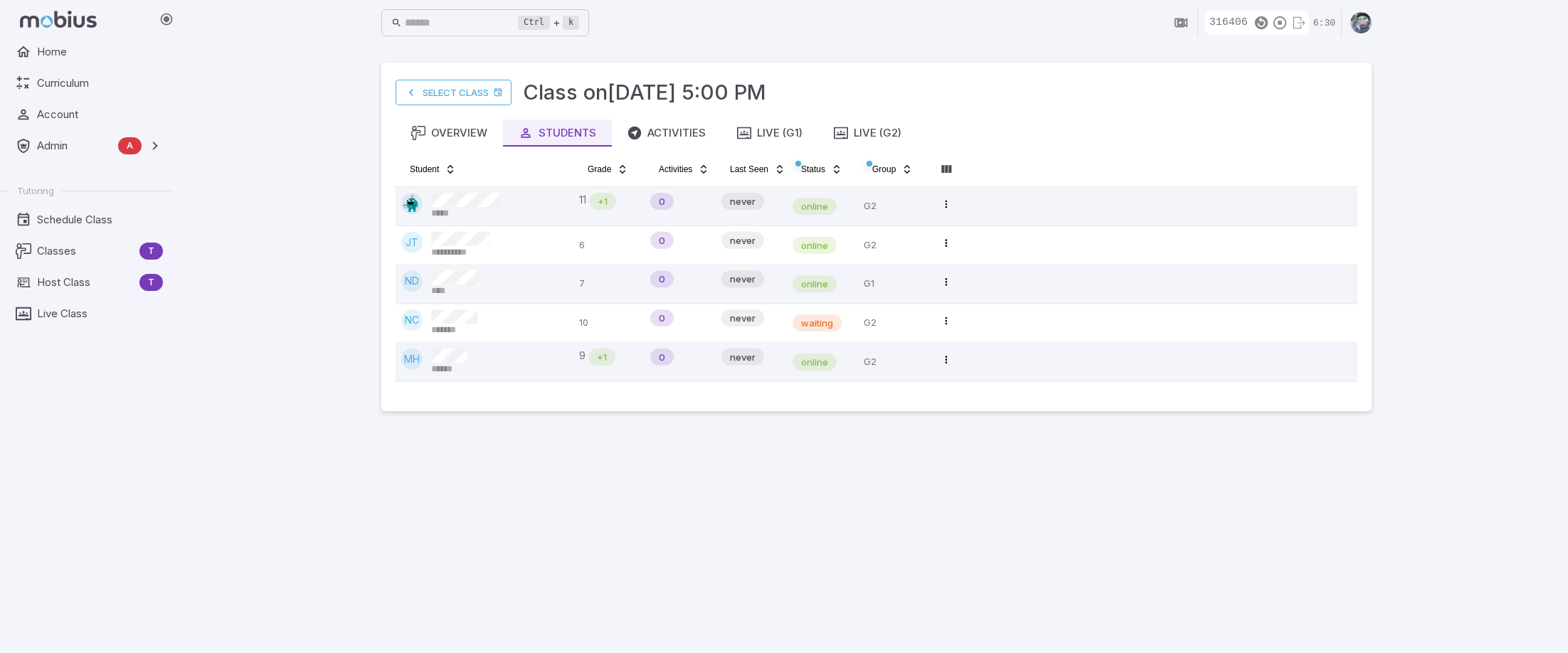
click at [1412, 524] on div "**********" at bounding box center [876, 326] width 1383 height 653
click at [1491, 458] on div "**********" at bounding box center [876, 326] width 1383 height 653
click at [779, 133] on div "Live (G1)" at bounding box center [769, 133] width 65 height 15
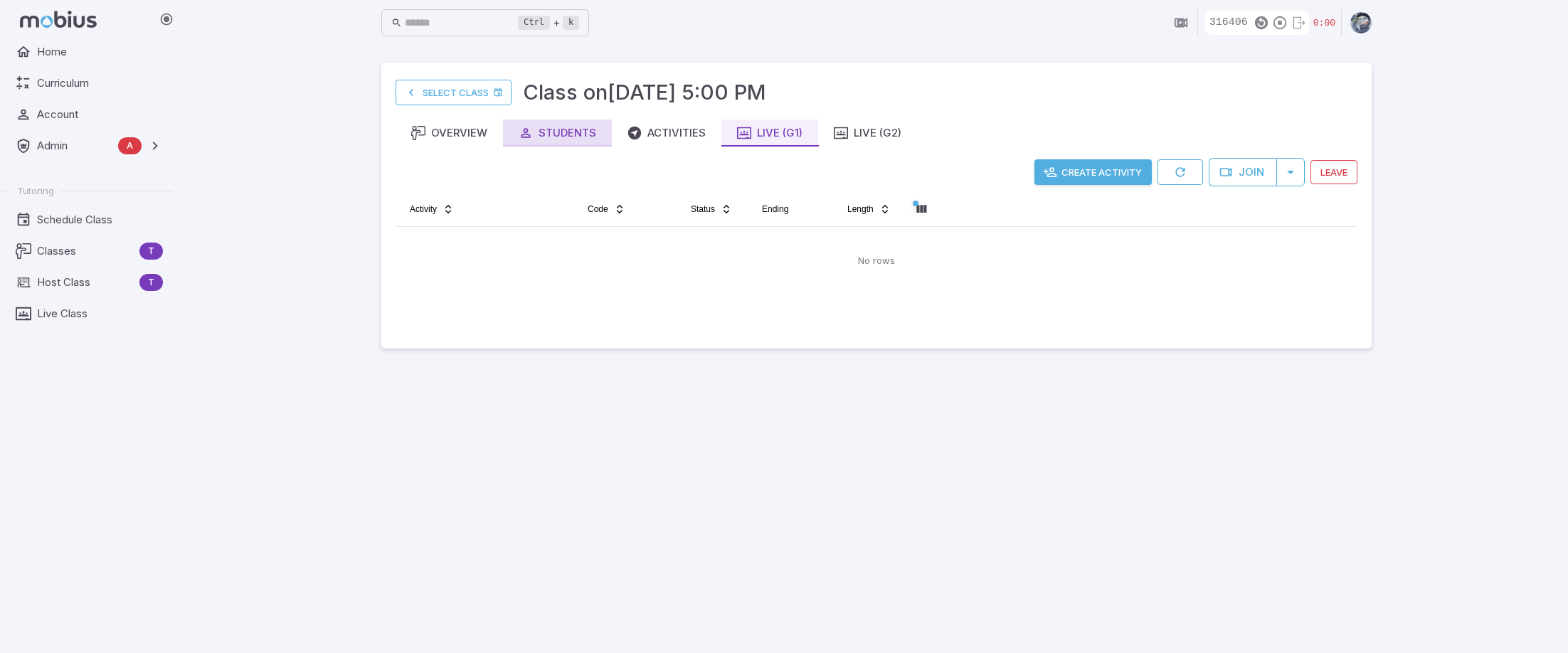
click at [516, 136] on button "Students" at bounding box center [557, 133] width 109 height 27
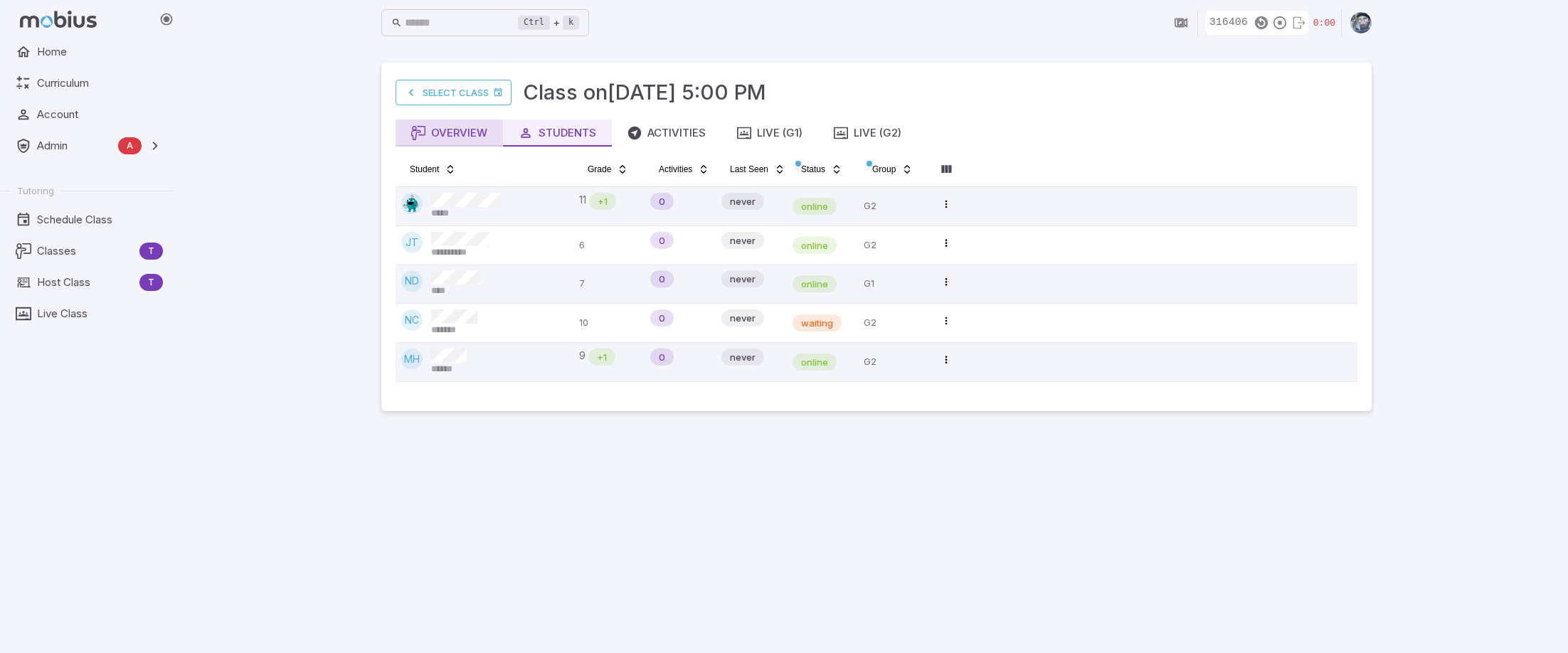
click at [437, 134] on div "Overview" at bounding box center [449, 133] width 76 height 15
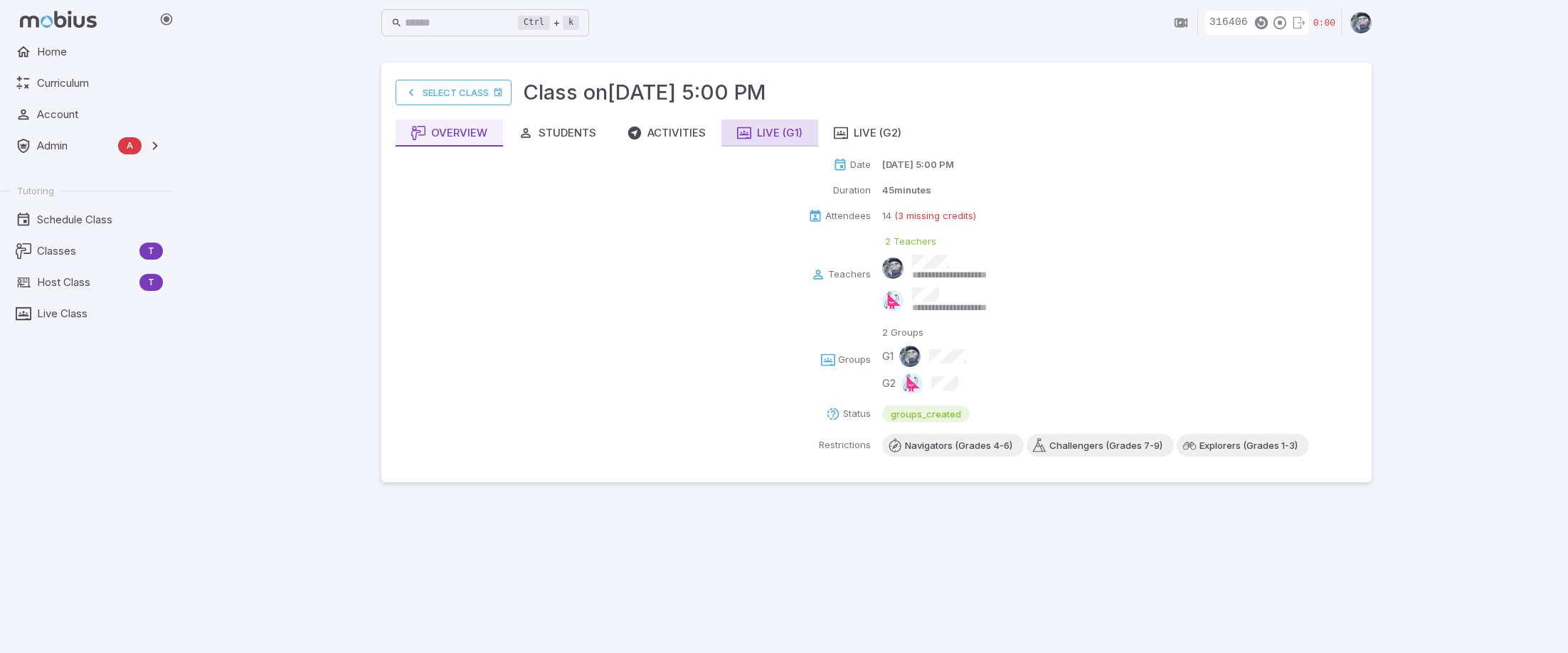
click at [755, 129] on div "Live (G1)" at bounding box center [769, 133] width 65 height 15
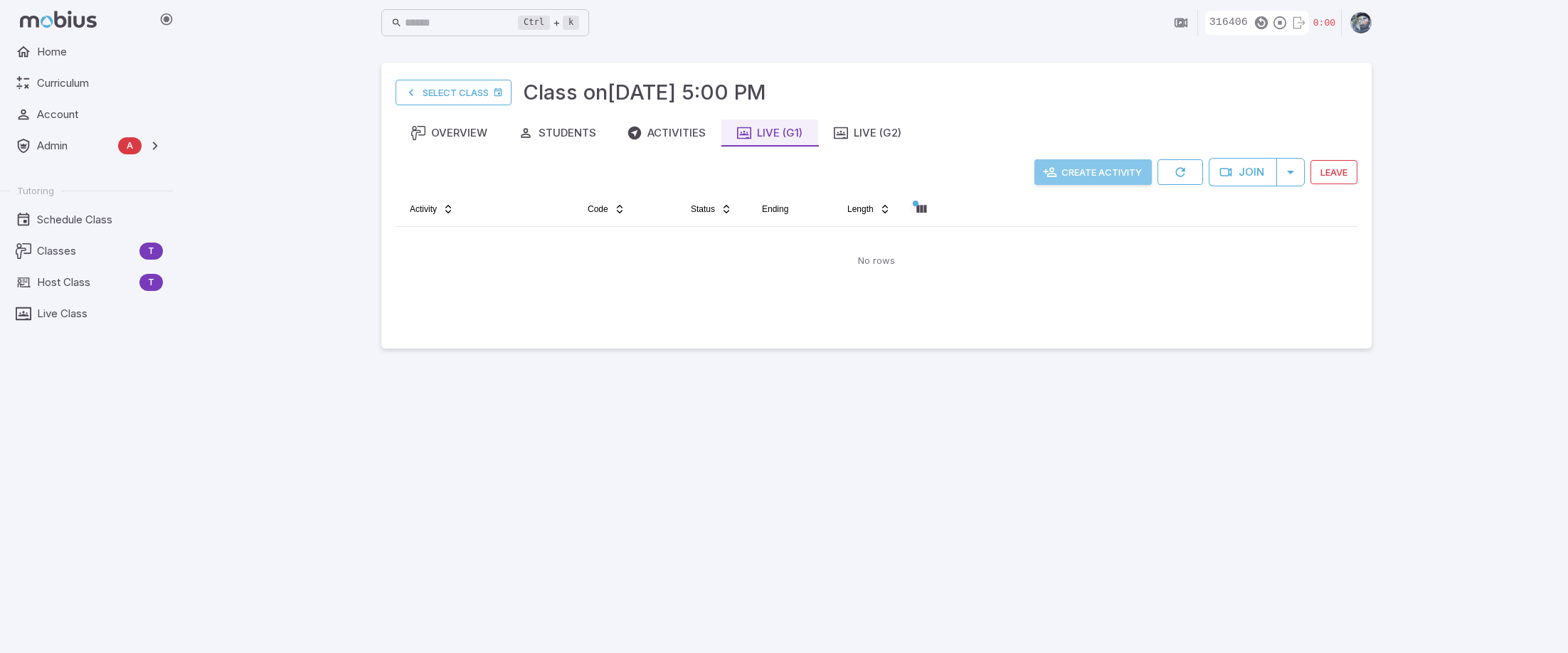
click at [1092, 172] on button "Create Activity" at bounding box center [1093, 172] width 117 height 26
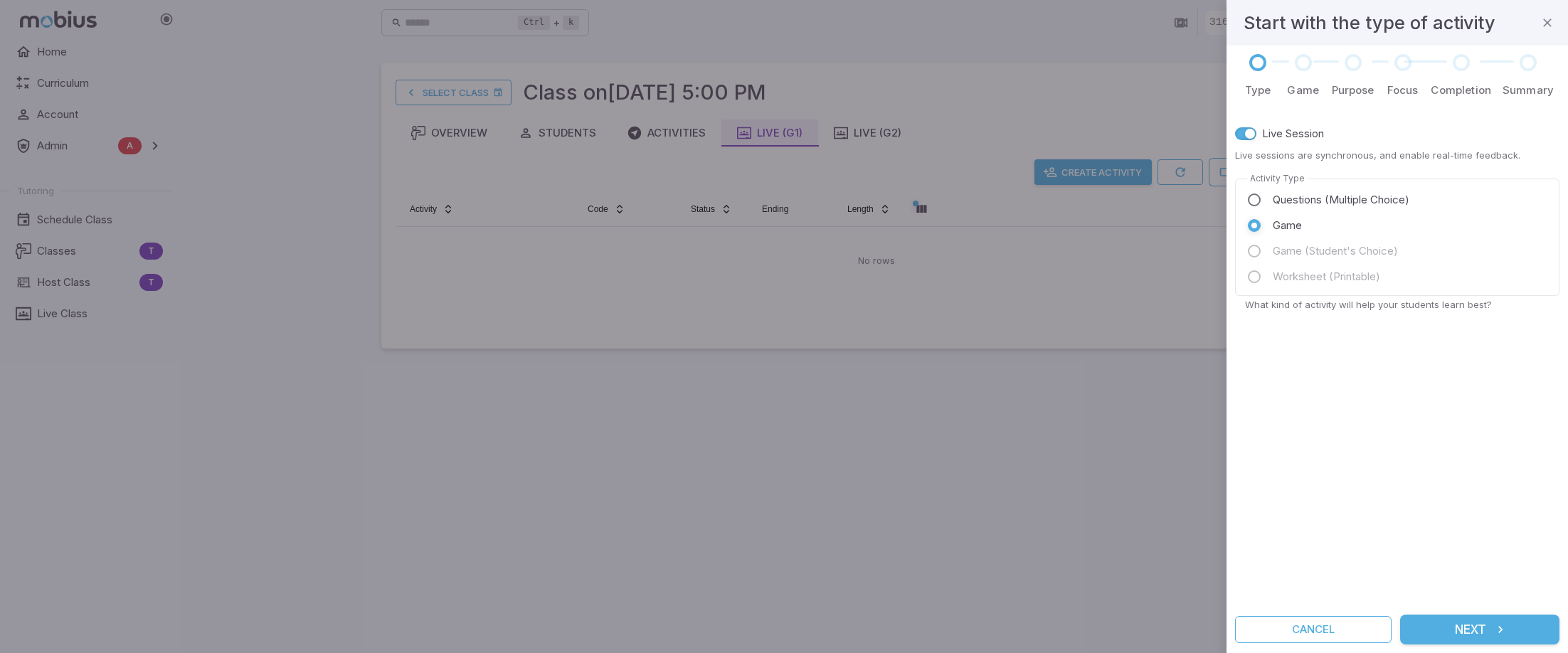
click at [1496, 631] on icon "submit" at bounding box center [1501, 630] width 14 height 14
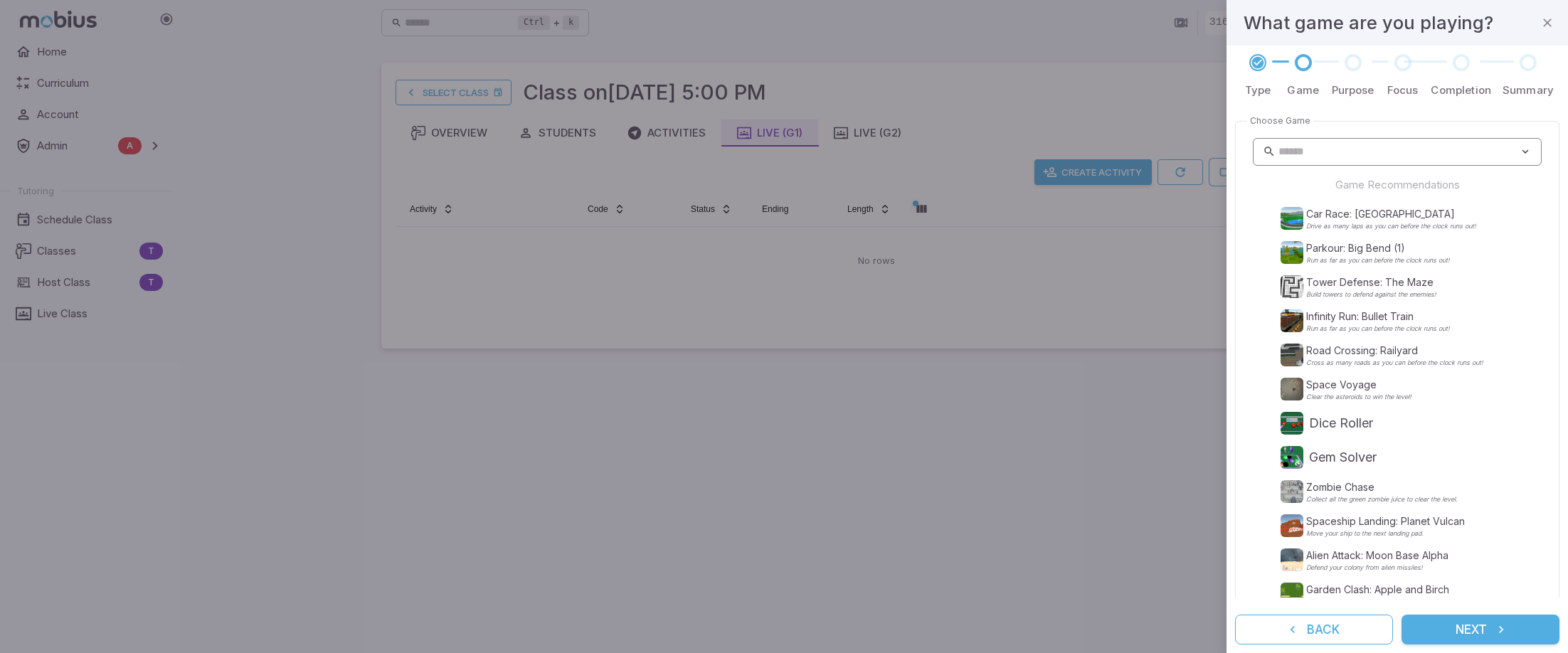
click at [1519, 149] on icon at bounding box center [1525, 152] width 13 height 14
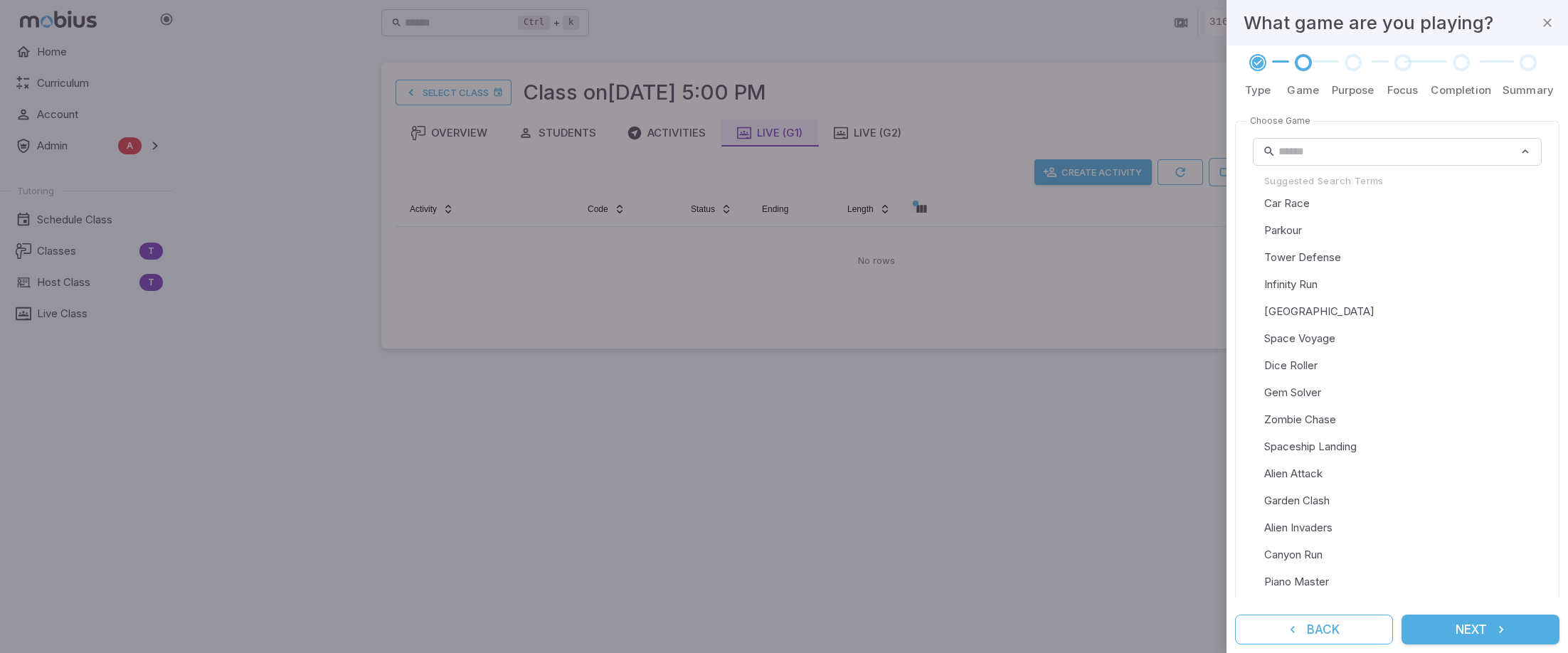
click at [1315, 549] on li "Canyon Run" at bounding box center [1397, 555] width 289 height 27
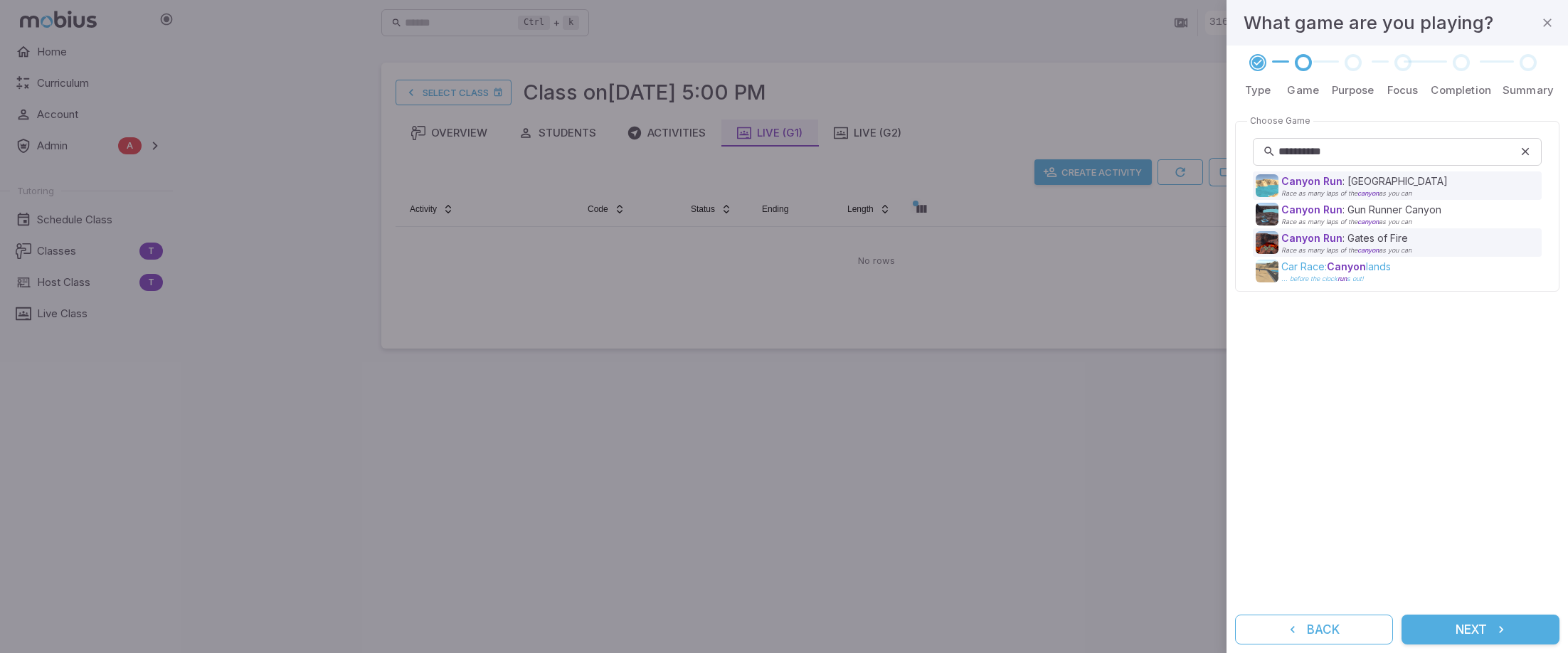
click at [1352, 271] on span "Canyon" at bounding box center [1347, 266] width 39 height 12
click at [1336, 275] on span "... before the clock run" at bounding box center [1314, 278] width 65 height 8
click at [1340, 265] on span "Canyon" at bounding box center [1347, 266] width 39 height 12
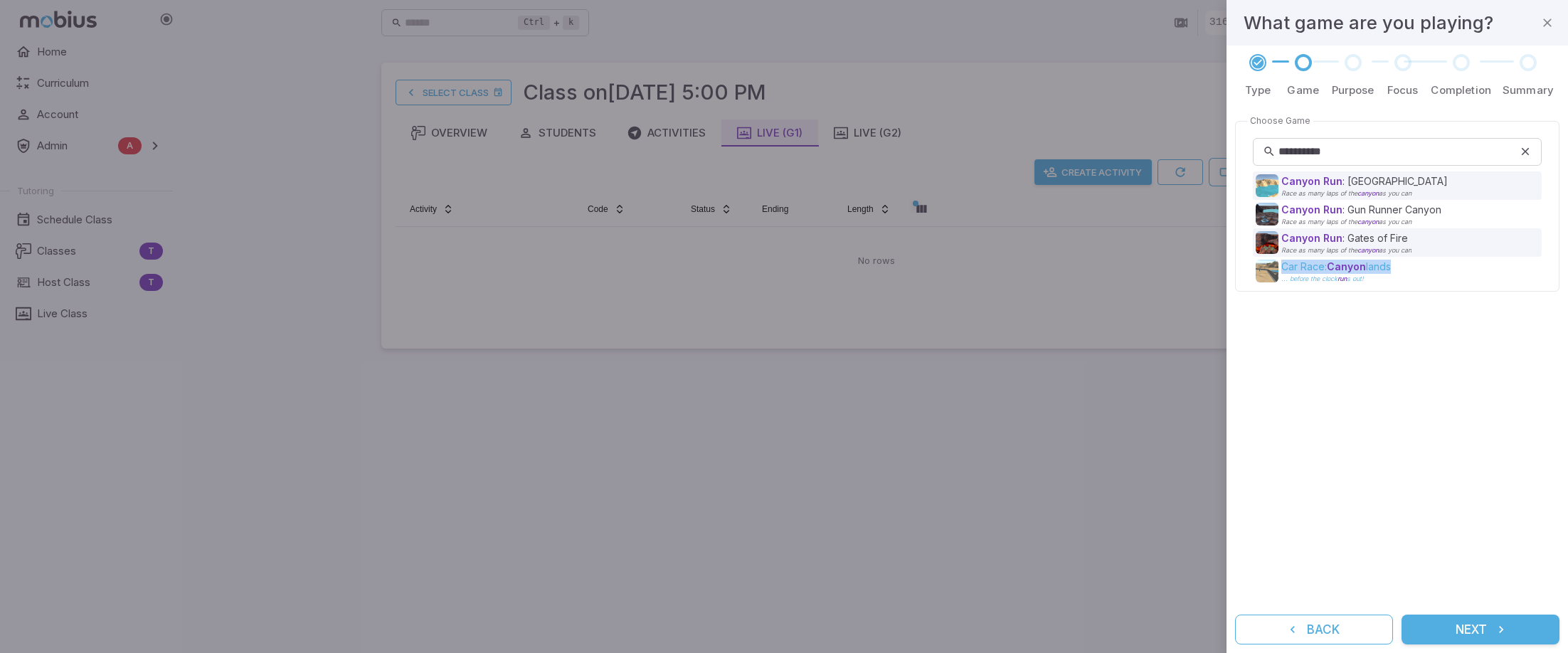
click at [1340, 265] on span "Canyon" at bounding box center [1347, 266] width 39 height 12
click at [1340, 265] on span "Canyon" at bounding box center [1347, 266] width 39 height 12
click at [1392, 283] on div "Car Race: Canyon lands ... before the clock run s out! Car Race Canyonlands Dri…" at bounding box center [1397, 270] width 289 height 28
click at [1360, 269] on span "Canyon" at bounding box center [1347, 266] width 39 height 12
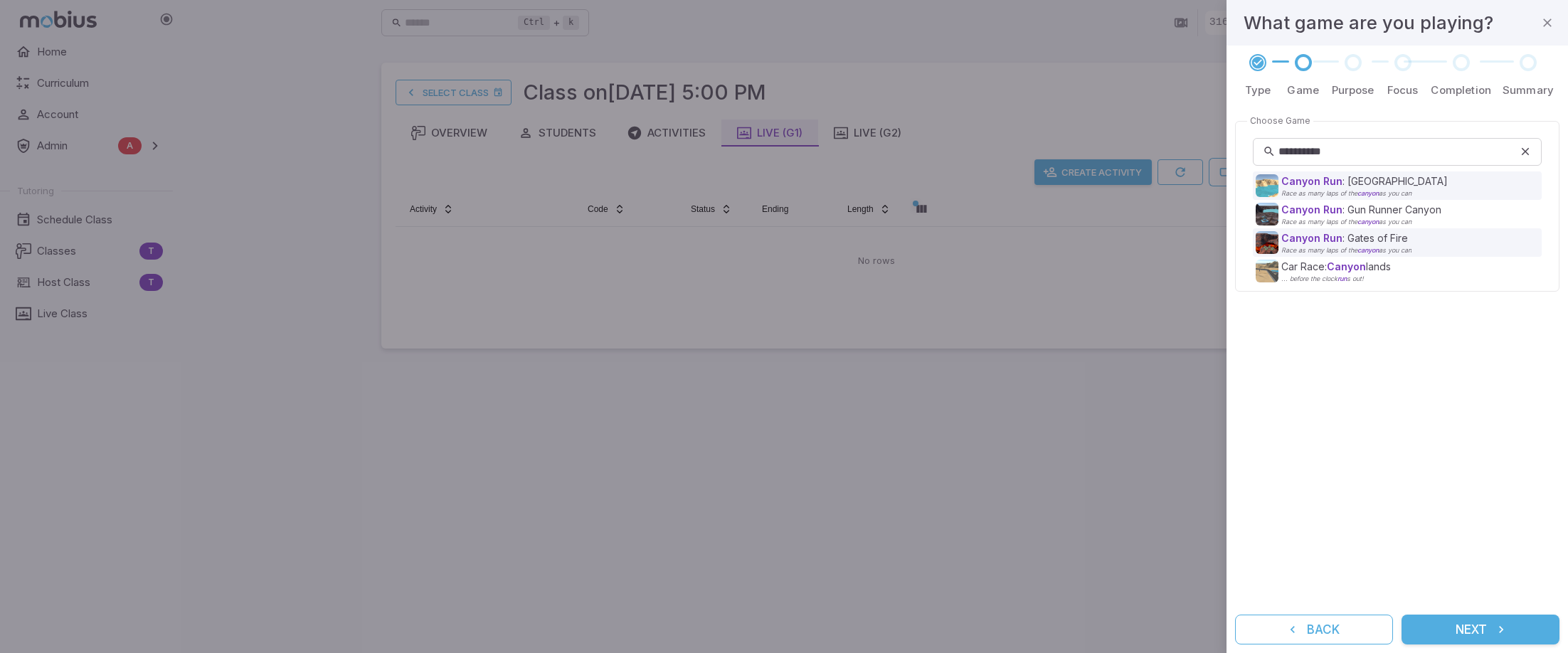
click at [1352, 388] on div "**********" at bounding box center [1397, 356] width 324 height 483
click at [1327, 257] on div "Car Race: Canyon lands ... before the clock run s out! Car Race Canyonlands Dri…" at bounding box center [1397, 270] width 289 height 28
click at [1279, 265] on div "Car Race: Canyon lands ... before the clock run s out!" at bounding box center [1399, 271] width 286 height 23
click at [1264, 269] on img at bounding box center [1267, 271] width 23 height 23
click at [1303, 282] on div "Car Race: Canyon lands ... before the clock run s out! Car Race Canyonlands Dri…" at bounding box center [1397, 270] width 289 height 28
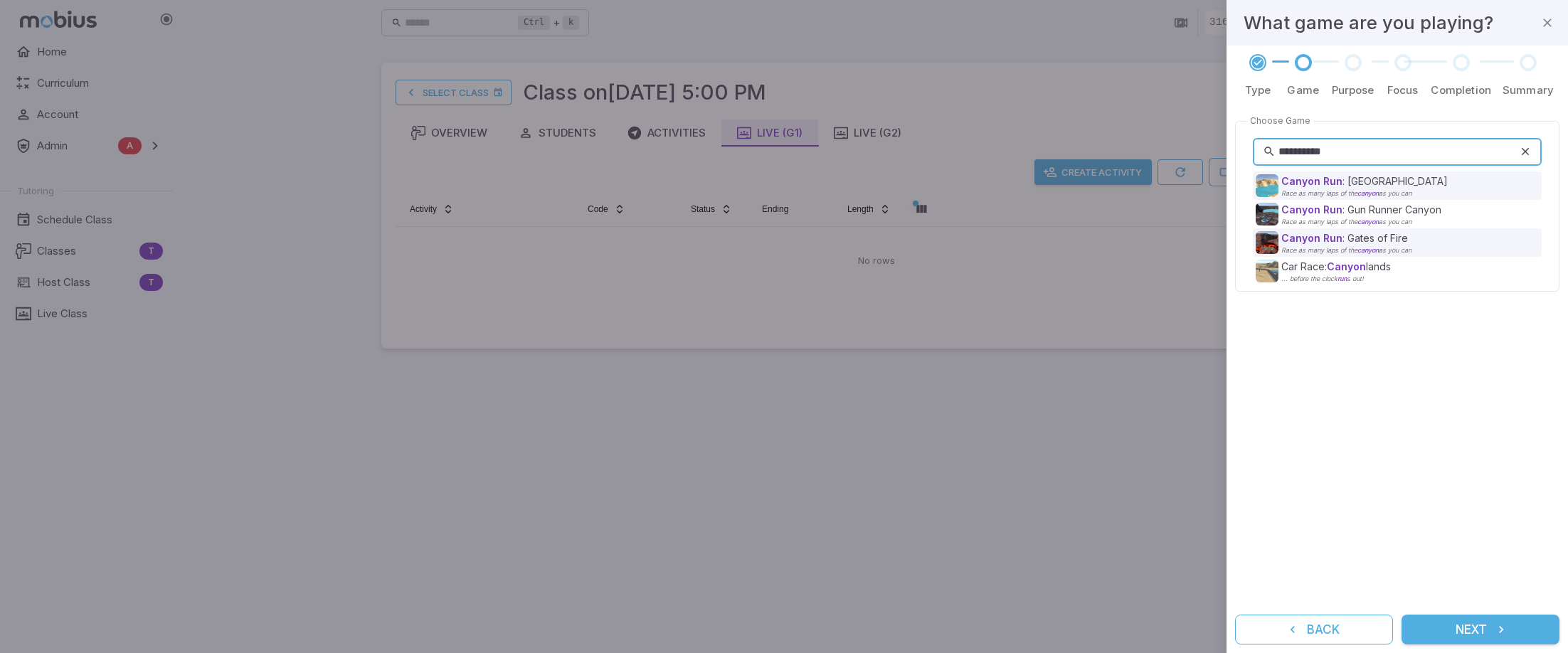
click at [1348, 154] on input "**********" at bounding box center [1398, 152] width 241 height 27
type input "*********"
click at [1386, 211] on p "Canyon Ru n: Gun Runner Canyon" at bounding box center [1361, 210] width 159 height 14
click at [1387, 179] on p "Canyon Ru n: Red Rock Canyon" at bounding box center [1364, 182] width 166 height 14
click at [1294, 180] on span "Canyon Ru" at bounding box center [1309, 181] width 55 height 12
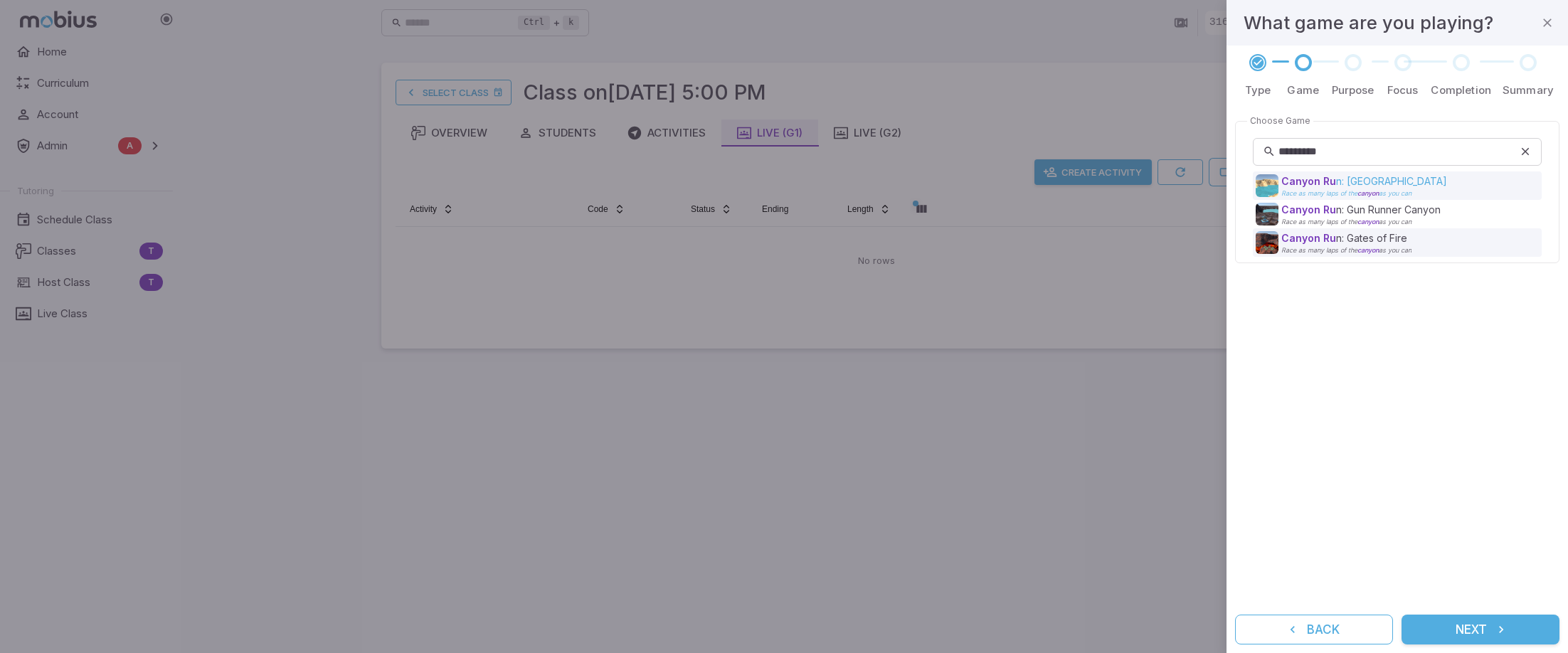
click at [1298, 188] on div "Canyon Ru n: Red Rock Canyon Race as many laps of the canyon as you can" at bounding box center [1364, 186] width 166 height 23
click at [1272, 179] on img at bounding box center [1267, 186] width 23 height 23
click at [1272, 178] on img at bounding box center [1267, 186] width 23 height 23
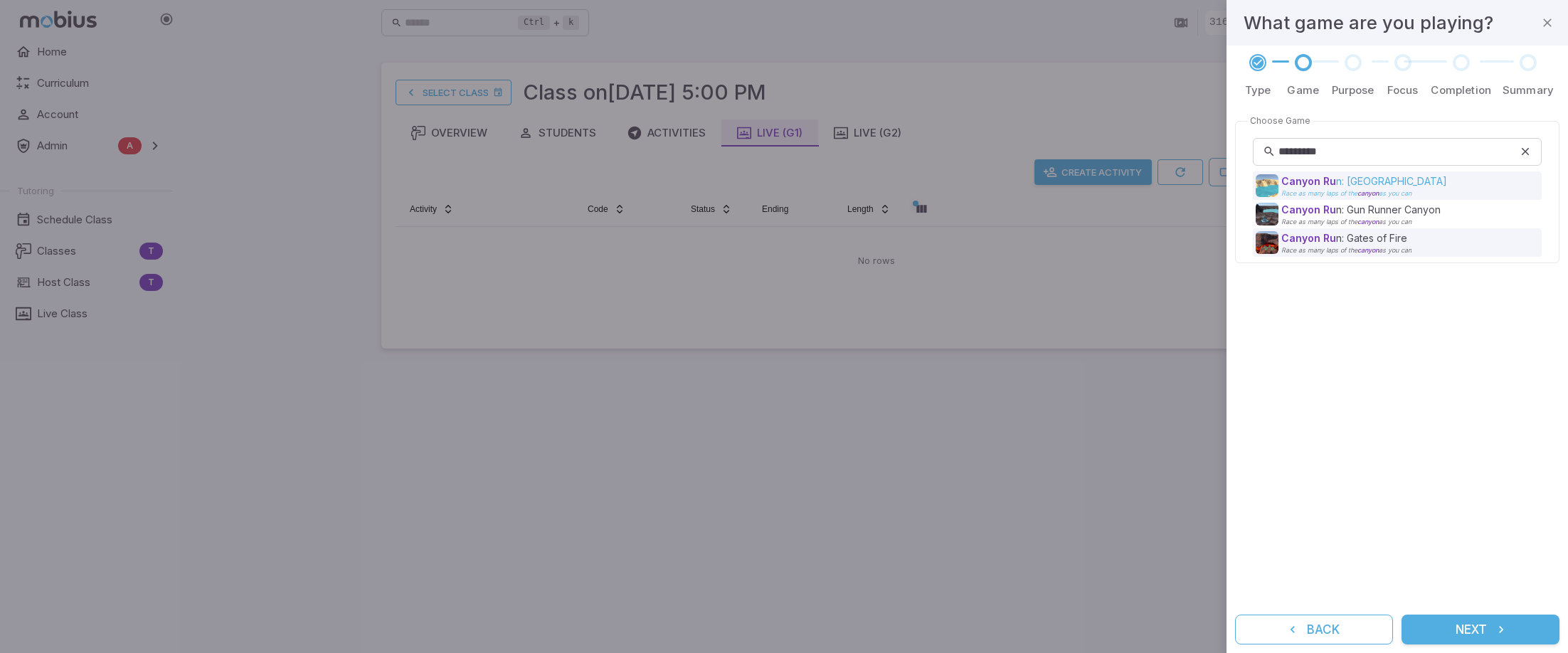
click at [1272, 178] on img at bounding box center [1267, 186] width 23 height 23
click at [1271, 176] on img at bounding box center [1267, 186] width 23 height 23
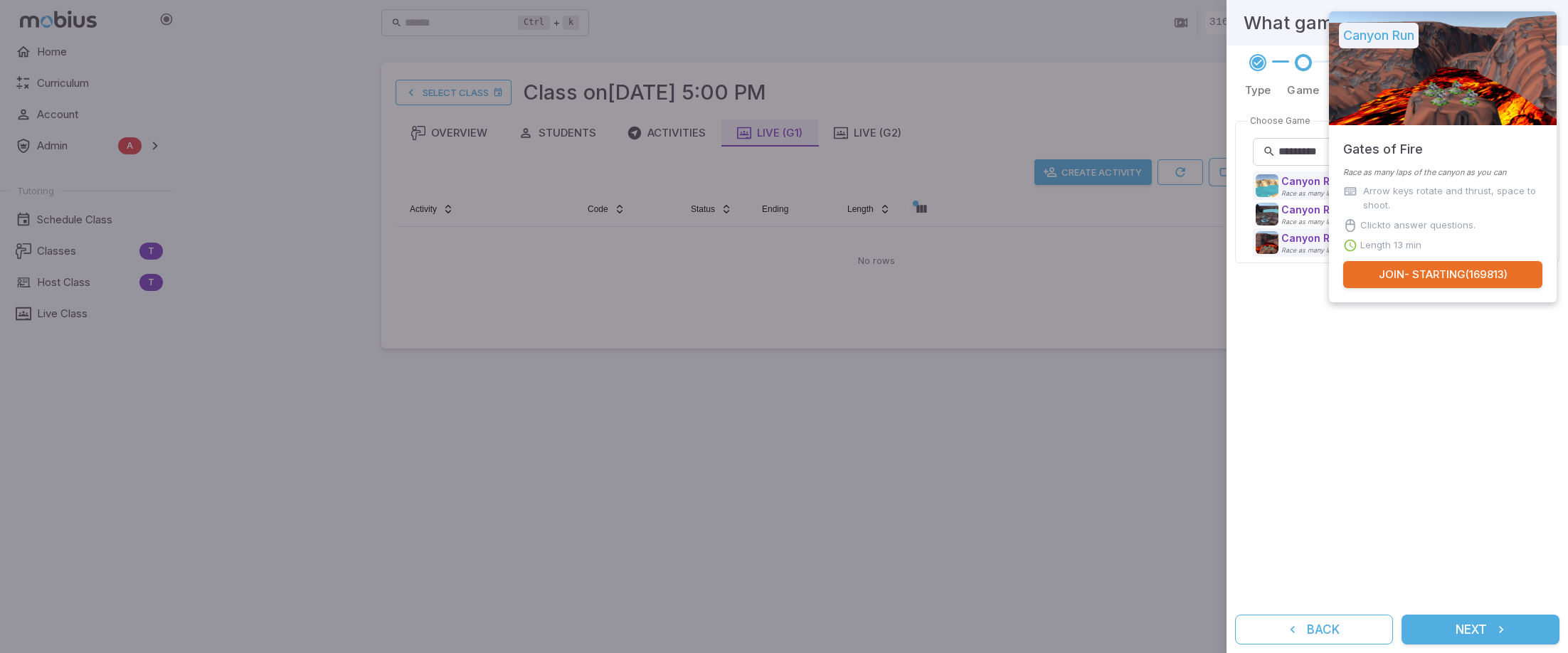
click at [1463, 275] on button "Join - Starting ( 169813 )" at bounding box center [1443, 275] width 200 height 27
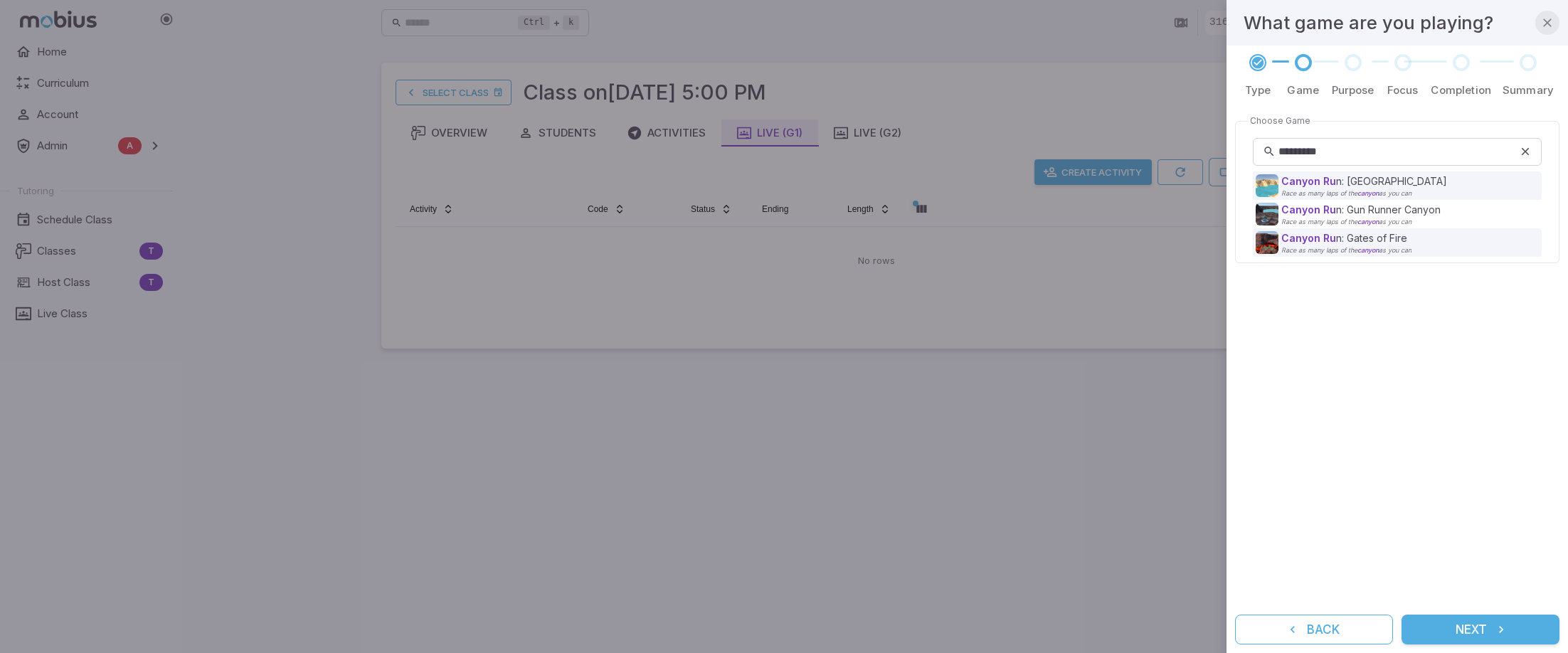
click at [1544, 23] on icon "button" at bounding box center [1548, 23] width 14 height 14
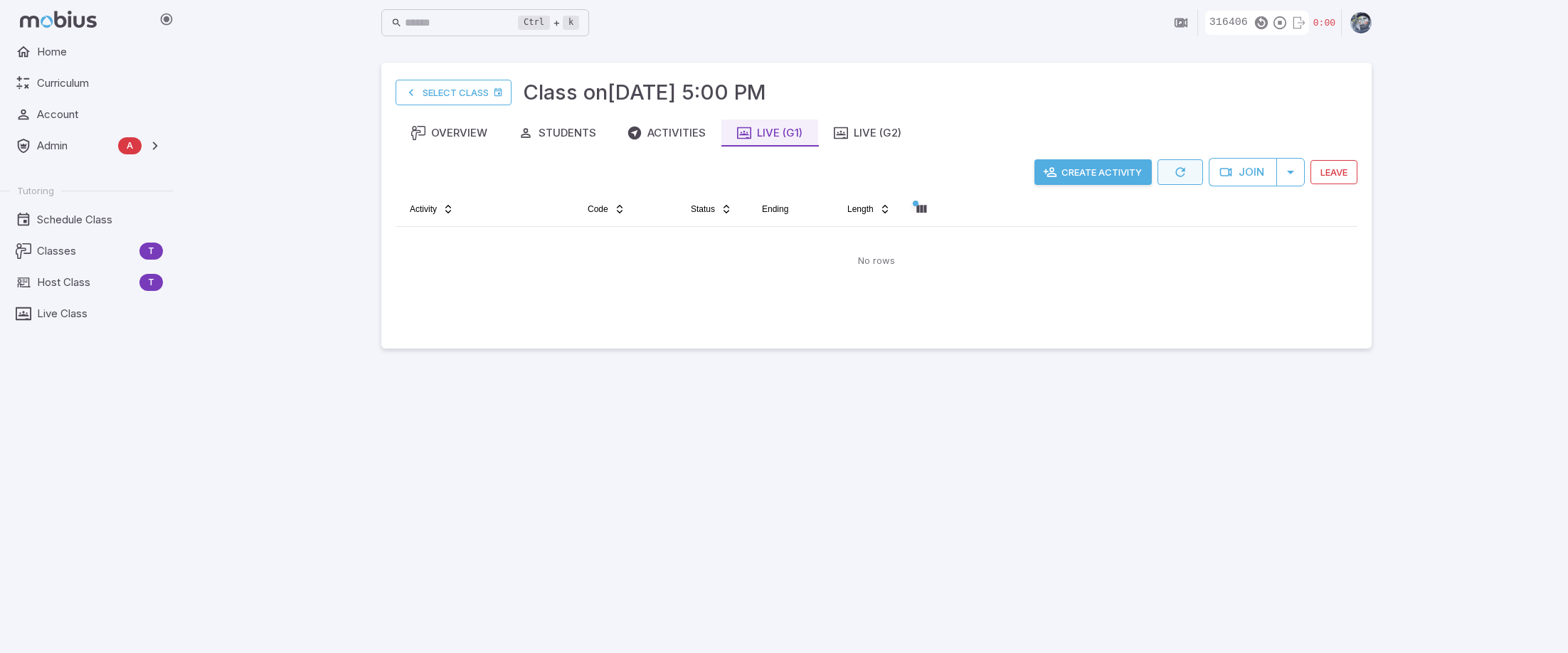
click at [1187, 170] on button "button" at bounding box center [1180, 172] width 46 height 26
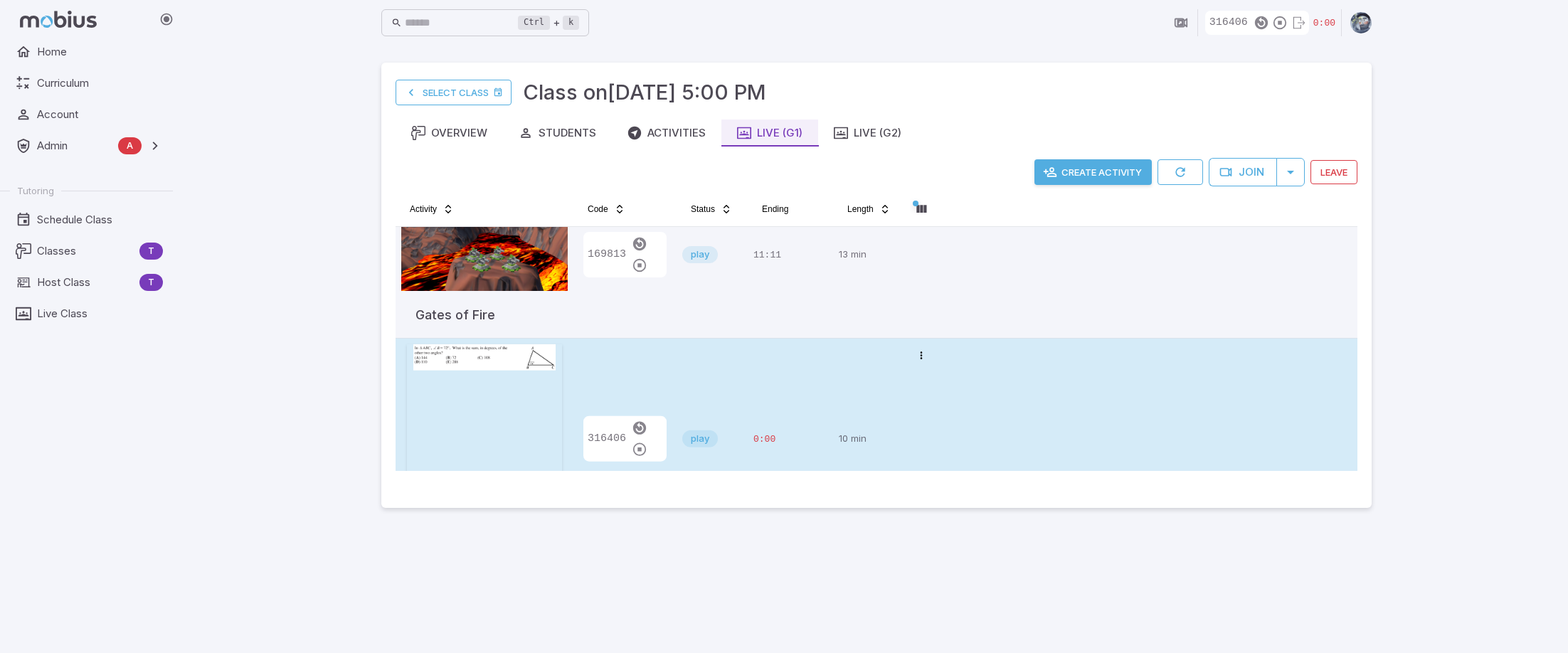
scroll to position [123, 0]
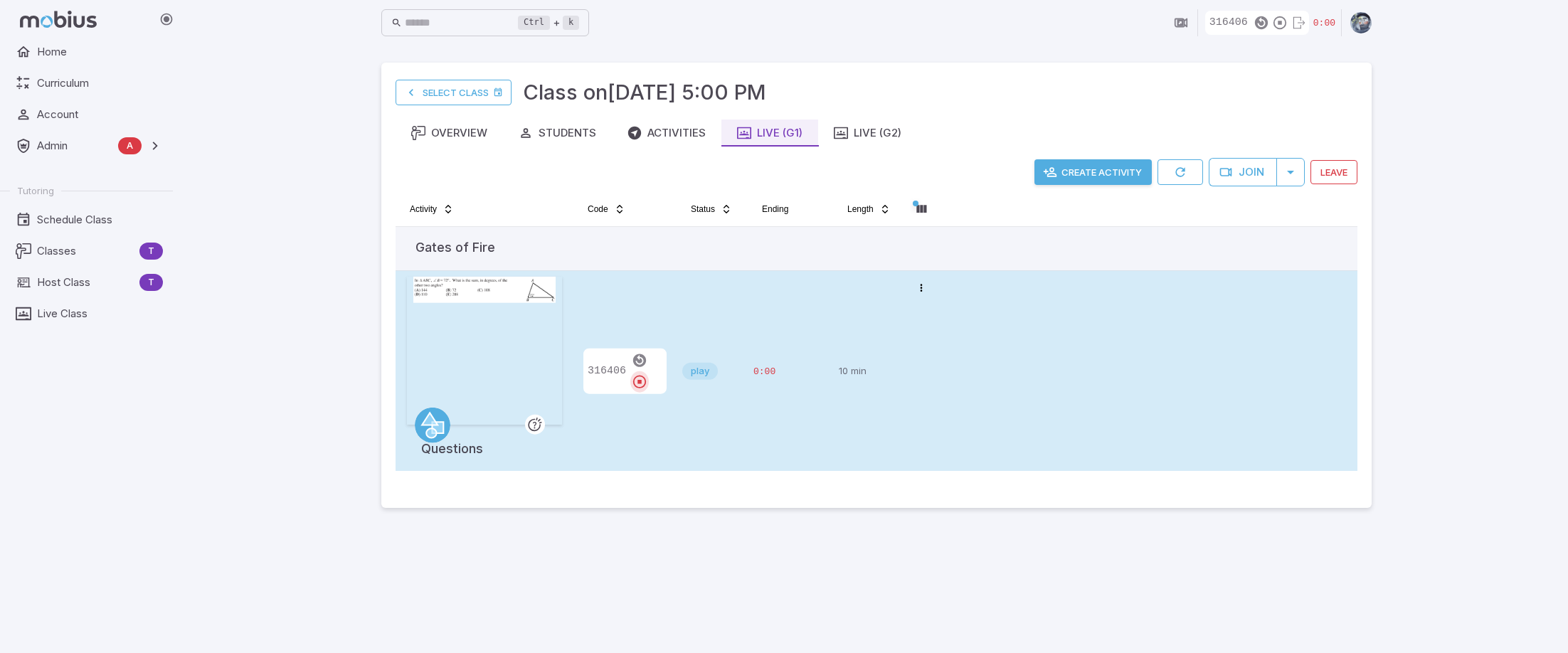
click at [648, 374] on icon "button" at bounding box center [639, 381] width 15 height 15
click at [718, 332] on div "play" at bounding box center [712, 371] width 60 height 189
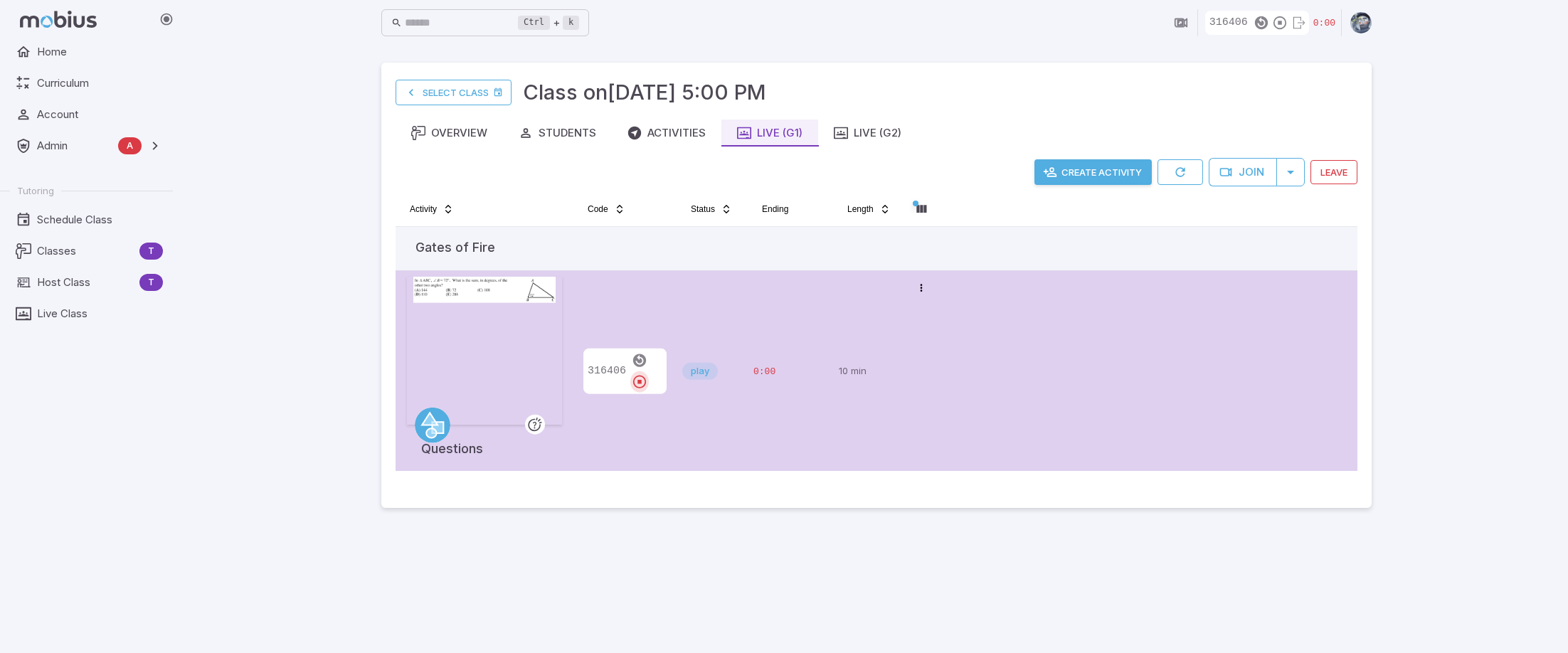
click at [648, 374] on icon "button" at bounding box center [639, 381] width 15 height 15
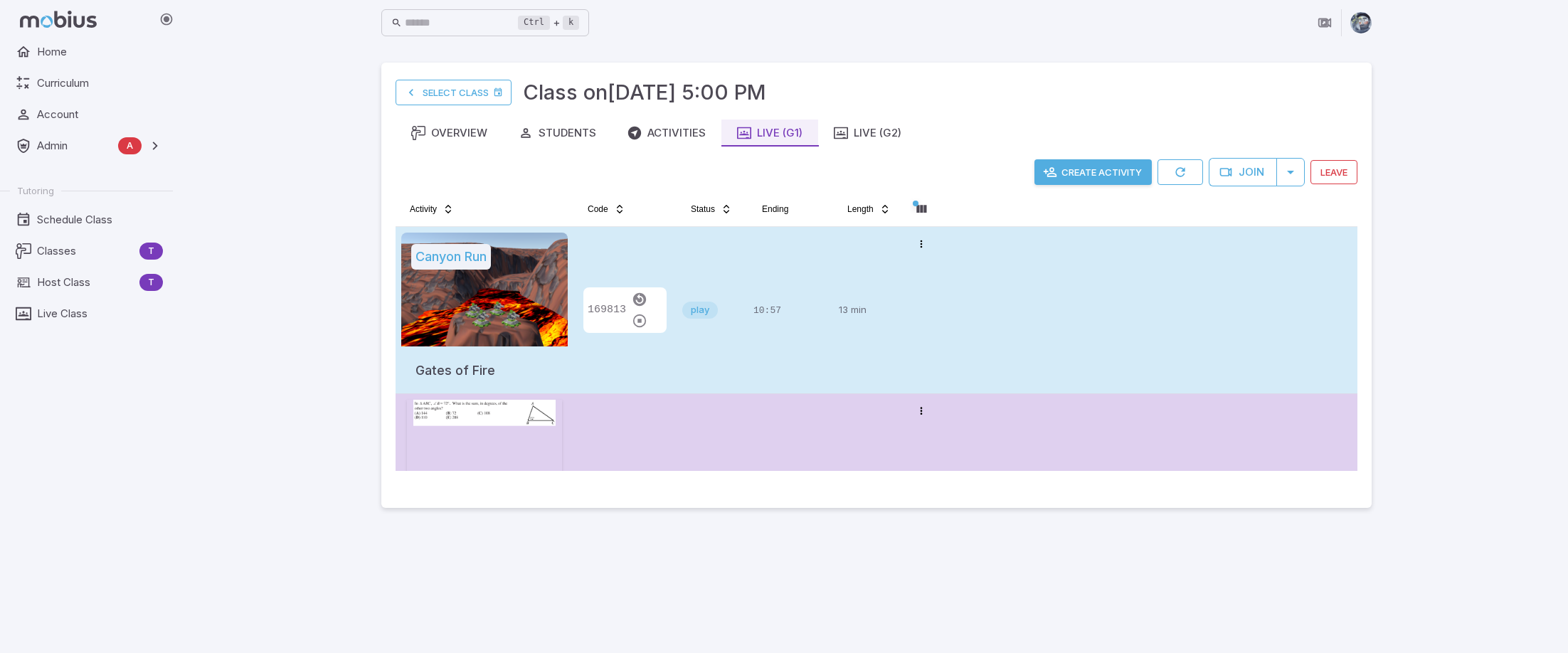
click at [673, 349] on td "169813" at bounding box center [625, 310] width 103 height 166
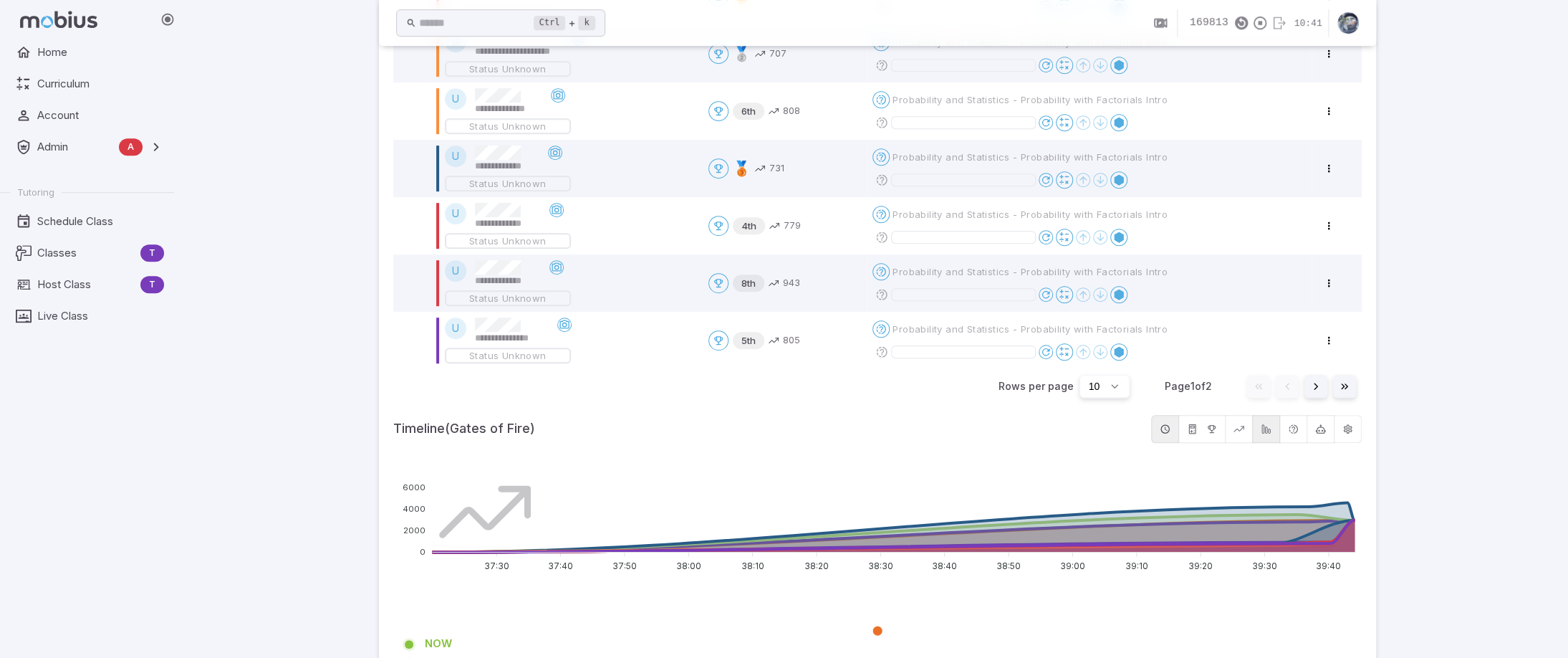
click at [1523, 417] on div "**********" at bounding box center [877, 636] width 1382 height 2551
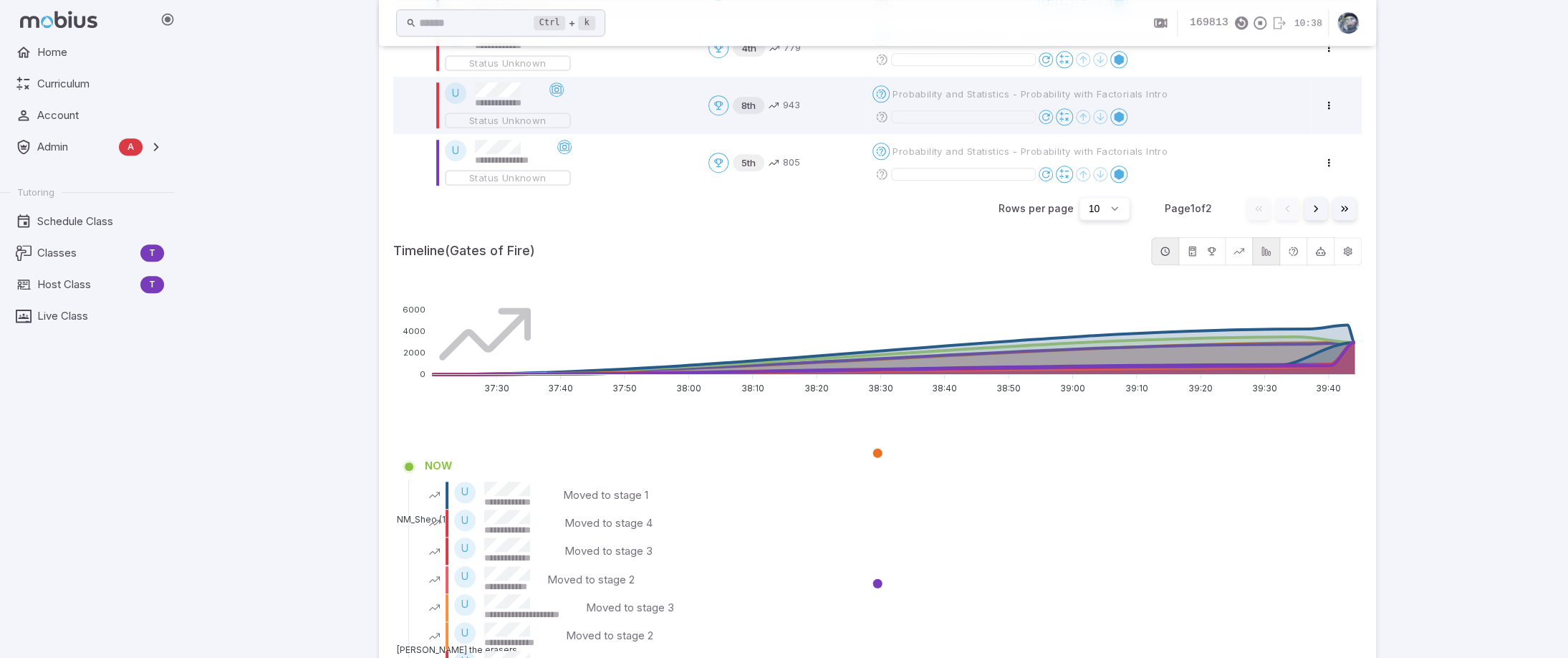
scroll to position [783, 0]
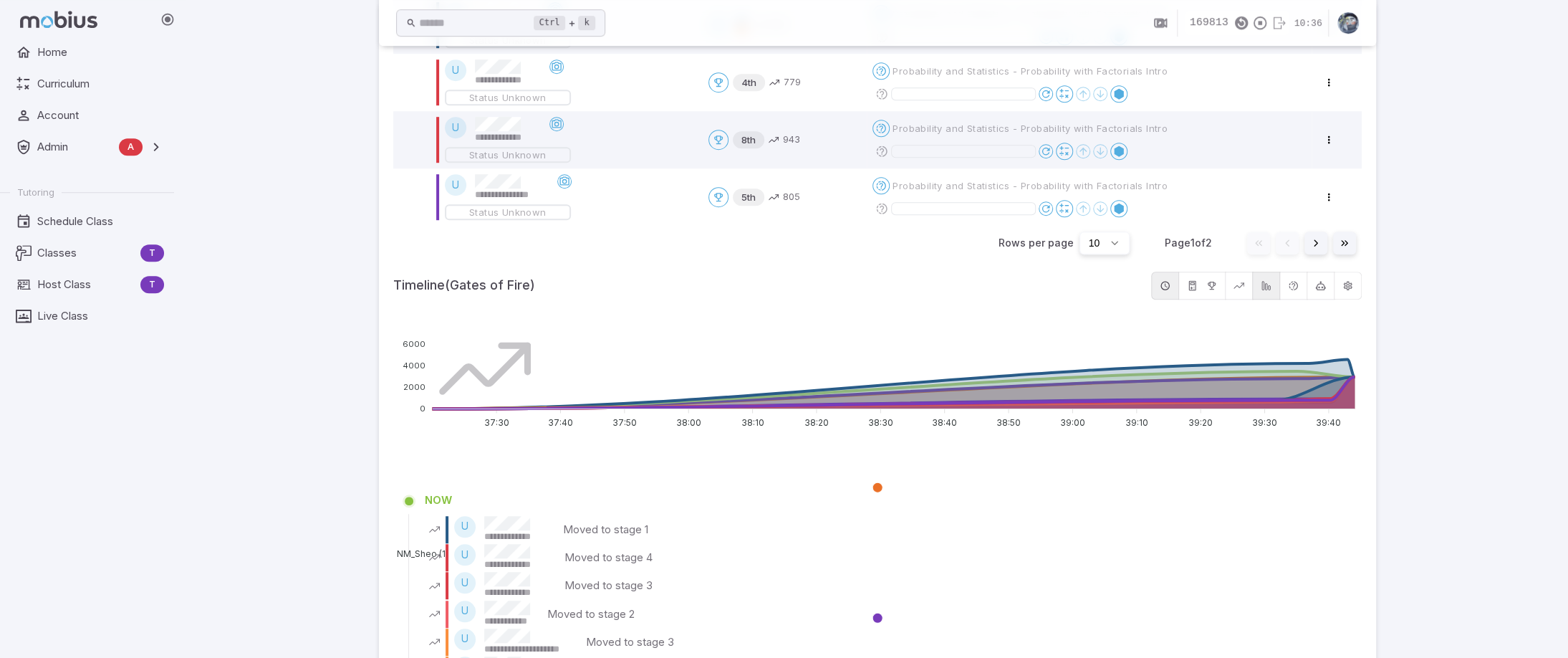
click at [1271, 280] on icon "button" at bounding box center [1266, 285] width 11 height 11
click at [1271, 288] on icon "button" at bounding box center [1266, 285] width 11 height 11
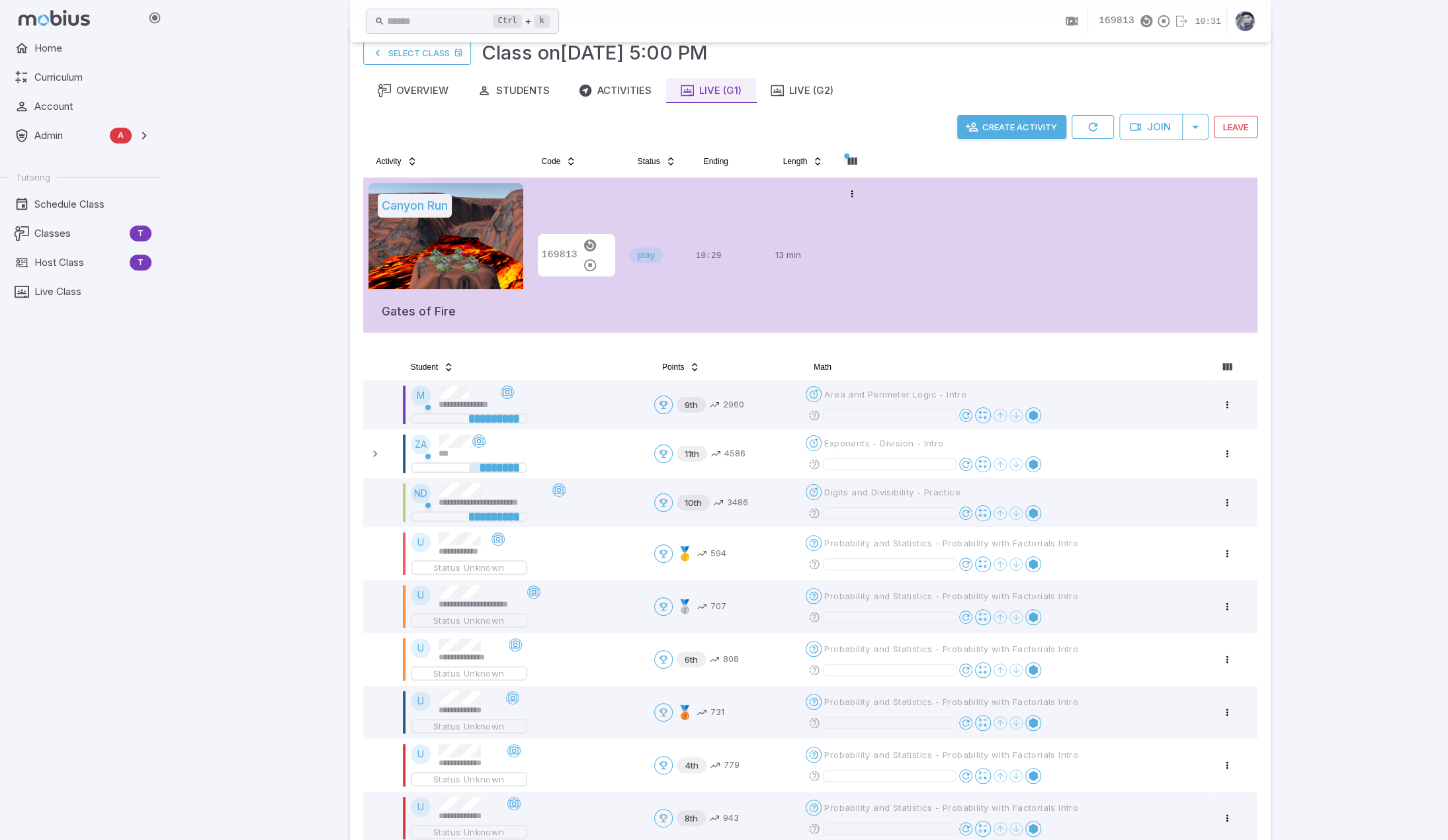
scroll to position [0, 0]
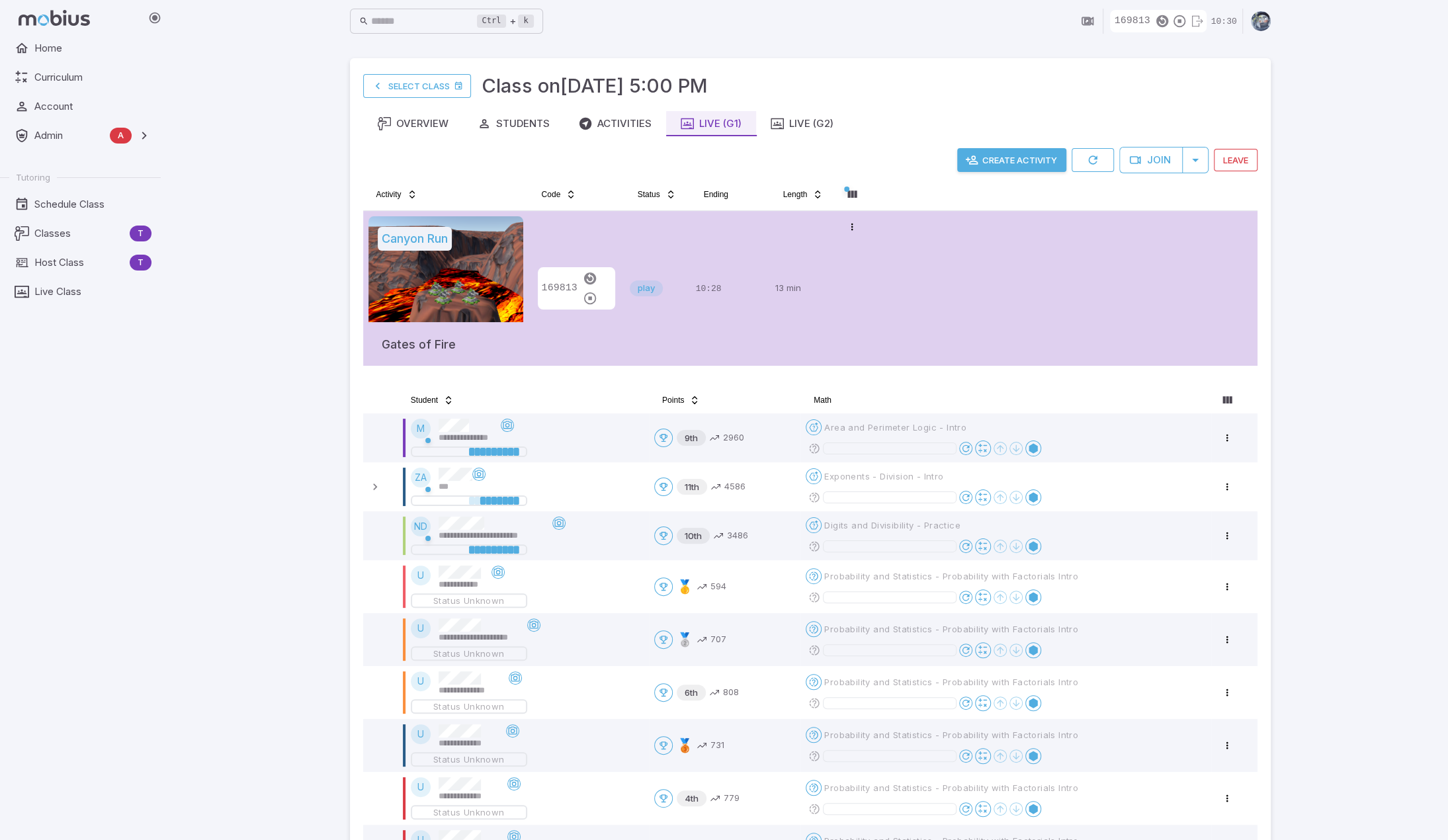
click at [836, 280] on td "Open menu" at bounding box center [853, 288] width 33 height 155
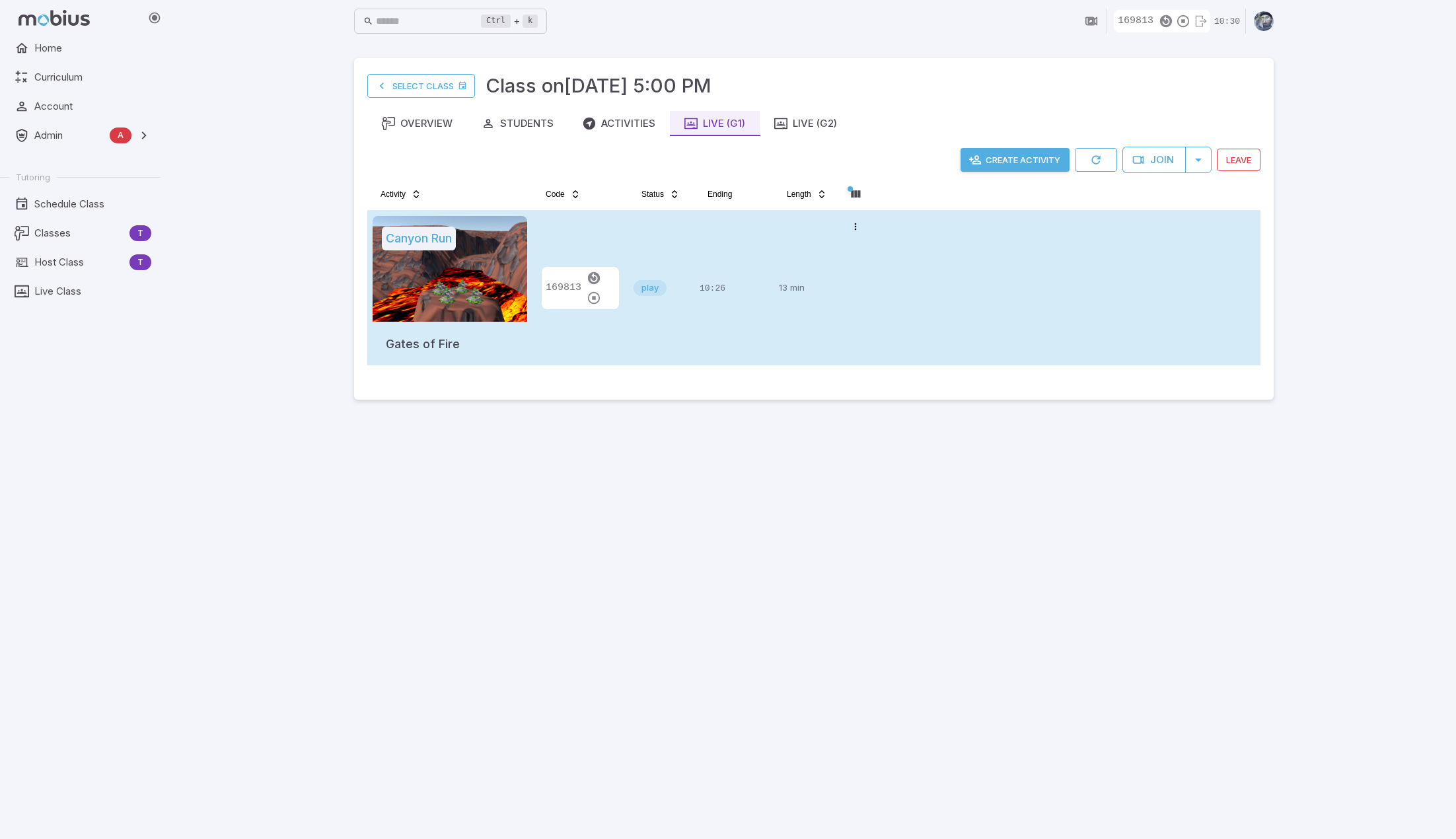
click at [834, 280] on td "13 min" at bounding box center [807, 288] width 66 height 155
click at [846, 277] on td "Open menu" at bounding box center [856, 288] width 33 height 155
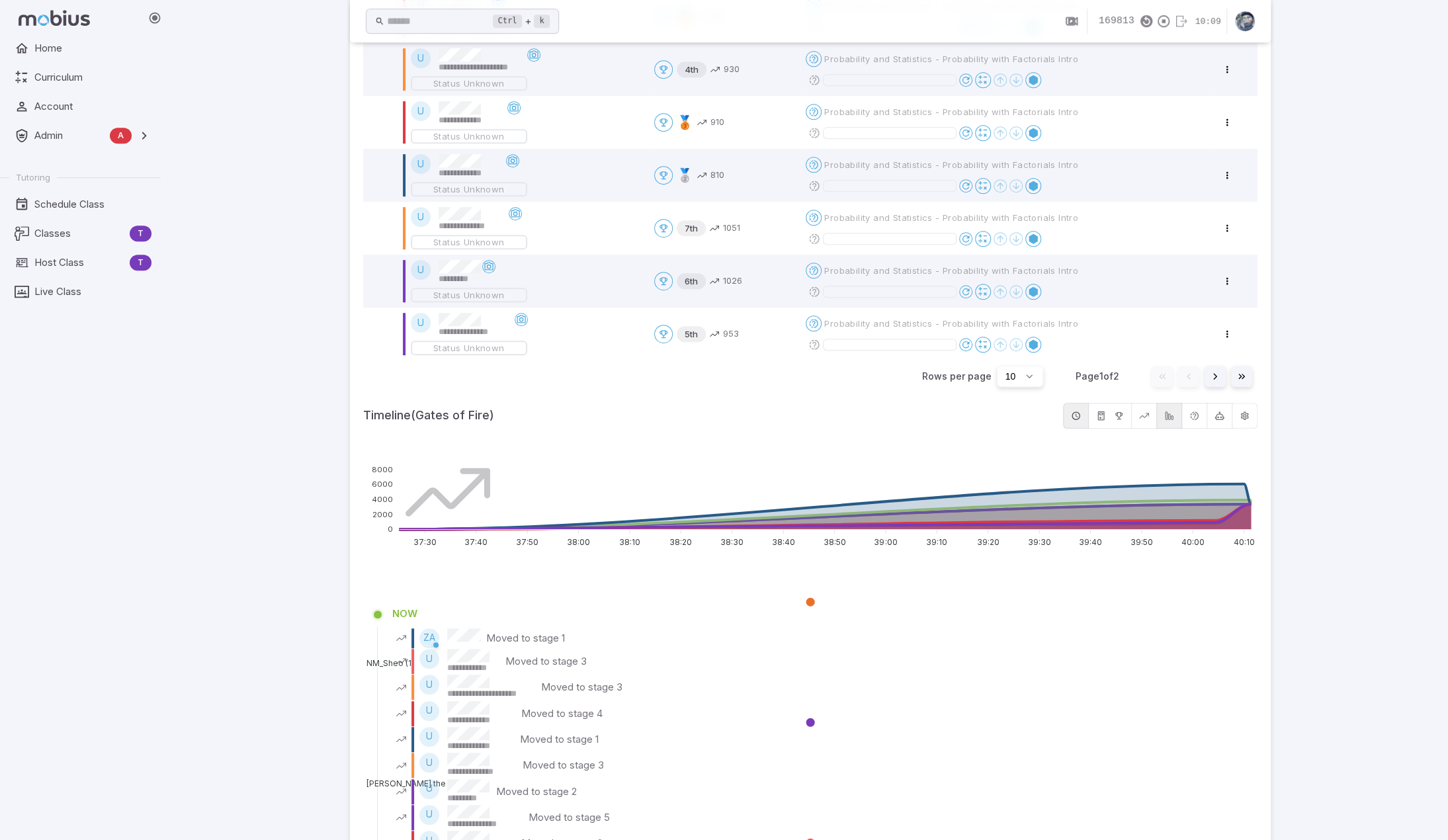
scroll to position [661, 0]
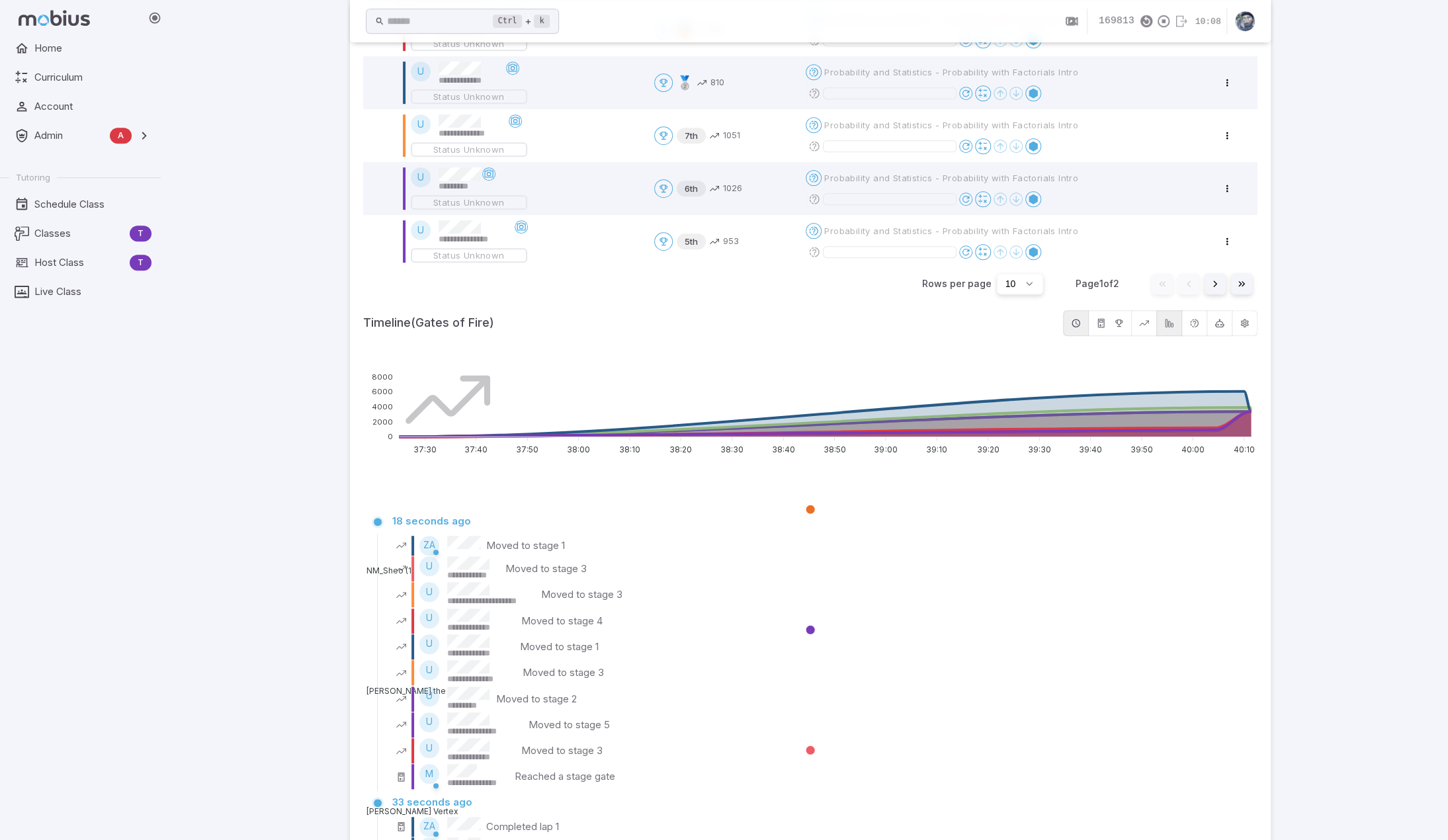
click at [1174, 322] on icon "button" at bounding box center [1169, 322] width 10 height 10
click at [1312, 340] on div "**********" at bounding box center [810, 512] width 1276 height 2348
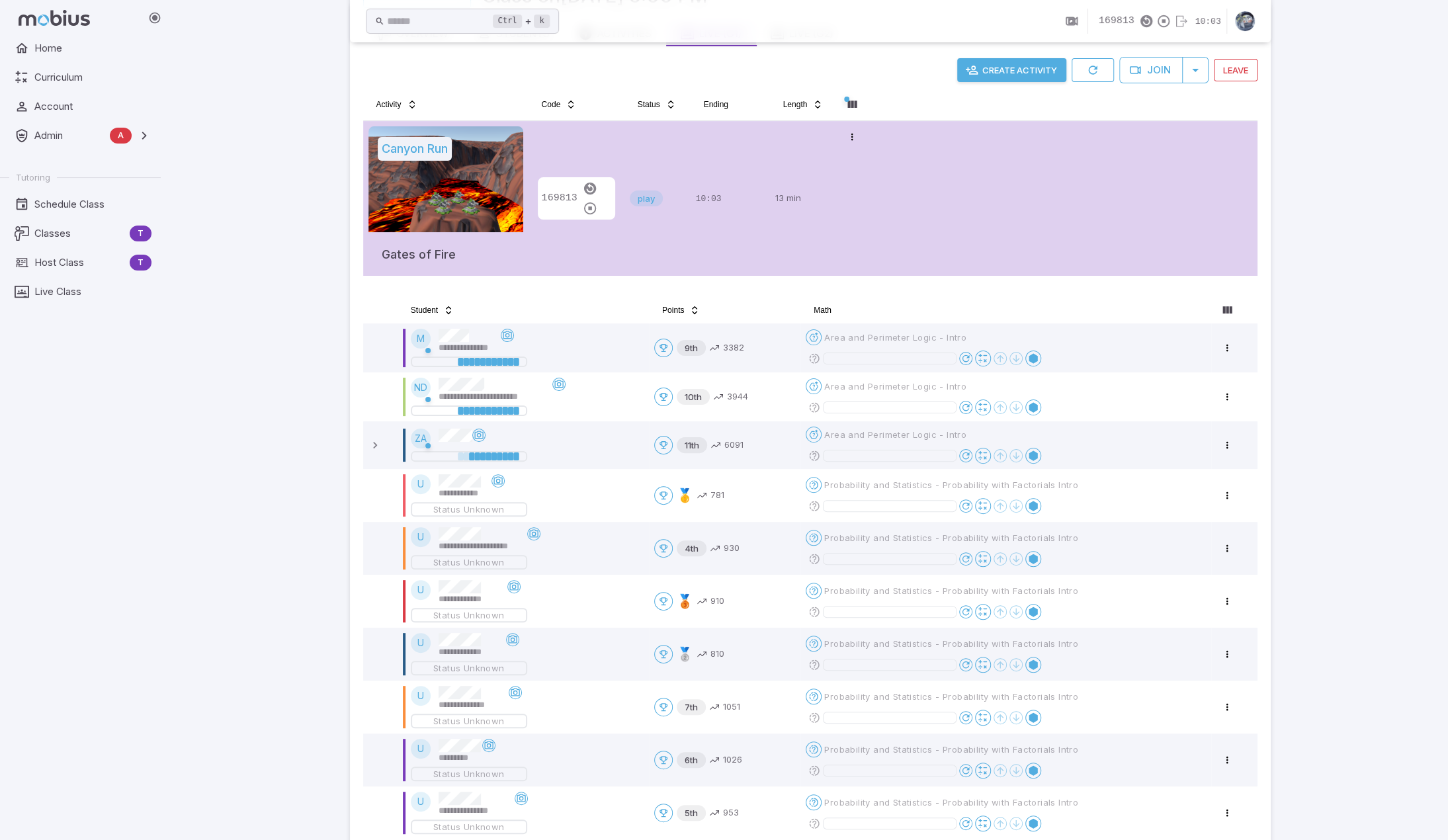
scroll to position [52, 0]
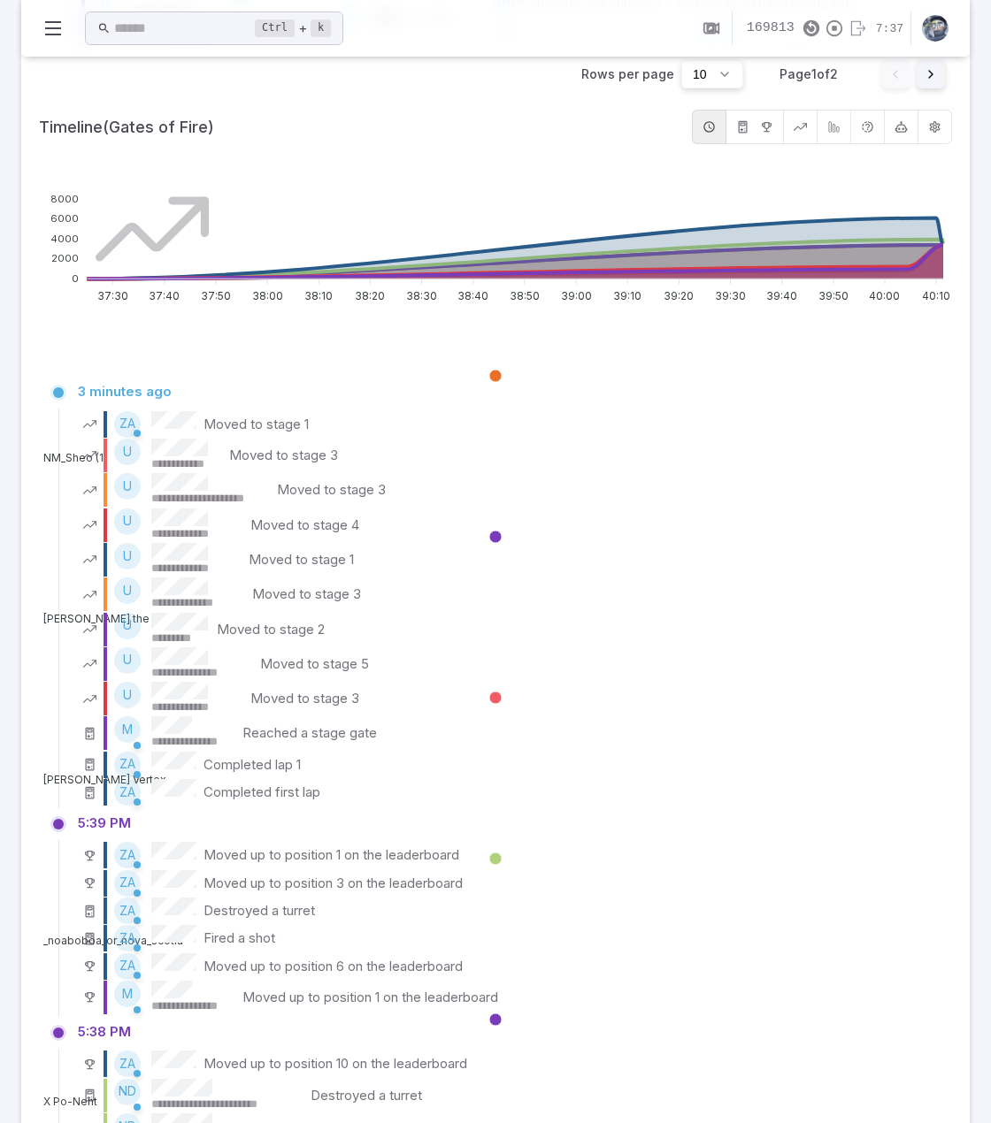
scroll to position [1003, 0]
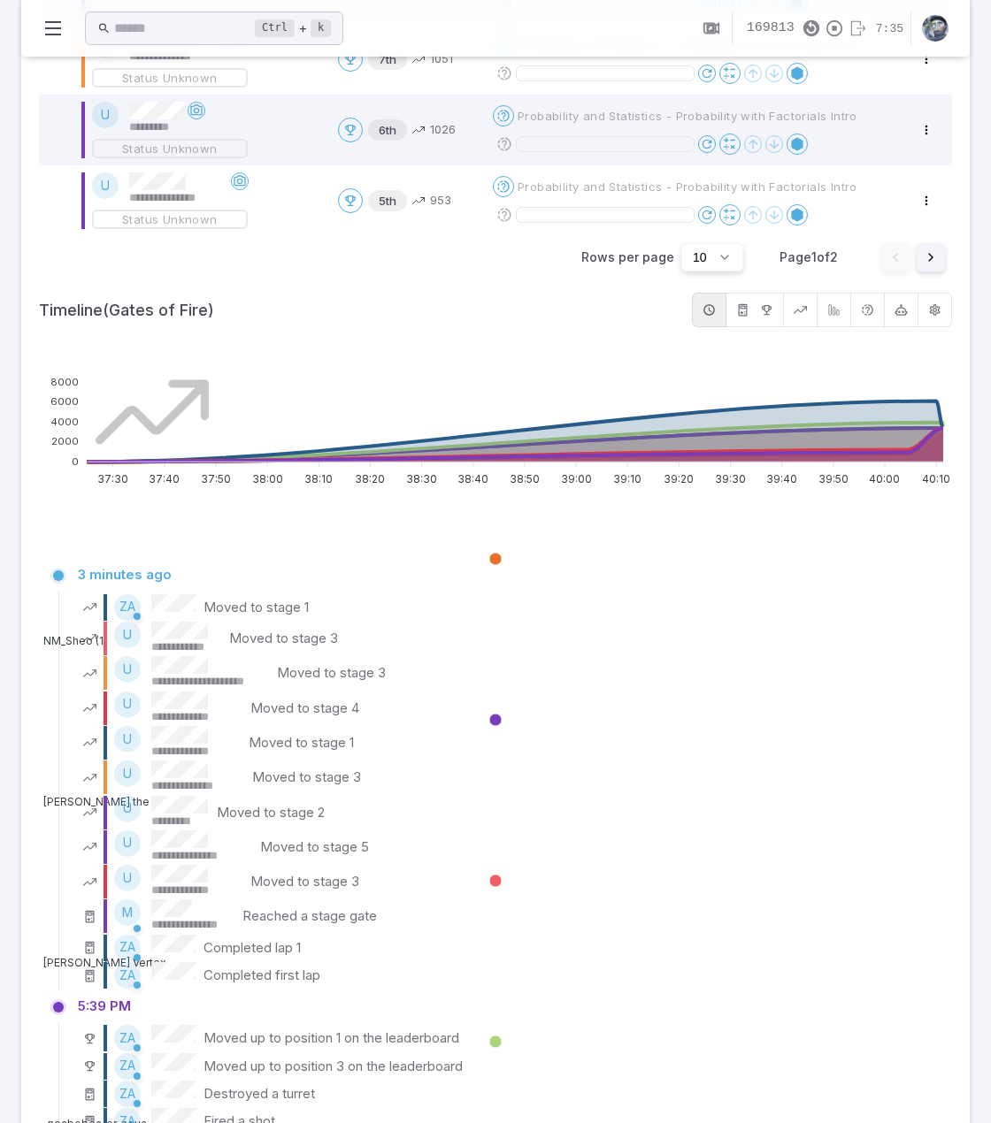
click at [840, 310] on icon "button" at bounding box center [833, 309] width 13 height 13
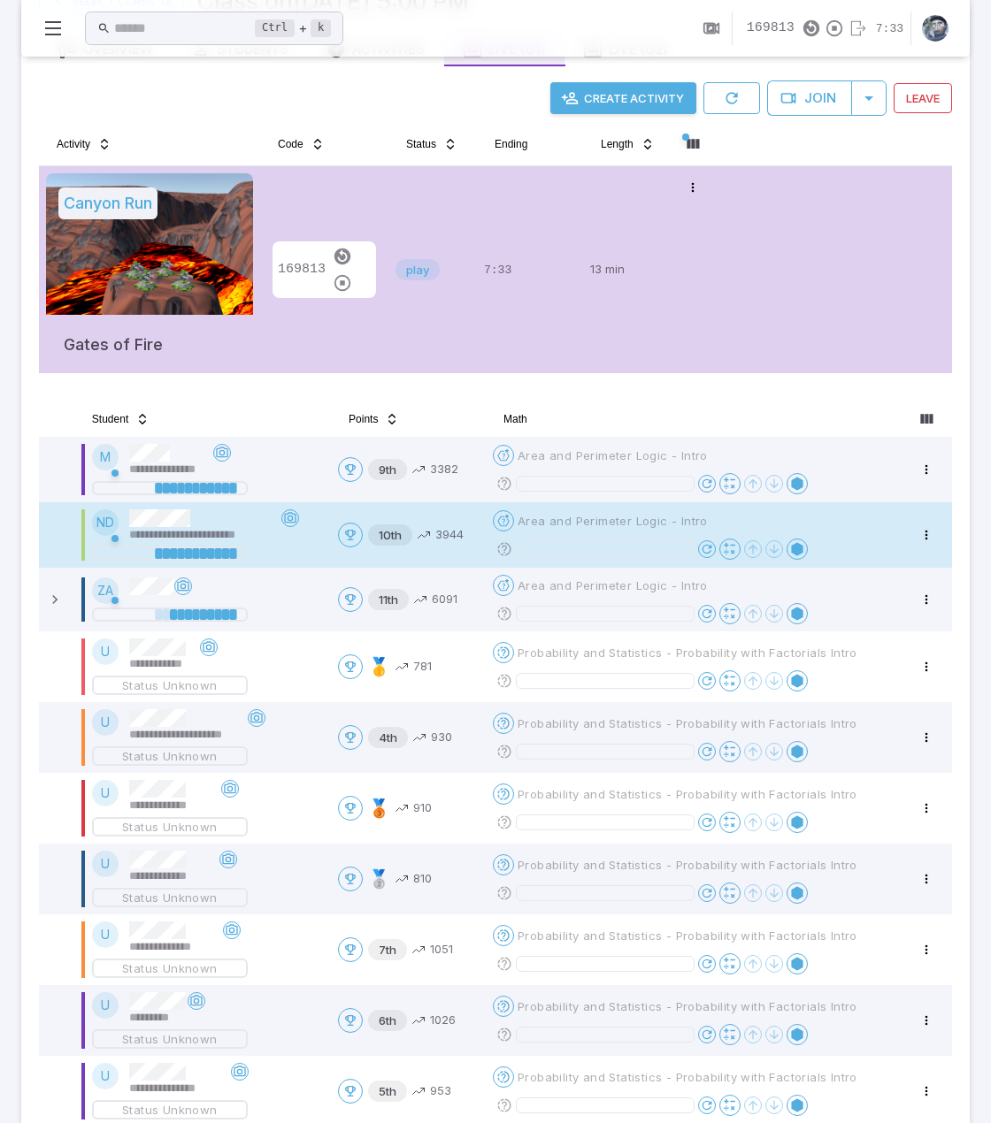
scroll to position [0, 0]
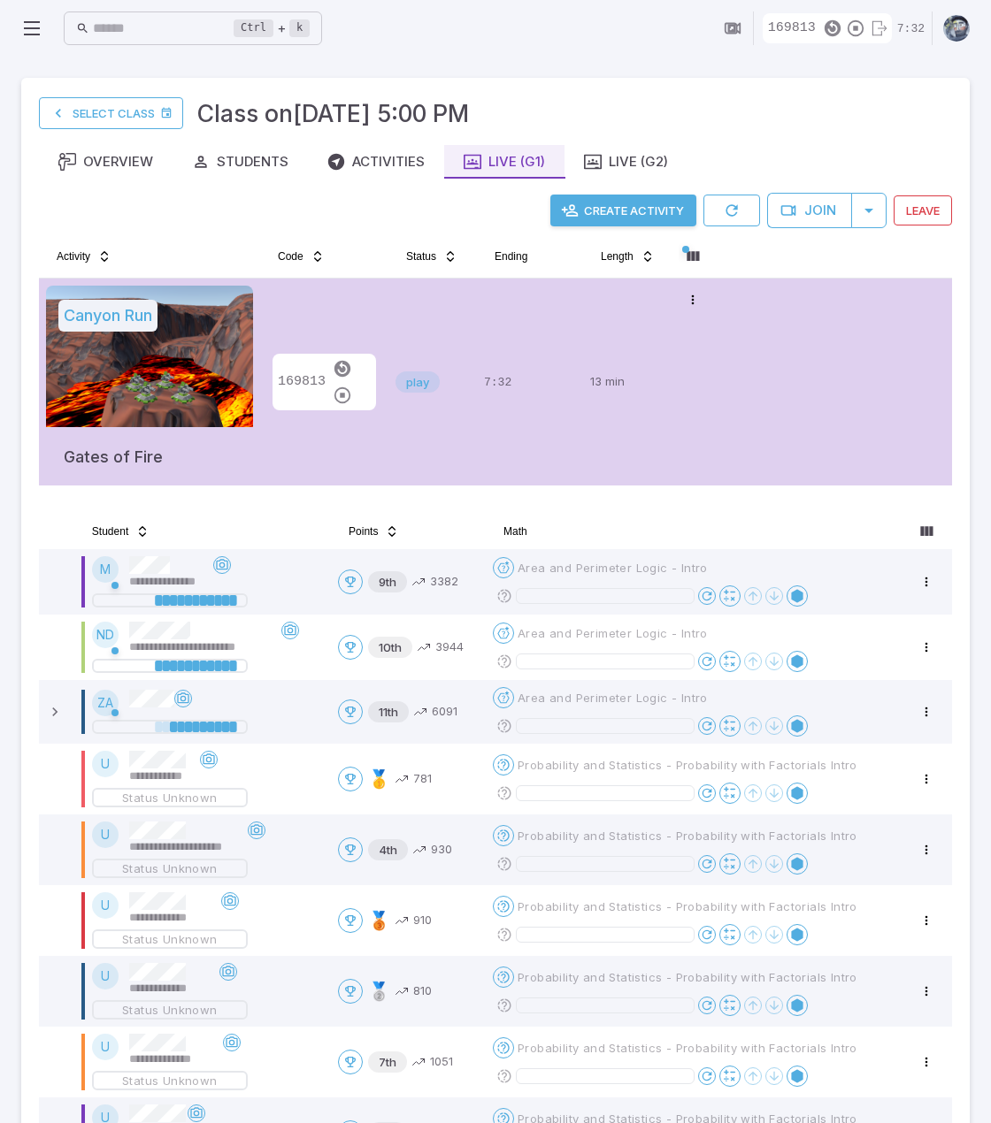
click at [434, 326] on div "play" at bounding box center [432, 382] width 74 height 193
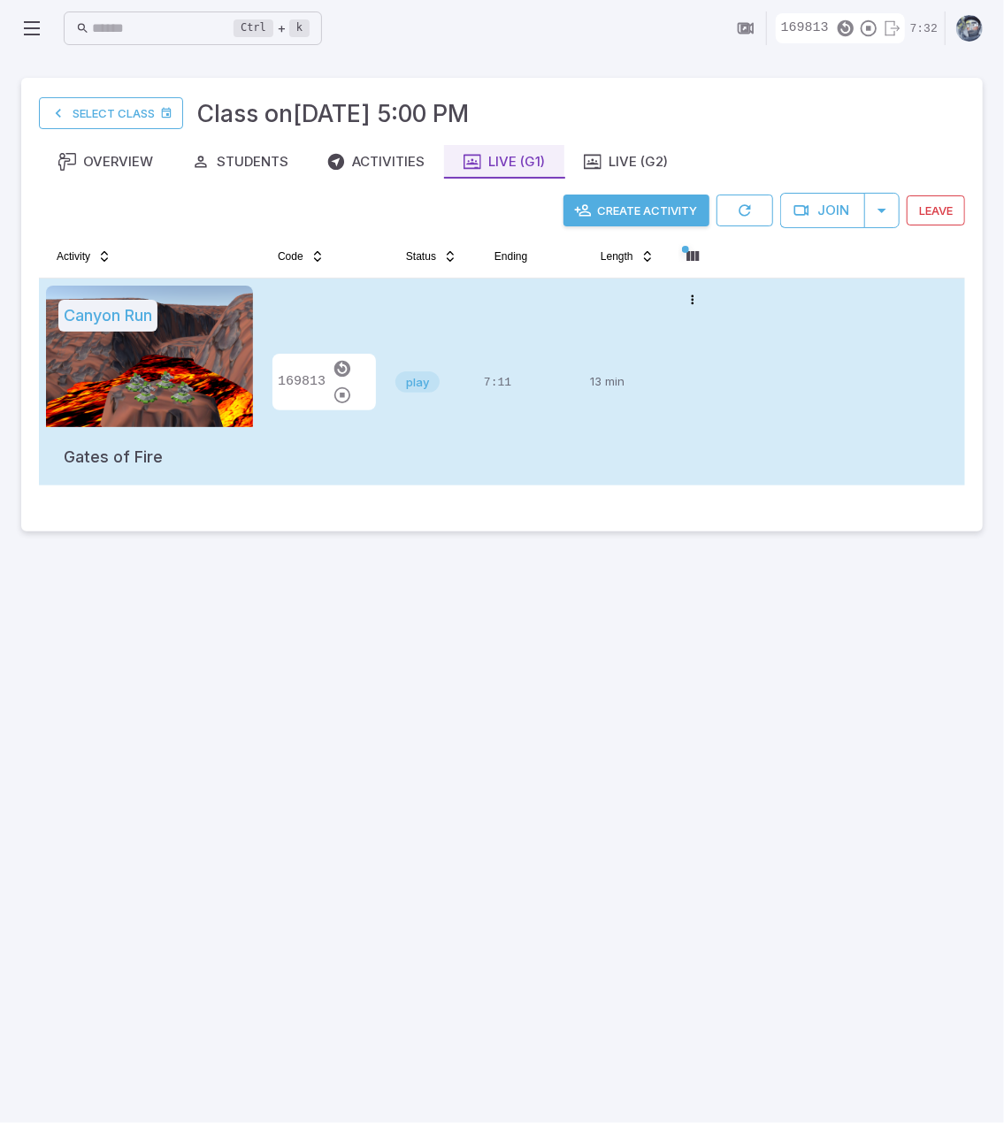
click at [434, 326] on div "play" at bounding box center [432, 382] width 74 height 193
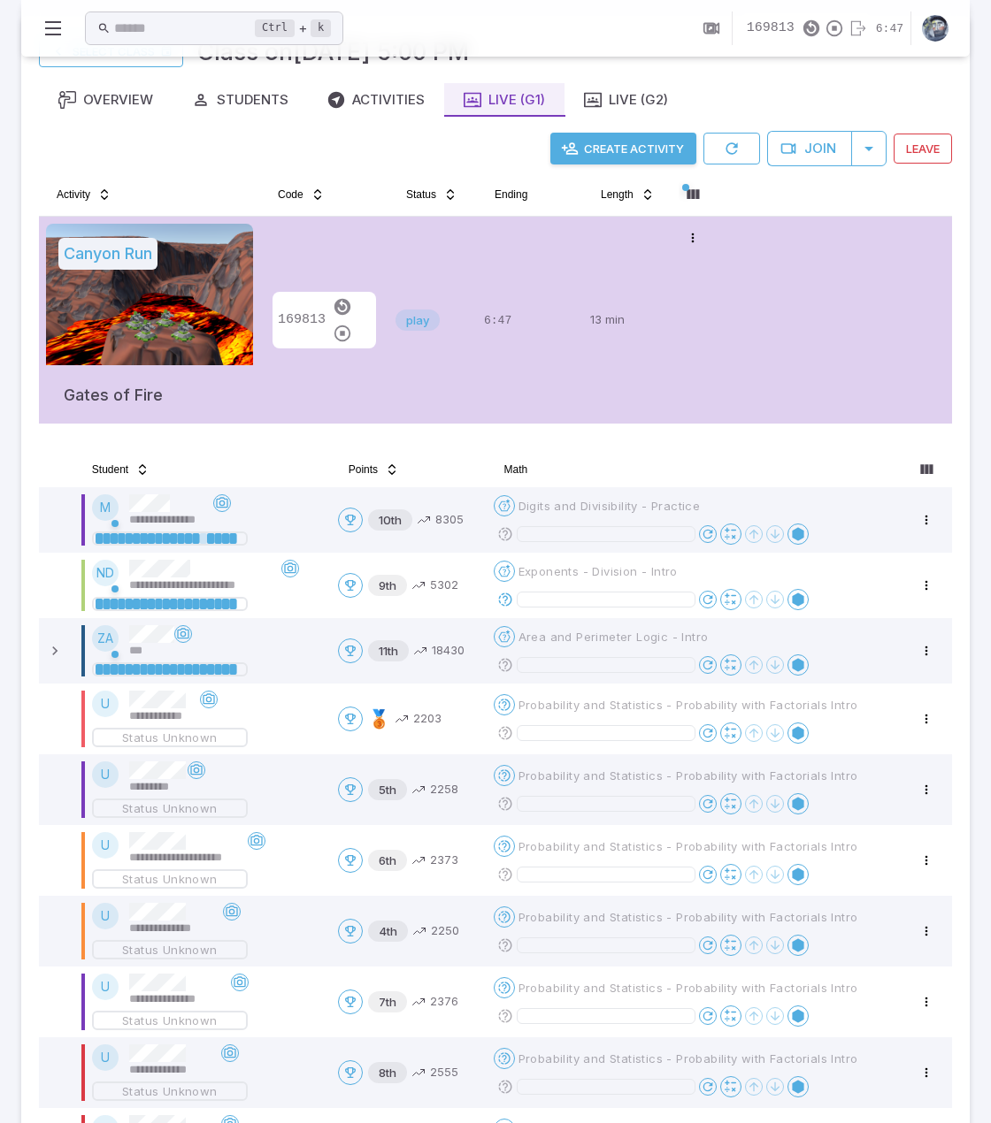
scroll to position [88, 0]
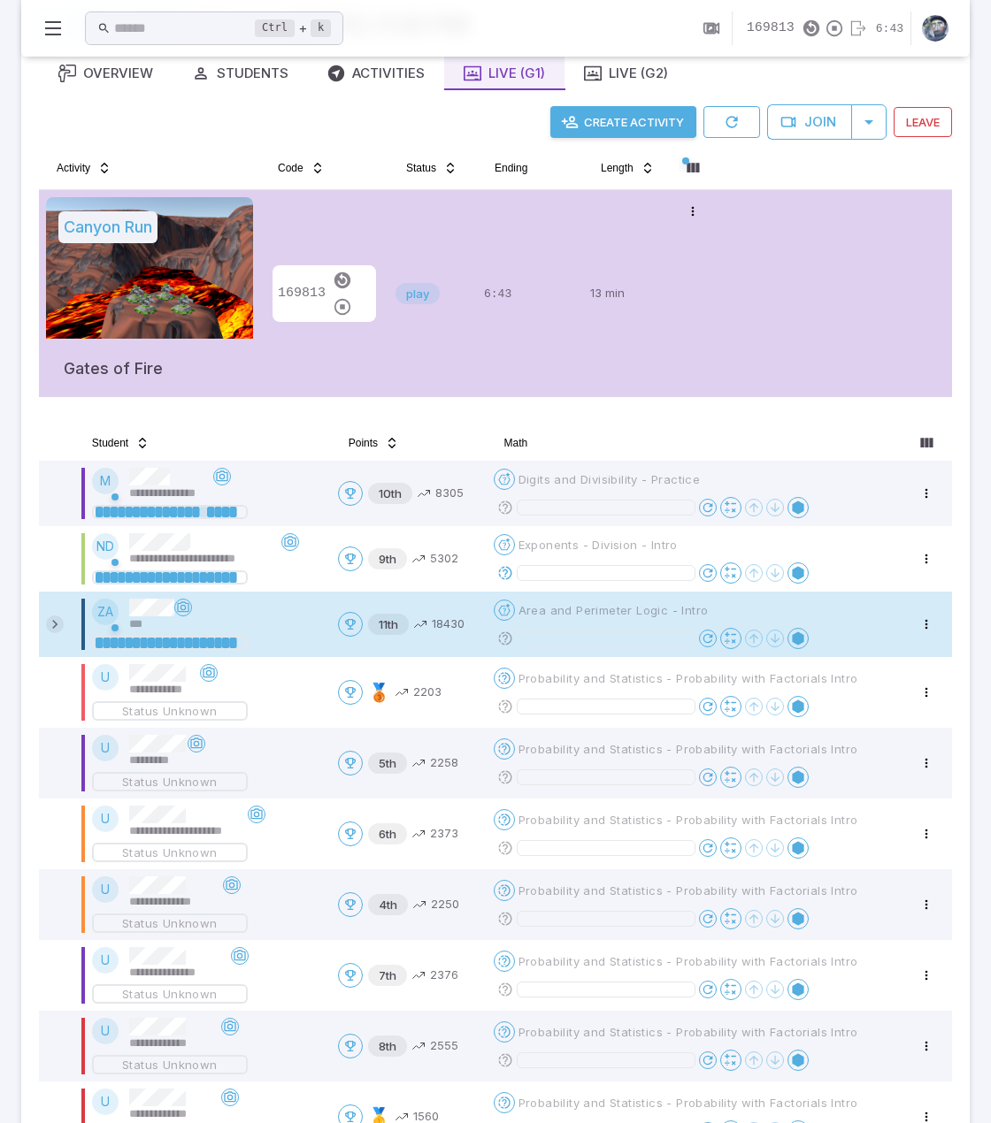
click at [53, 627] on icon at bounding box center [55, 625] width 18 height 18
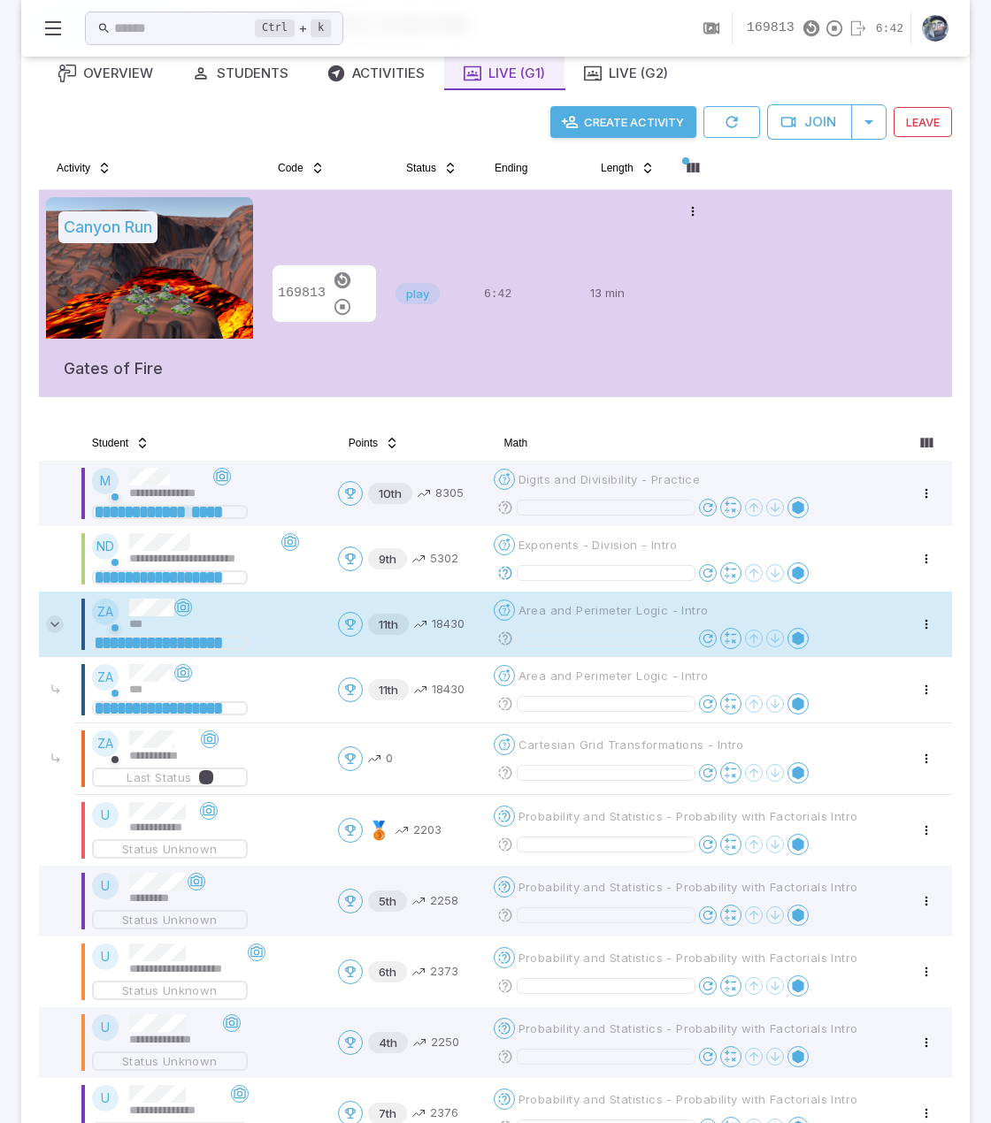
click at [50, 625] on icon at bounding box center [55, 625] width 18 height 18
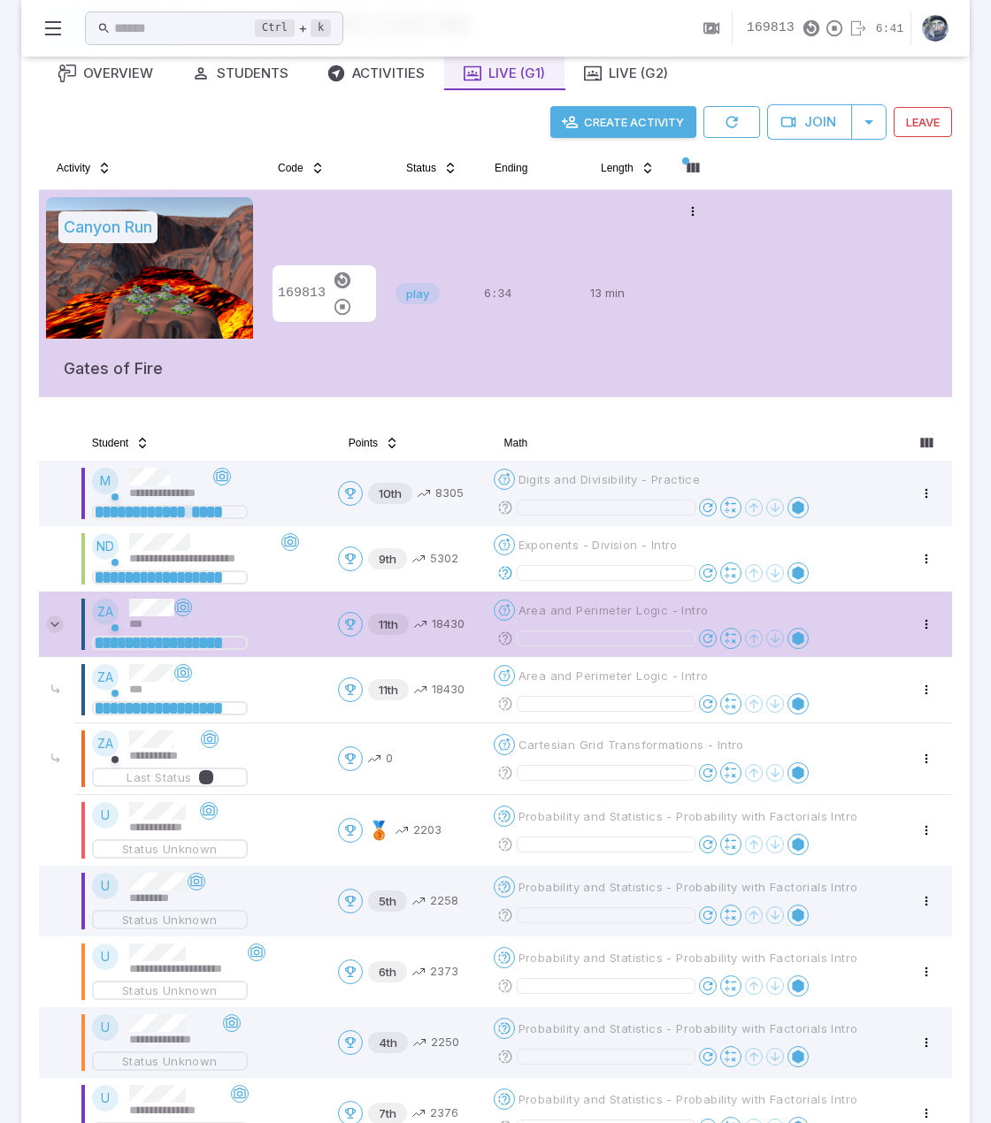
click at [57, 620] on icon at bounding box center [55, 625] width 18 height 18
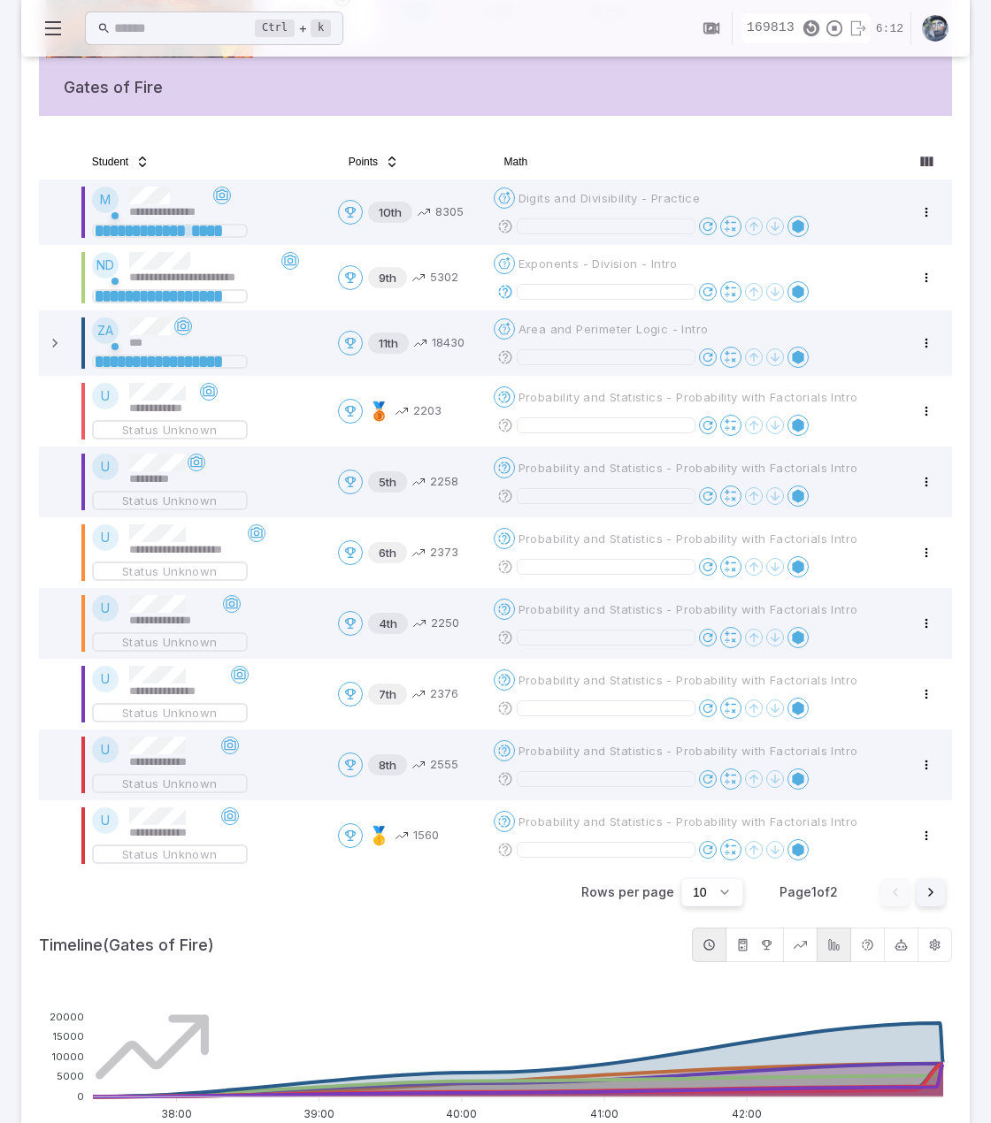
scroll to position [0, 0]
